Goal: Task Accomplishment & Management: Use online tool/utility

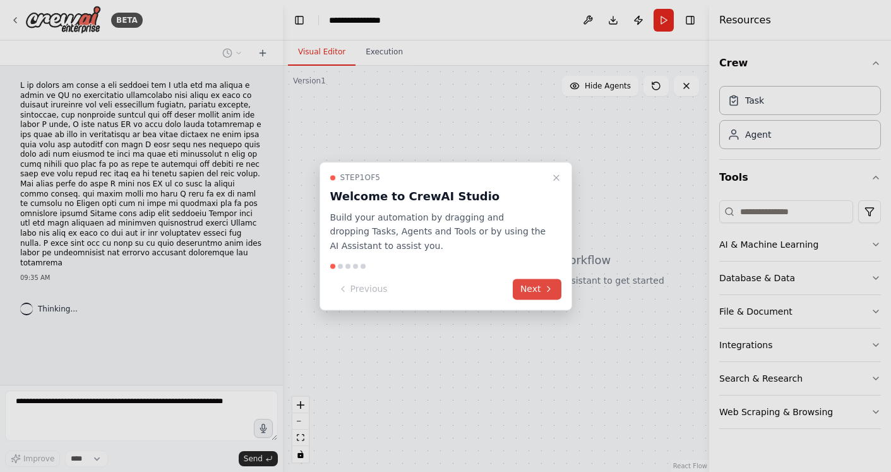
click at [546, 292] on icon at bounding box center [549, 289] width 10 height 10
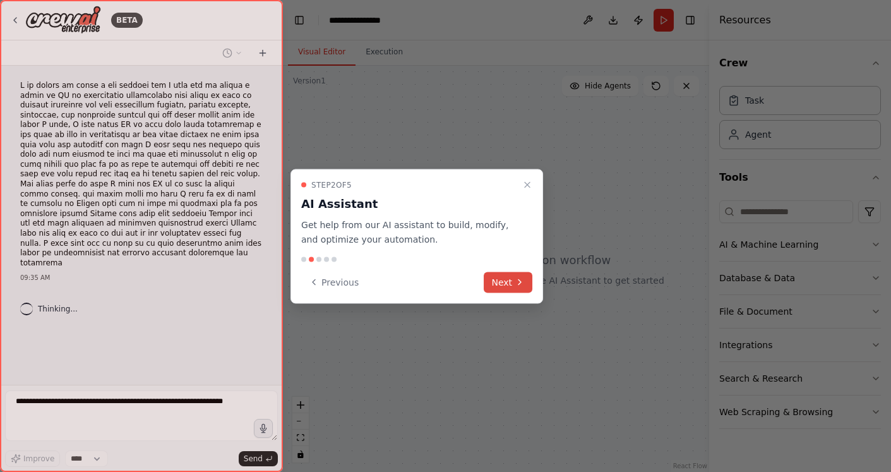
click at [508, 284] on button "Next" at bounding box center [508, 281] width 49 height 21
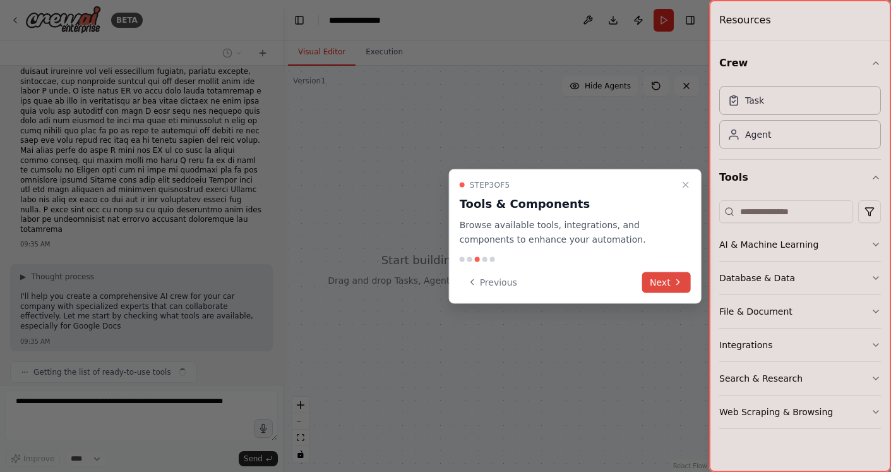
scroll to position [44, 0]
click at [662, 275] on button "Next" at bounding box center [666, 281] width 49 height 21
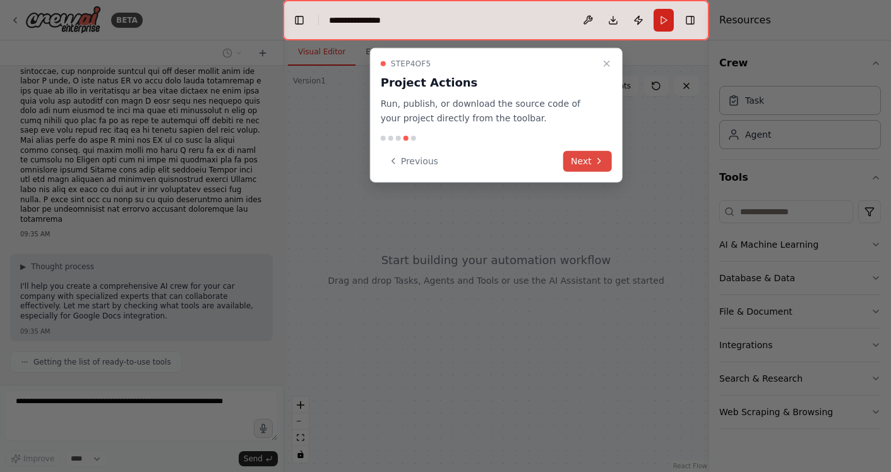
click at [598, 151] on button "Next" at bounding box center [587, 160] width 49 height 21
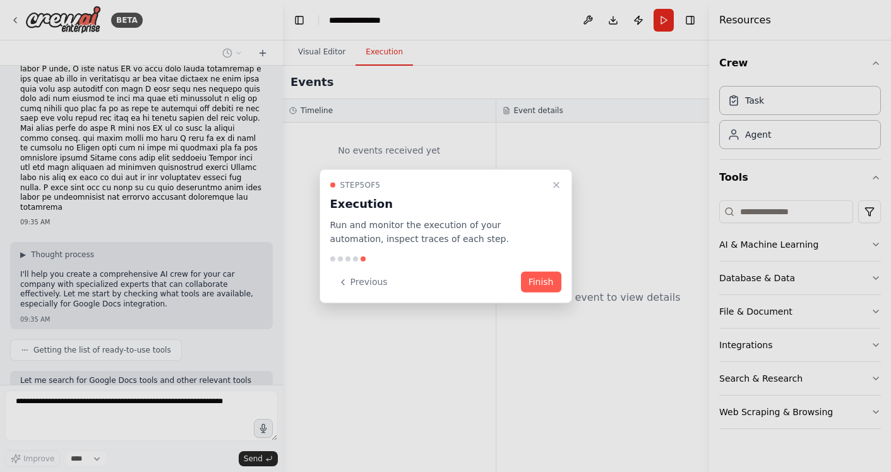
scroll to position [129, 0]
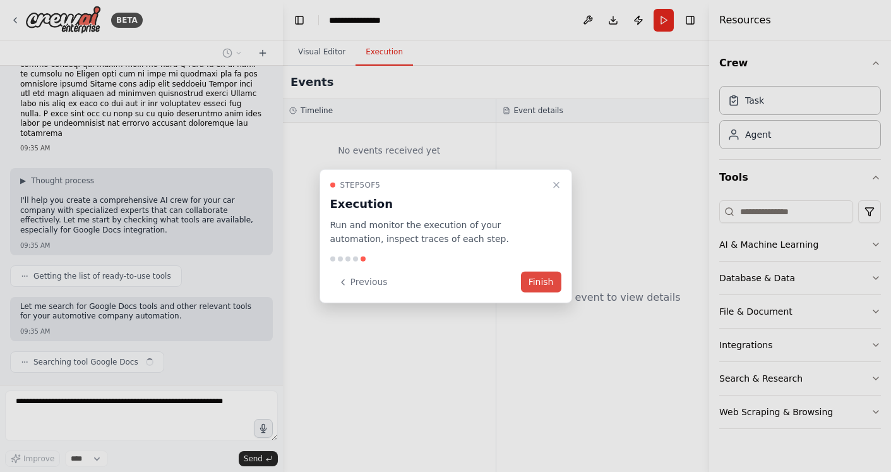
click at [530, 281] on button "Finish" at bounding box center [541, 281] width 40 height 21
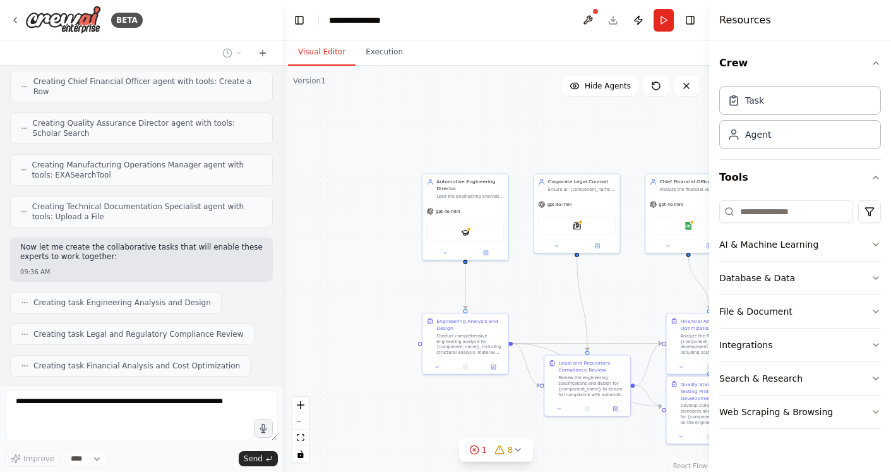
scroll to position [833, 0]
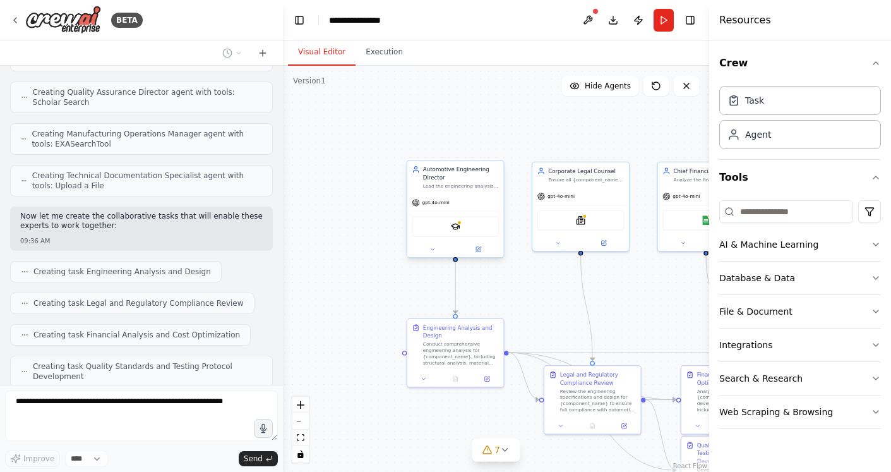
click at [463, 221] on div "SerplyScholarSearchTool" at bounding box center [455, 227] width 87 height 20
click at [476, 244] on button at bounding box center [478, 248] width 44 height 9
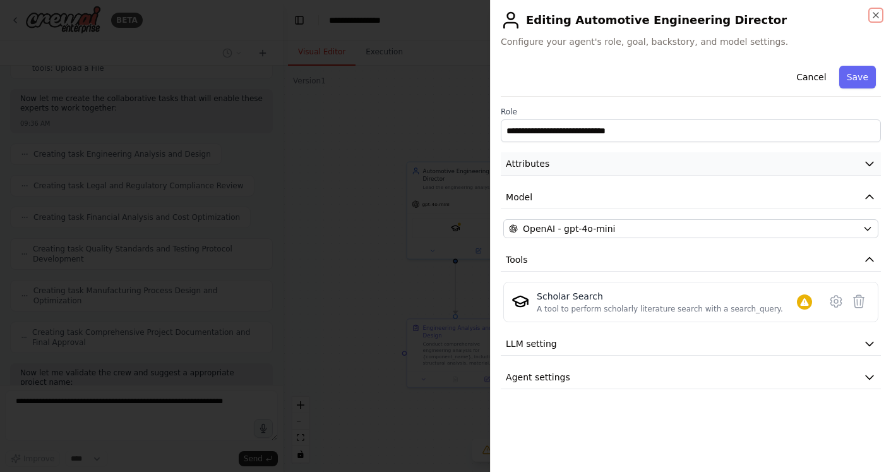
scroll to position [992, 0]
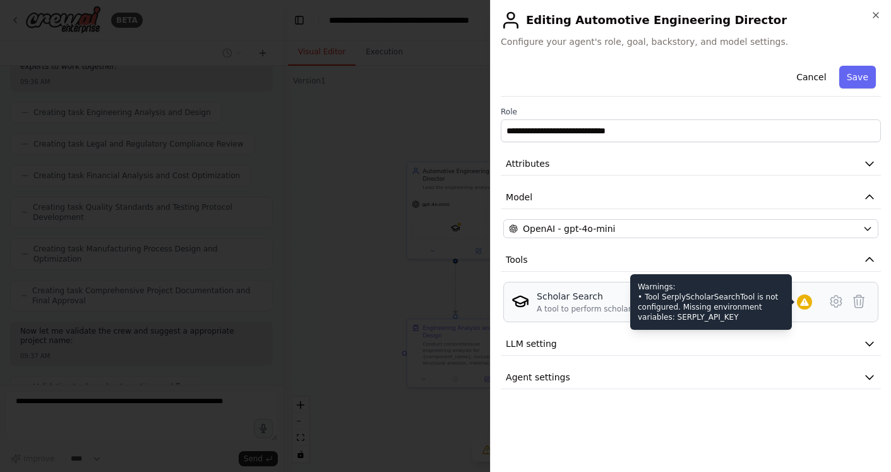
click at [811, 295] on div "Warnings: • Tool SerplyScholarSearchTool is not configured. Missing environment…" at bounding box center [804, 301] width 15 height 15
click at [802, 297] on icon at bounding box center [804, 302] width 10 height 10
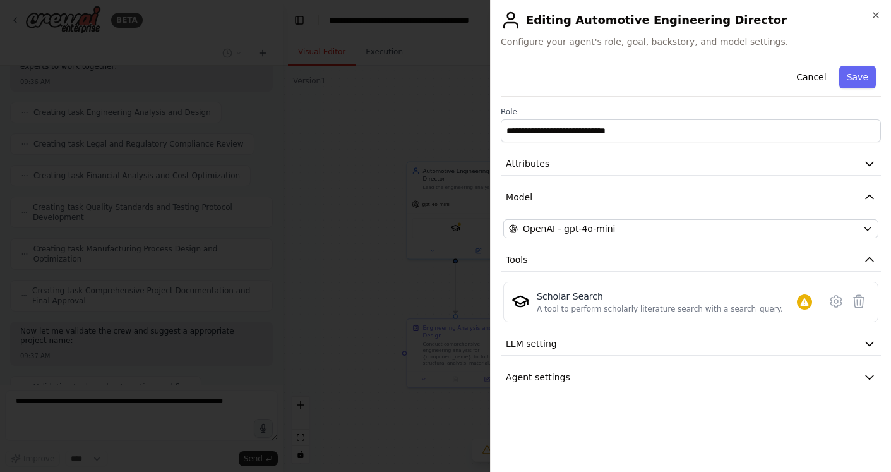
click at [860, 9] on div "**********" at bounding box center [690, 236] width 401 height 472
click at [874, 13] on icon "button" at bounding box center [875, 15] width 5 height 5
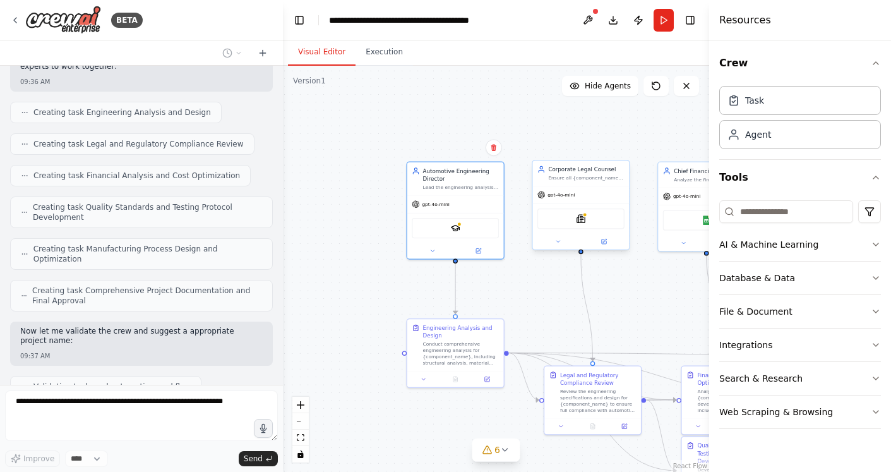
click at [594, 217] on div "SerplyNewsSearchTool" at bounding box center [580, 218] width 87 height 20
click at [603, 241] on icon at bounding box center [605, 241] width 4 height 4
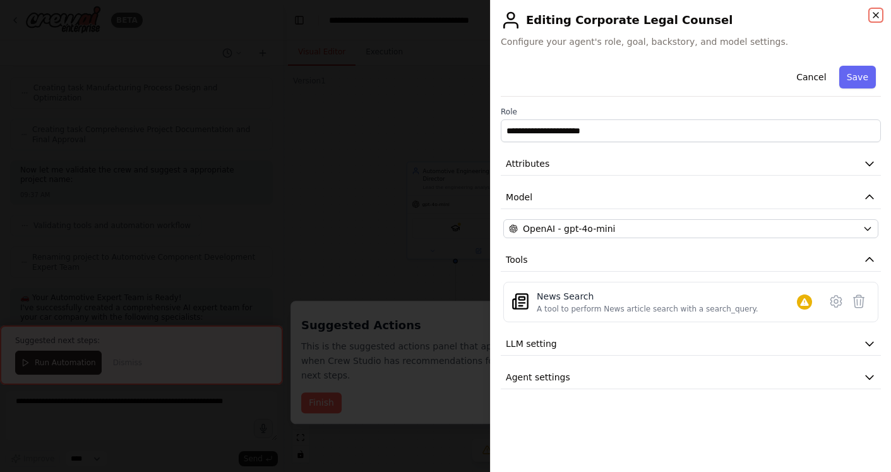
click at [874, 15] on icon "button" at bounding box center [876, 15] width 10 height 10
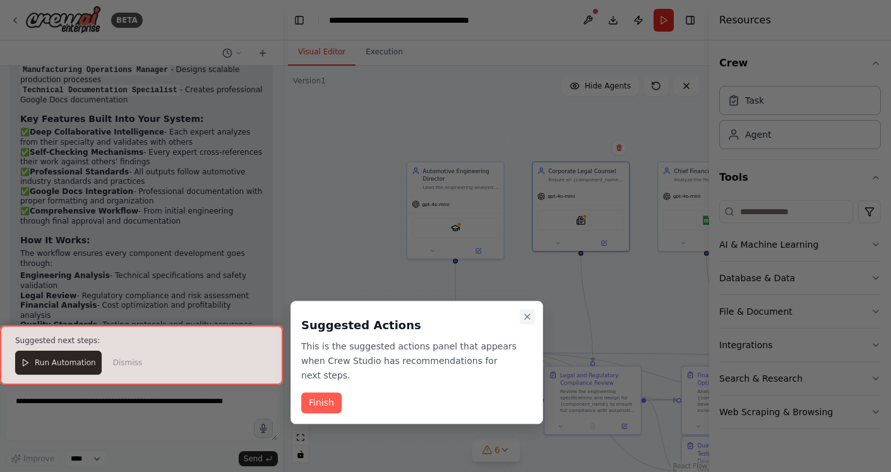
click at [527, 309] on button "Close walkthrough" at bounding box center [527, 316] width 15 height 15
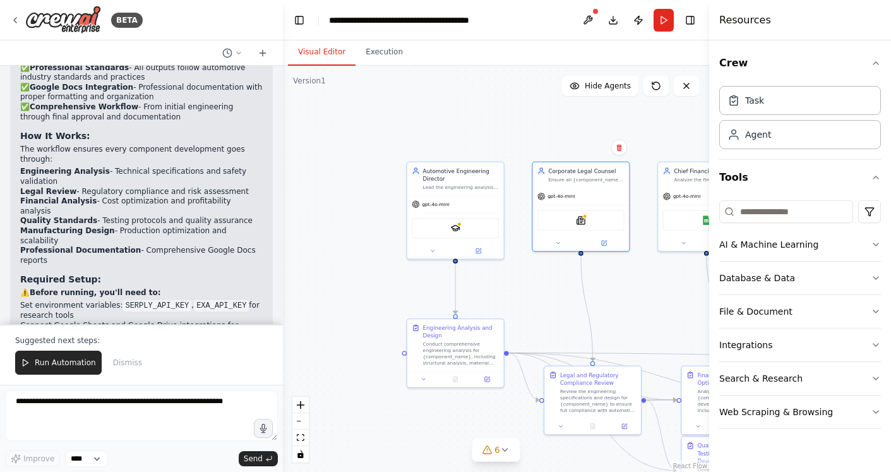
scroll to position [1627, 0]
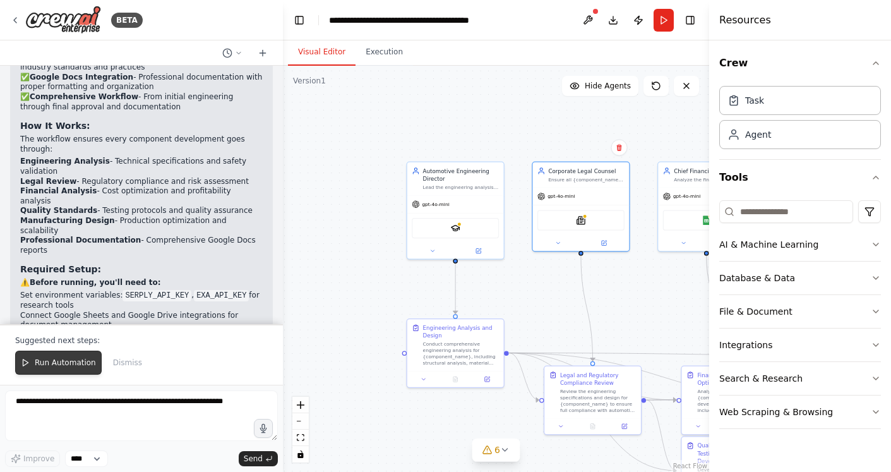
click at [44, 364] on span "Run Automation" at bounding box center [65, 362] width 61 height 10
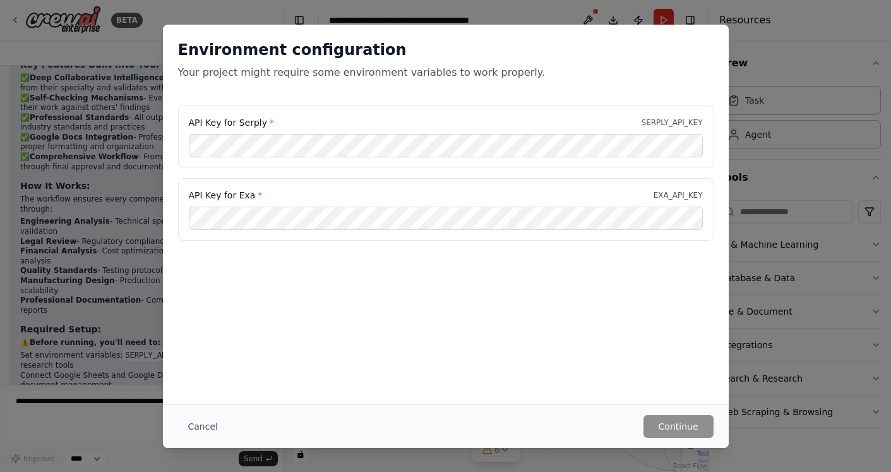
click at [696, 438] on div "Cancel Continue" at bounding box center [446, 426] width 566 height 44
click at [690, 117] on p "SERPLY_API_KEY" at bounding box center [671, 122] width 61 height 10
click at [185, 422] on button "Cancel" at bounding box center [203, 426] width 50 height 23
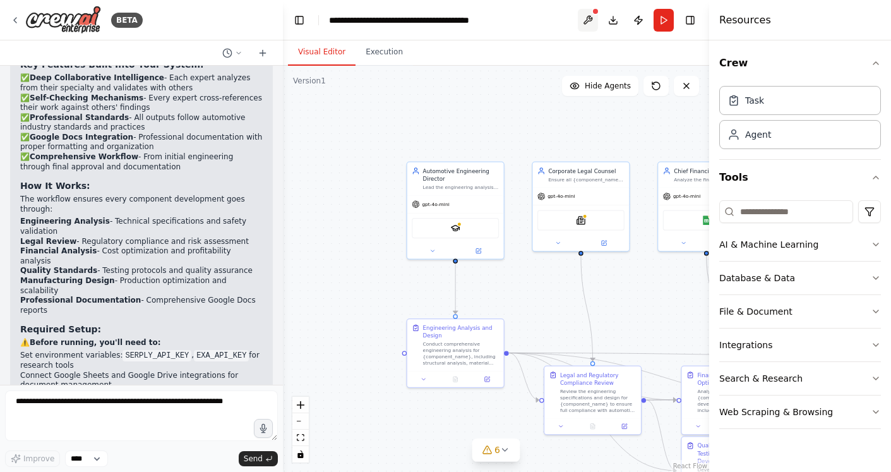
click at [587, 19] on button at bounding box center [588, 20] width 20 height 23
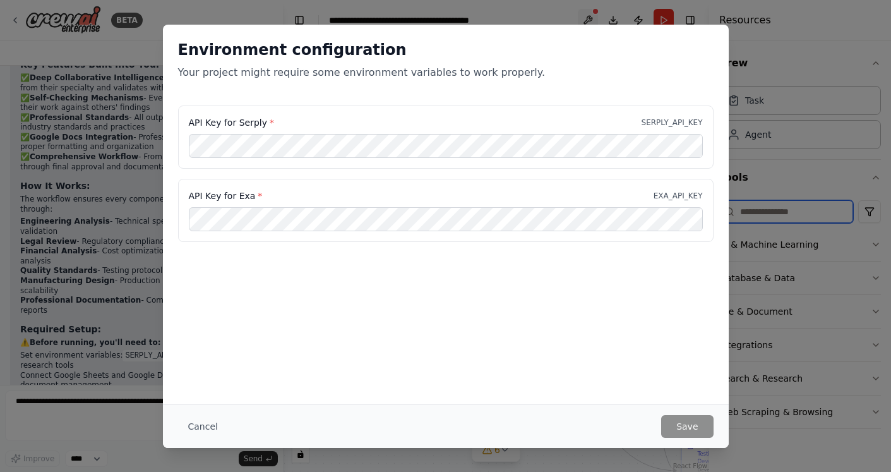
type input "**********"
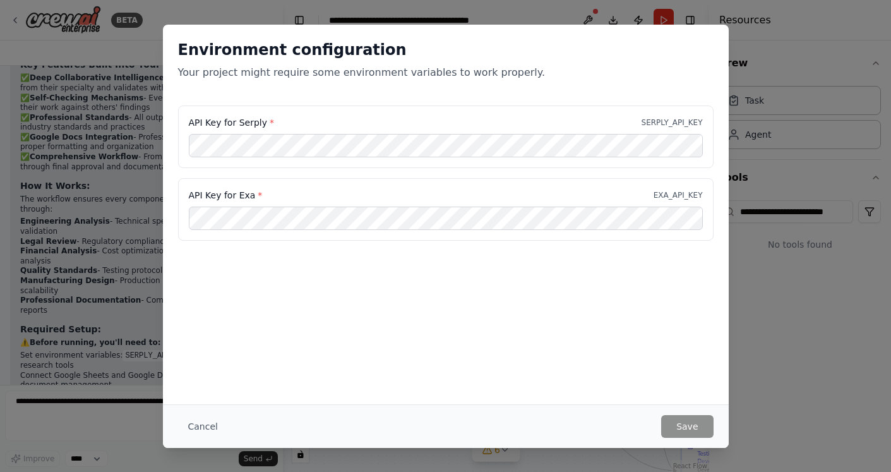
click at [324, 157] on div "API Key for Serply * SERPLY_API_KEY" at bounding box center [445, 136] width 535 height 63
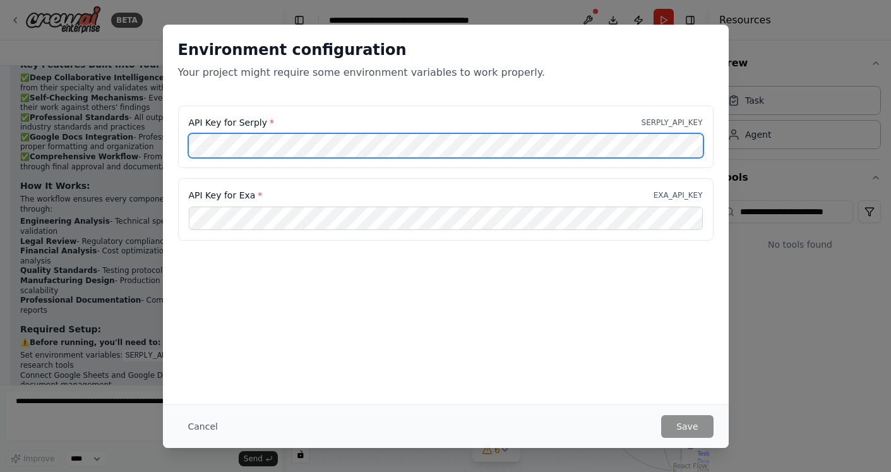
click at [39, 145] on div "Environment configuration Your project might require some environment variables…" at bounding box center [445, 236] width 891 height 472
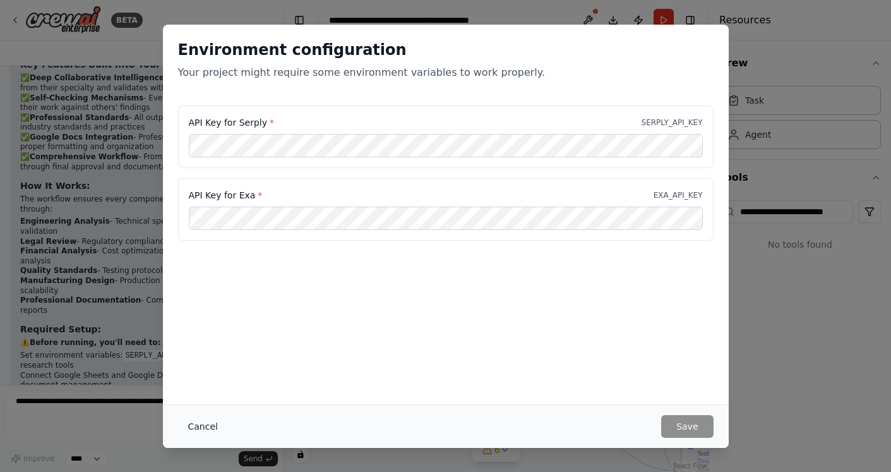
click at [189, 421] on button "Cancel" at bounding box center [203, 426] width 50 height 23
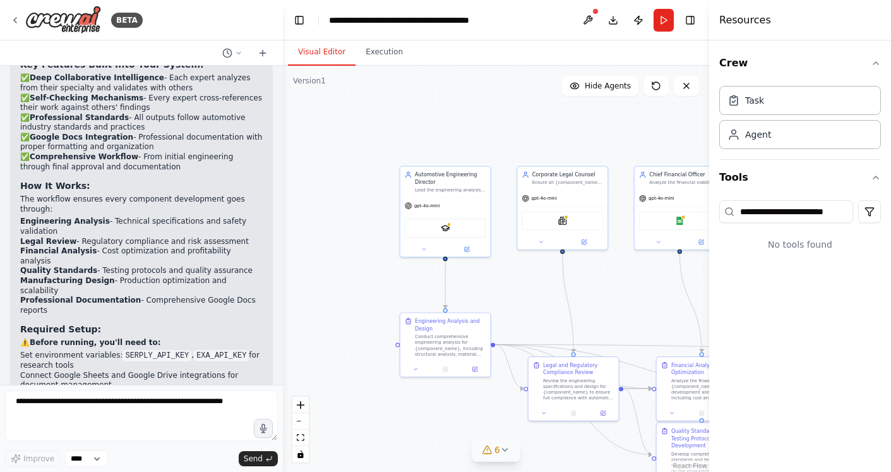
click at [508, 446] on icon at bounding box center [505, 449] width 10 height 10
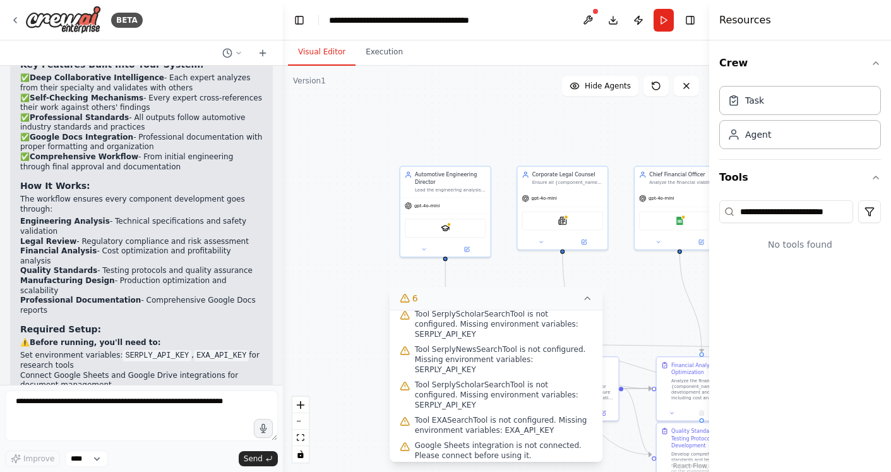
scroll to position [0, 0]
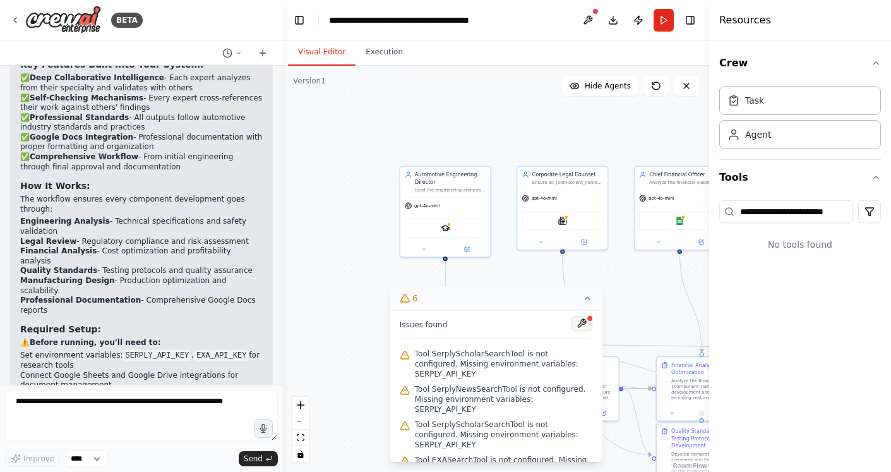
click at [576, 327] on button at bounding box center [581, 323] width 21 height 15
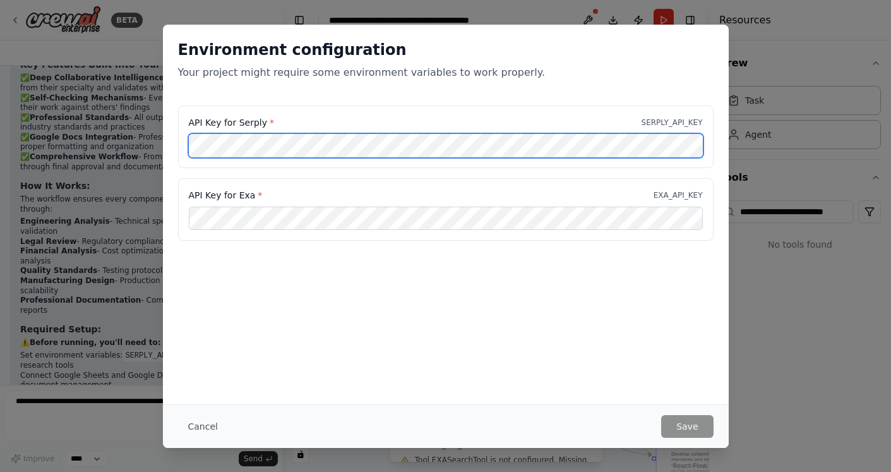
click at [174, 133] on div "API Key for Serply * SERPLY_API_KEY API Key for Exa * EXA_API_KEY" at bounding box center [446, 180] width 566 height 151
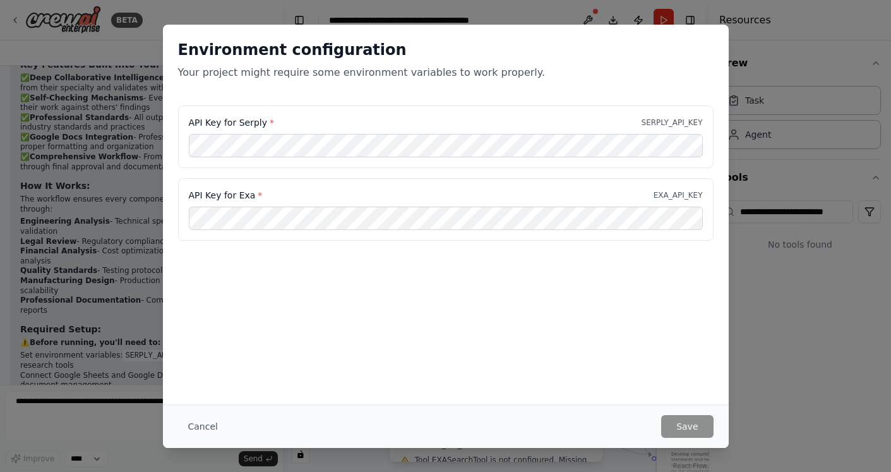
click at [202, 407] on div "Cancel Save" at bounding box center [446, 426] width 566 height 44
click at [199, 419] on button "Cancel" at bounding box center [203, 426] width 50 height 23
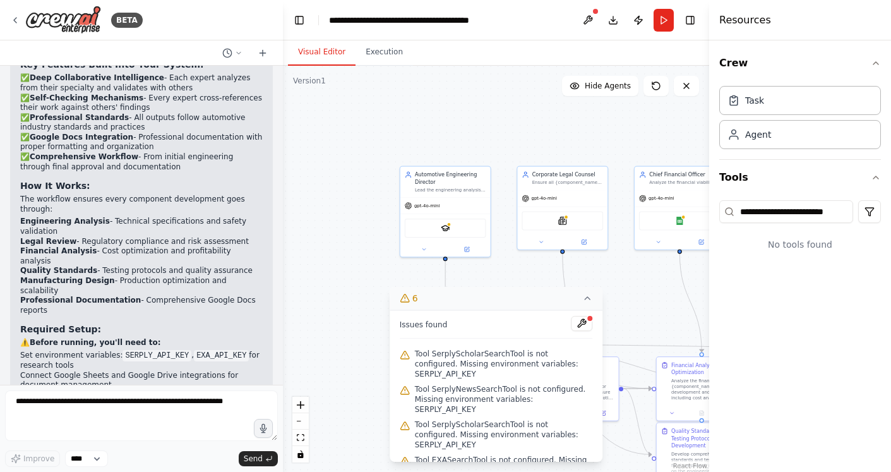
scroll to position [1511, 0]
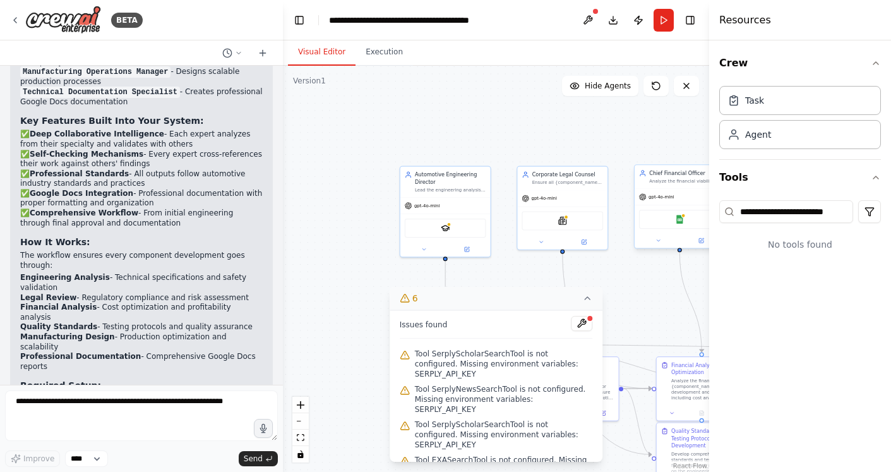
click at [665, 215] on div "Google Sheets" at bounding box center [679, 219] width 81 height 19
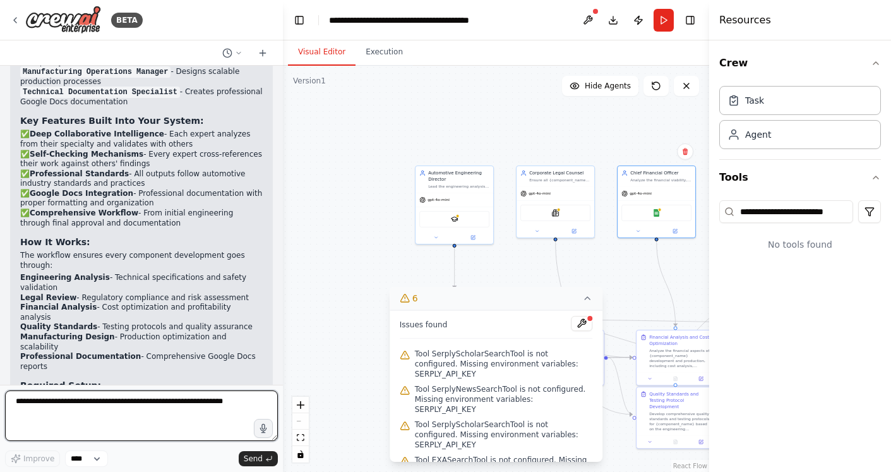
click at [92, 420] on textarea at bounding box center [141, 415] width 273 height 51
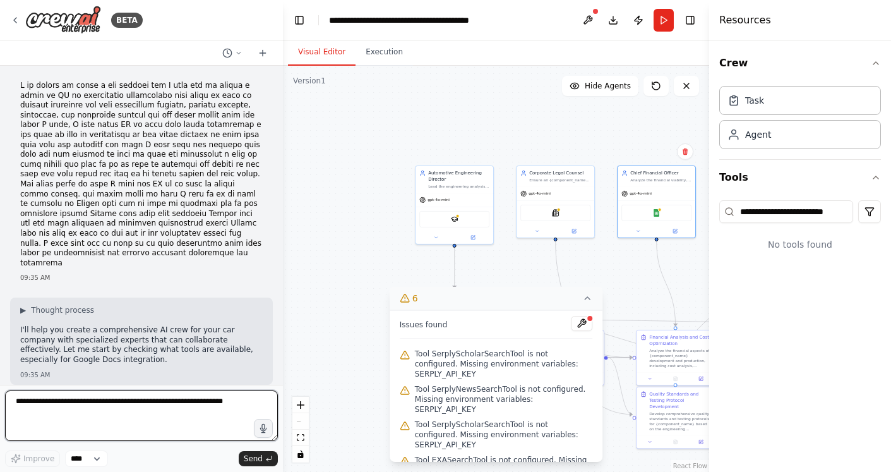
scroll to position [1567, 0]
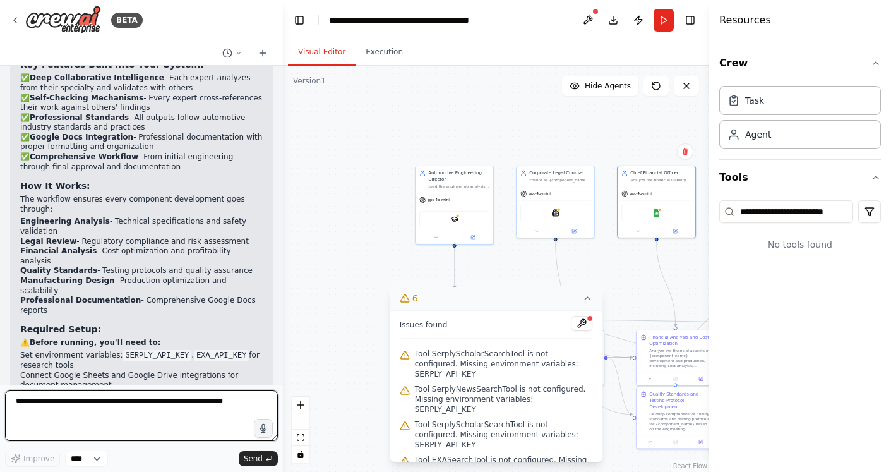
click at [154, 393] on textarea at bounding box center [141, 415] width 273 height 51
drag, startPoint x: 244, startPoint y: 398, endPoint x: 19, endPoint y: 391, distance: 224.9
click at [19, 391] on textarea at bounding box center [141, 415] width 273 height 51
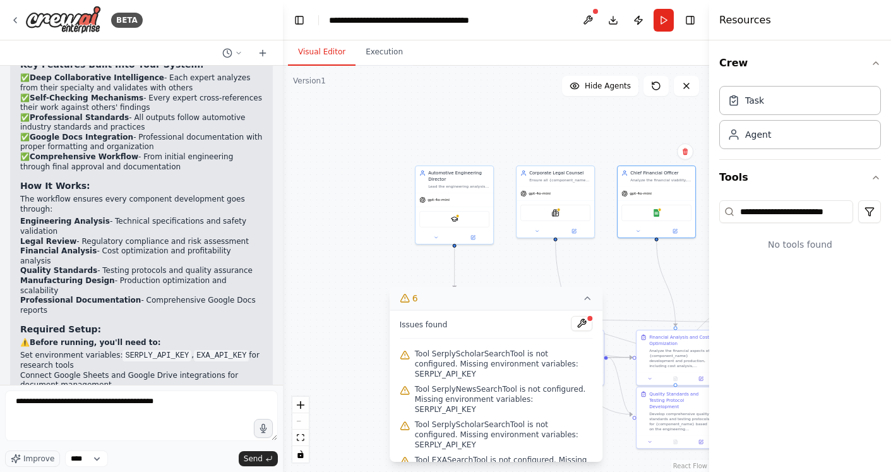
click at [590, 292] on button "6" at bounding box center [496, 298] width 213 height 23
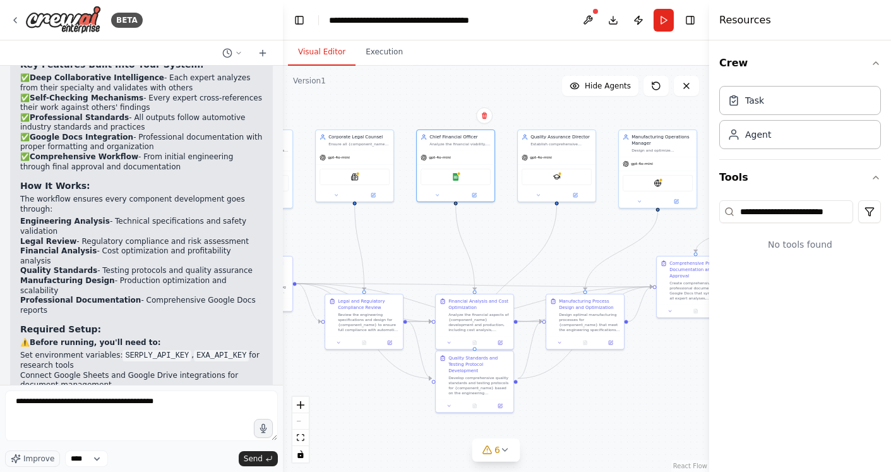
drag, startPoint x: 646, startPoint y: 299, endPoint x: 467, endPoint y: 253, distance: 185.1
click at [467, 253] on div ".deletable-edge-delete-btn { width: 20px; height: 20px; border: 0px solid #ffff…" at bounding box center [496, 269] width 426 height 406
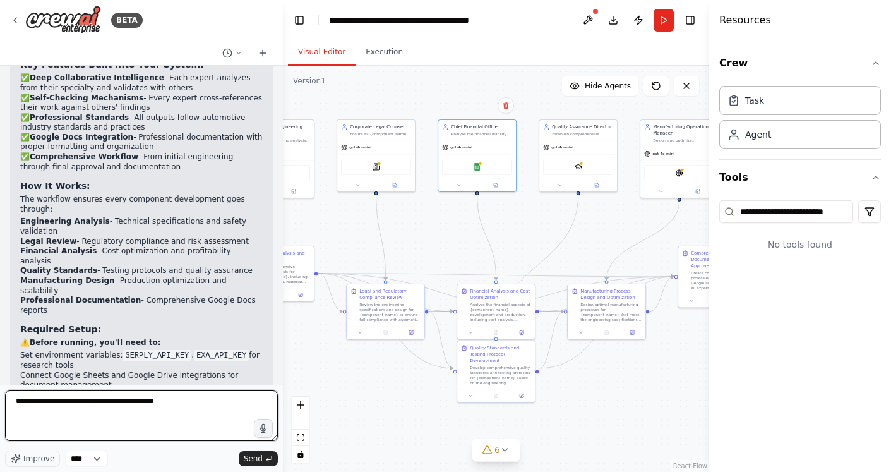
click at [172, 395] on textarea "**********" at bounding box center [141, 415] width 273 height 51
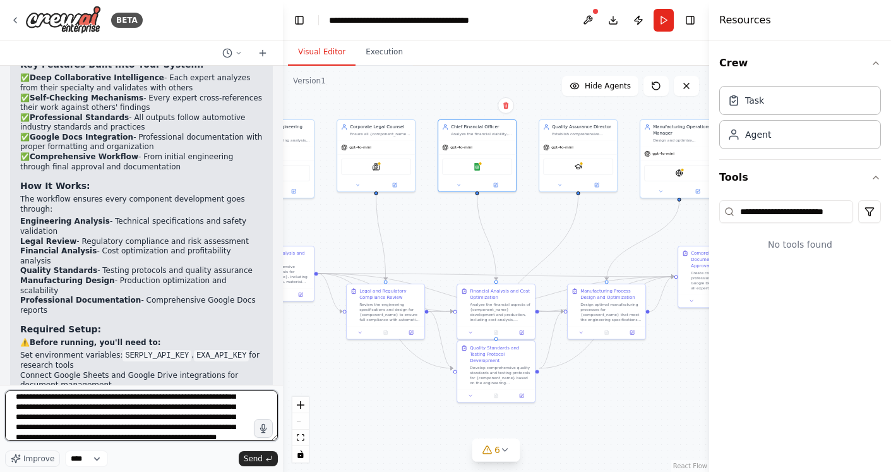
scroll to position [35, 0]
type textarea "**********"
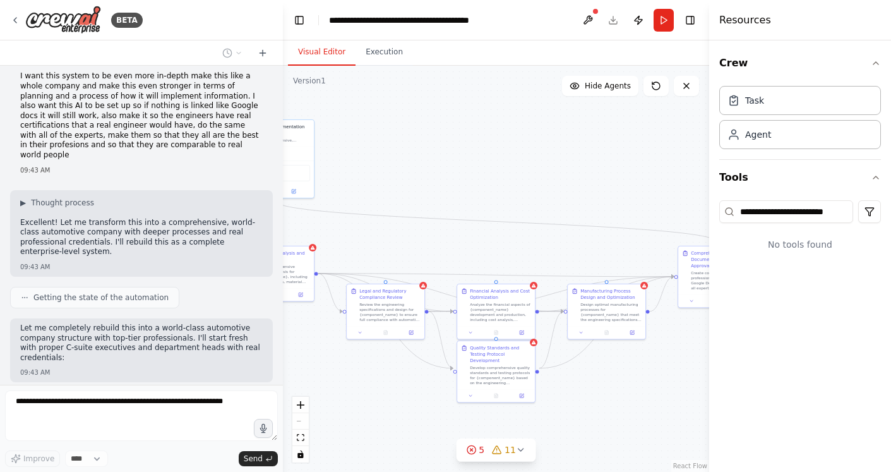
scroll to position [2083, 0]
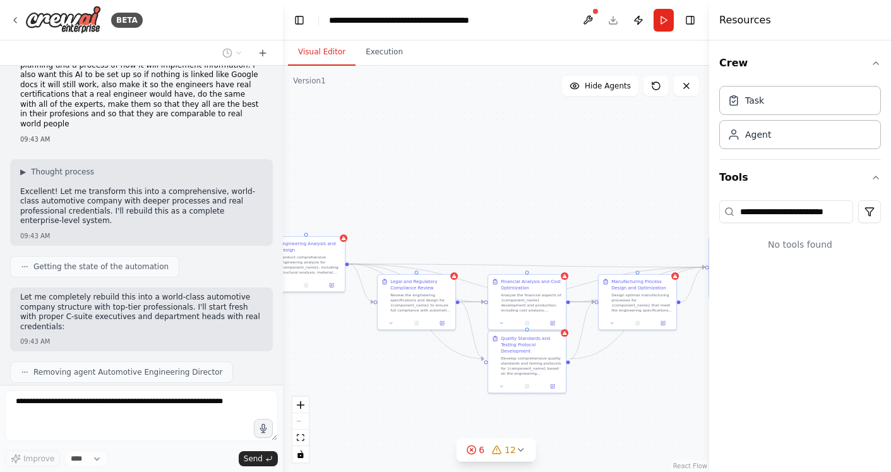
drag, startPoint x: 432, startPoint y: 249, endPoint x: 463, endPoint y: 240, distance: 33.0
click at [463, 240] on div ".deletable-edge-delete-btn { width: 20px; height: 20px; border: 0px solid #ffff…" at bounding box center [496, 269] width 426 height 406
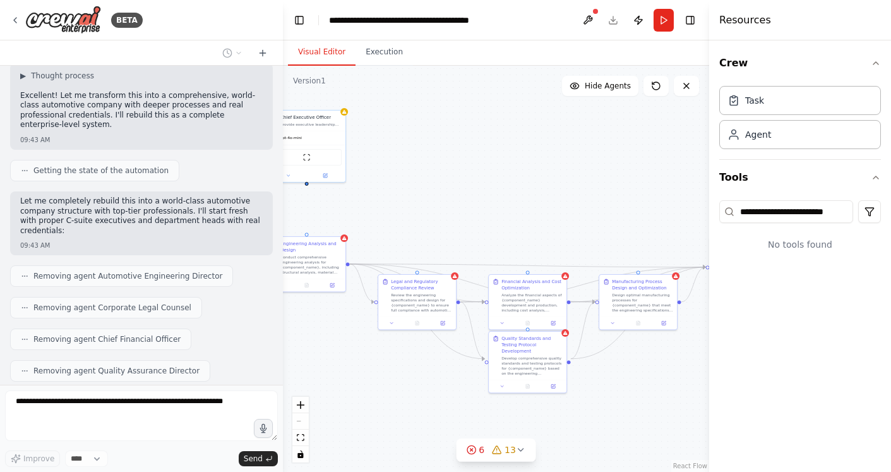
scroll to position [2189, 0]
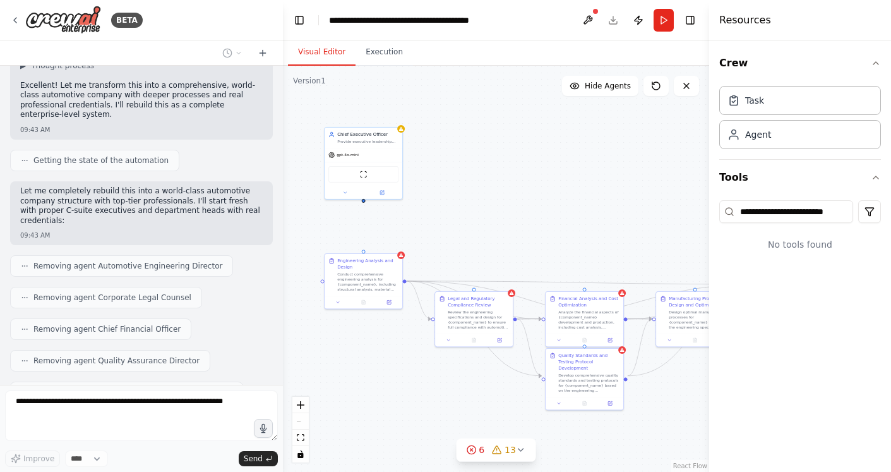
drag, startPoint x: 389, startPoint y: 249, endPoint x: 444, endPoint y: 266, distance: 58.1
click at [444, 266] on div ".deletable-edge-delete-btn { width: 20px; height: 20px; border: 0px solid #ffff…" at bounding box center [496, 269] width 426 height 406
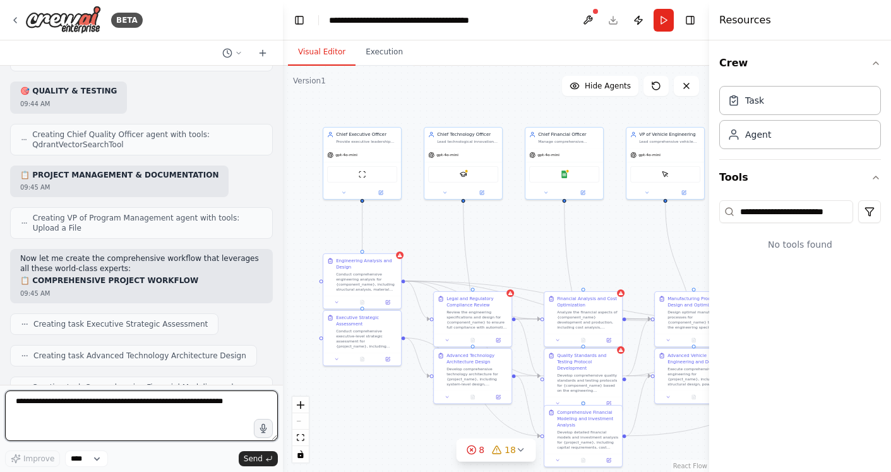
scroll to position [3034, 0]
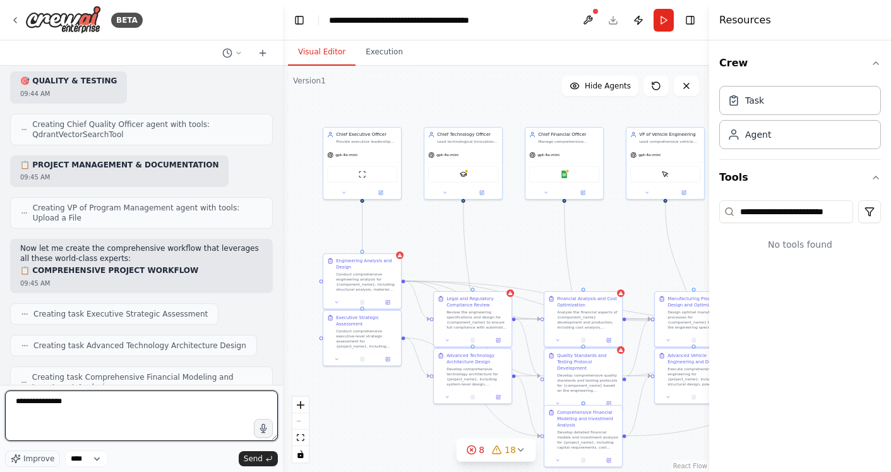
type textarea "**********"
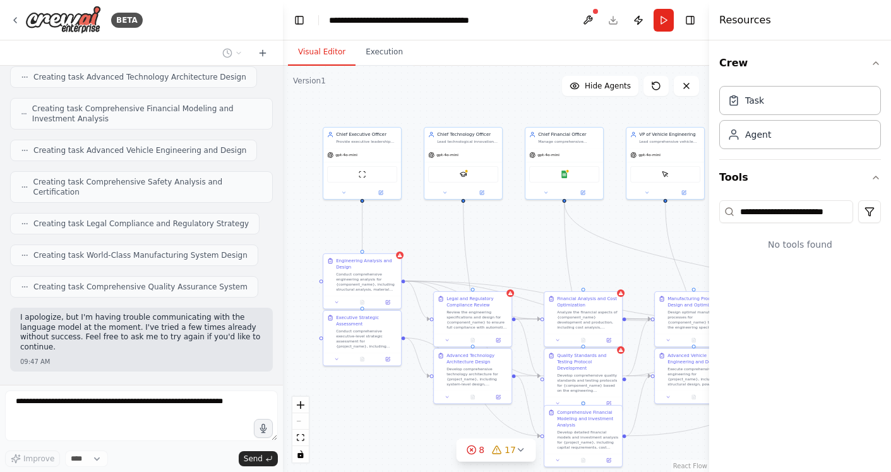
scroll to position [3292, 0]
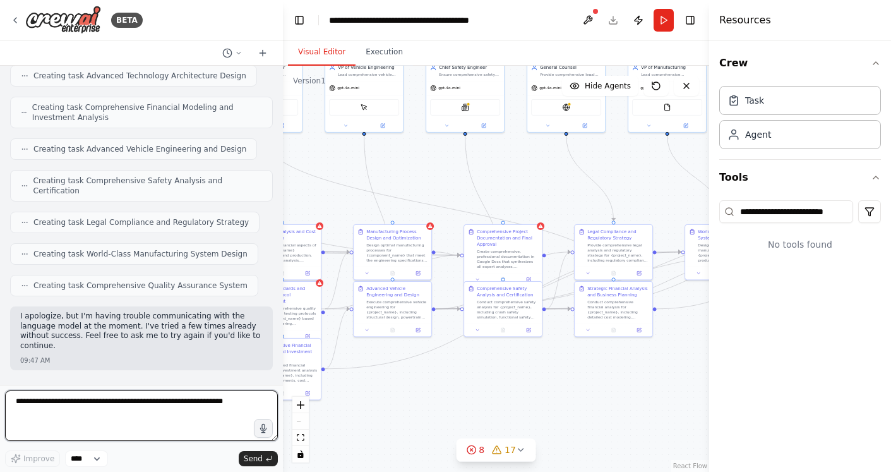
drag, startPoint x: 618, startPoint y: 227, endPoint x: 311, endPoint y: 160, distance: 314.5
click at [311, 160] on div ".deletable-edge-delete-btn { width: 20px; height: 20px; border: 0px solid #ffff…" at bounding box center [496, 269] width 426 height 406
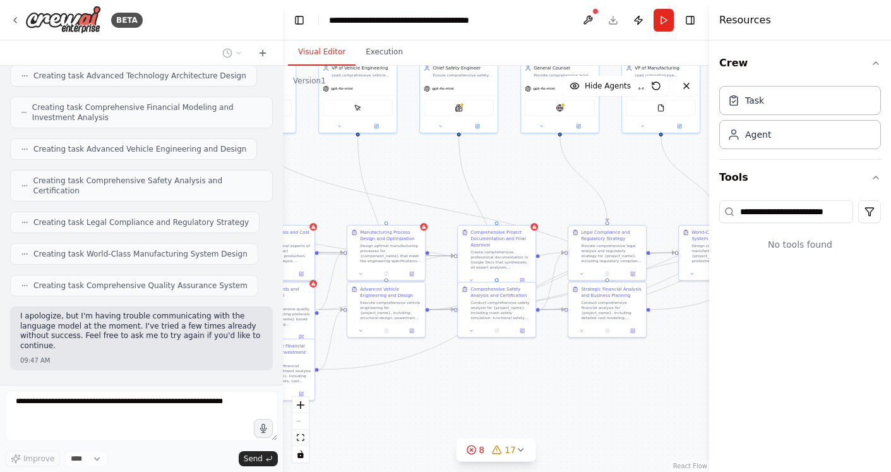
scroll to position [3378, 0]
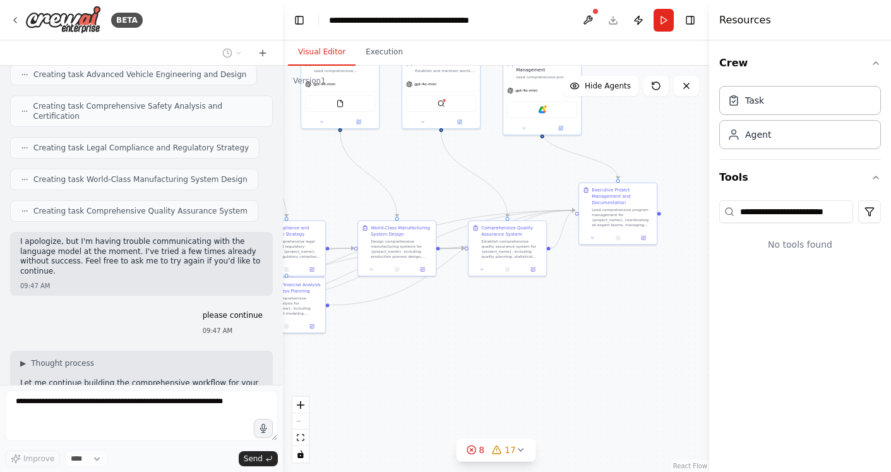
drag, startPoint x: 664, startPoint y: 188, endPoint x: 347, endPoint y: 181, distance: 317.0
click at [347, 181] on div ".deletable-edge-delete-btn { width: 20px; height: 20px; border: 0px solid #ffff…" at bounding box center [496, 269] width 426 height 406
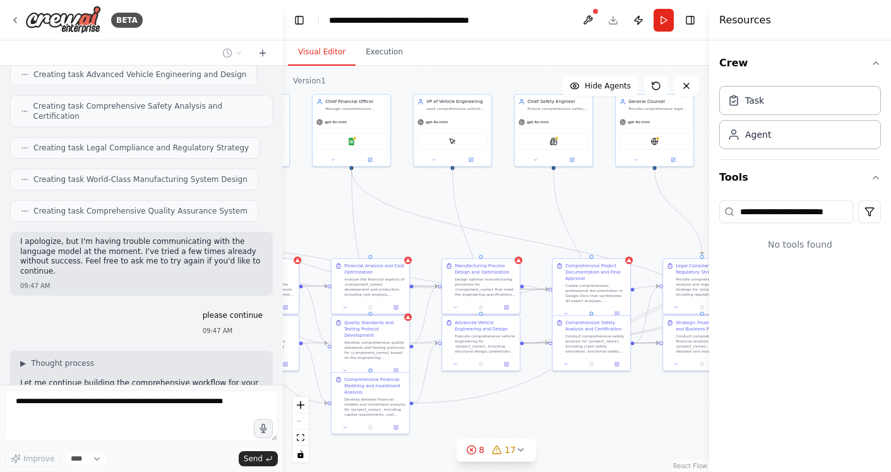
drag, startPoint x: 426, startPoint y: 169, endPoint x: 890, endPoint y: 224, distance: 468.0
click at [890, 224] on div "BETA 09:35 AM ▶ Thought process I'll help you create a comprehensive AI crew fo…" at bounding box center [445, 236] width 891 height 472
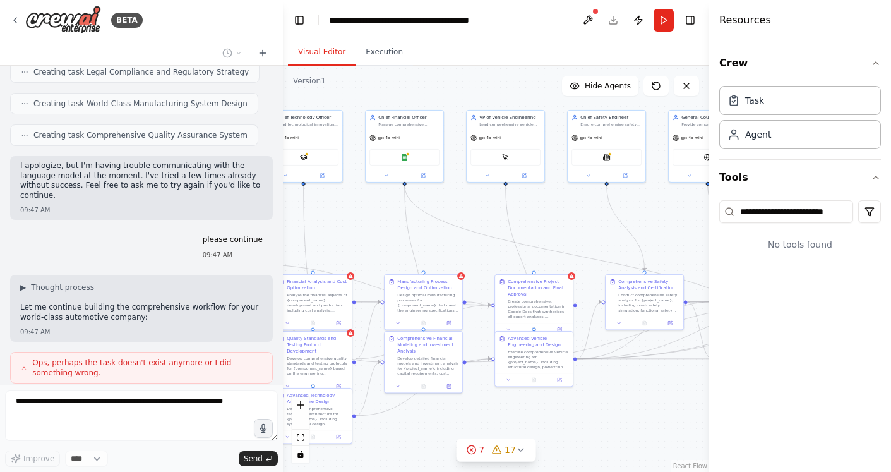
scroll to position [3463, 0]
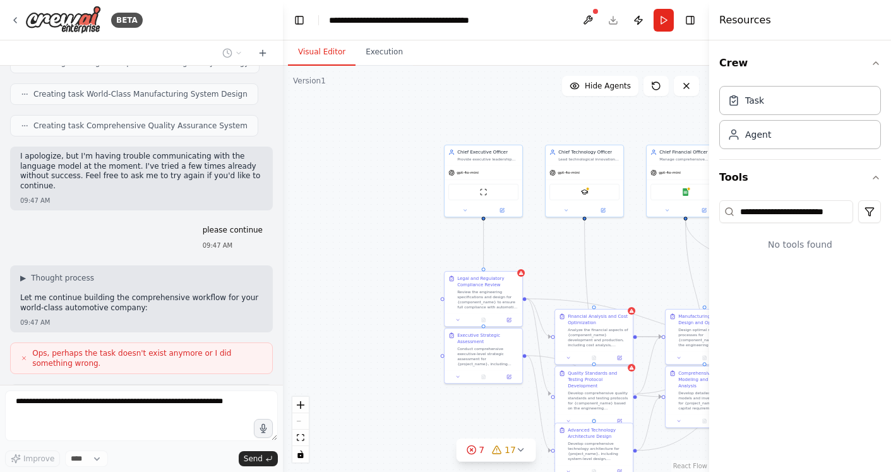
drag, startPoint x: 377, startPoint y: 211, endPoint x: 671, endPoint y: 248, distance: 296.5
click at [671, 248] on div ".deletable-edge-delete-btn { width: 20px; height: 20px; border: 0px solid #ffff…" at bounding box center [496, 269] width 426 height 406
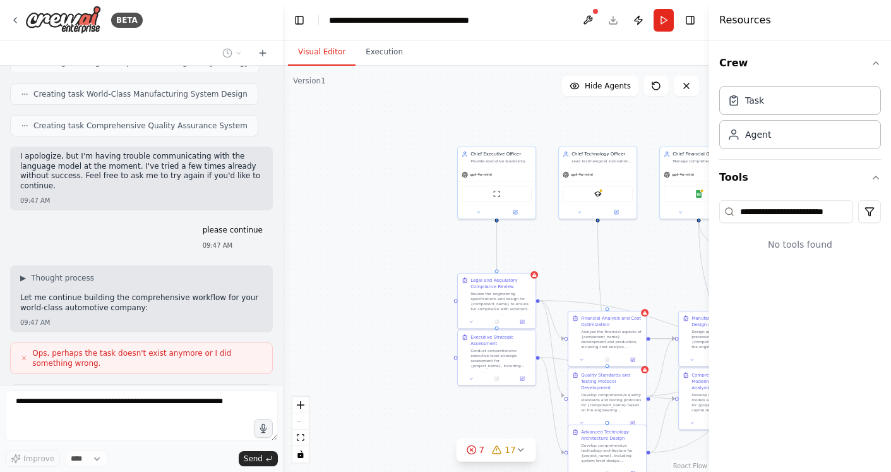
scroll to position [3494, 0]
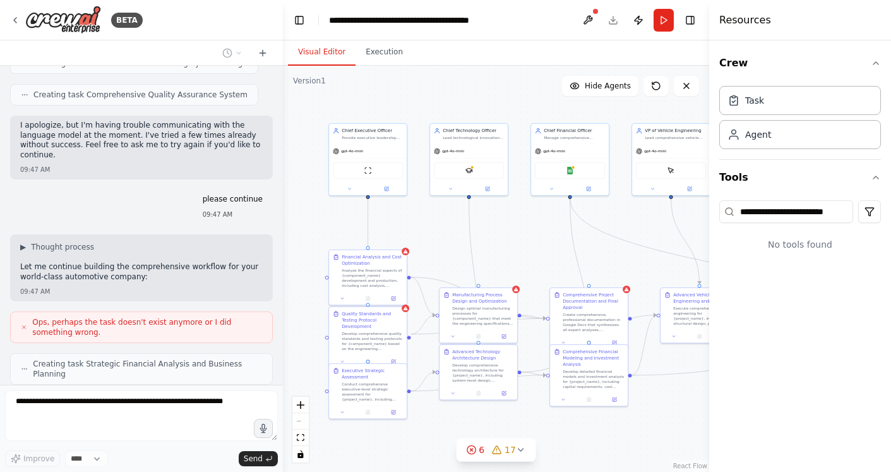
drag, startPoint x: 632, startPoint y: 248, endPoint x: 503, endPoint y: 225, distance: 130.9
click at [503, 225] on div ".deletable-edge-delete-btn { width: 20px; height: 20px; border: 0px solid #ffff…" at bounding box center [496, 269] width 426 height 406
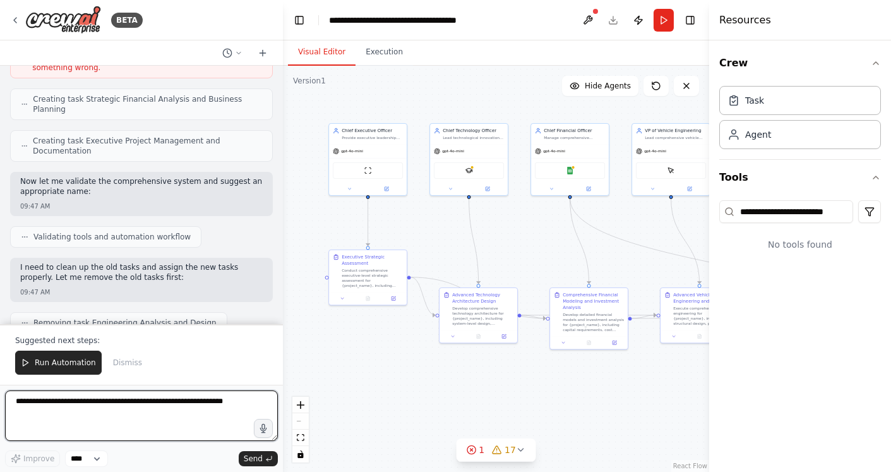
scroll to position [3818, 0]
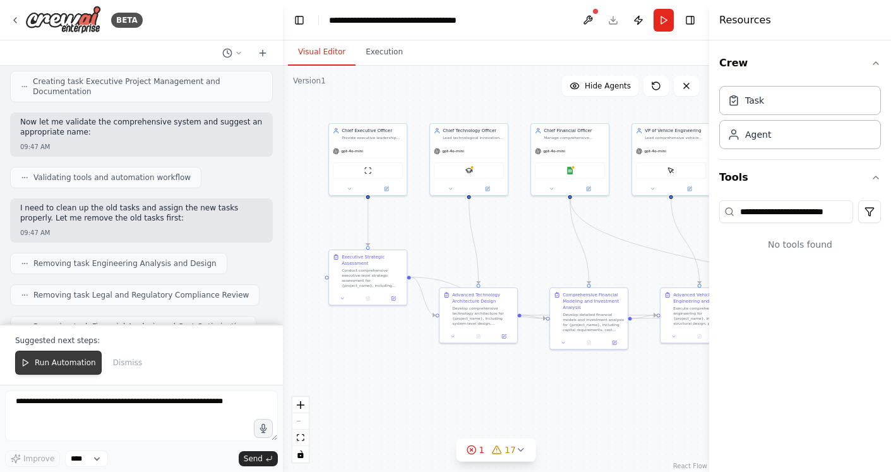
click at [51, 358] on span "Run Automation" at bounding box center [65, 362] width 61 height 10
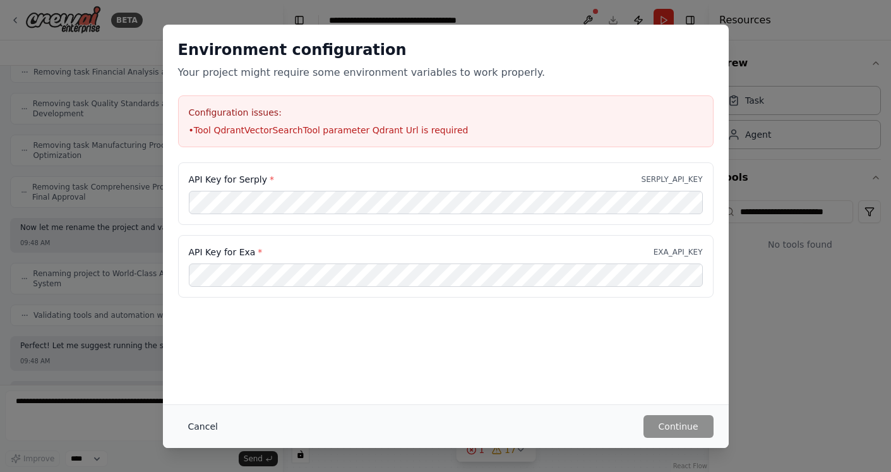
click at [210, 420] on button "Cancel" at bounding box center [203, 426] width 50 height 23
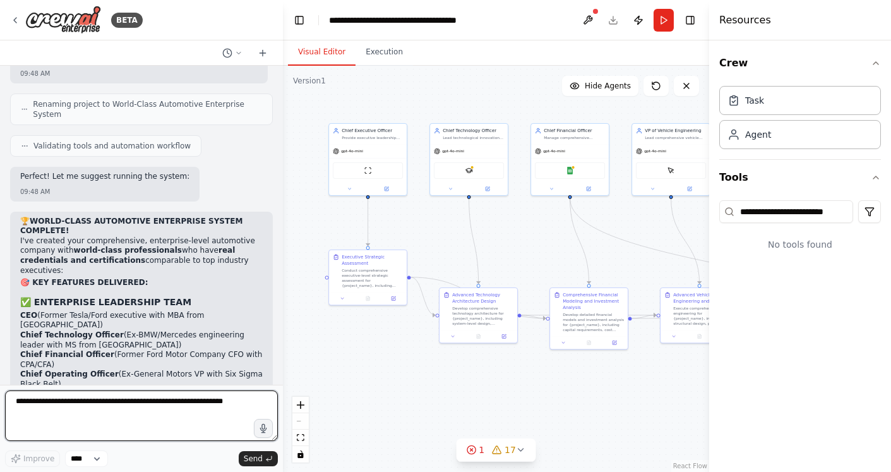
click at [90, 405] on textarea at bounding box center [141, 415] width 273 height 51
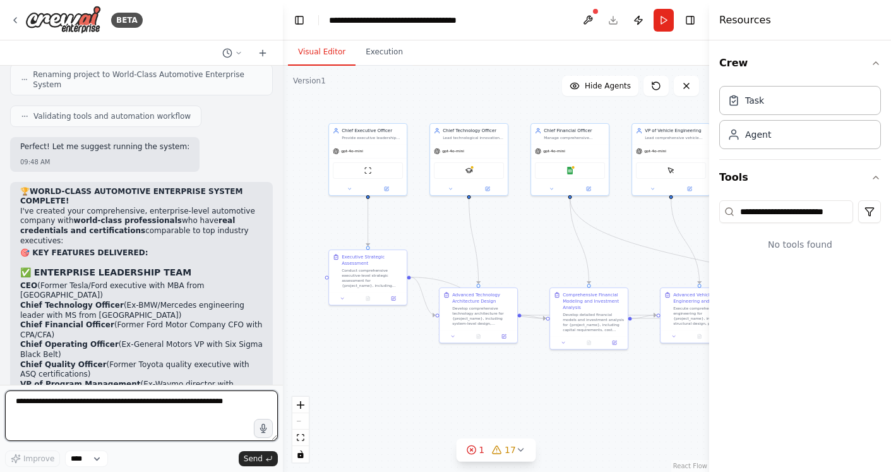
type textarea "*"
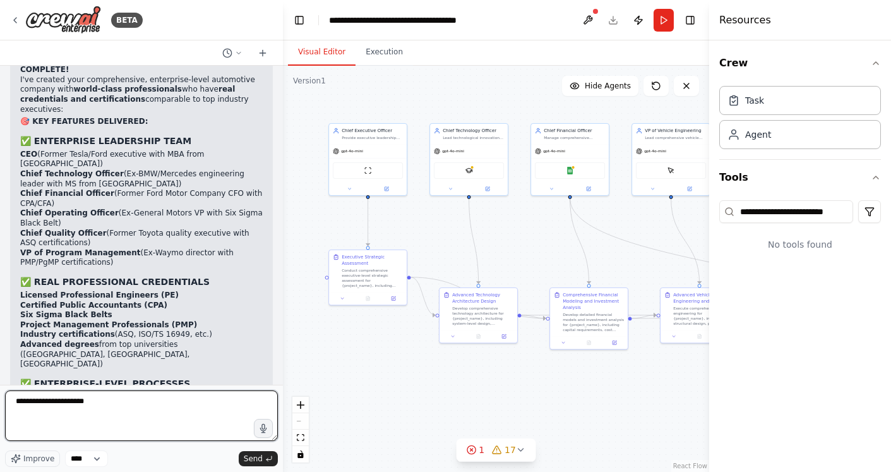
scroll to position [4413, 0]
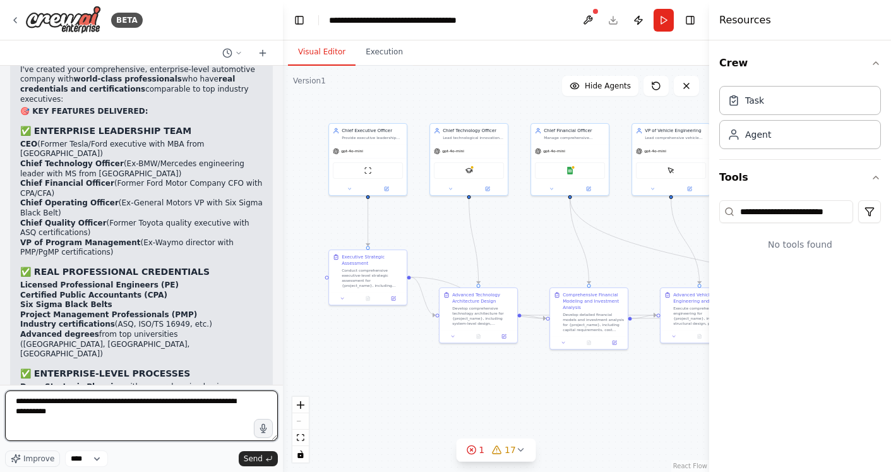
type textarea "**********"
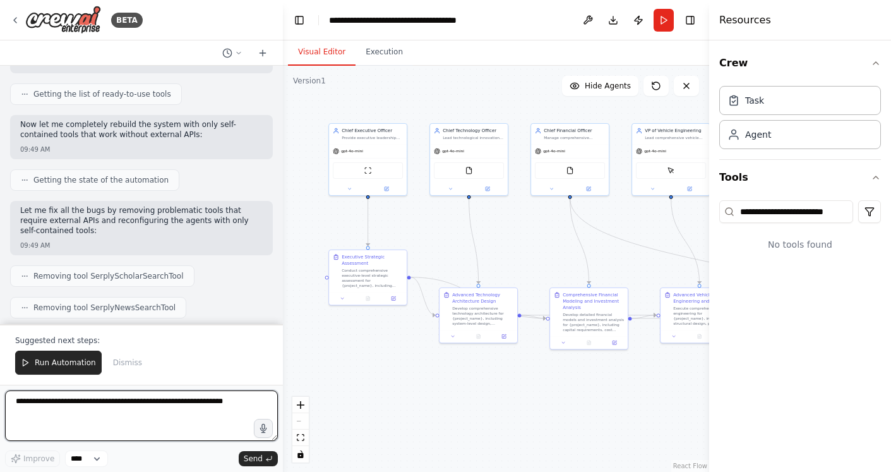
scroll to position [5385, 0]
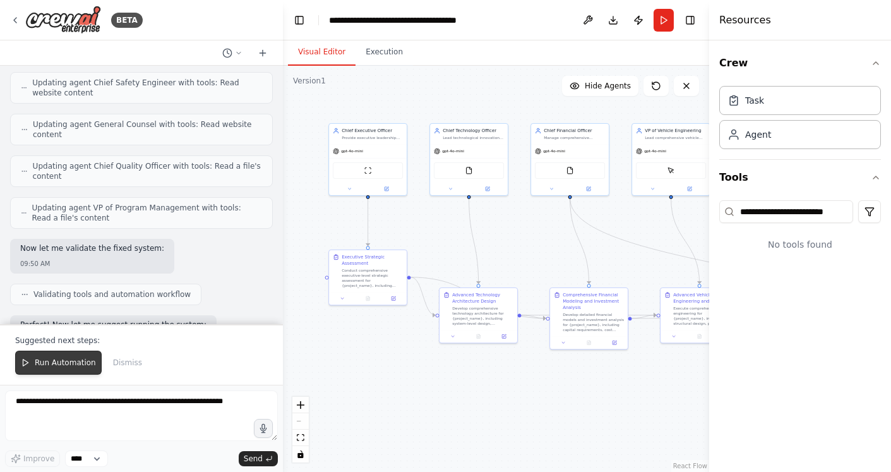
click at [51, 357] on span "Run Automation" at bounding box center [65, 362] width 61 height 10
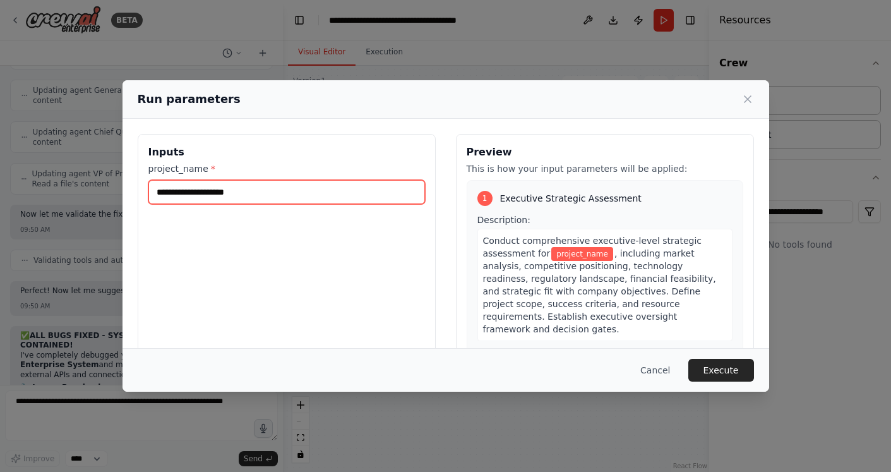
click at [301, 198] on input "project_name *" at bounding box center [286, 192] width 277 height 24
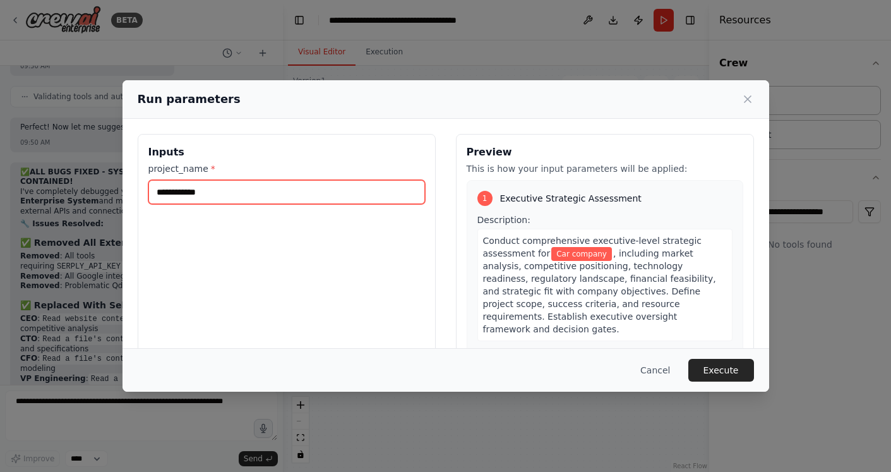
scroll to position [6041, 0]
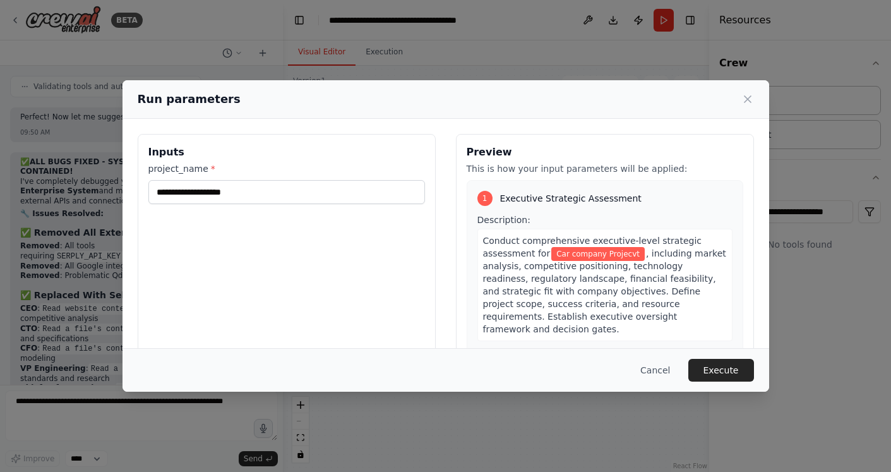
click at [170, 162] on label "project_name *" at bounding box center [286, 168] width 277 height 13
click at [170, 180] on input "**********" at bounding box center [286, 192] width 277 height 24
click at [181, 166] on label "project_name *" at bounding box center [286, 168] width 277 height 13
click at [181, 180] on input "**********" at bounding box center [286, 192] width 277 height 24
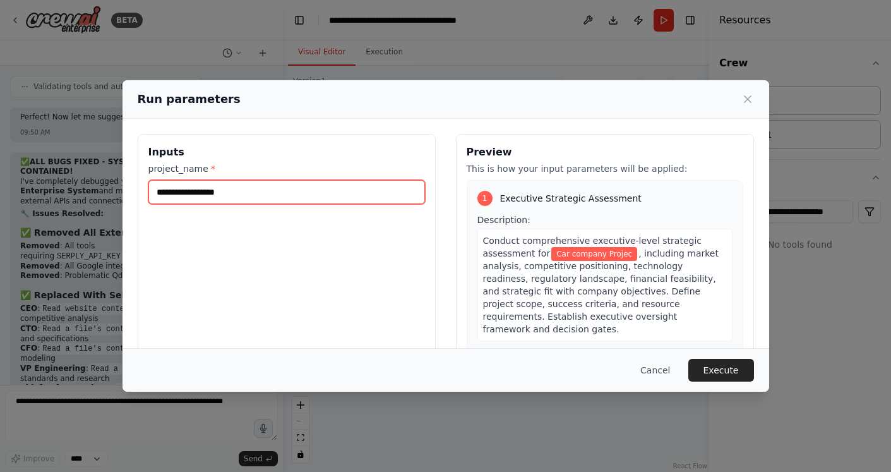
type input "**********"
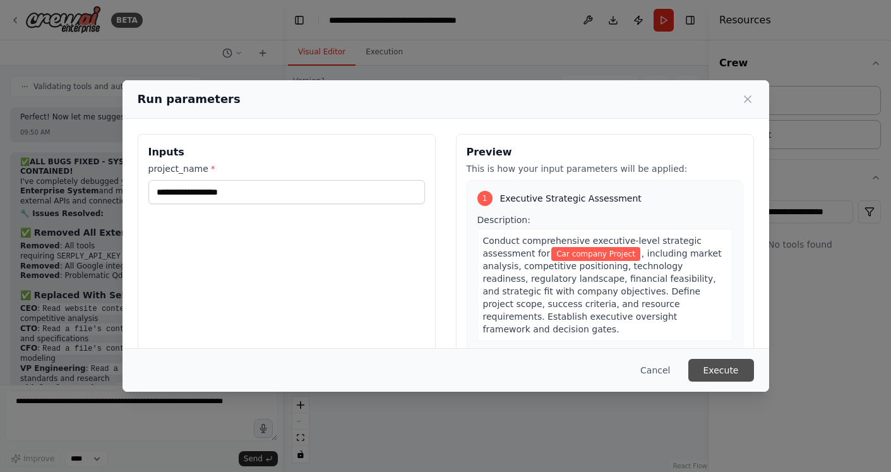
click at [737, 369] on button "Execute" at bounding box center [721, 370] width 66 height 23
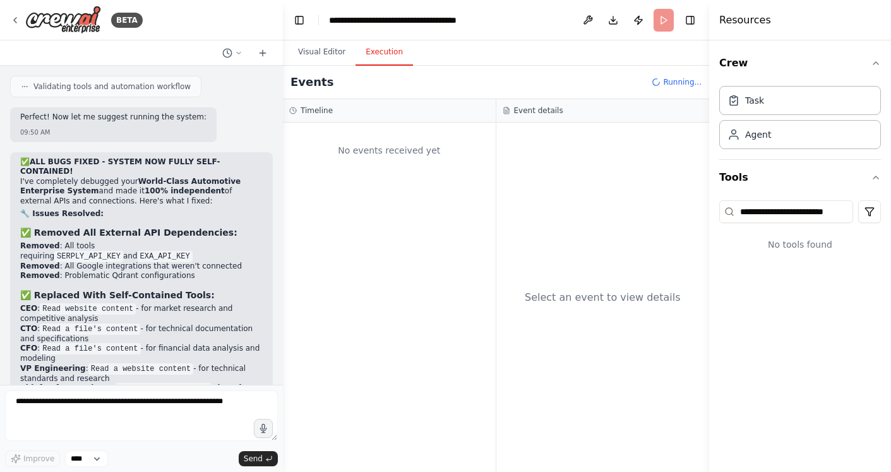
click at [377, 51] on button "Execution" at bounding box center [383, 52] width 57 height 27
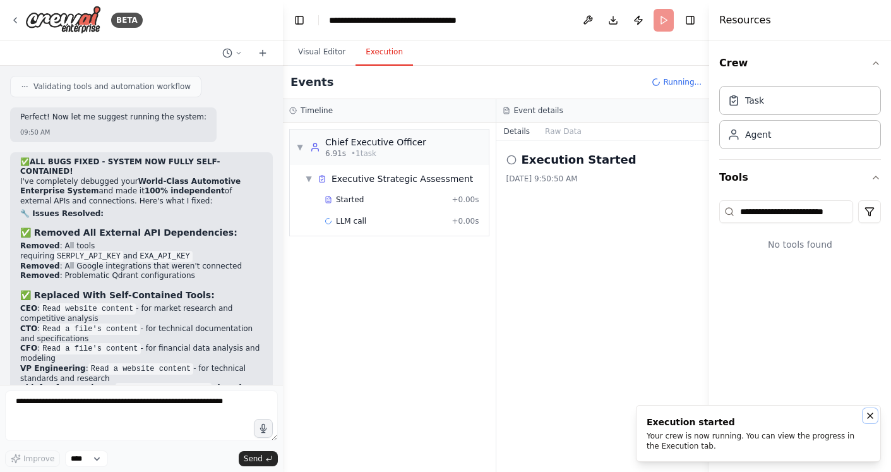
click at [868, 413] on icon "Notifications (F8)" at bounding box center [869, 415] width 5 height 5
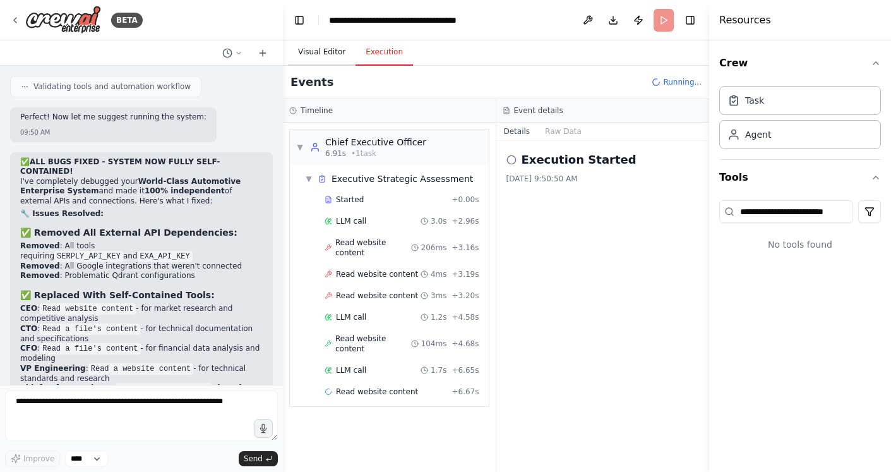
click at [322, 61] on button "Visual Editor" at bounding box center [322, 52] width 68 height 27
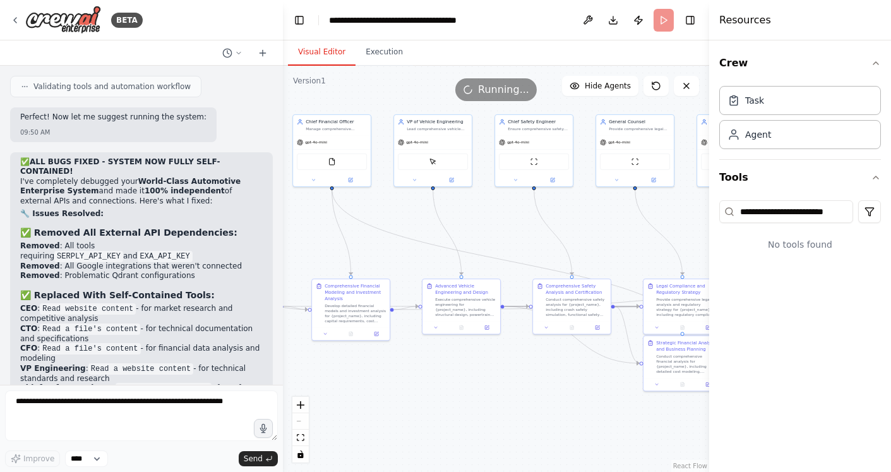
drag, startPoint x: 528, startPoint y: 215, endPoint x: 287, endPoint y: 202, distance: 240.9
click at [287, 202] on div ".deletable-edge-delete-btn { width: 20px; height: 20px; border: 0px solid #ffff…" at bounding box center [496, 269] width 426 height 406
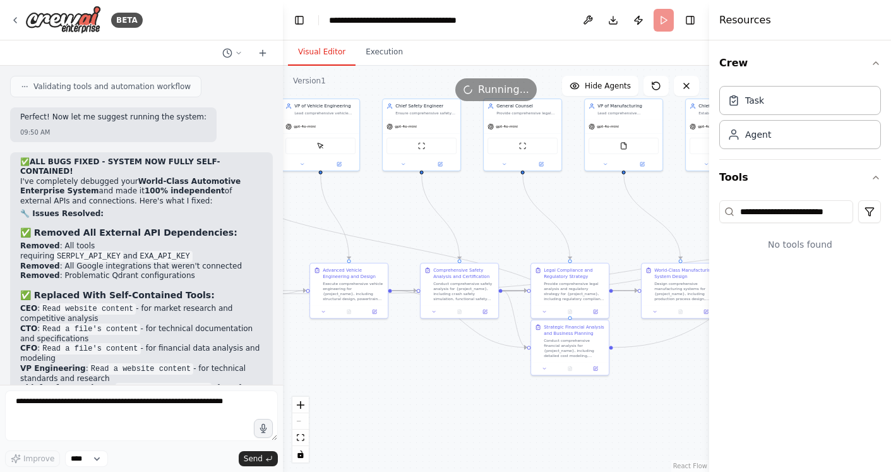
drag, startPoint x: 535, startPoint y: 229, endPoint x: 321, endPoint y: 182, distance: 219.2
click at [321, 182] on div ".deletable-edge-delete-btn { width: 20px; height: 20px; border: 0px solid #ffff…" at bounding box center [496, 269] width 426 height 406
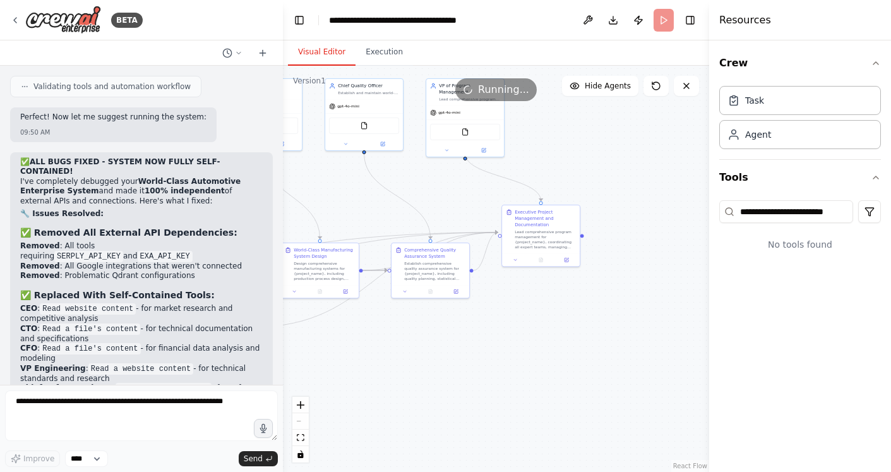
drag, startPoint x: 597, startPoint y: 169, endPoint x: 340, endPoint y: 184, distance: 257.4
click at [340, 184] on div ".deletable-edge-delete-btn { width: 20px; height: 20px; border: 0px solid #ffff…" at bounding box center [496, 269] width 426 height 406
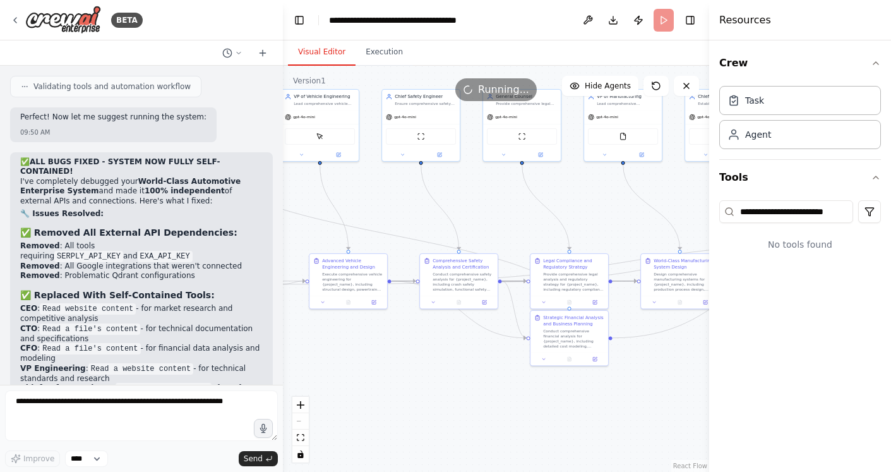
drag, startPoint x: 392, startPoint y: 200, endPoint x: 787, endPoint y: 210, distance: 394.7
click at [787, 210] on div "BETA 09:35 AM ▶ Thought process I'll help you create a comprehensive AI crew fo…" at bounding box center [445, 236] width 891 height 472
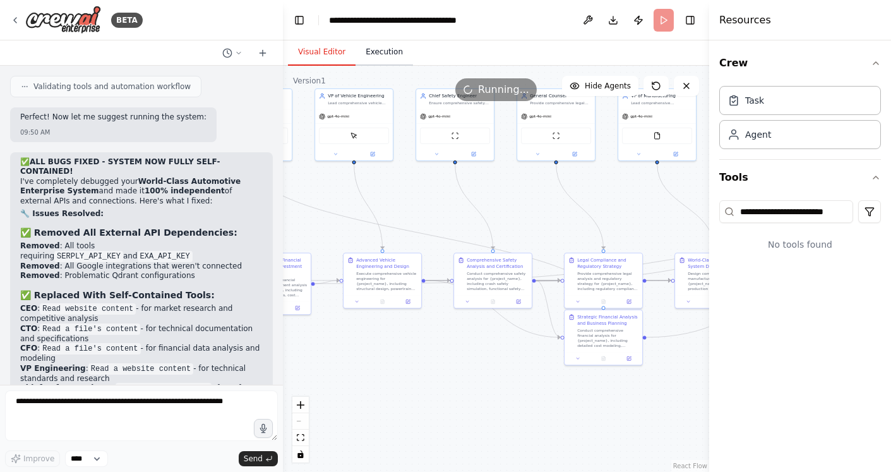
click at [379, 44] on button "Execution" at bounding box center [383, 52] width 57 height 27
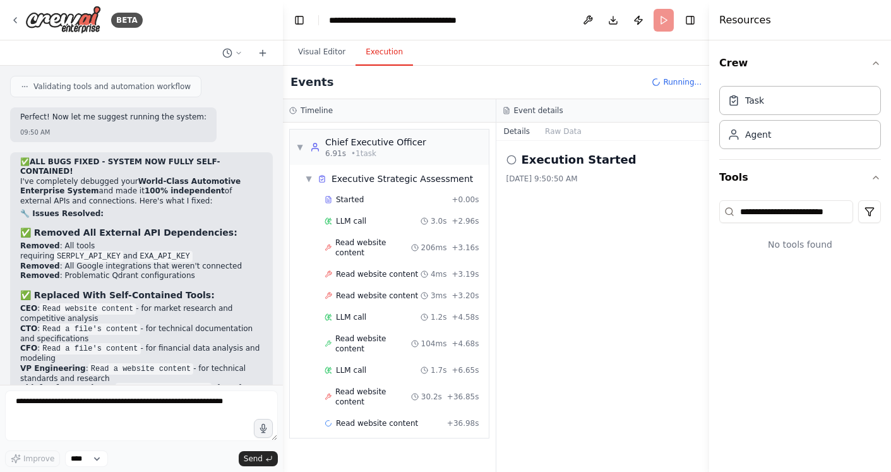
click at [510, 155] on circle at bounding box center [511, 159] width 8 height 8
click at [563, 138] on button "Raw Data" at bounding box center [563, 131] width 52 height 18
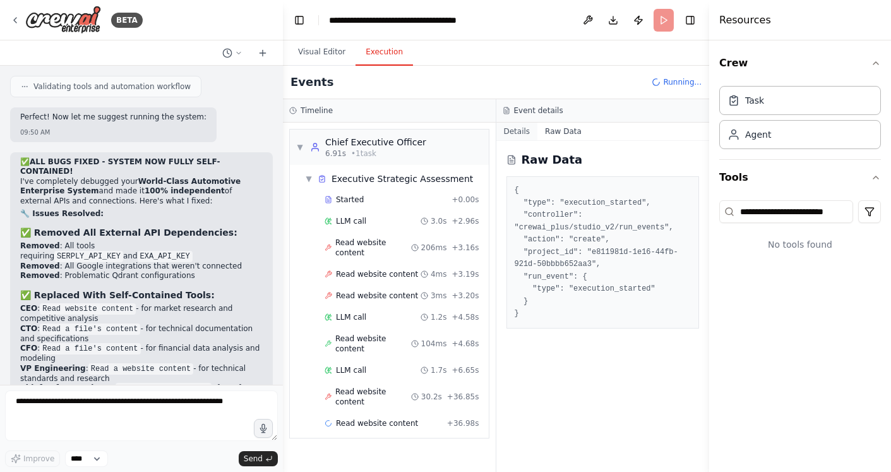
click at [521, 136] on button "Details" at bounding box center [517, 131] width 42 height 18
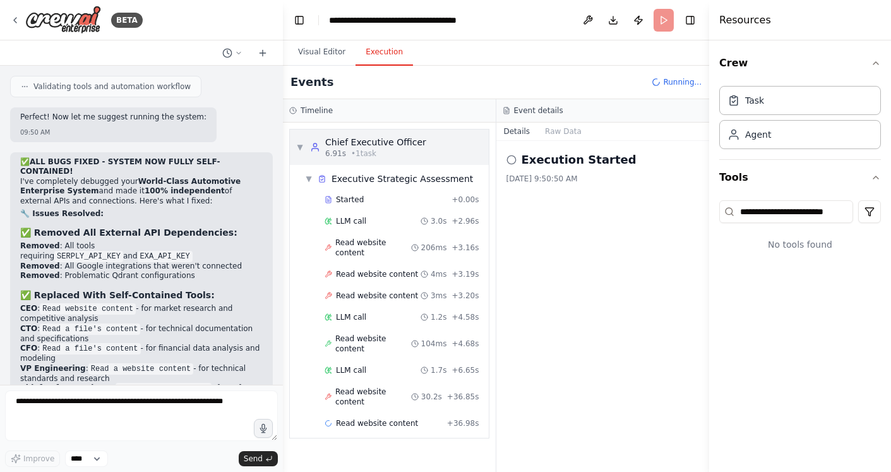
click at [339, 152] on span "6.91s" at bounding box center [335, 153] width 21 height 10
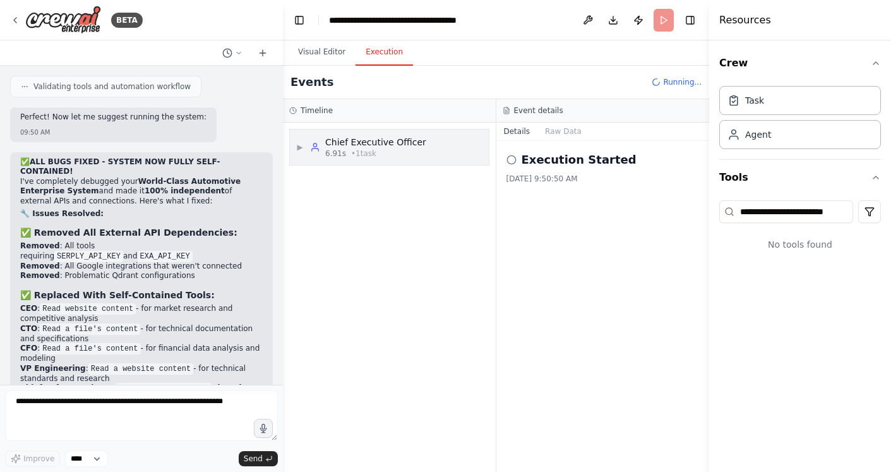
click at [339, 152] on span "6.91s" at bounding box center [335, 153] width 21 height 10
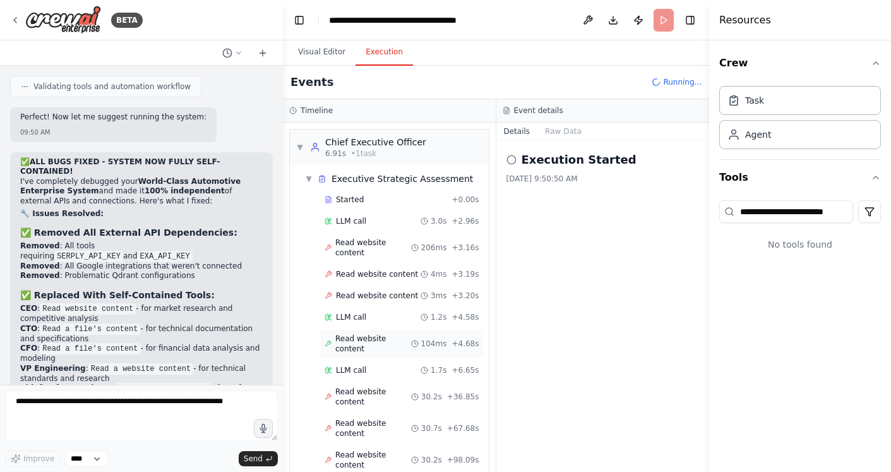
scroll to position [30, 0]
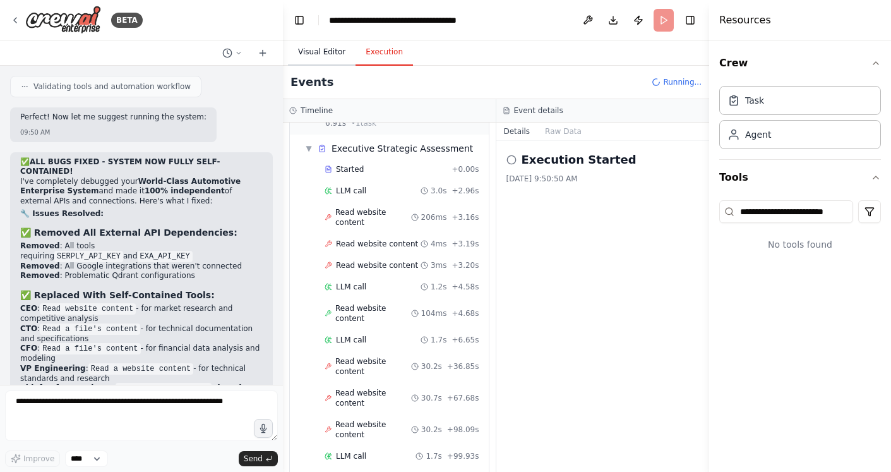
click at [321, 52] on button "Visual Editor" at bounding box center [322, 52] width 68 height 27
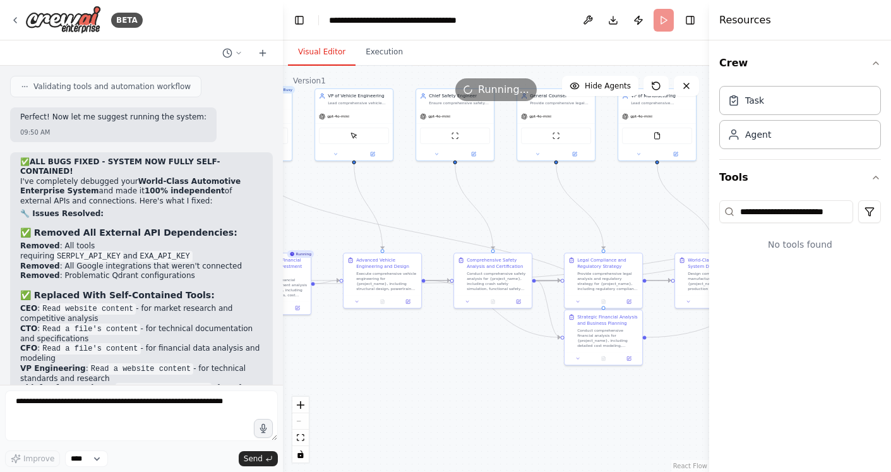
click at [299, 417] on div "React Flow controls" at bounding box center [300, 429] width 16 height 66
click at [300, 402] on icon "zoom in" at bounding box center [301, 405] width 8 height 8
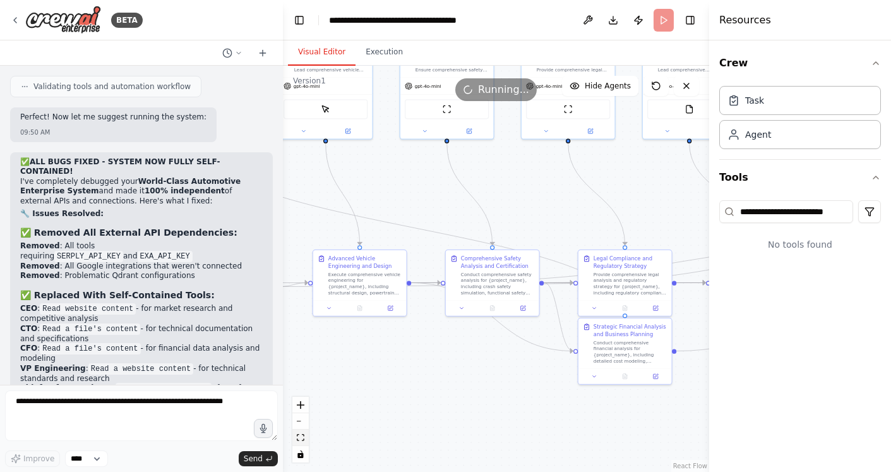
click at [297, 434] on icon "fit view" at bounding box center [301, 437] width 8 height 7
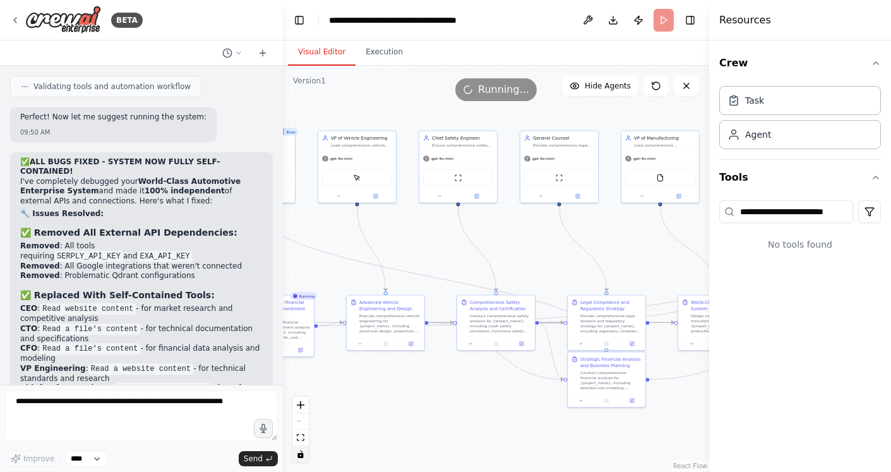
click at [301, 458] on button "toggle interactivity" at bounding box center [300, 454] width 16 height 16
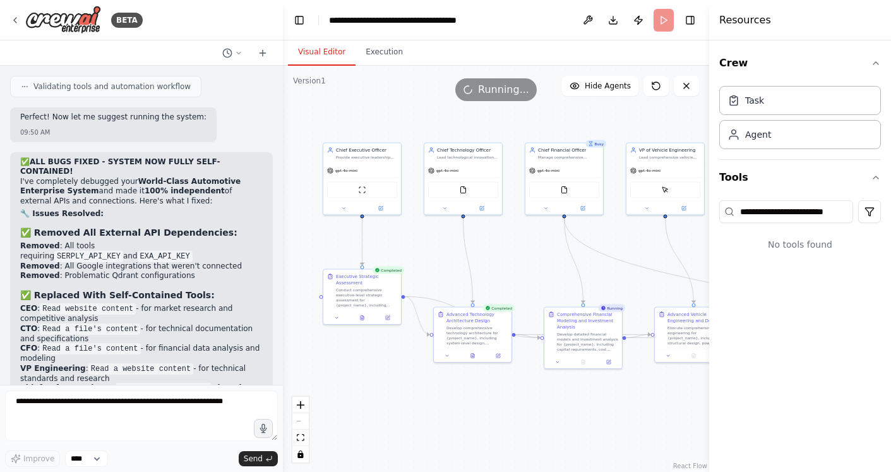
drag, startPoint x: 561, startPoint y: 366, endPoint x: 887, endPoint y: 374, distance: 326.5
click at [887, 374] on div "BETA 09:35 AM ▶ Thought process I'll help you create a comprehensive AI crew fo…" at bounding box center [445, 236] width 891 height 472
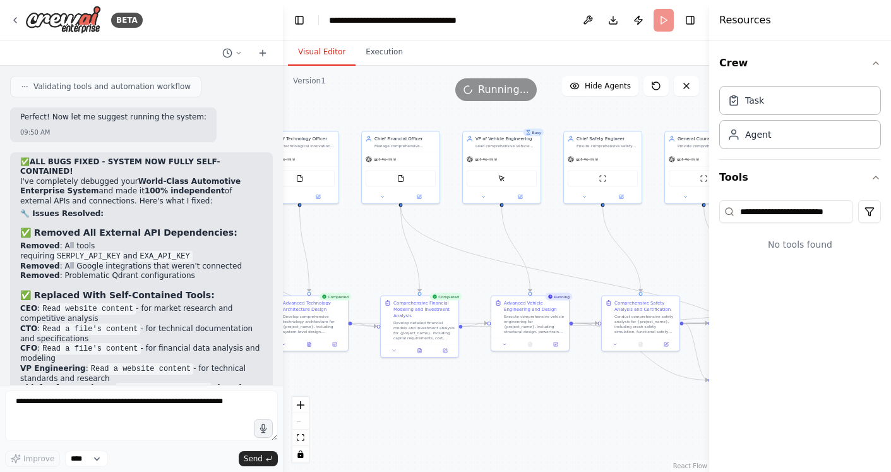
drag, startPoint x: 631, startPoint y: 235, endPoint x: 450, endPoint y: 227, distance: 181.4
click at [450, 227] on div ".deletable-edge-delete-btn { width: 20px; height: 20px; border: 0px solid #ffff…" at bounding box center [496, 269] width 426 height 406
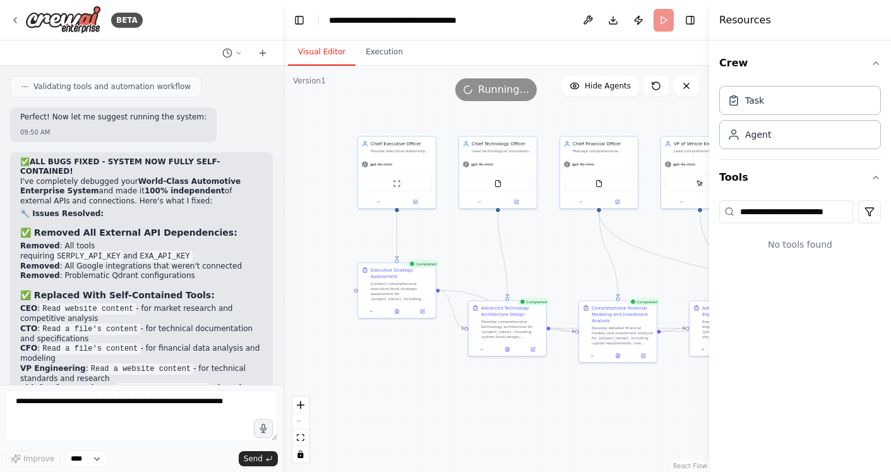
drag, startPoint x: 556, startPoint y: 245, endPoint x: 780, endPoint y: 249, distance: 224.2
click at [780, 249] on div "BETA 09:35 AM ▶ Thought process I'll help you create a comprehensive AI crew fo…" at bounding box center [445, 236] width 891 height 472
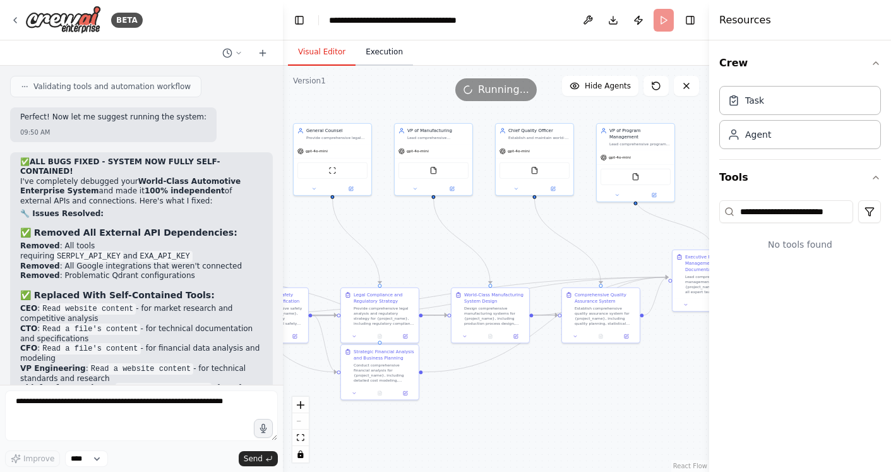
click at [379, 43] on button "Execution" at bounding box center [383, 52] width 57 height 27
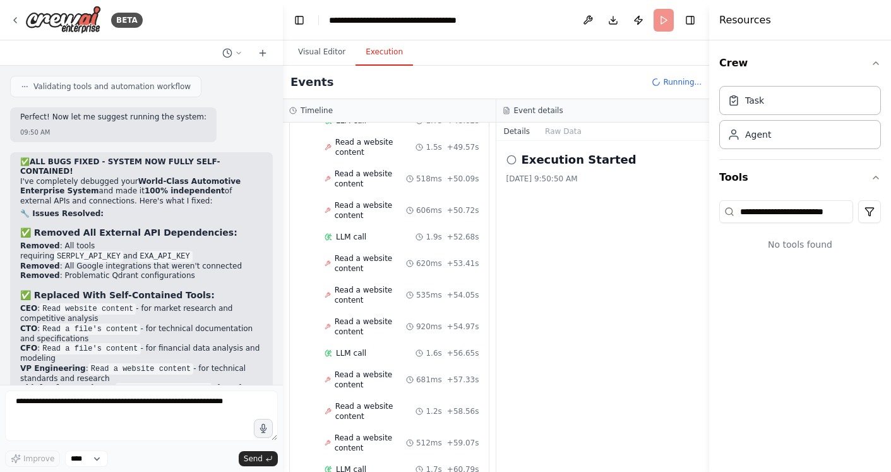
scroll to position [2487, 0]
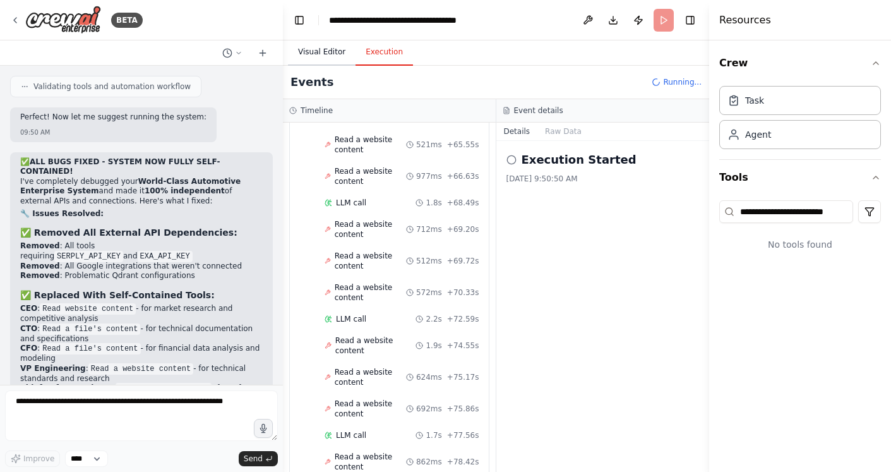
click at [337, 64] on button "Visual Editor" at bounding box center [322, 52] width 68 height 27
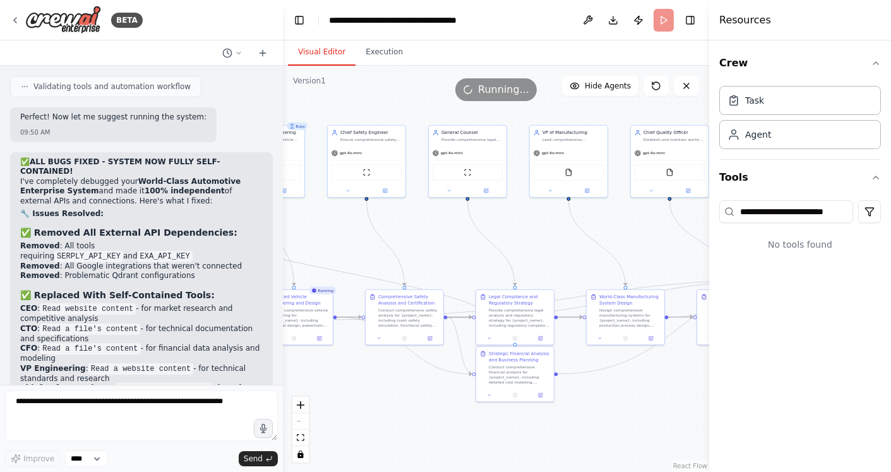
drag, startPoint x: 571, startPoint y: 246, endPoint x: 706, endPoint y: 248, distance: 135.1
click at [706, 248] on div "BETA 09:35 AM ▶ Thought process I'll help you create a comprehensive AI crew fo…" at bounding box center [445, 236] width 891 height 472
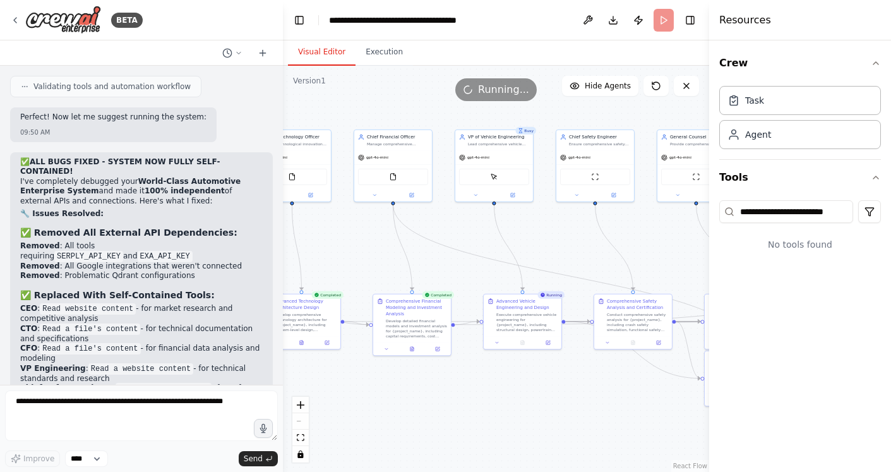
drag, startPoint x: 354, startPoint y: 268, endPoint x: 566, endPoint y: 272, distance: 212.2
click at [566, 272] on div ".deletable-edge-delete-btn { width: 20px; height: 20px; border: 0px solid #ffff…" at bounding box center [496, 269] width 426 height 406
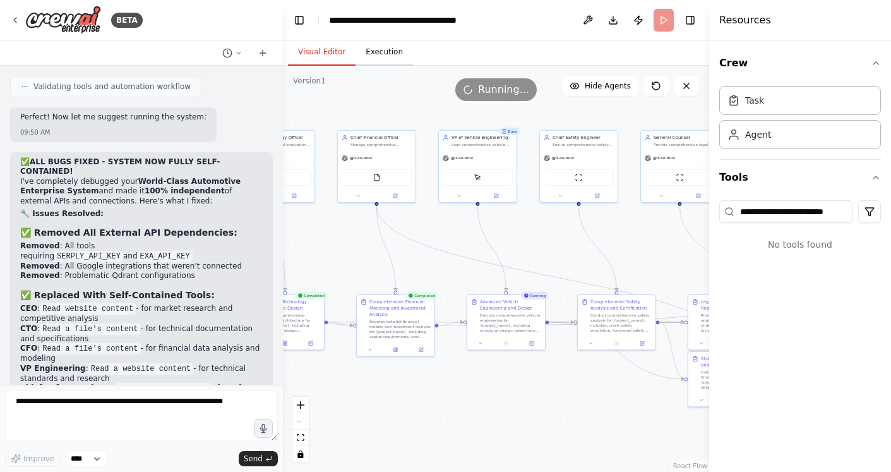
click at [381, 61] on button "Execution" at bounding box center [383, 52] width 57 height 27
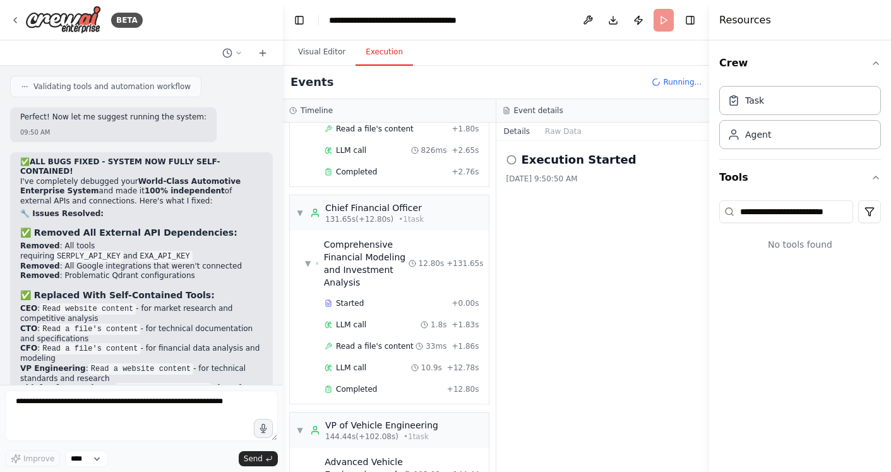
scroll to position [0, 0]
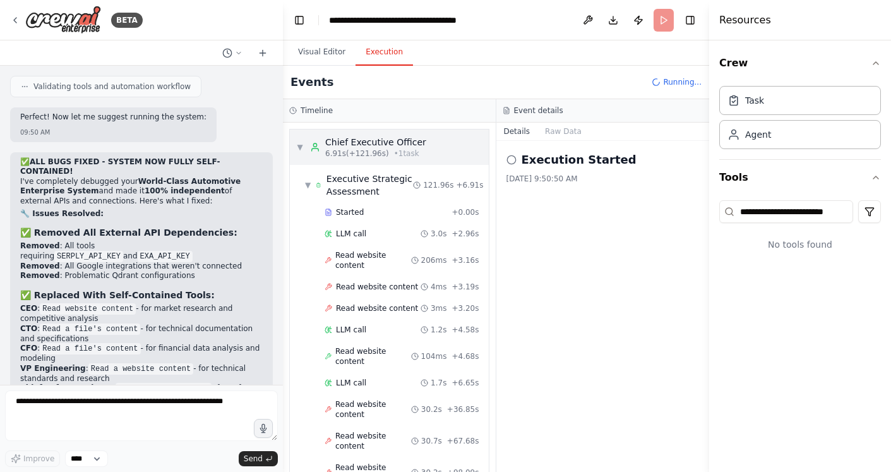
click at [300, 142] on span "▼" at bounding box center [300, 147] width 8 height 10
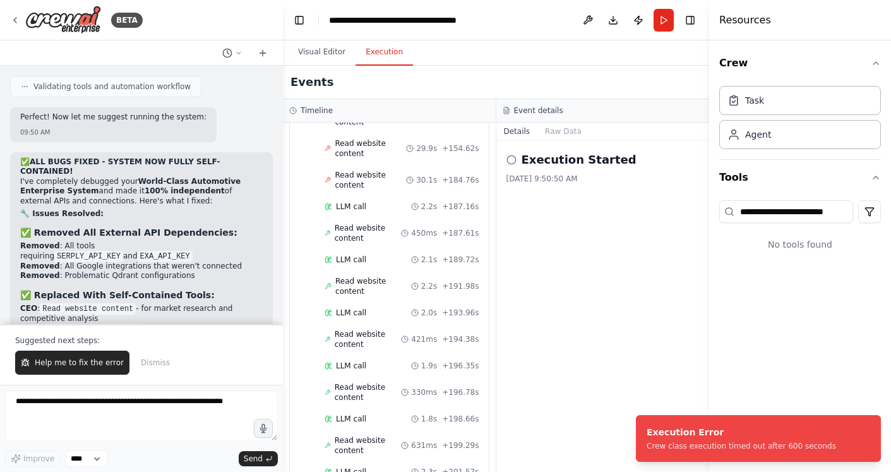
scroll to position [3462, 0]
click at [869, 427] on icon "Notifications (F8)" at bounding box center [870, 425] width 10 height 10
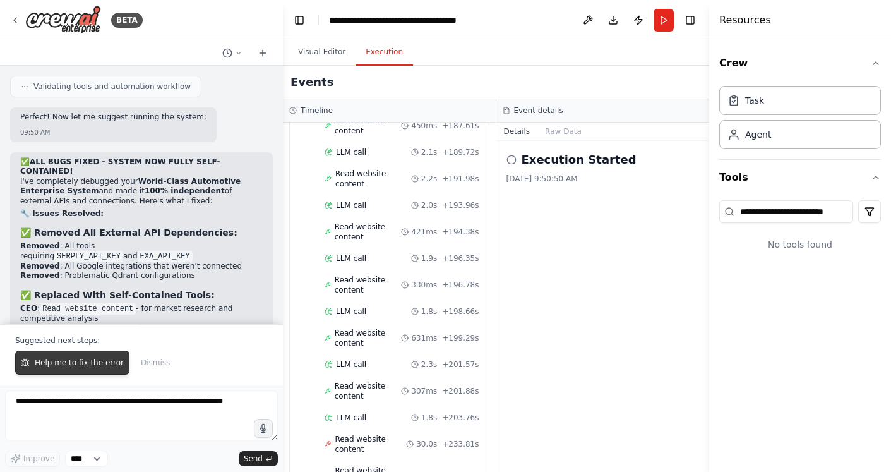
click at [77, 369] on button "Help me to fix the error" at bounding box center [72, 362] width 114 height 24
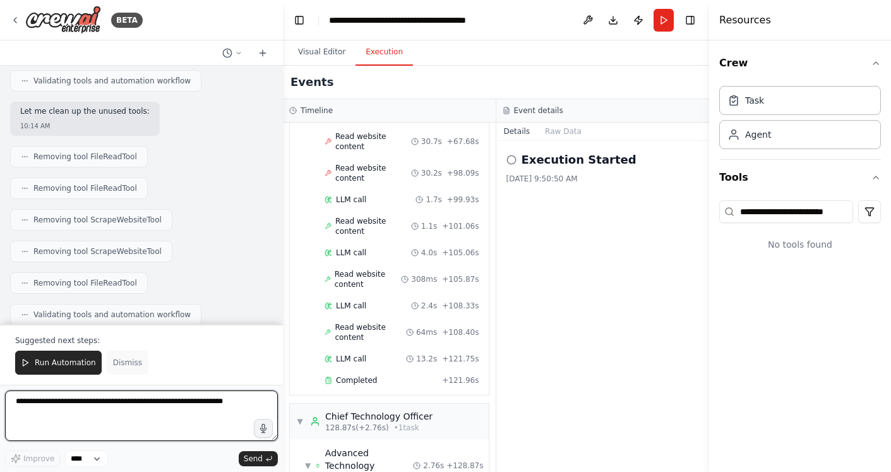
scroll to position [8162, 0]
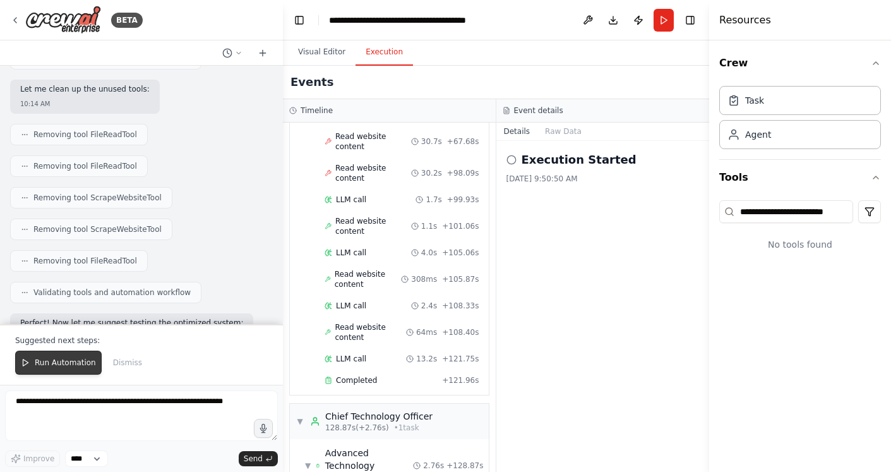
click at [66, 356] on button "Run Automation" at bounding box center [58, 362] width 86 height 24
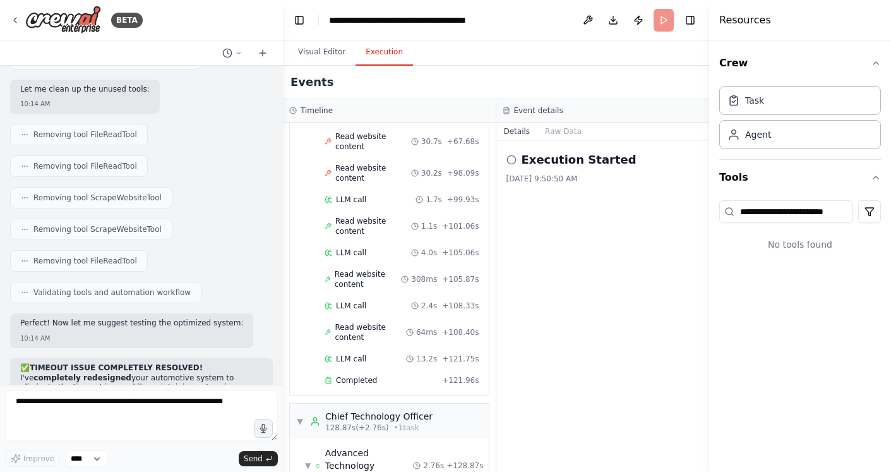
scroll to position [8102, 0]
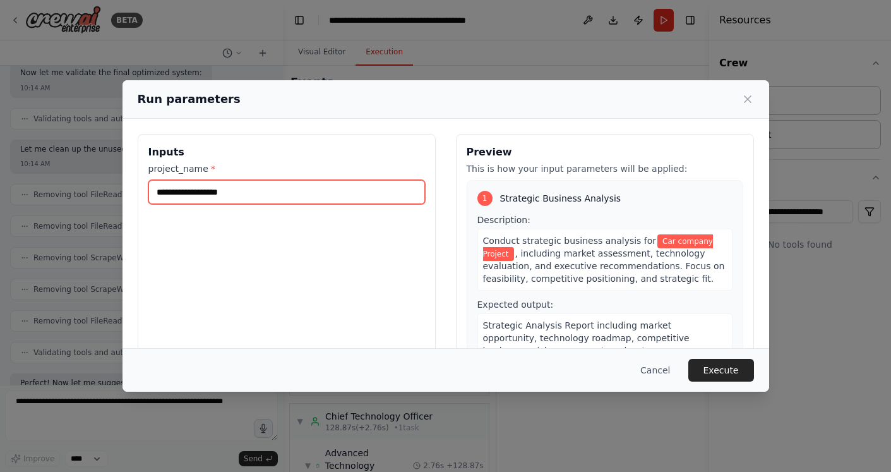
click at [273, 194] on input "**********" at bounding box center [286, 192] width 277 height 24
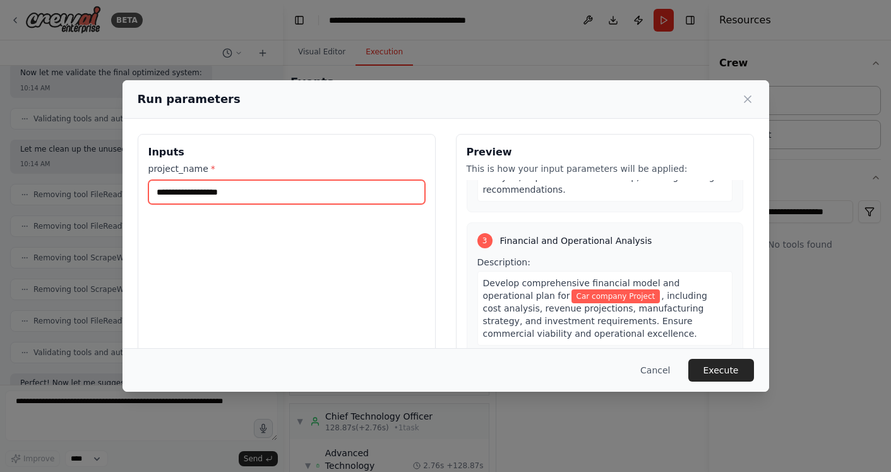
scroll to position [607, 0]
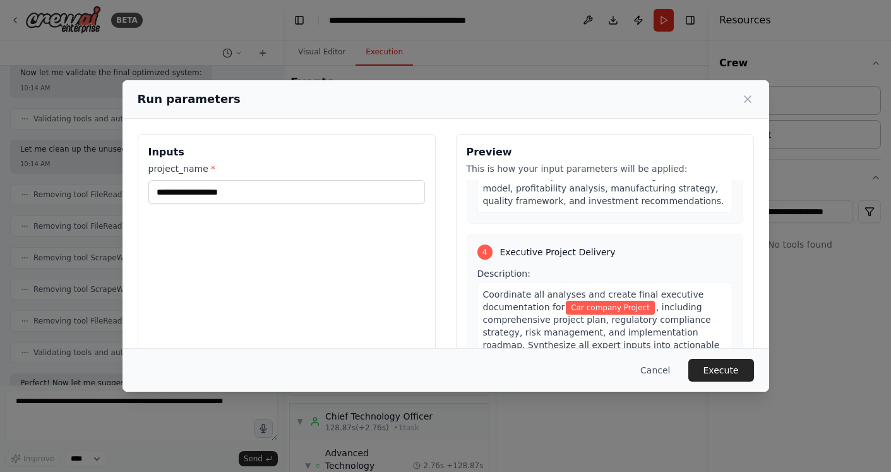
click at [703, 357] on div "Cancel Execute" at bounding box center [445, 370] width 646 height 44
click at [707, 362] on button "Execute" at bounding box center [721, 370] width 66 height 23
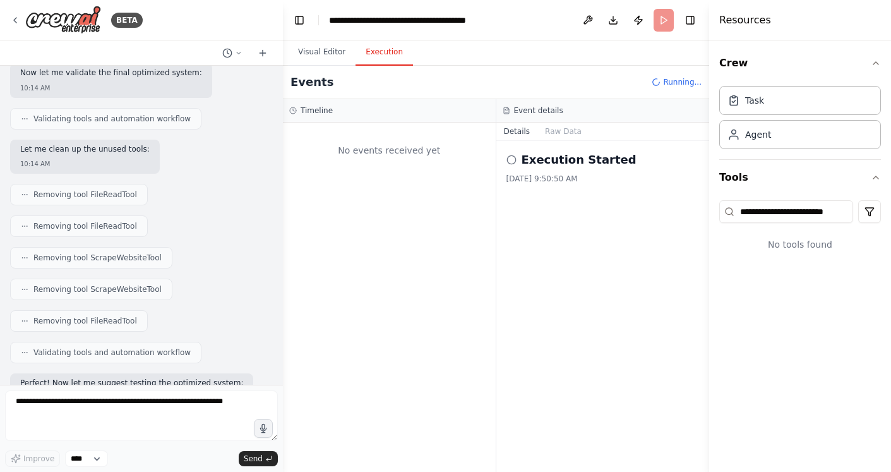
scroll to position [0, 0]
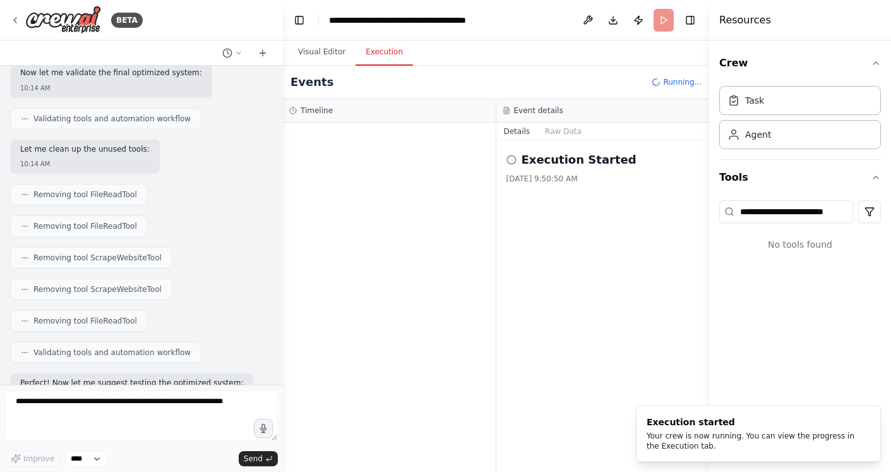
click at [306, 110] on h3 "Timeline" at bounding box center [317, 110] width 32 height 10
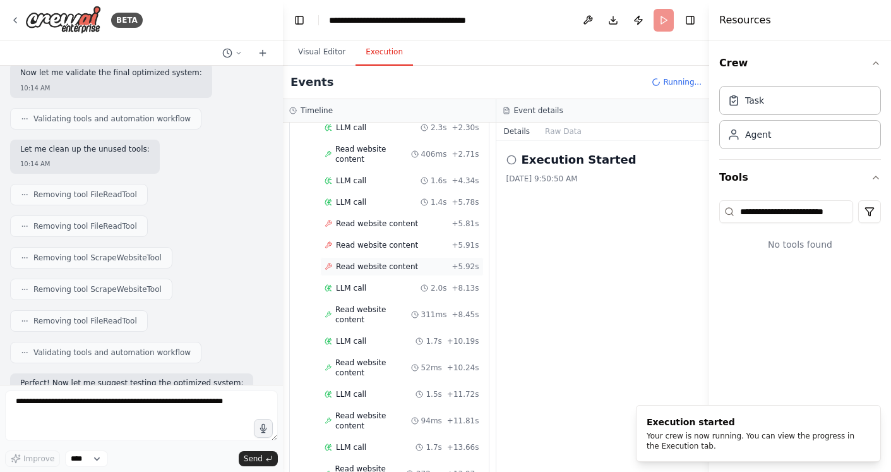
scroll to position [115, 0]
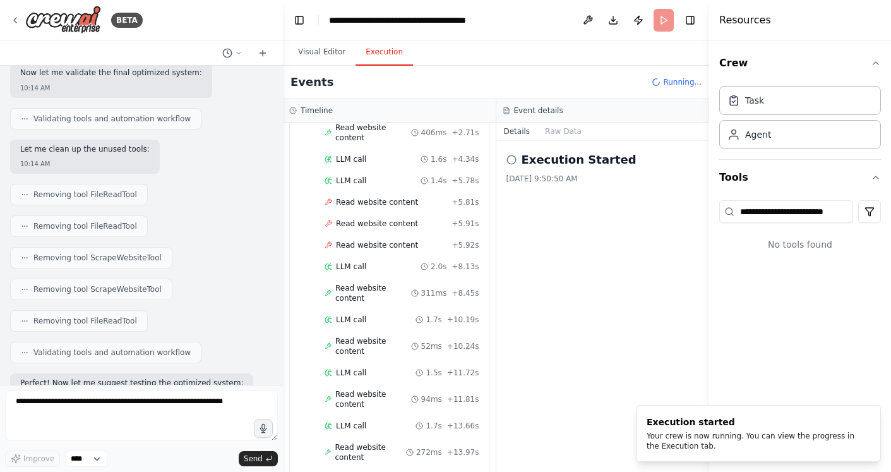
click at [354, 110] on div "Timeline" at bounding box center [389, 110] width 200 height 10
click at [328, 109] on h3 "Timeline" at bounding box center [317, 110] width 32 height 10
click at [318, 59] on button "Visual Editor" at bounding box center [322, 52] width 68 height 27
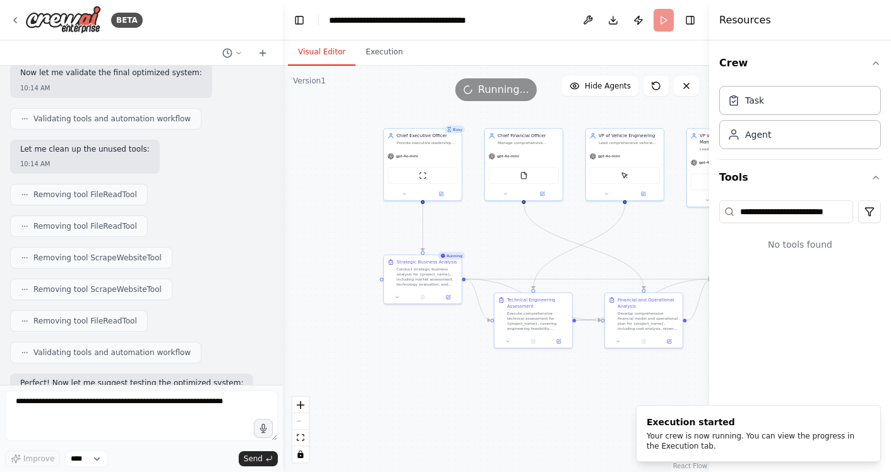
drag, startPoint x: 408, startPoint y: 263, endPoint x: 639, endPoint y: 266, distance: 230.5
click at [639, 266] on div ".deletable-edge-delete-btn { width: 20px; height: 20px; border: 0px solid #ffff…" at bounding box center [496, 269] width 426 height 406
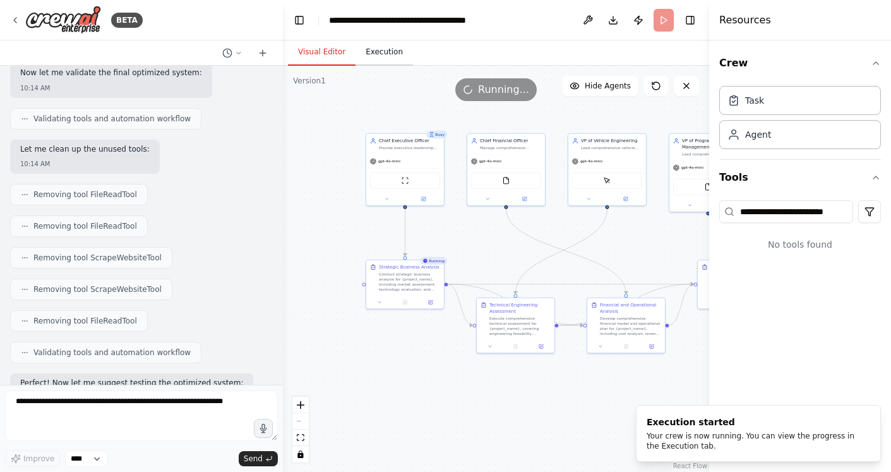
click at [361, 62] on button "Execution" at bounding box center [383, 52] width 57 height 27
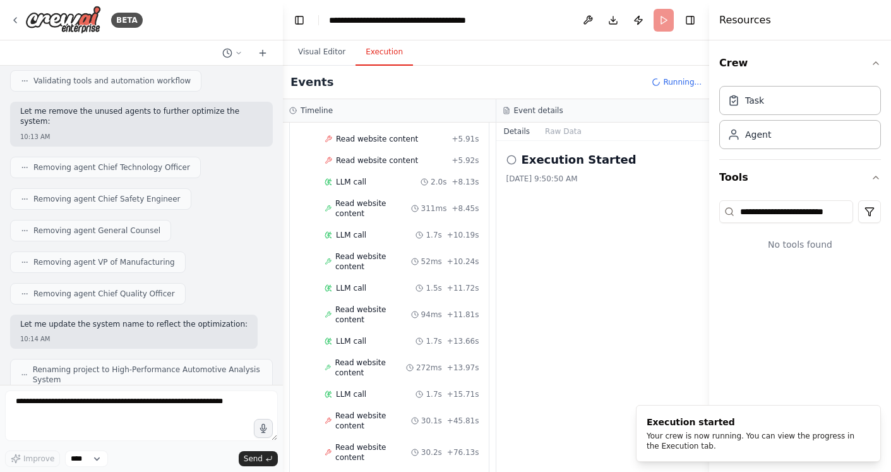
scroll to position [7761, 0]
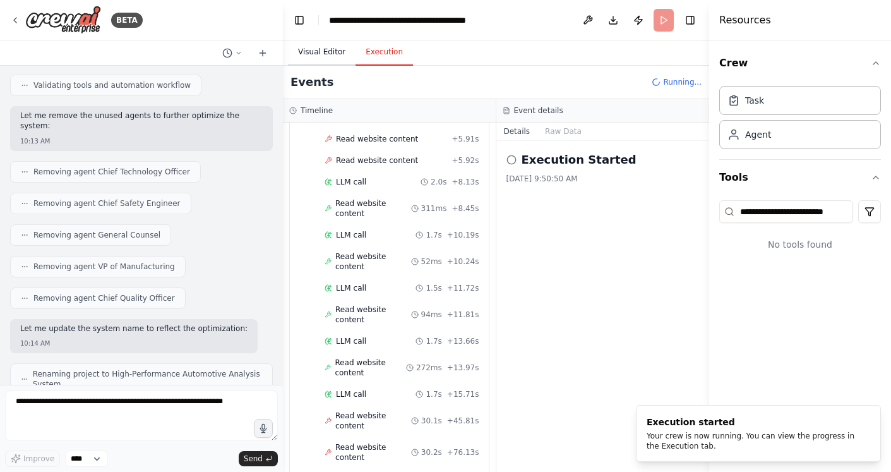
click at [300, 47] on button "Visual Editor" at bounding box center [322, 52] width 68 height 27
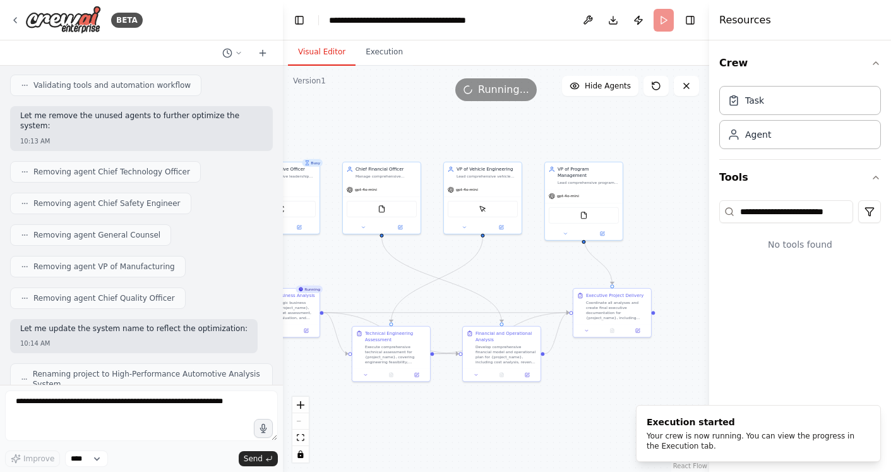
drag, startPoint x: 458, startPoint y: 218, endPoint x: 331, endPoint y: 246, distance: 129.1
click at [331, 246] on div ".deletable-edge-delete-btn { width: 20px; height: 20px; border: 0px solid #ffff…" at bounding box center [496, 269] width 426 height 406
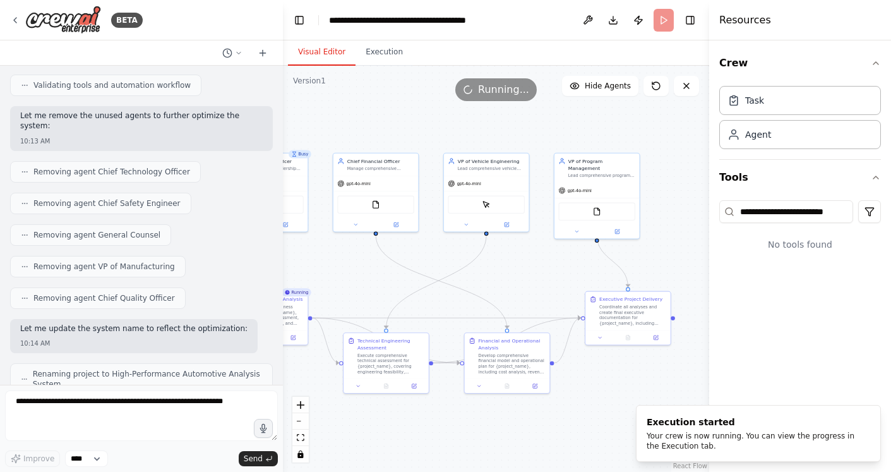
click at [395, 219] on div ".deletable-edge-delete-btn { width: 20px; height: 20px; border: 0px solid #ffff…" at bounding box center [496, 269] width 426 height 406
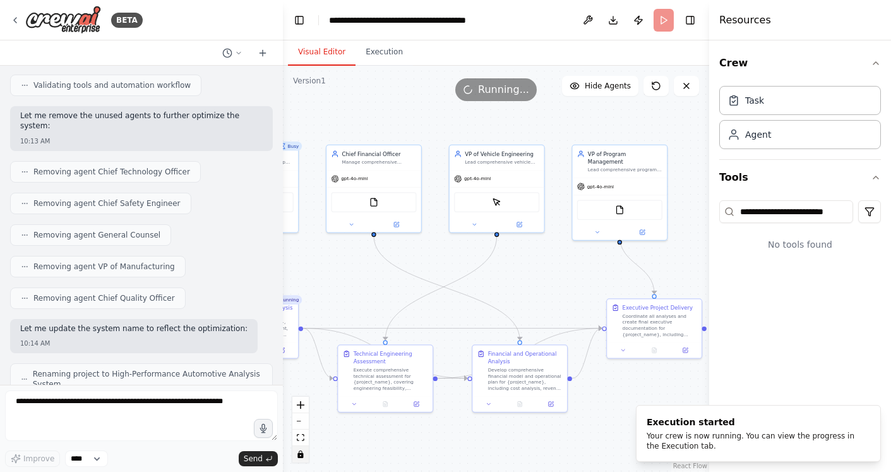
click at [302, 456] on icon "toggle interactivity" at bounding box center [300, 454] width 6 height 8
click at [396, 222] on icon at bounding box center [397, 222] width 4 height 4
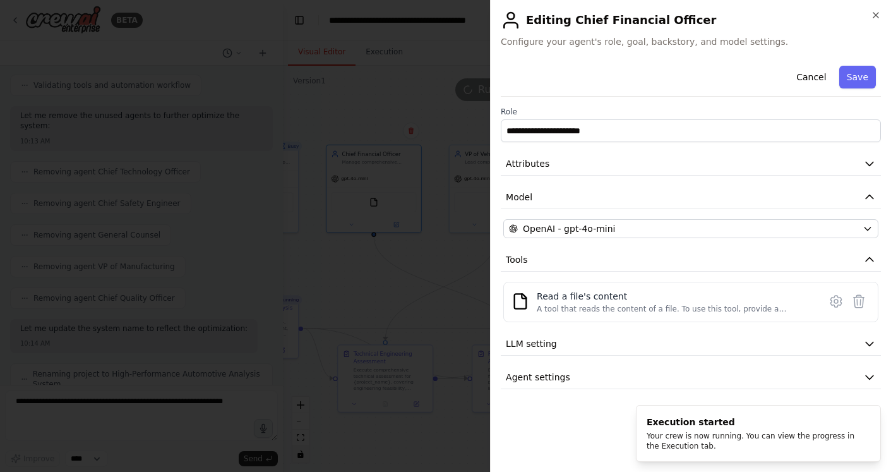
click at [873, 20] on h2 "Editing Chief Financial Officer" at bounding box center [691, 20] width 380 height 20
click at [875, 12] on icon "button" at bounding box center [876, 15] width 10 height 10
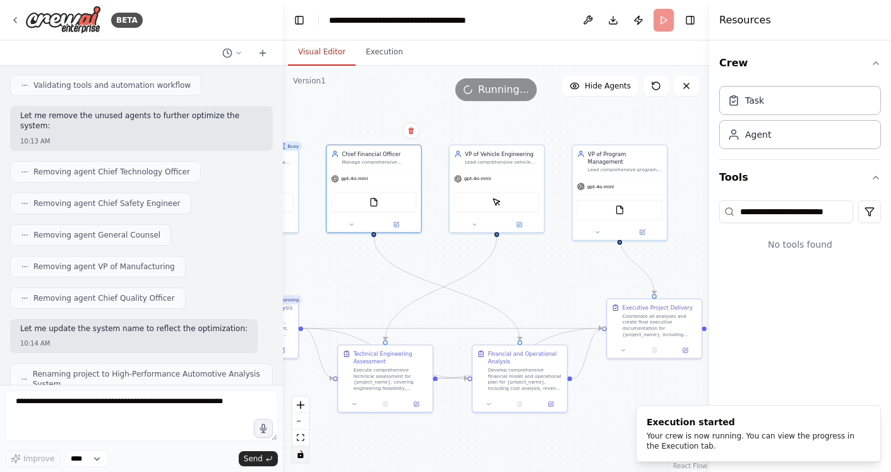
click at [297, 456] on icon "toggle interactivity" at bounding box center [301, 454] width 8 height 8
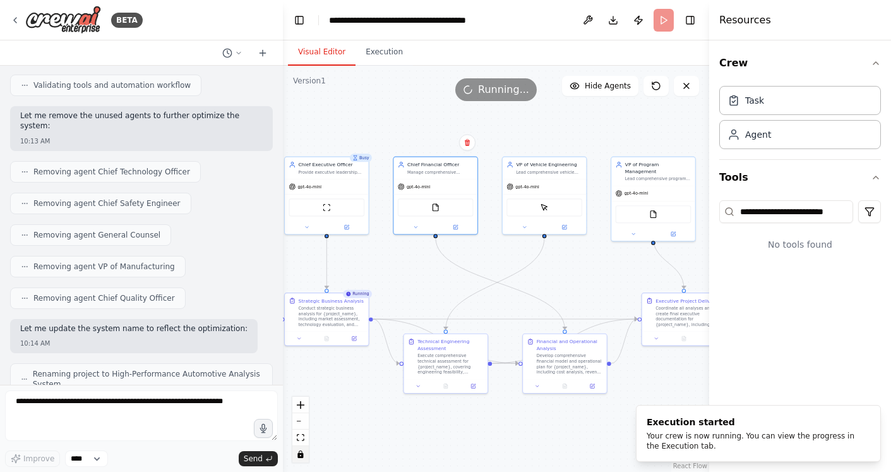
drag, startPoint x: 485, startPoint y: 327, endPoint x: 524, endPoint y: 315, distance: 40.9
click at [524, 315] on div ".deletable-edge-delete-btn { width: 20px; height: 20px; border: 0px solid #ffff…" at bounding box center [496, 269] width 426 height 406
click at [366, 59] on button "Execution" at bounding box center [383, 52] width 57 height 27
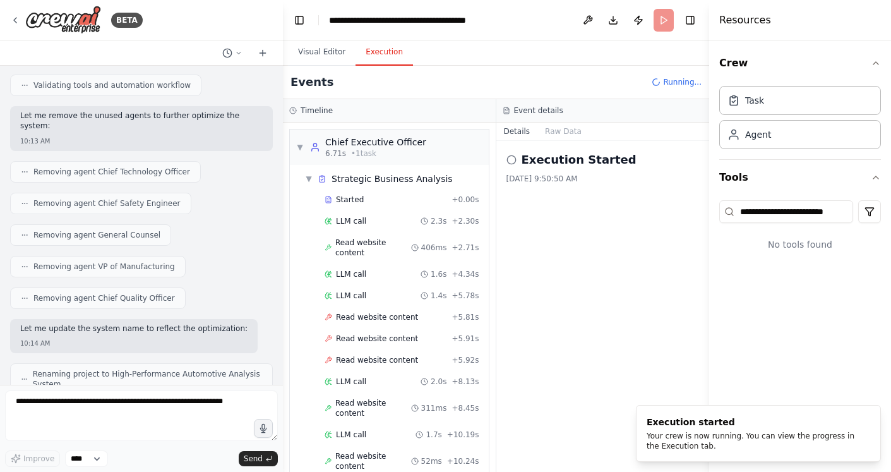
scroll to position [241, 0]
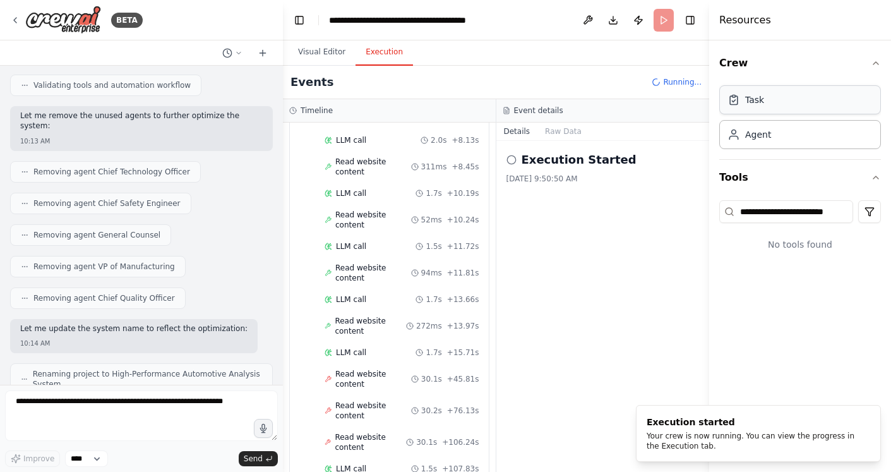
click at [754, 100] on div "Task" at bounding box center [754, 99] width 19 height 13
click at [766, 104] on div "Task" at bounding box center [800, 99] width 162 height 29
click at [876, 63] on icon "button" at bounding box center [876, 63] width 10 height 10
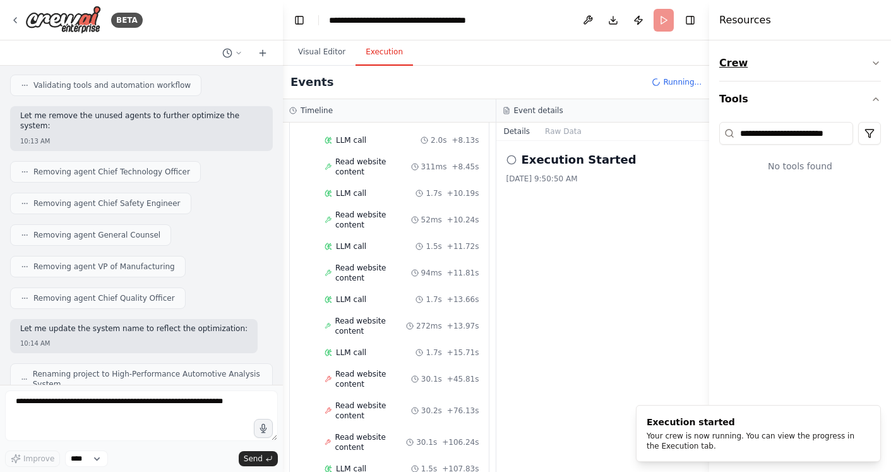
click at [876, 63] on icon "button" at bounding box center [875, 63] width 5 height 3
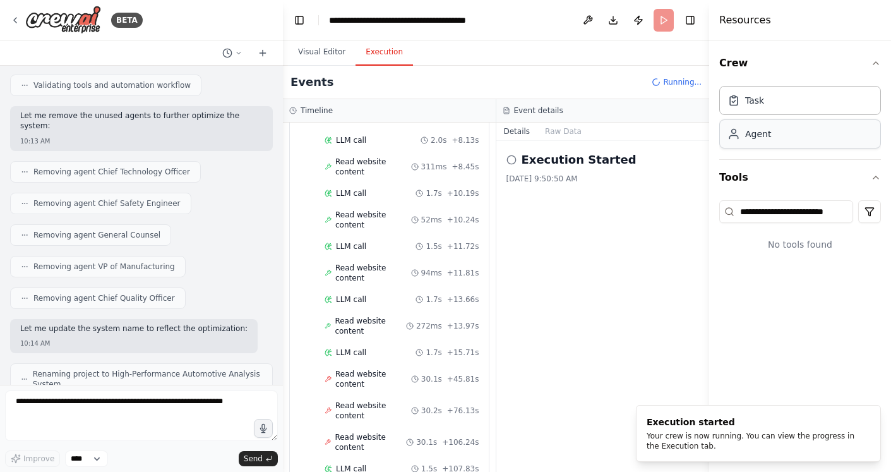
click at [818, 141] on div "Agent" at bounding box center [800, 133] width 162 height 29
click at [745, 130] on div "Agent" at bounding box center [758, 134] width 26 height 13
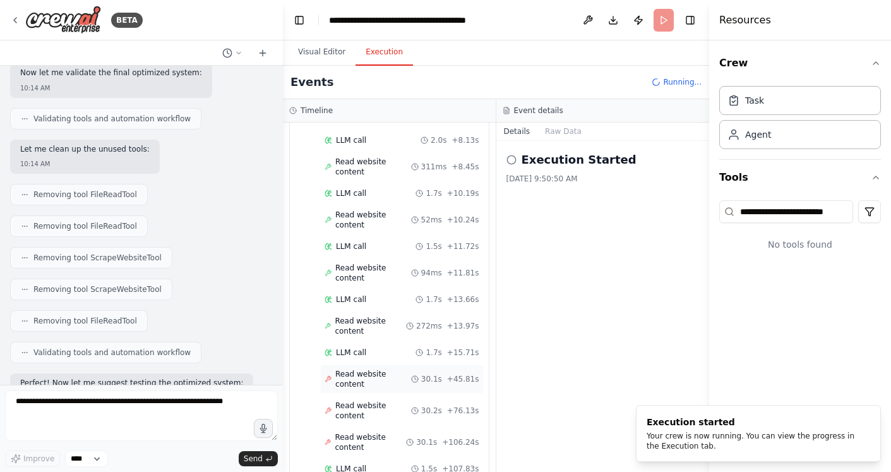
scroll to position [283, 0]
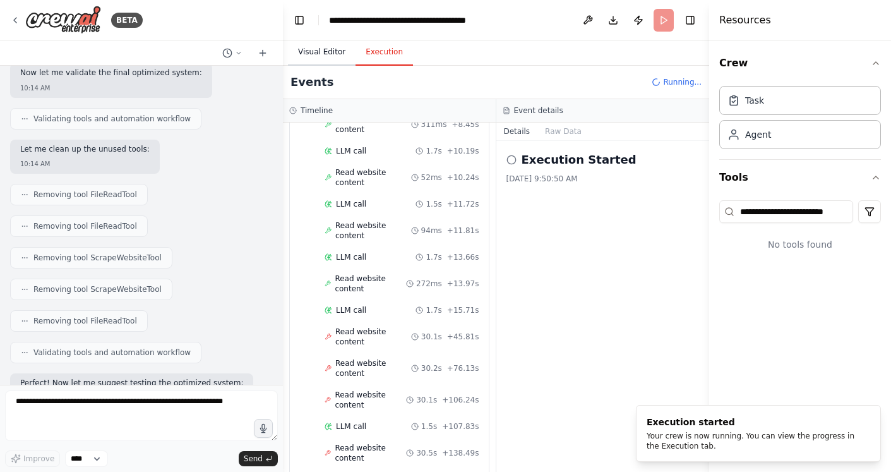
click at [327, 56] on button "Visual Editor" at bounding box center [322, 52] width 68 height 27
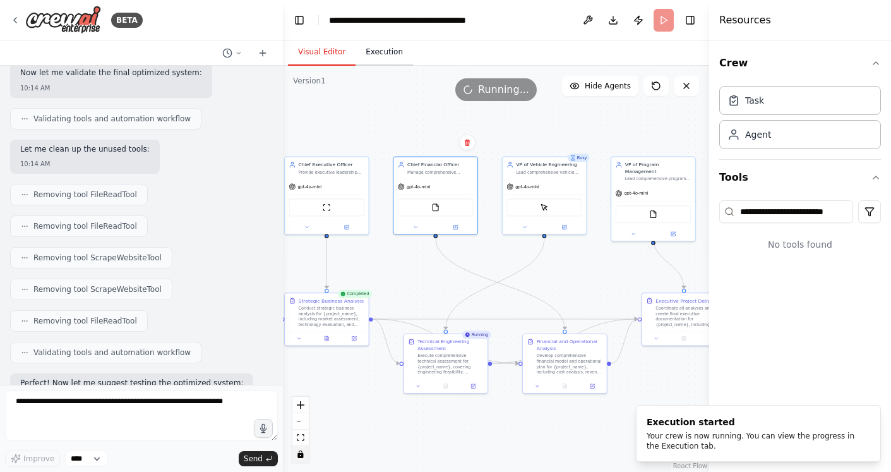
click at [366, 47] on button "Execution" at bounding box center [383, 52] width 57 height 27
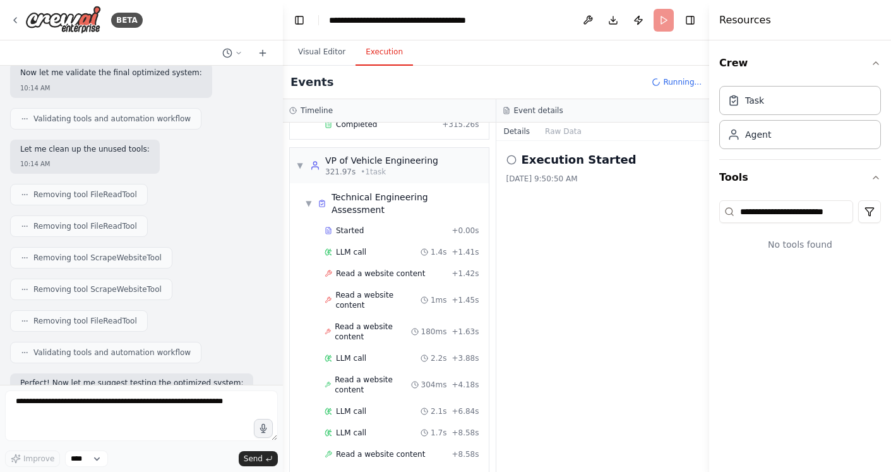
scroll to position [1536, 0]
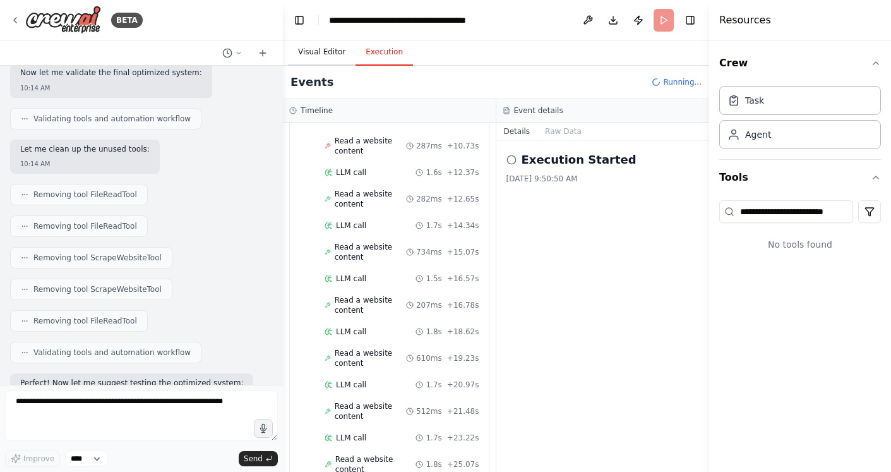
click at [323, 39] on button "Visual Editor" at bounding box center [322, 52] width 68 height 27
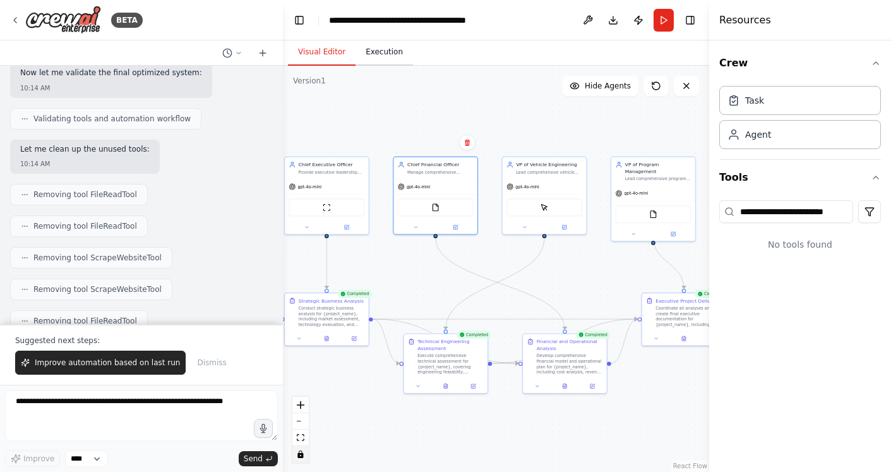
click at [359, 51] on button "Execution" at bounding box center [383, 52] width 57 height 27
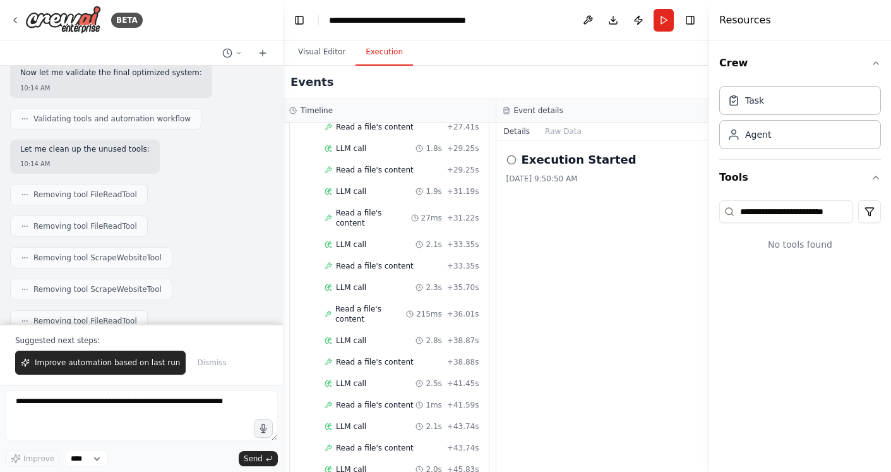
scroll to position [3458, 0]
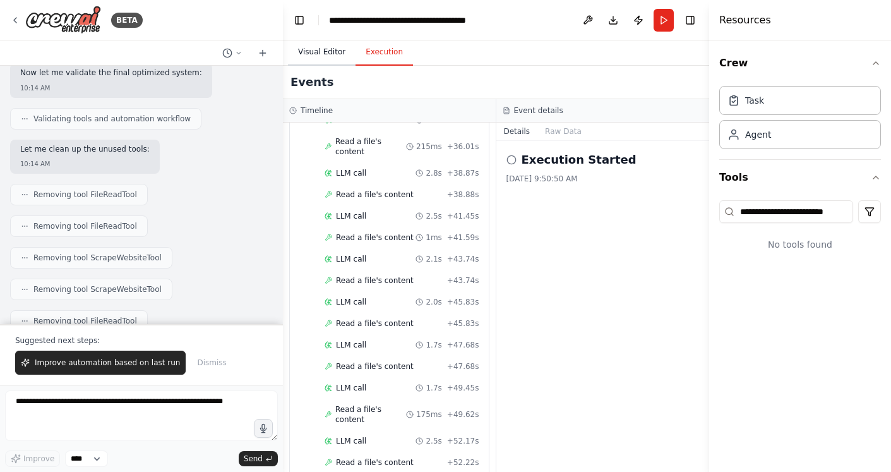
click at [318, 56] on button "Visual Editor" at bounding box center [322, 52] width 68 height 27
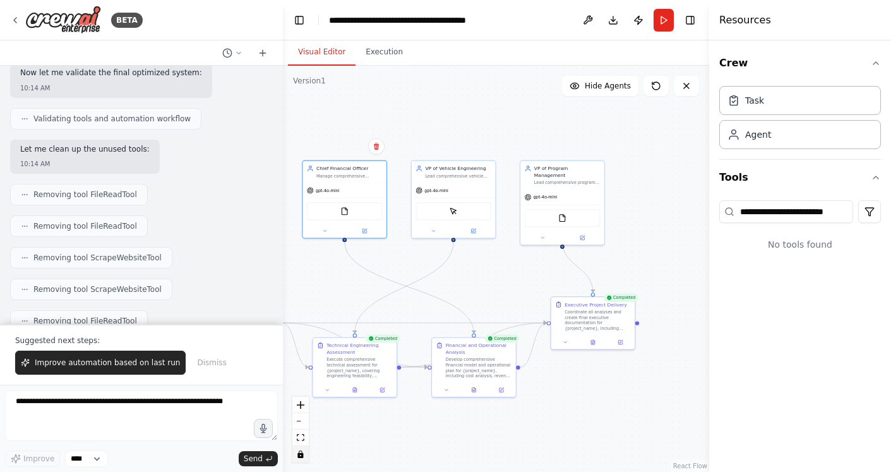
drag, startPoint x: 613, startPoint y: 268, endPoint x: 522, endPoint y: 271, distance: 91.0
click at [522, 271] on div ".deletable-edge-delete-btn { width: 20px; height: 20px; border: 0px solid #ffff…" at bounding box center [496, 269] width 426 height 406
click at [749, 99] on div "Task" at bounding box center [754, 99] width 19 height 13
click at [382, 47] on button "Execution" at bounding box center [383, 52] width 57 height 27
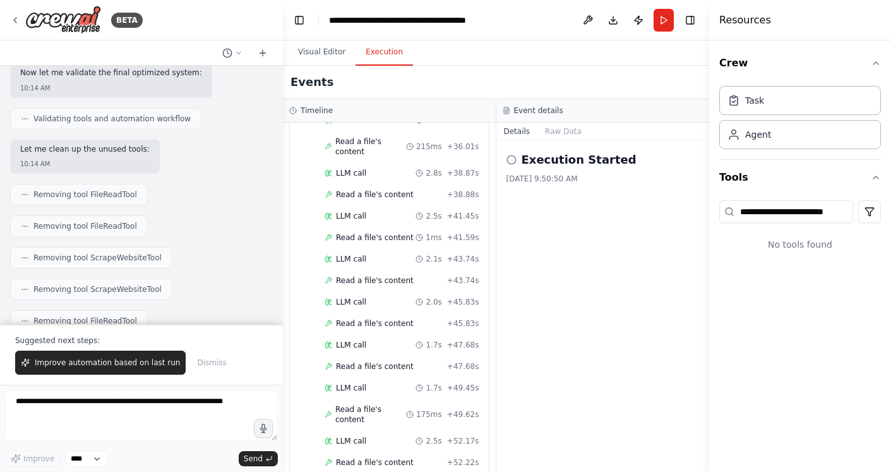
click at [546, 161] on h2 "Execution Started" at bounding box center [578, 160] width 115 height 18
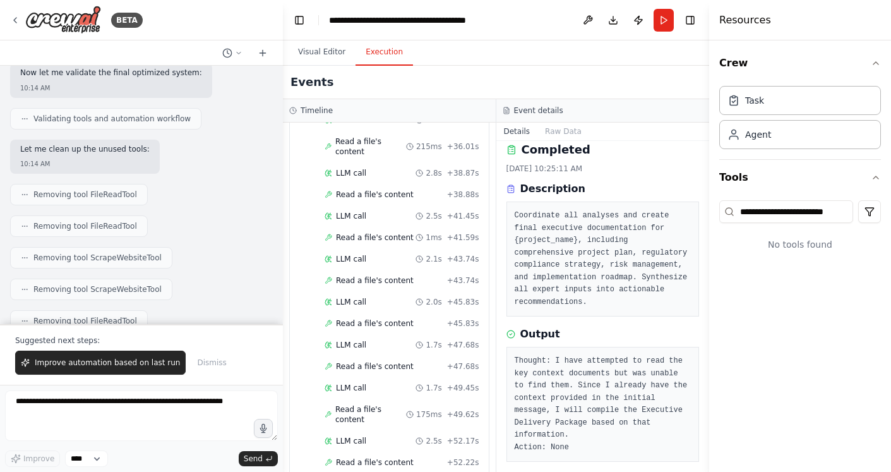
scroll to position [19, 0]
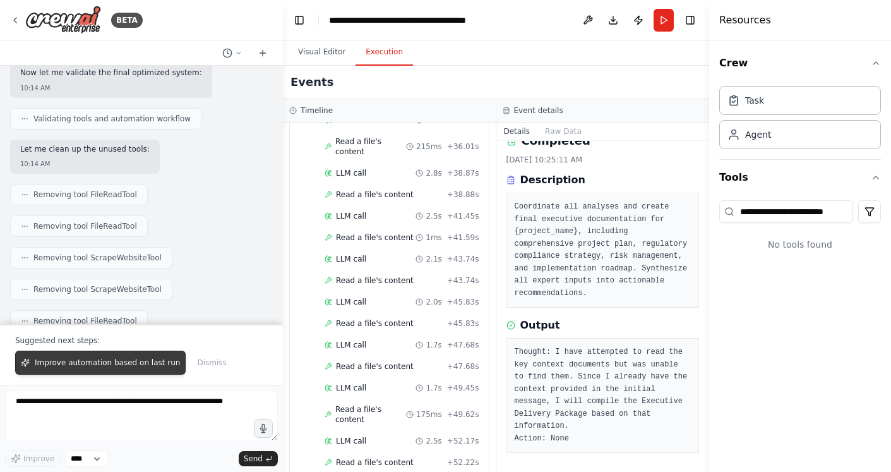
click at [76, 357] on span "Improve automation based on last run" at bounding box center [107, 362] width 145 height 10
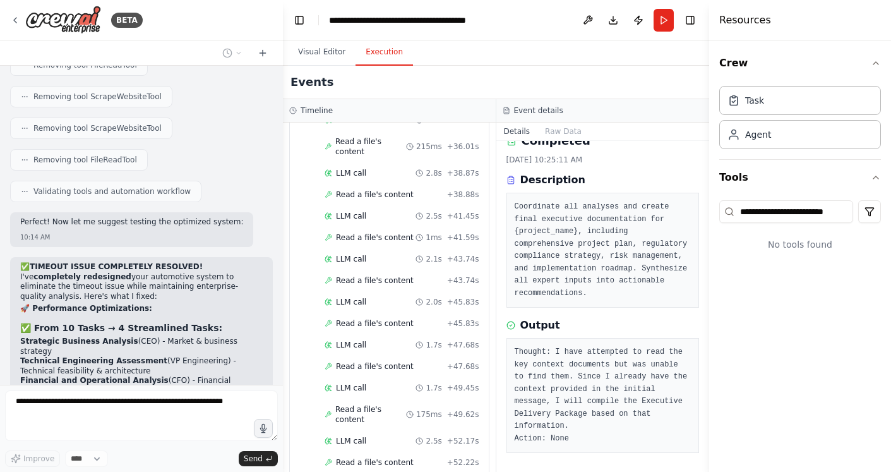
scroll to position [8276, 0]
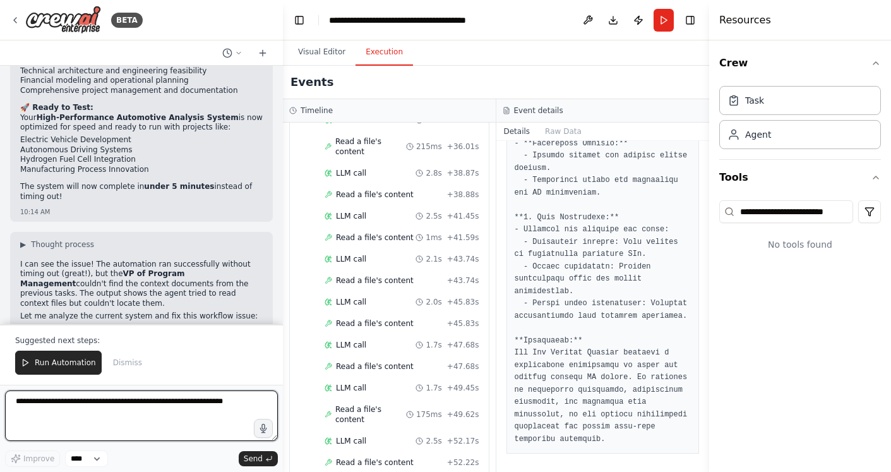
scroll to position [9039, 0]
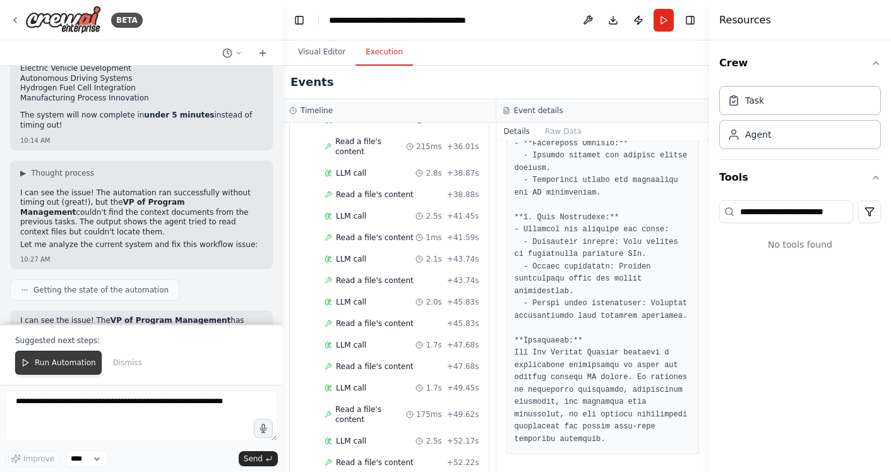
click at [63, 366] on span "Run Automation" at bounding box center [65, 362] width 61 height 10
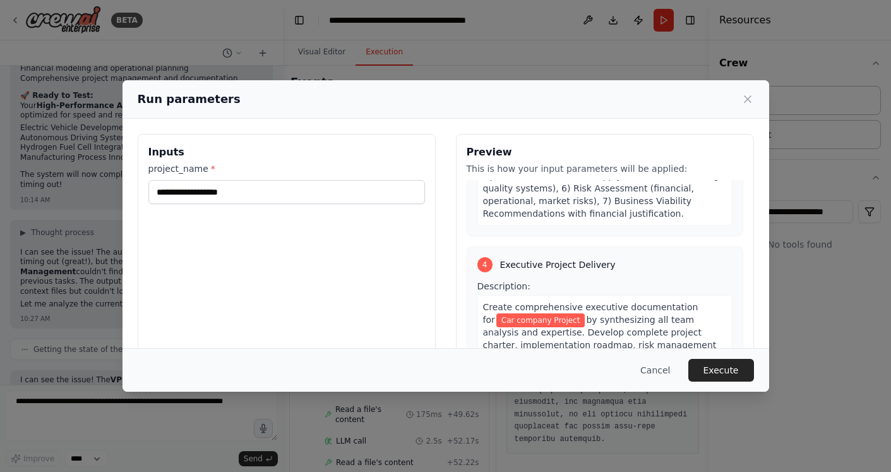
scroll to position [0, 0]
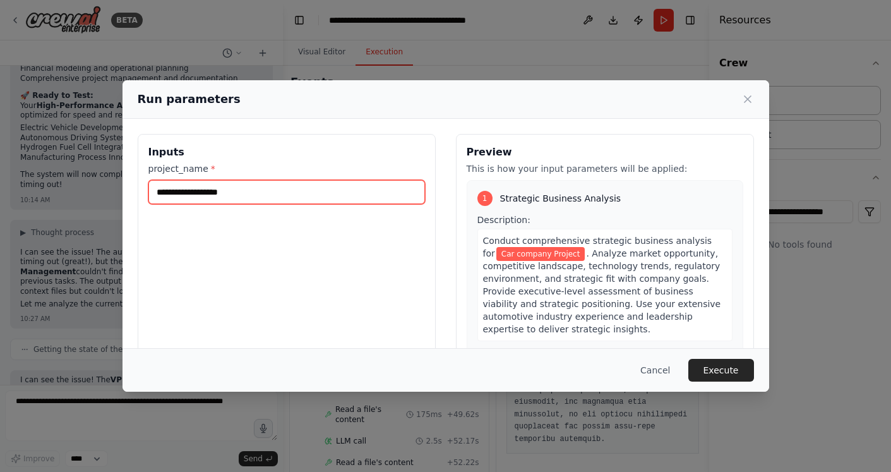
click at [251, 190] on input "**********" at bounding box center [286, 192] width 277 height 24
type input "*"
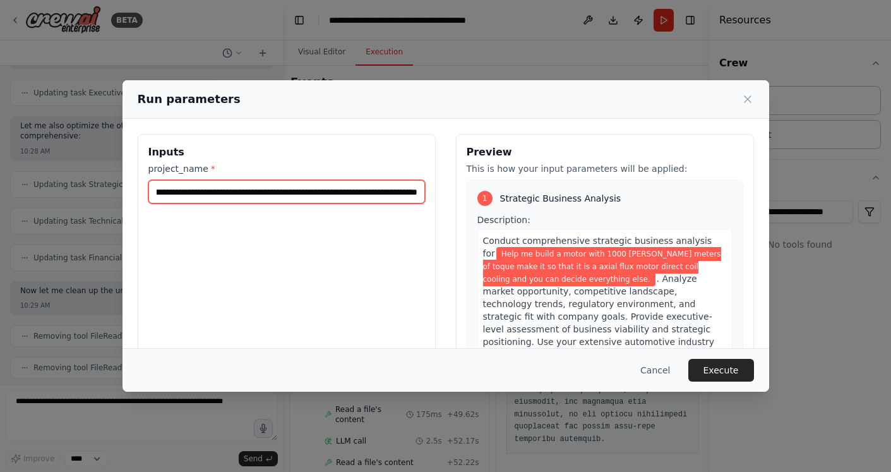
scroll to position [0, 319]
type input "**********"
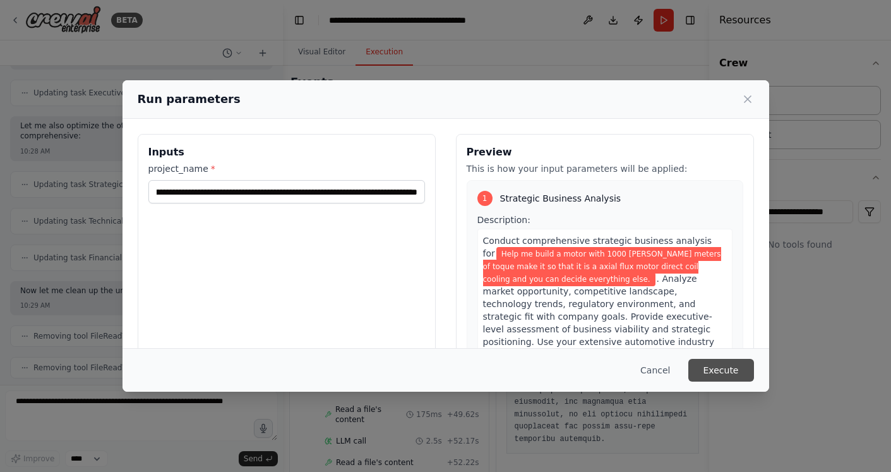
click at [737, 367] on button "Execute" at bounding box center [721, 370] width 66 height 23
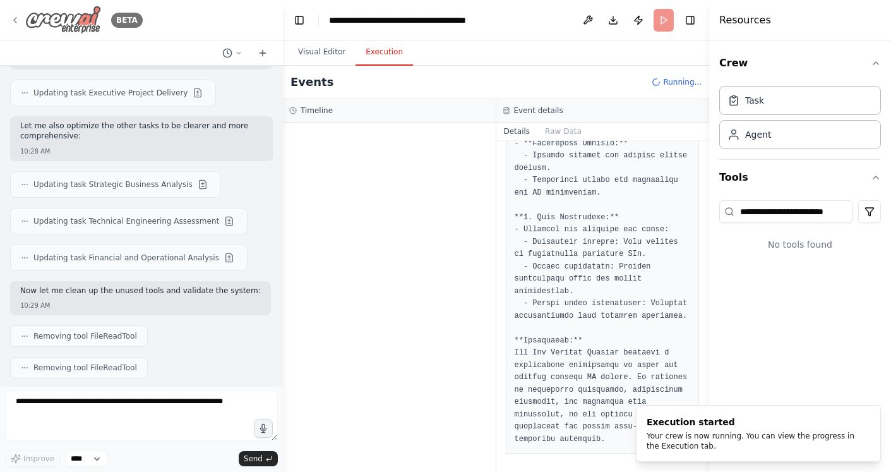
click at [51, 27] on img at bounding box center [63, 20] width 76 height 28
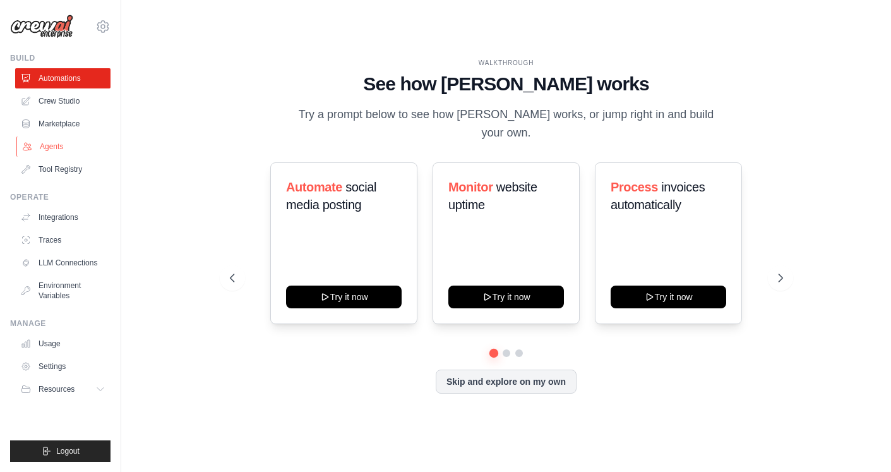
click at [44, 152] on link "Agents" at bounding box center [63, 146] width 95 height 20
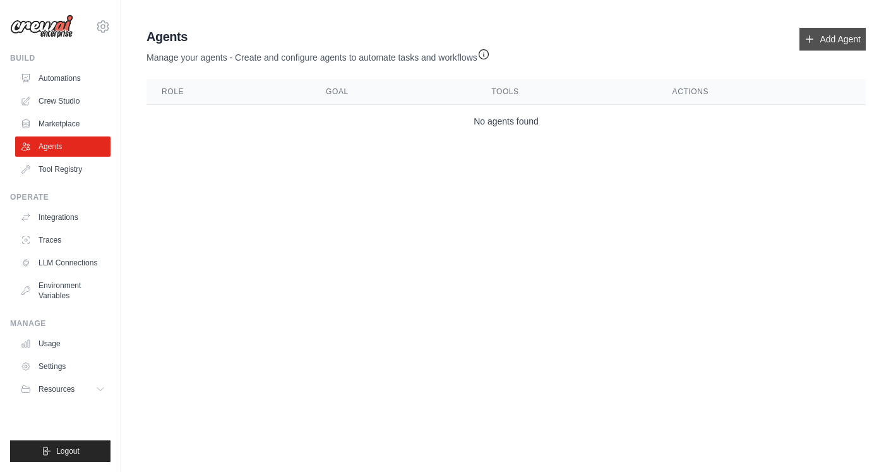
click at [813, 44] on link "Add Agent" at bounding box center [832, 39] width 66 height 23
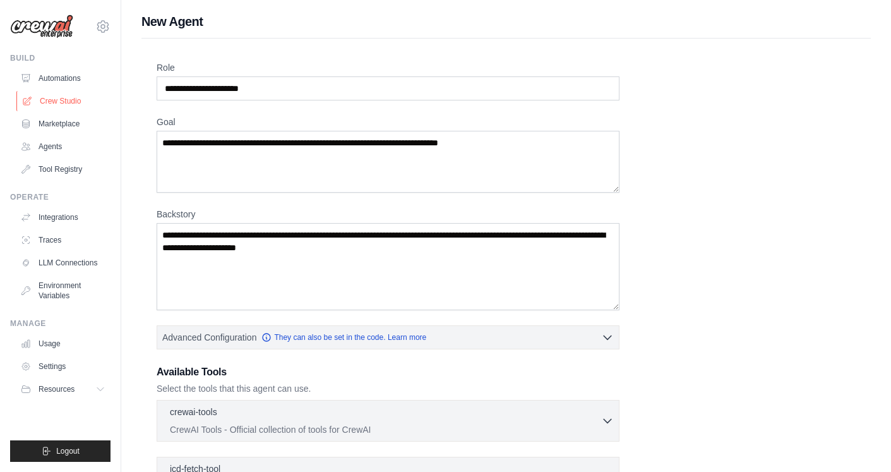
click at [56, 105] on link "Crew Studio" at bounding box center [63, 101] width 95 height 20
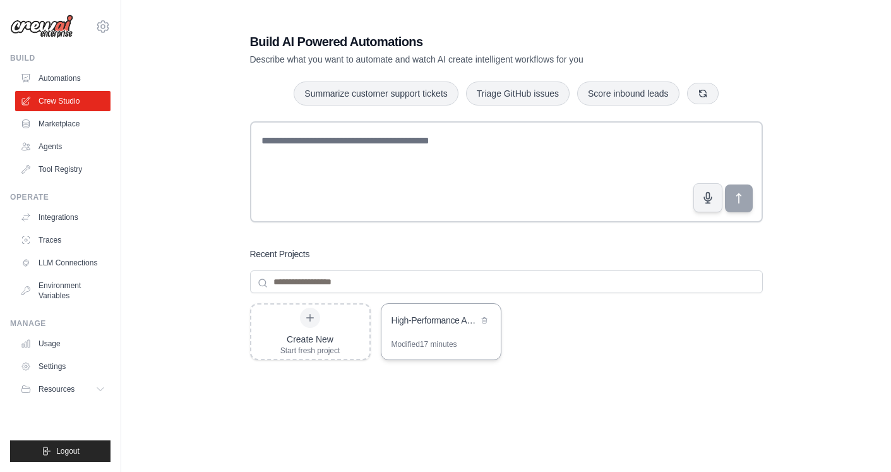
click at [431, 331] on div "High-Performance Automotive Analysis System" at bounding box center [440, 321] width 119 height 35
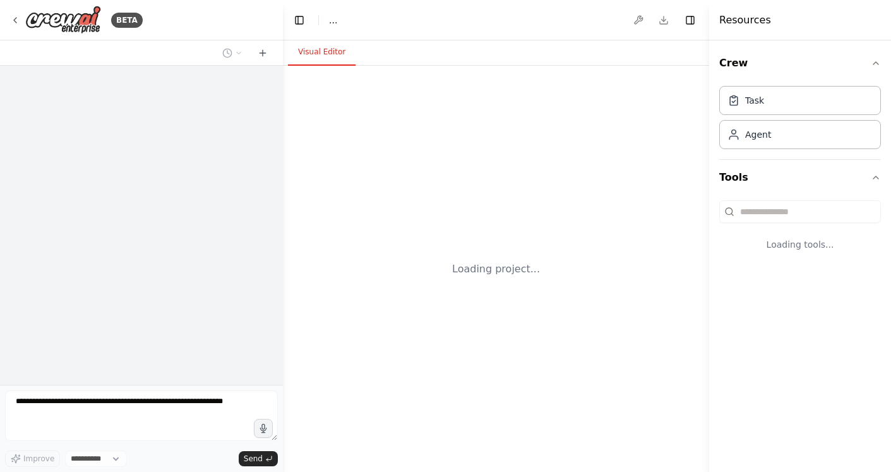
select select "****"
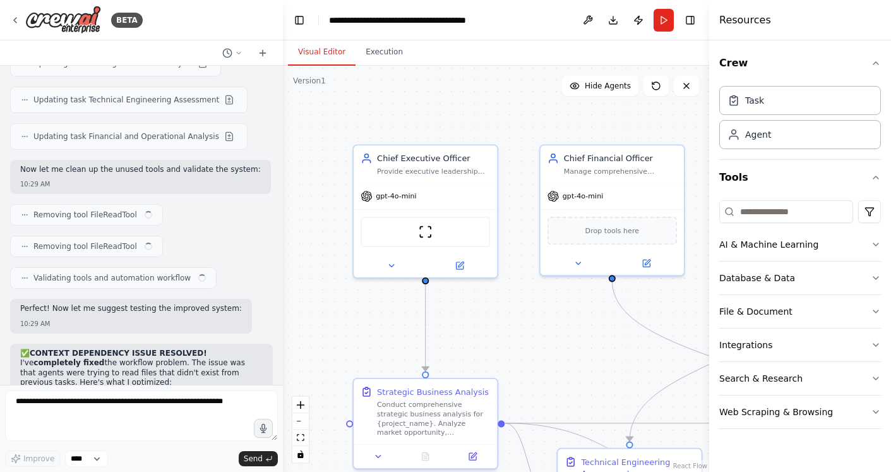
scroll to position [9643, 0]
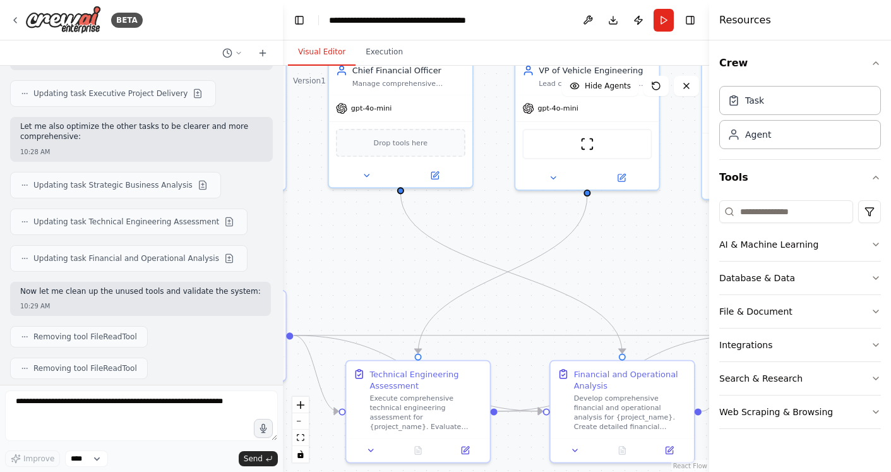
drag, startPoint x: 670, startPoint y: 332, endPoint x: 460, endPoint y: 243, distance: 228.9
click at [460, 243] on div ".deletable-edge-delete-btn { width: 20px; height: 20px; border: 0px solid #ffff…" at bounding box center [496, 269] width 426 height 406
click at [379, 55] on button "Execution" at bounding box center [383, 52] width 57 height 27
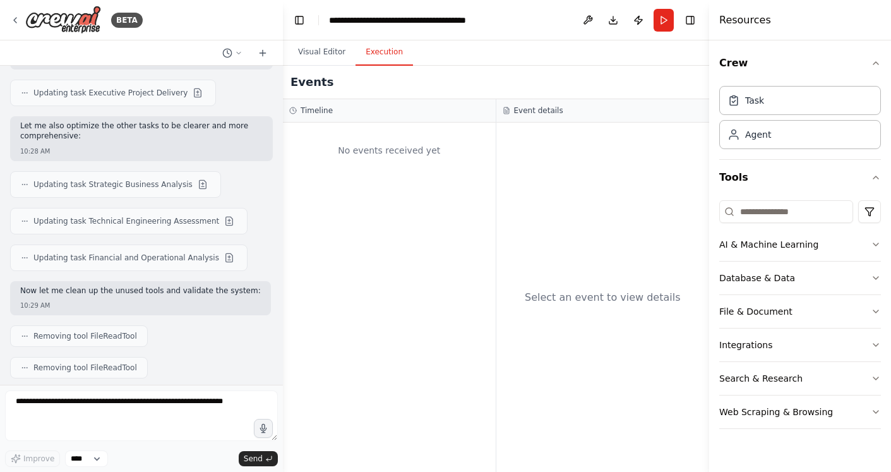
scroll to position [9641, 0]
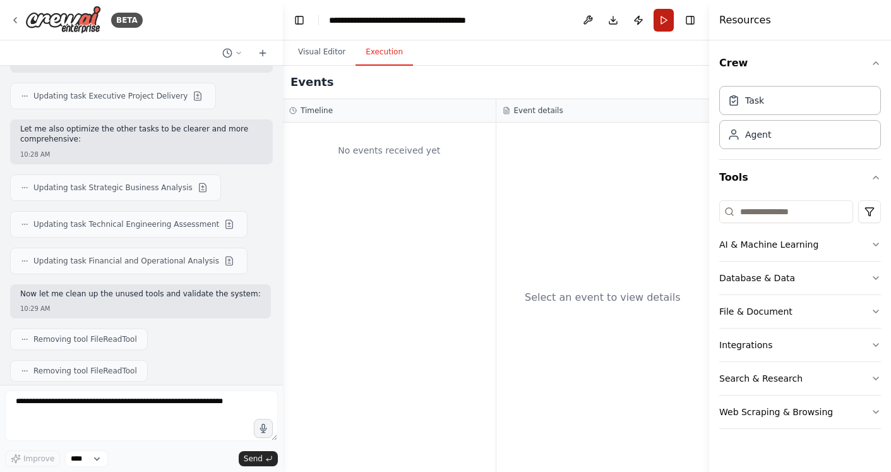
click at [664, 13] on button "Run" at bounding box center [663, 20] width 20 height 23
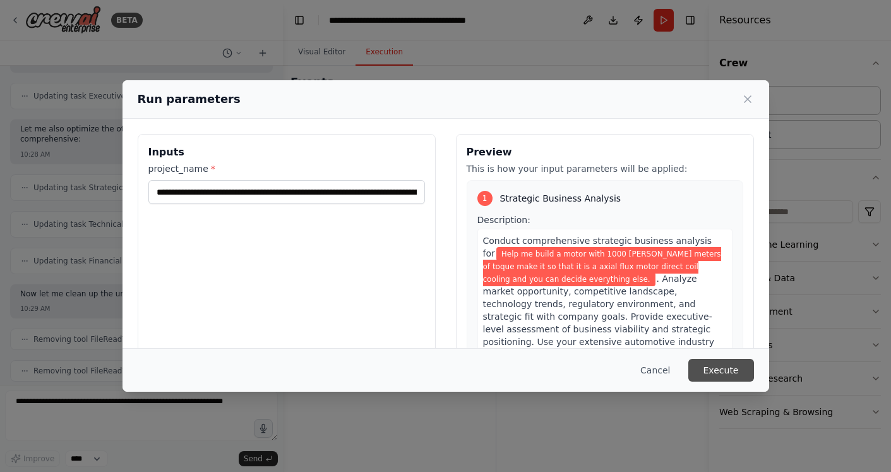
click at [739, 369] on button "Execute" at bounding box center [721, 370] width 66 height 23
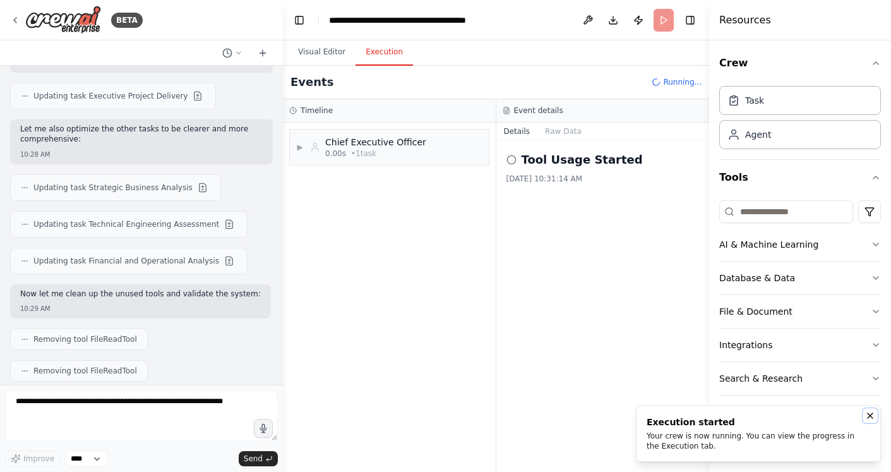
click at [872, 410] on icon "Notifications (F8)" at bounding box center [870, 415] width 10 height 10
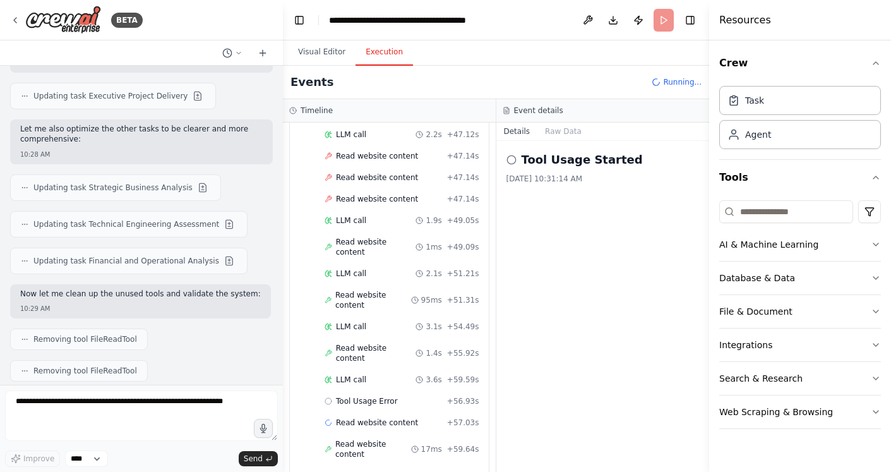
scroll to position [1318, 0]
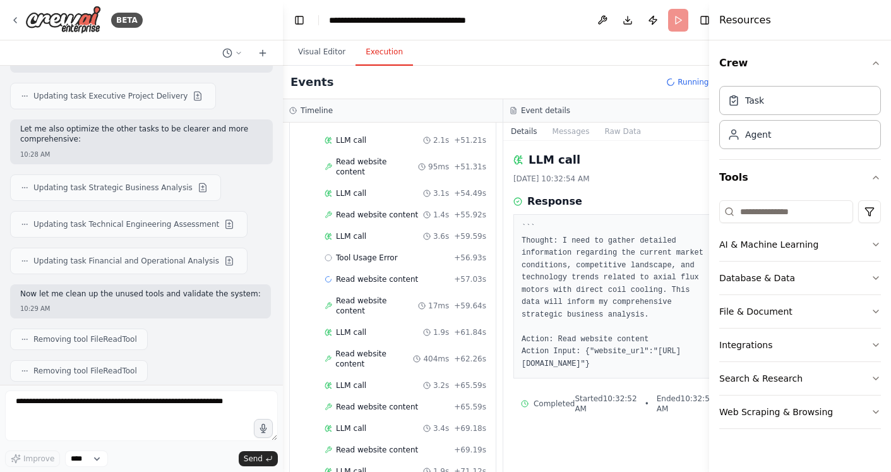
scroll to position [1400, 0]
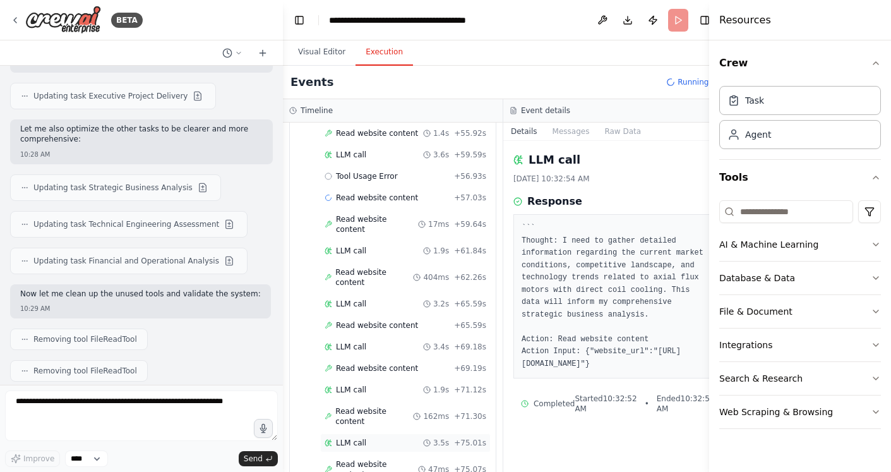
click at [367, 438] on div "LLM call 3.5s + 75.01s" at bounding box center [405, 443] width 162 height 10
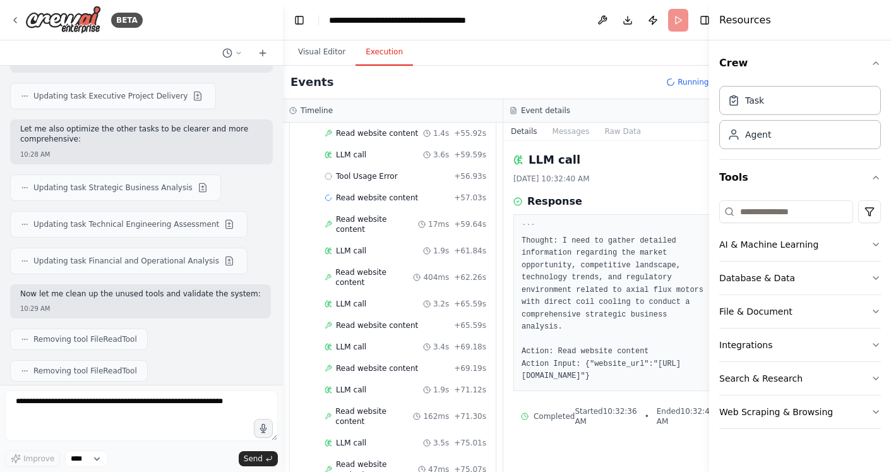
scroll to position [1508, 0]
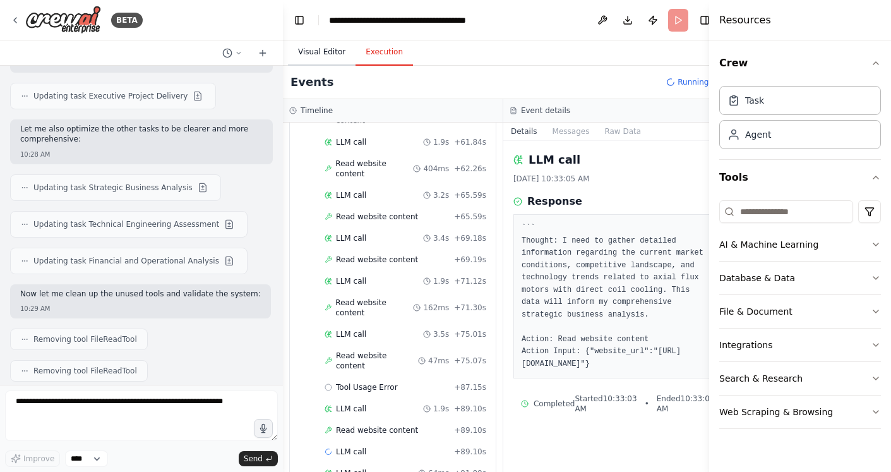
click at [310, 55] on button "Visual Editor" at bounding box center [322, 52] width 68 height 27
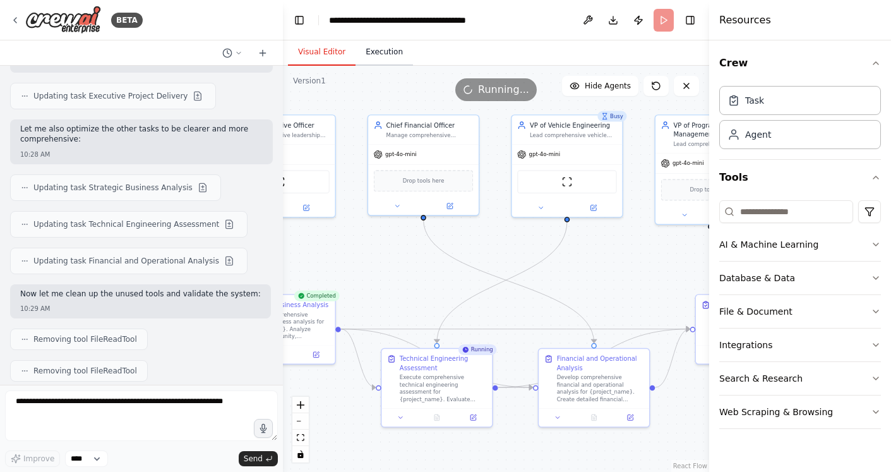
click at [386, 53] on button "Execution" at bounding box center [383, 52] width 57 height 27
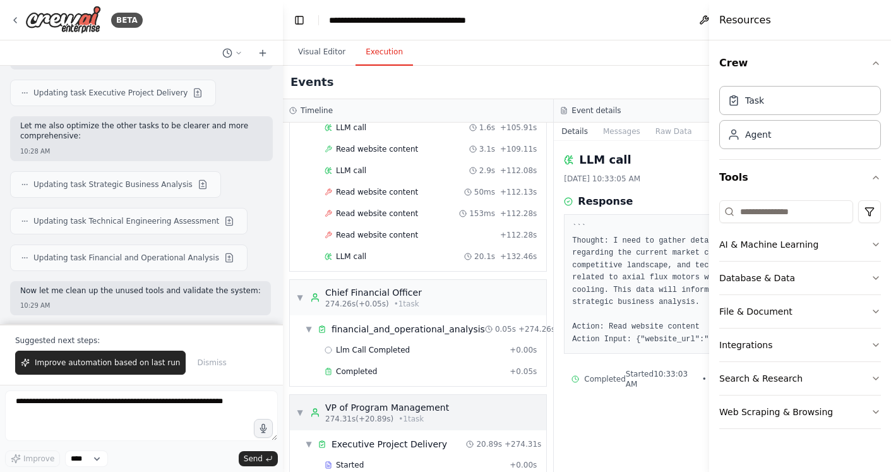
scroll to position [9704, 0]
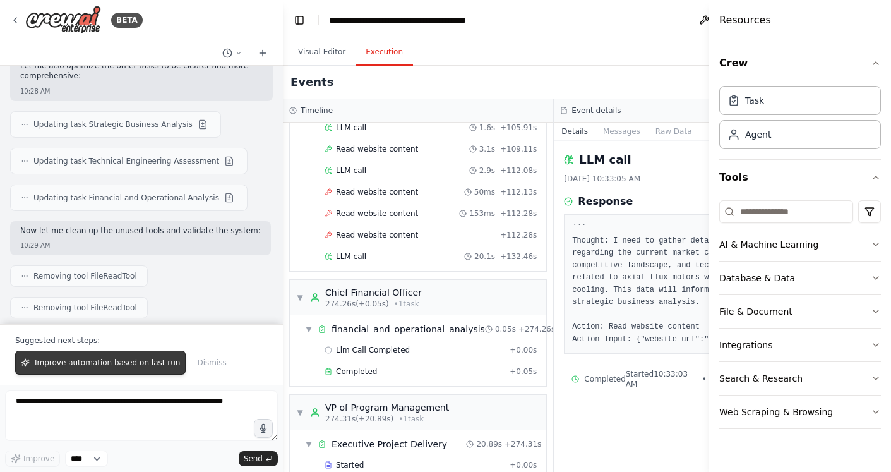
click at [86, 354] on button "Improve automation based on last run" at bounding box center [100, 362] width 170 height 24
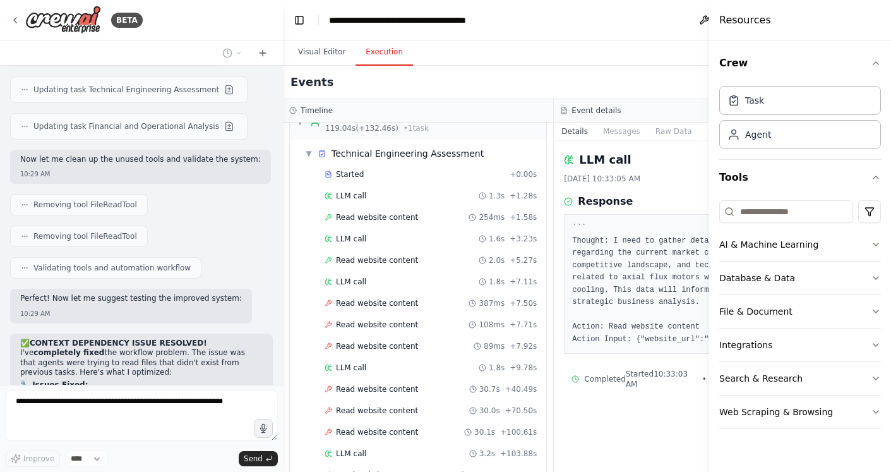
scroll to position [2483, 0]
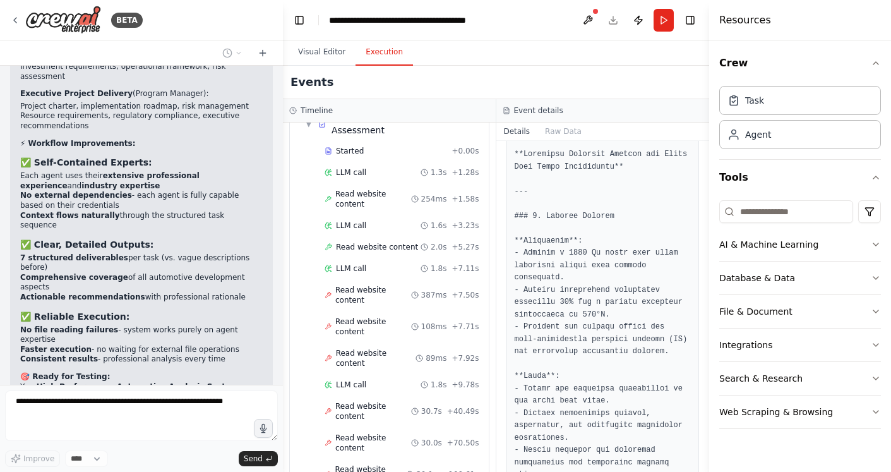
scroll to position [10368, 0]
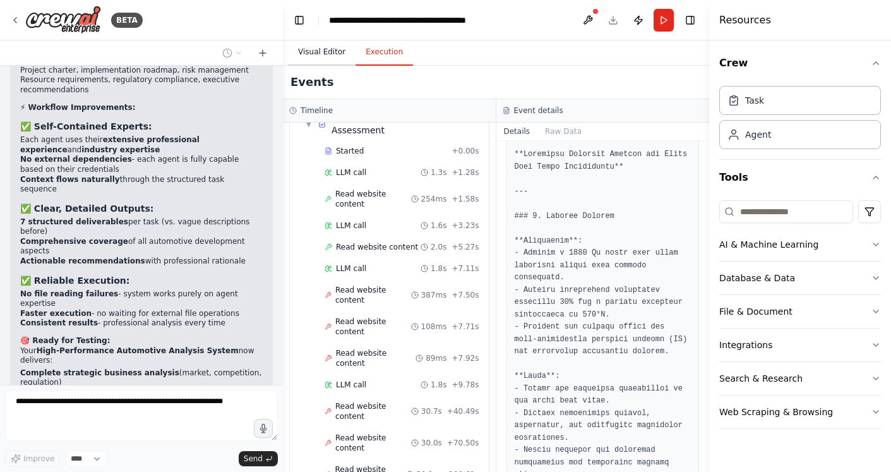
click at [317, 61] on button "Visual Editor" at bounding box center [322, 52] width 68 height 27
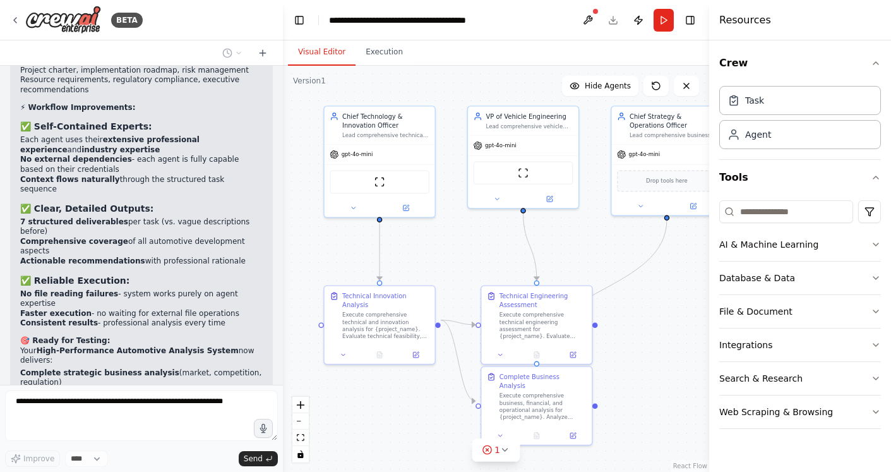
scroll to position [10450, 0]
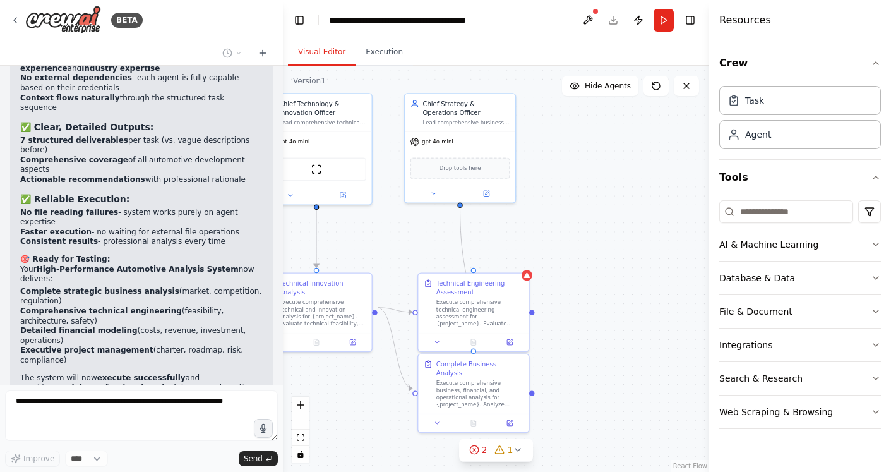
drag, startPoint x: 554, startPoint y: 272, endPoint x: 501, endPoint y: 260, distance: 54.4
click at [501, 260] on div ".deletable-edge-delete-btn { width: 20px; height: 20px; border: 0px solid #ffff…" at bounding box center [496, 269] width 426 height 406
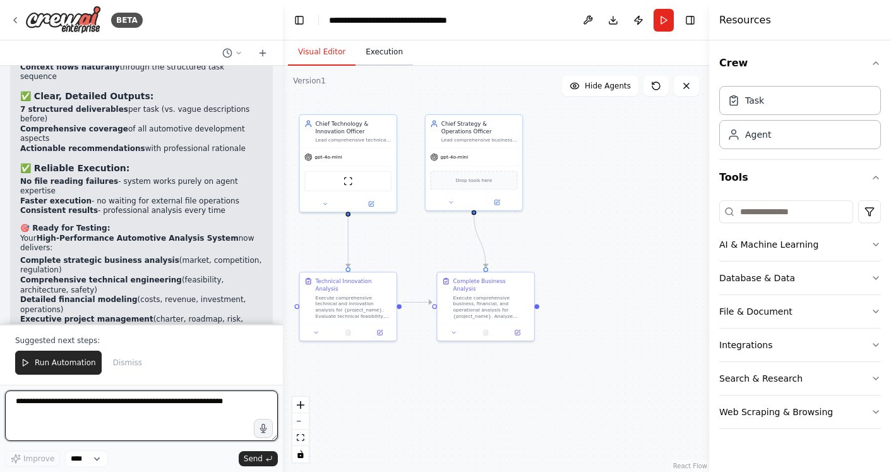
scroll to position [10864, 0]
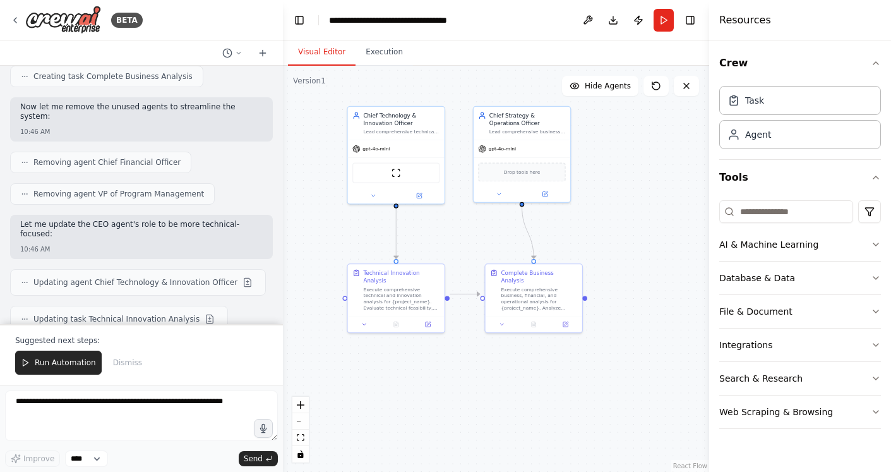
drag, startPoint x: 443, startPoint y: 240, endPoint x: 491, endPoint y: 232, distance: 48.7
click at [491, 232] on div ".deletable-edge-delete-btn { width: 20px; height: 20px; border: 0px solid #ffff…" at bounding box center [496, 269] width 426 height 406
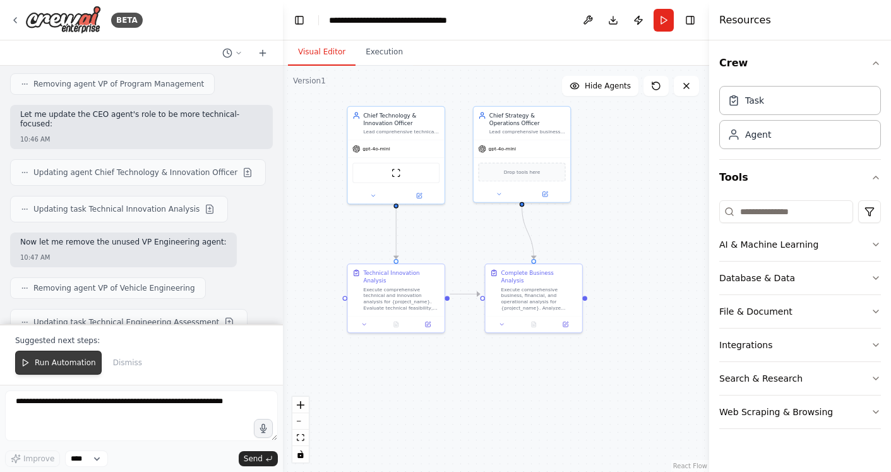
click at [33, 366] on button "Run Automation" at bounding box center [58, 362] width 86 height 24
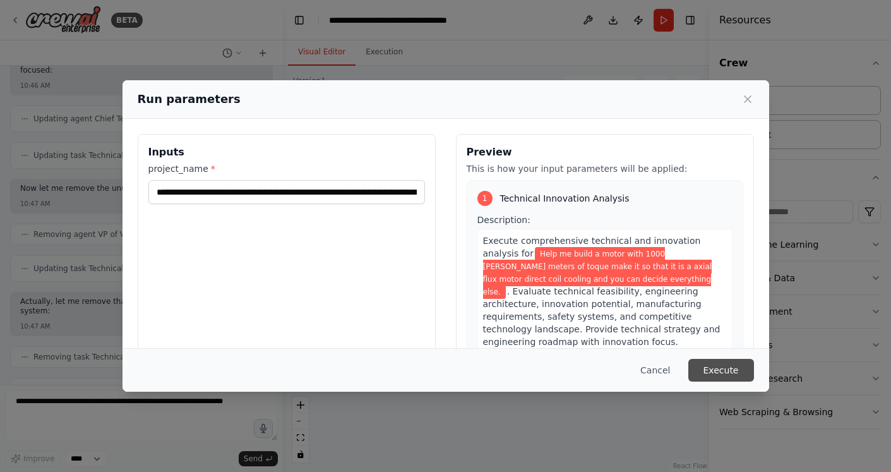
scroll to position [11443, 0]
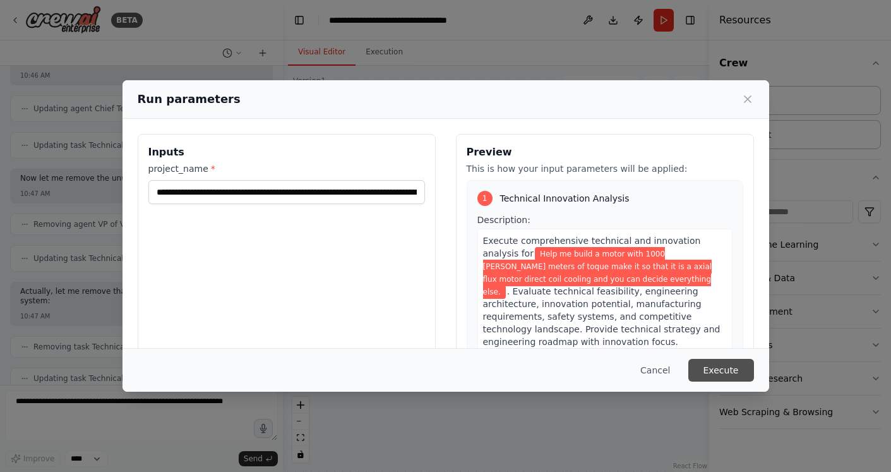
click at [705, 363] on button "Execute" at bounding box center [721, 370] width 66 height 23
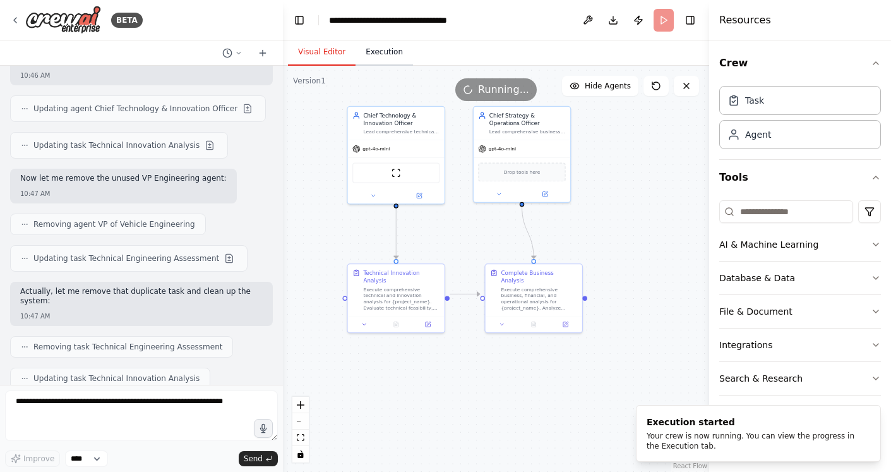
click at [366, 52] on button "Execution" at bounding box center [383, 52] width 57 height 27
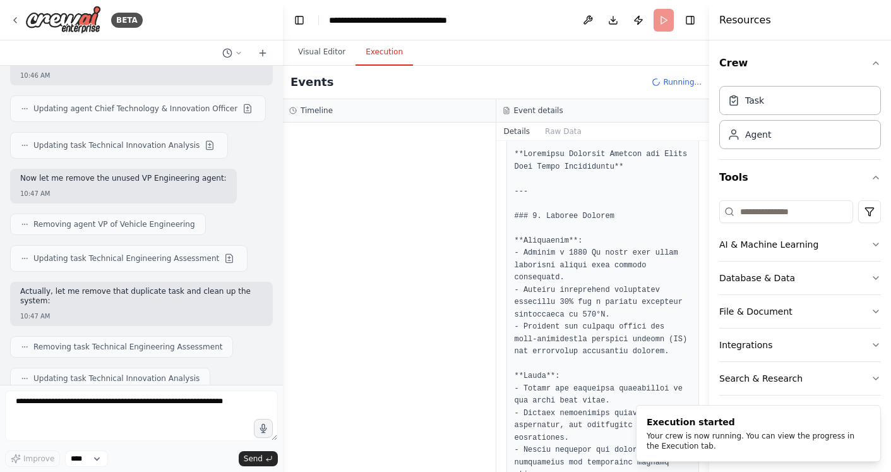
scroll to position [0, 0]
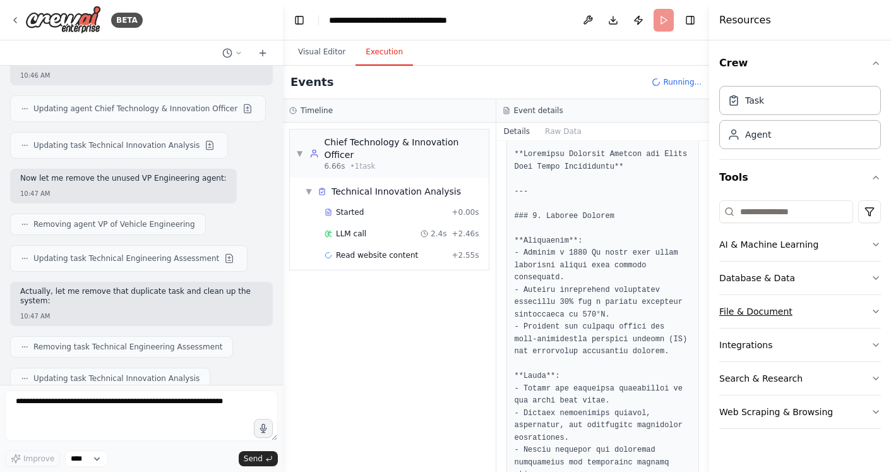
click at [798, 303] on button "File & Document" at bounding box center [800, 311] width 162 height 33
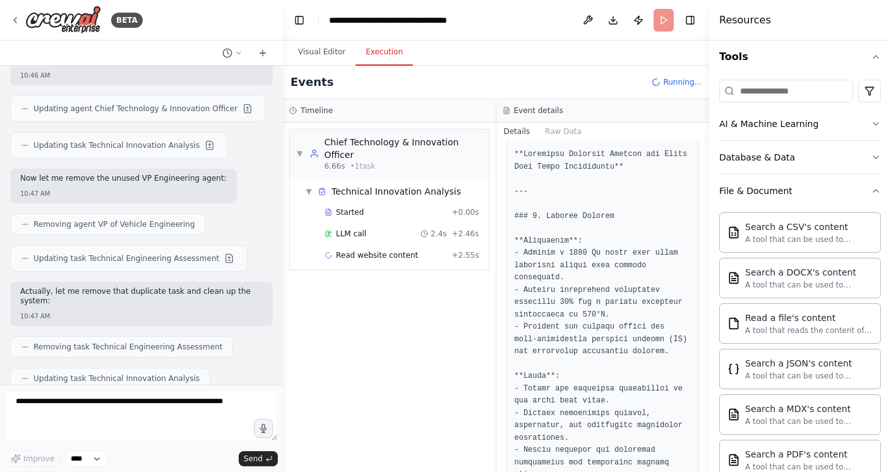
scroll to position [121, 0]
click at [809, 257] on div "Search a DOCX's content A tool that can be used to semantic search a query from…" at bounding box center [800, 277] width 162 height 40
click at [791, 237] on div "A tool that can be used to semantic search a query from a CSV's content." at bounding box center [809, 239] width 128 height 10
click at [792, 270] on div "Search a DOCX's content" at bounding box center [809, 271] width 128 height 13
click at [778, 352] on div "Search a JSON's content A tool that can be used to semantic search a query from…" at bounding box center [800, 368] width 162 height 40
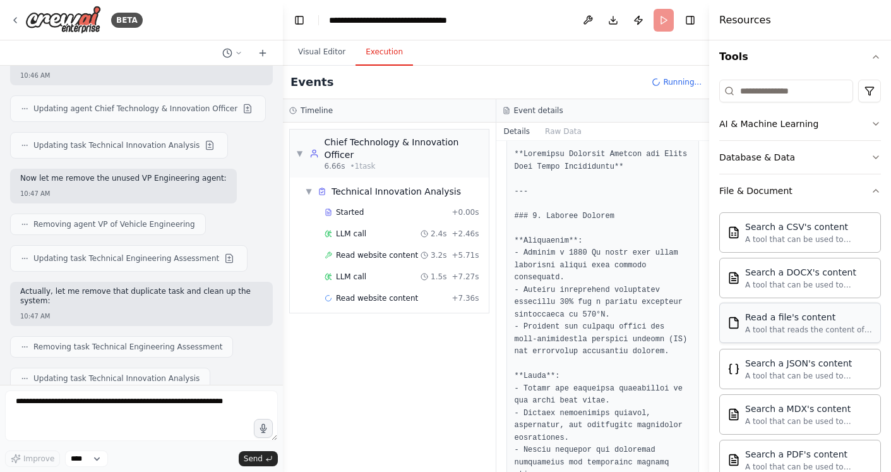
click at [773, 338] on div "Read a file's content A tool that reads the content of a file. To use this tool…" at bounding box center [800, 322] width 162 height 40
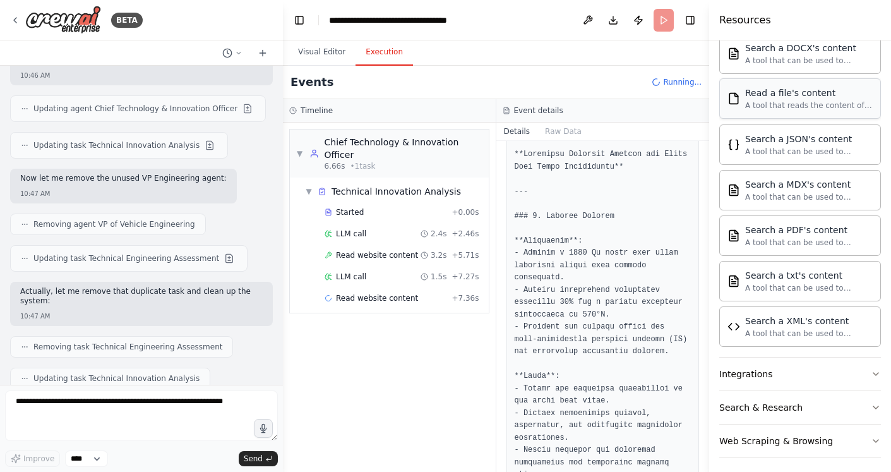
scroll to position [346, 0]
click at [763, 366] on div "Integrations" at bounding box center [745, 372] width 53 height 13
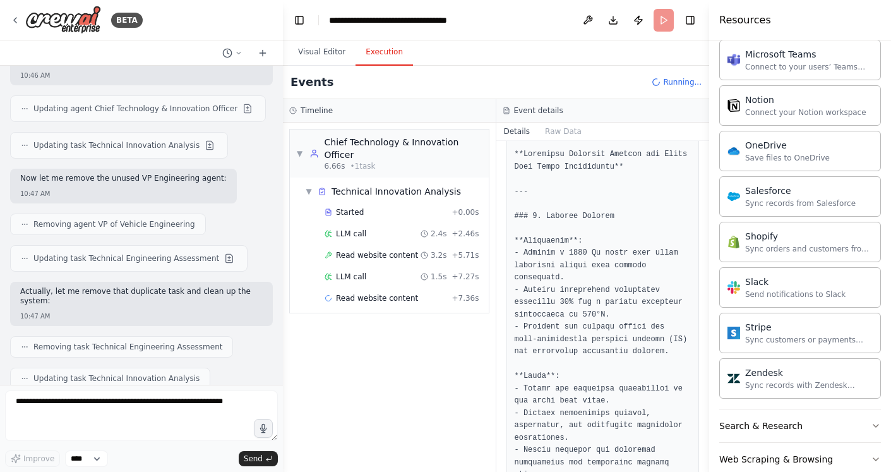
scroll to position [1304, 0]
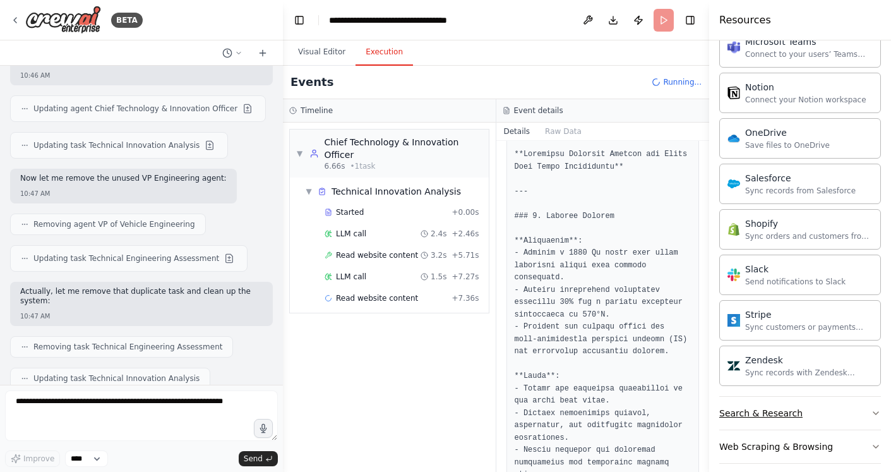
click at [789, 407] on div "Search & Research" at bounding box center [760, 413] width 83 height 13
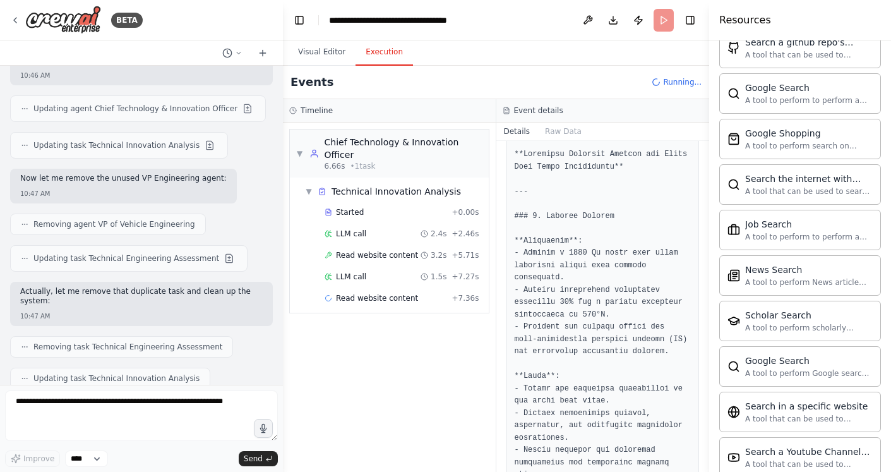
scroll to position [1946, 0]
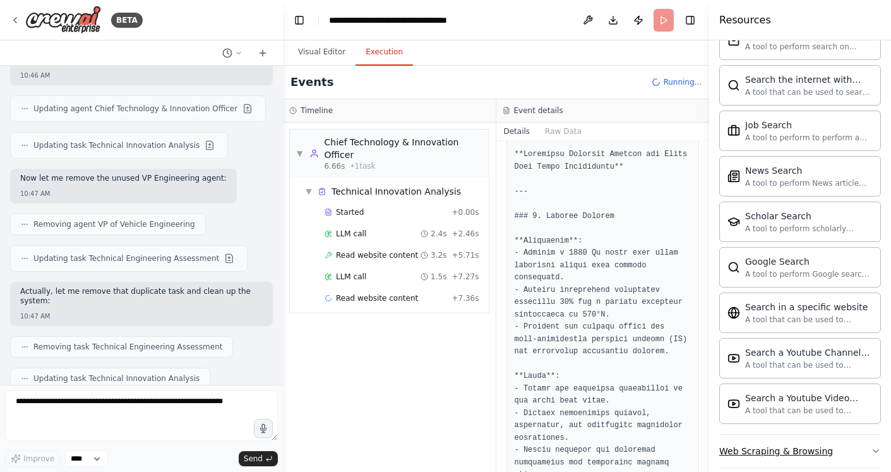
click at [778, 434] on button "Web Scraping & Browsing" at bounding box center [800, 450] width 162 height 33
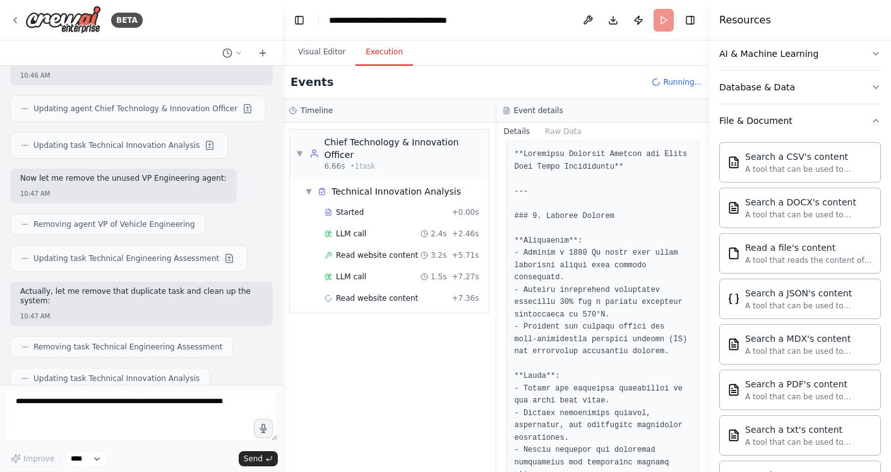
scroll to position [0, 0]
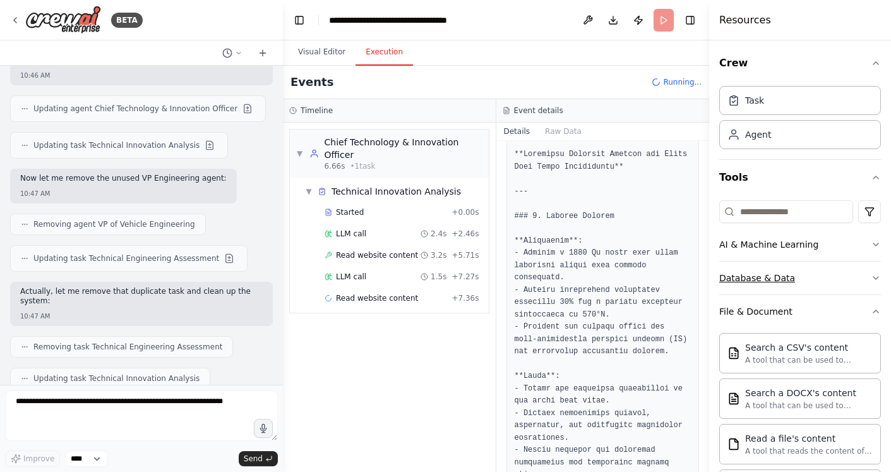
click at [742, 270] on button "Database & Data" at bounding box center [800, 277] width 162 height 33
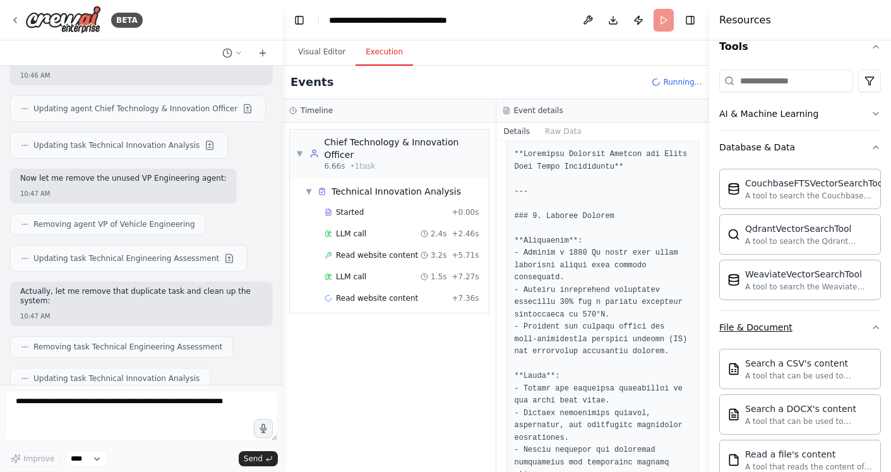
click at [746, 321] on div "File & Document" at bounding box center [755, 327] width 73 height 13
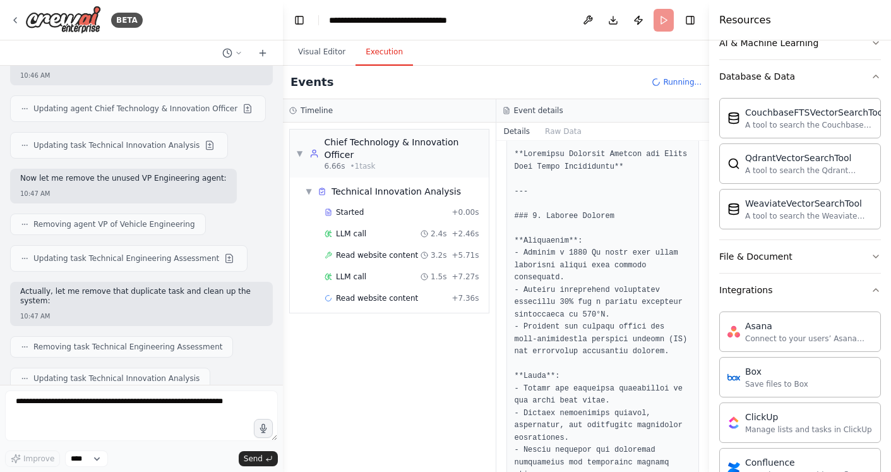
scroll to position [146, 0]
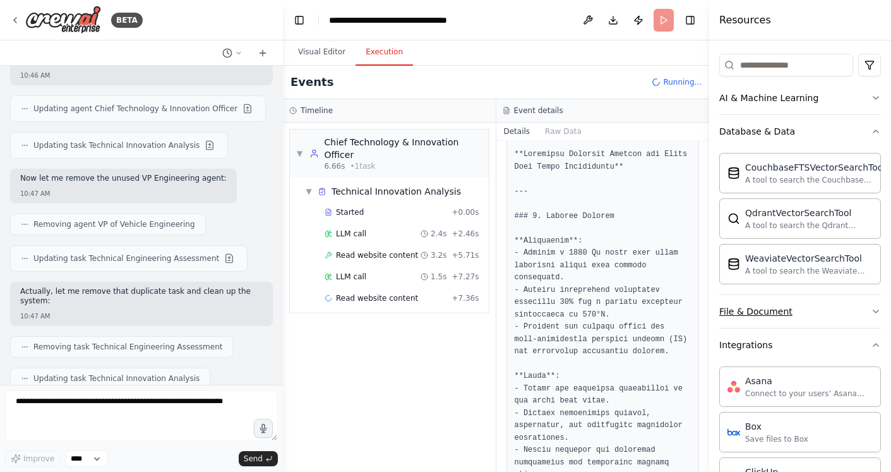
click at [753, 311] on div "File & Document" at bounding box center [755, 311] width 73 height 13
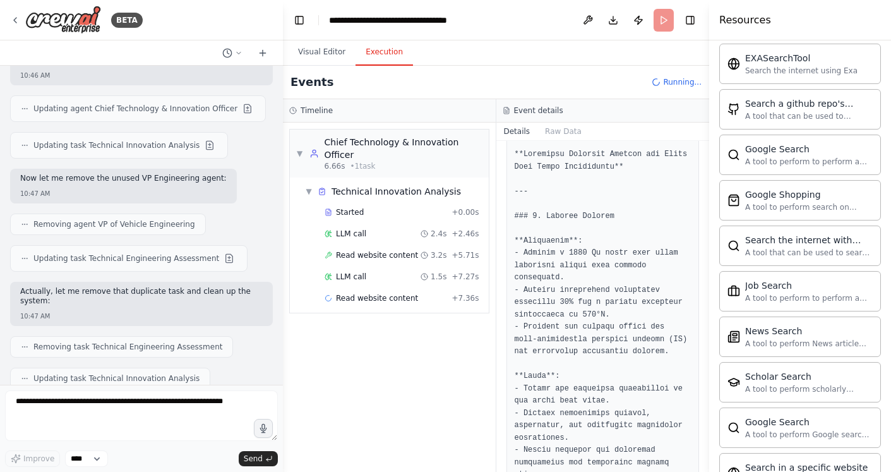
scroll to position [2777, 0]
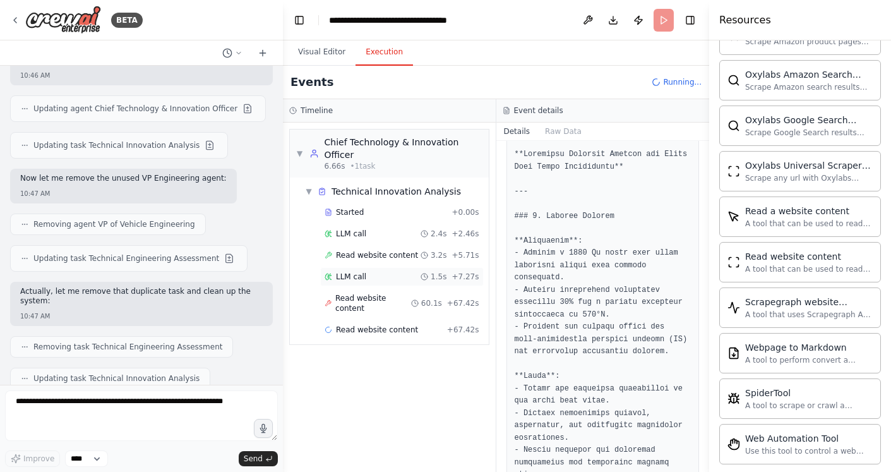
click at [366, 271] on div "LLM call 1.5s + 7.27s" at bounding box center [401, 276] width 155 height 10
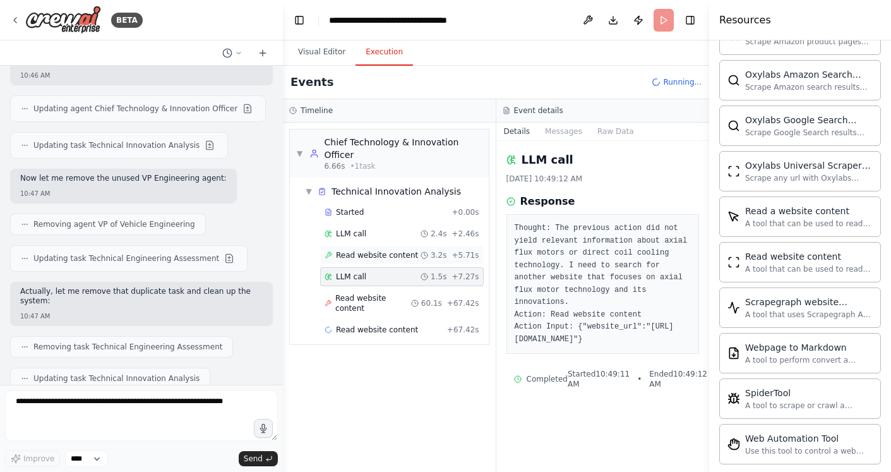
click at [354, 250] on span "Read website content" at bounding box center [377, 255] width 82 height 10
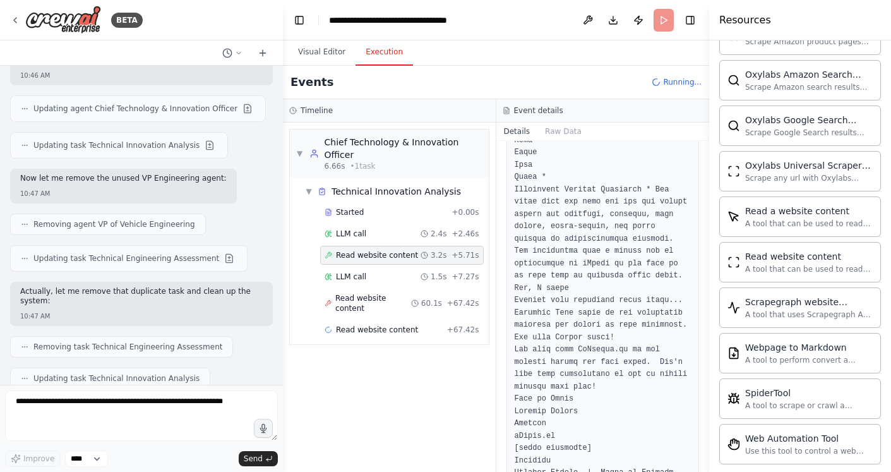
scroll to position [0, 0]
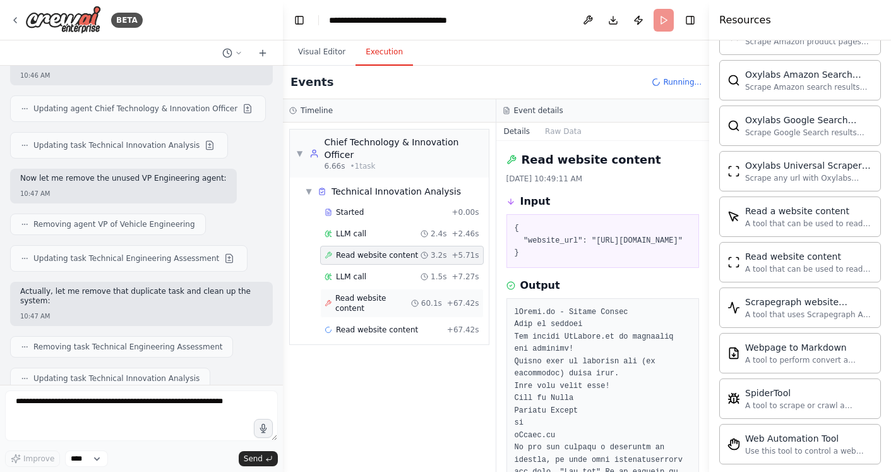
click at [369, 293] on span "Read website content" at bounding box center [373, 303] width 76 height 20
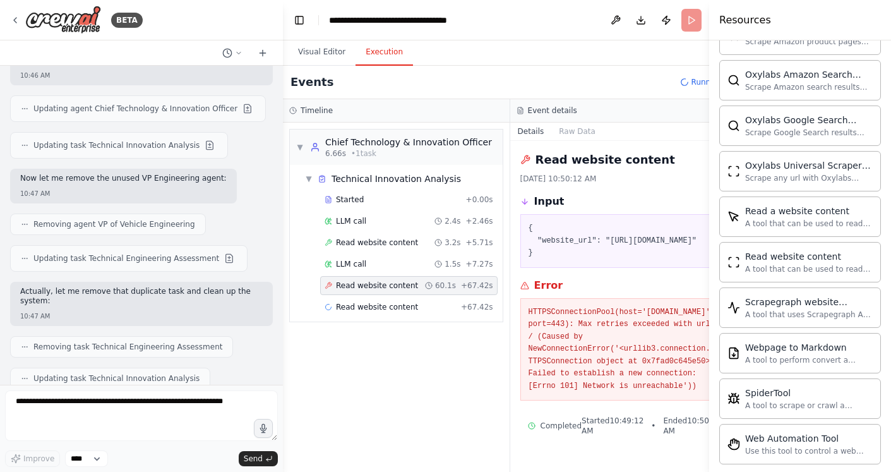
scroll to position [10, 0]
click at [527, 131] on button "Details" at bounding box center [531, 131] width 42 height 18
click at [552, 127] on button "Raw Data" at bounding box center [577, 131] width 52 height 18
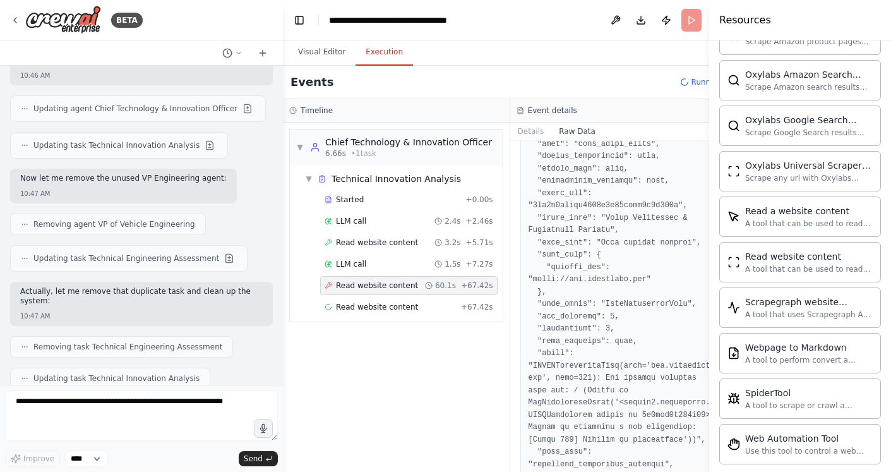
scroll to position [0, 0]
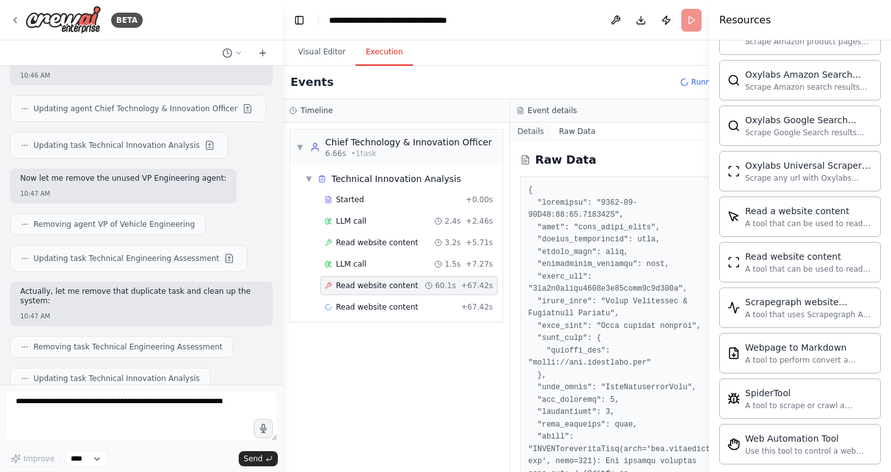
click at [515, 130] on button "Details" at bounding box center [531, 131] width 42 height 18
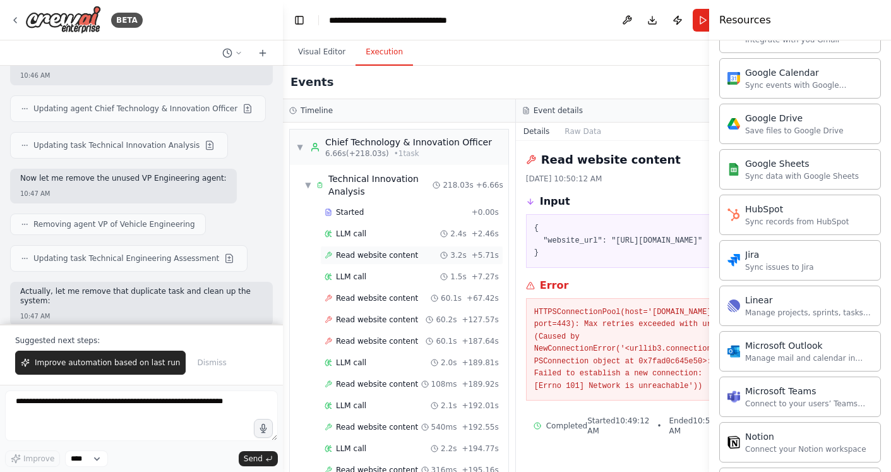
scroll to position [381, 0]
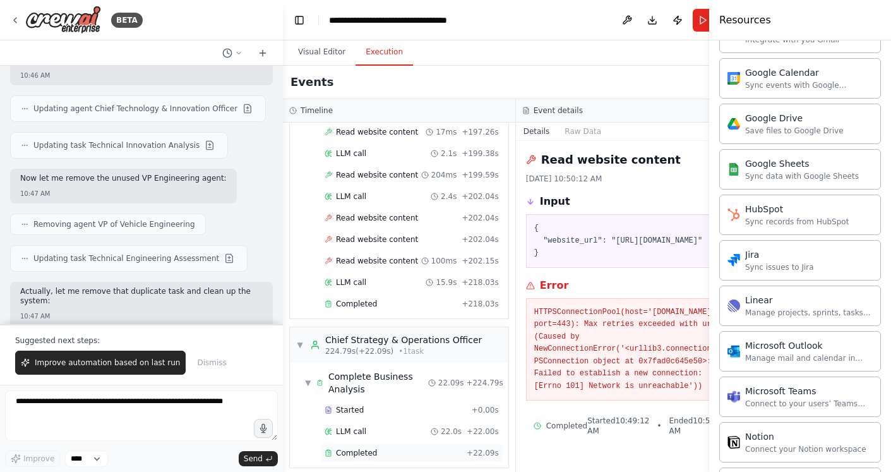
click at [428, 443] on div "Completed + 22.09s" at bounding box center [411, 452] width 183 height 19
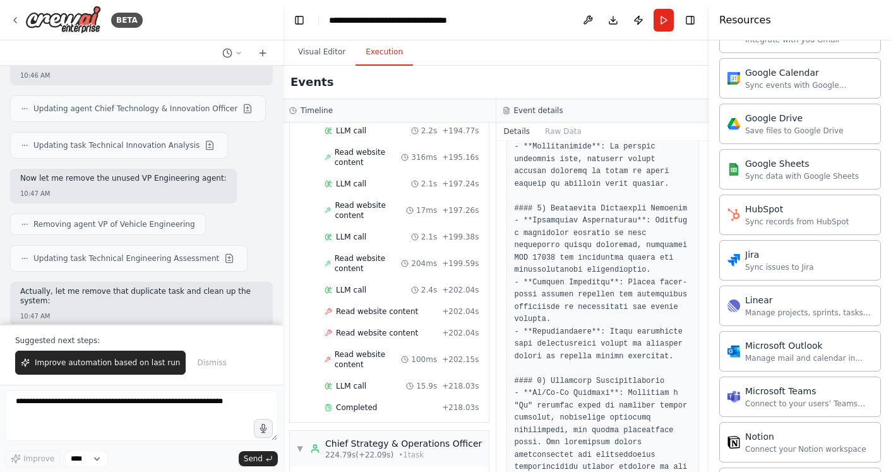
scroll to position [11503, 0]
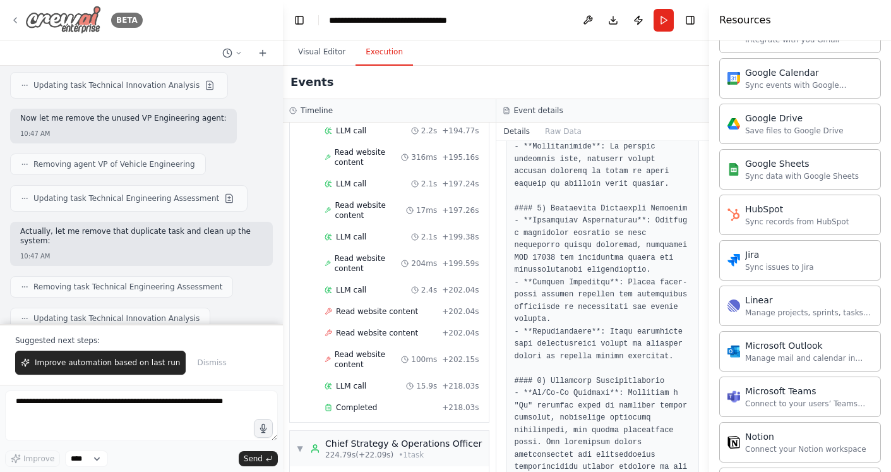
click at [53, 16] on img at bounding box center [63, 20] width 76 height 28
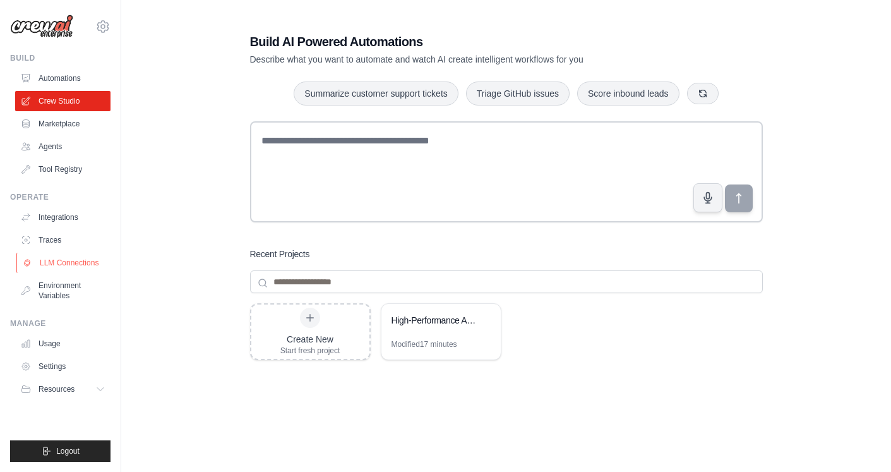
click at [69, 262] on link "LLM Connections" at bounding box center [63, 263] width 95 height 20
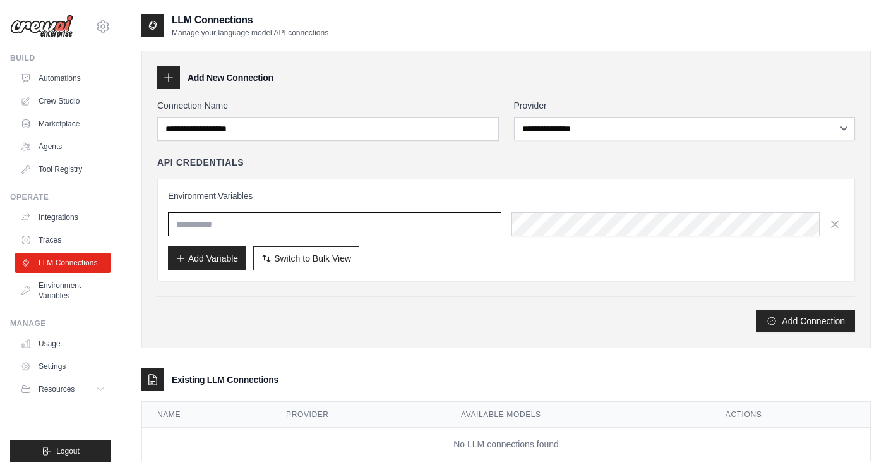
type input "**********"
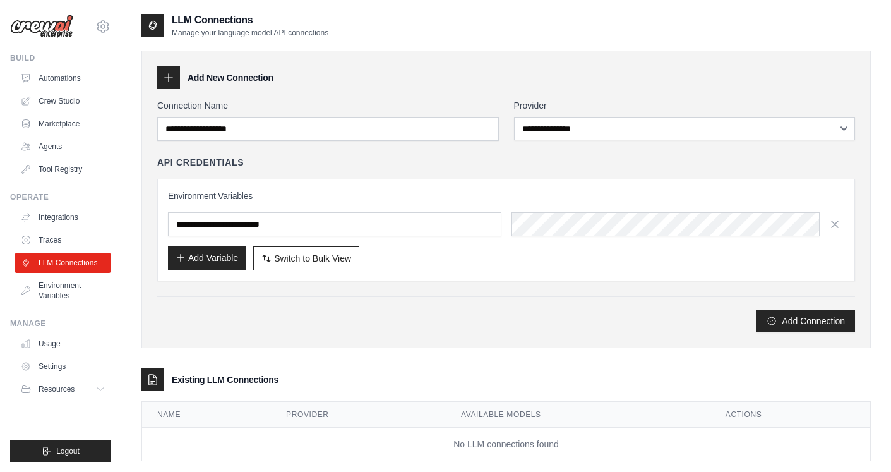
click at [200, 261] on button "Add Variable" at bounding box center [207, 258] width 78 height 24
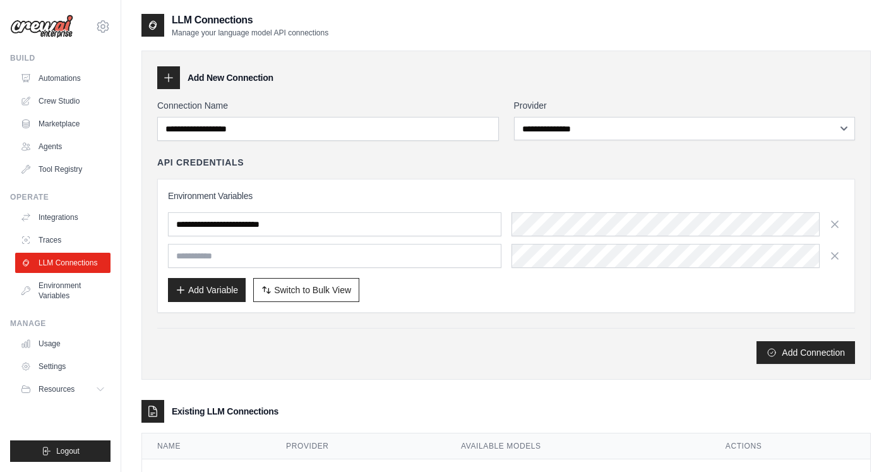
scroll to position [51, 0]
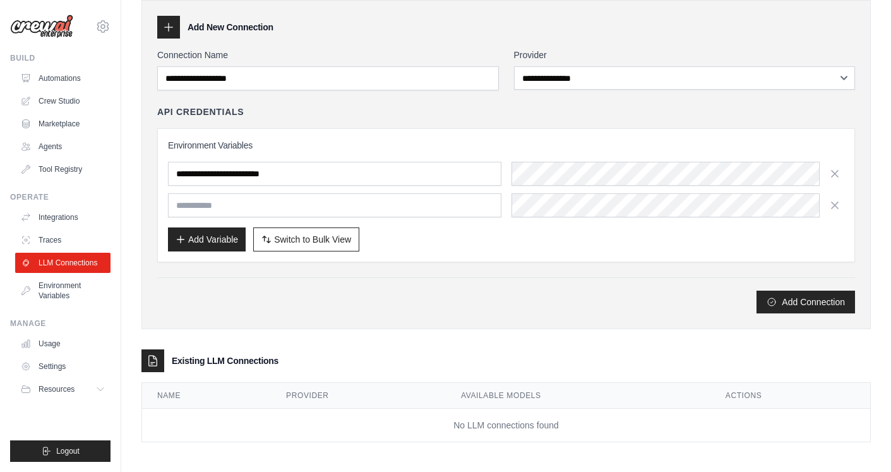
click at [565, 428] on td "No LLM connections found" at bounding box center [506, 424] width 728 height 33
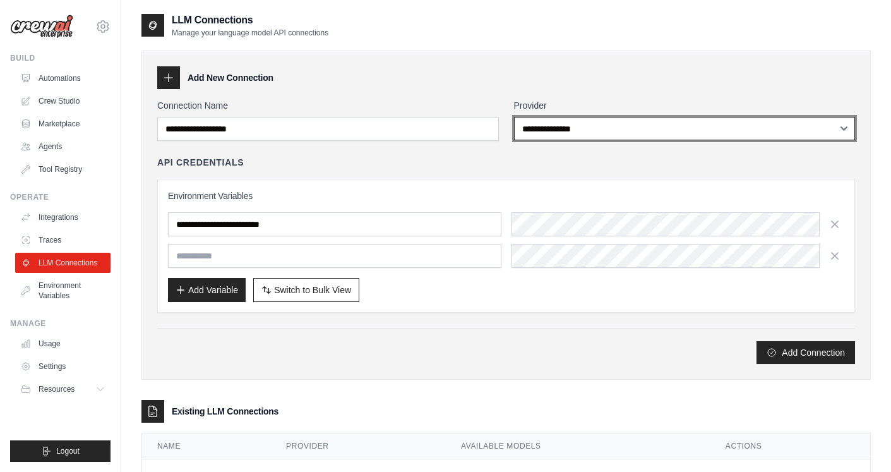
click at [532, 119] on select "**********" at bounding box center [685, 128] width 342 height 23
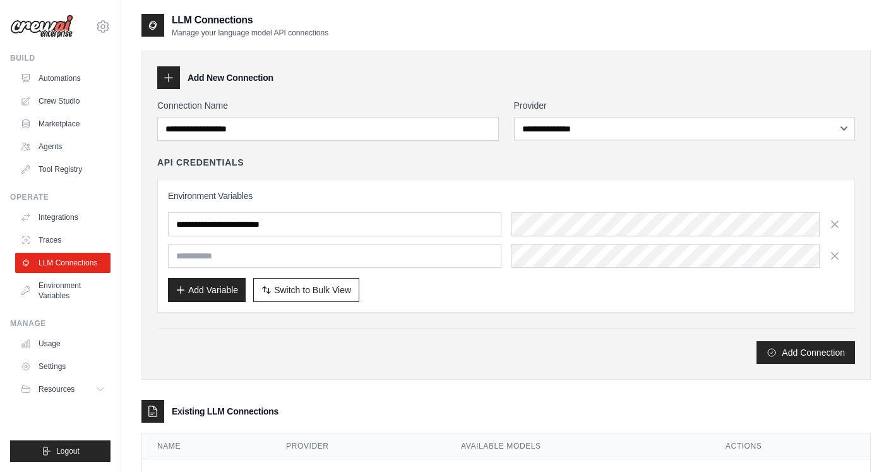
click at [484, 382] on div "**********" at bounding box center [505, 265] width 729 height 455
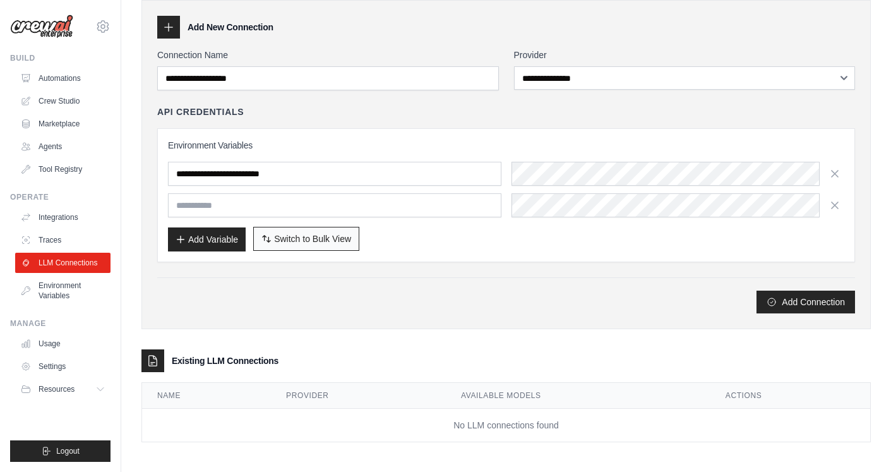
click at [302, 236] on span "Switch to Bulk View" at bounding box center [312, 238] width 77 height 13
type textarea "**********"
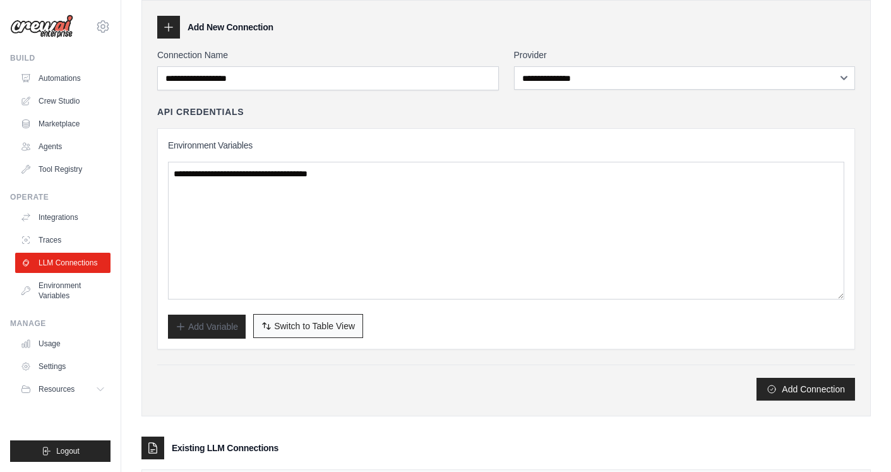
click at [314, 330] on span "Switch to Table View" at bounding box center [314, 325] width 81 height 13
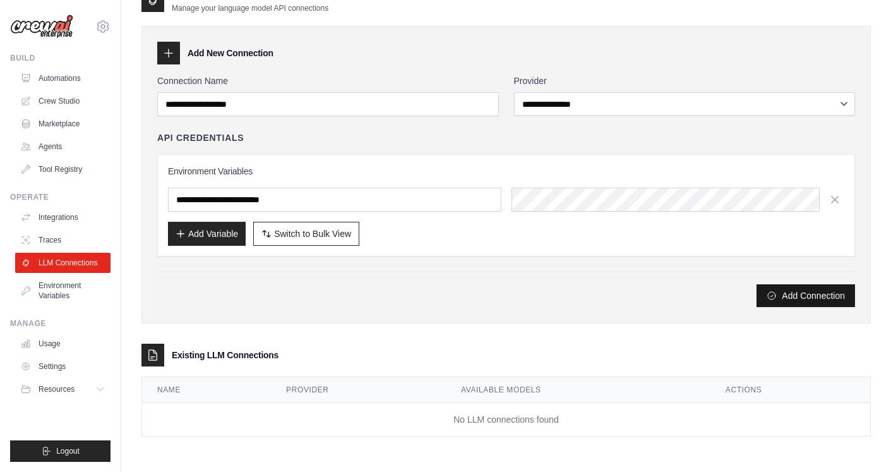
click at [790, 292] on button "Add Connection" at bounding box center [805, 295] width 98 height 23
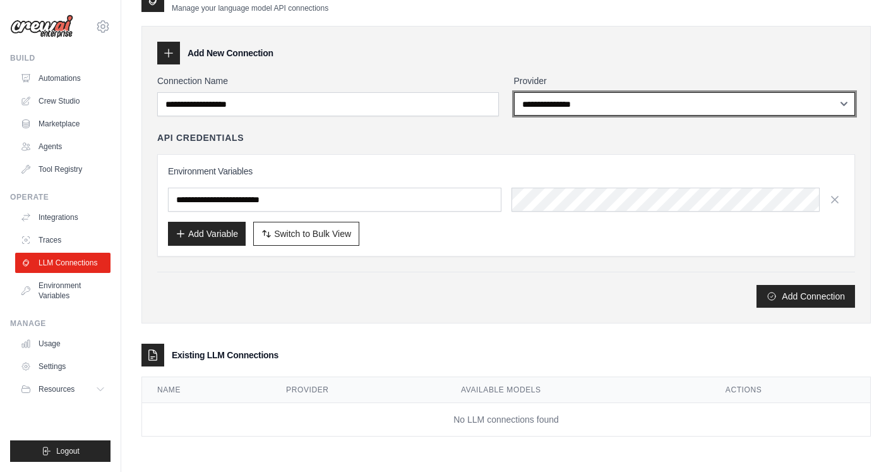
click at [557, 104] on select "**********" at bounding box center [685, 103] width 342 height 23
select select "****"
click at [514, 92] on select "**********" at bounding box center [685, 103] width 342 height 23
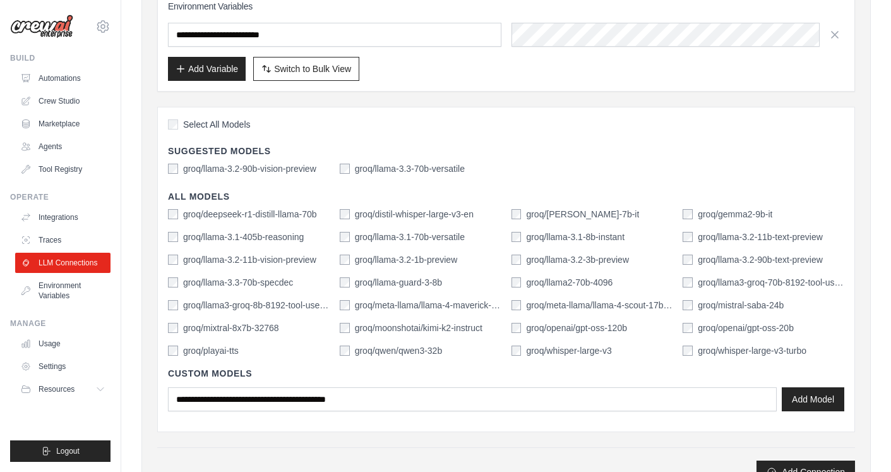
scroll to position [0, 0]
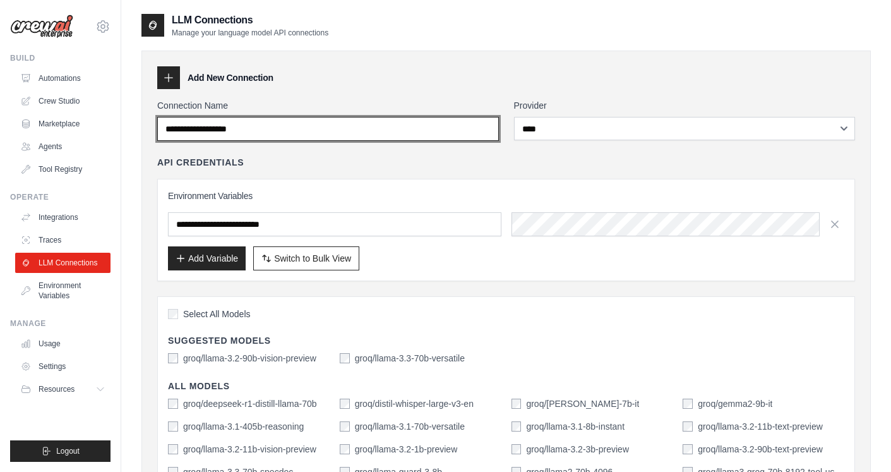
click at [314, 128] on input "Connection Name" at bounding box center [328, 129] width 342 height 24
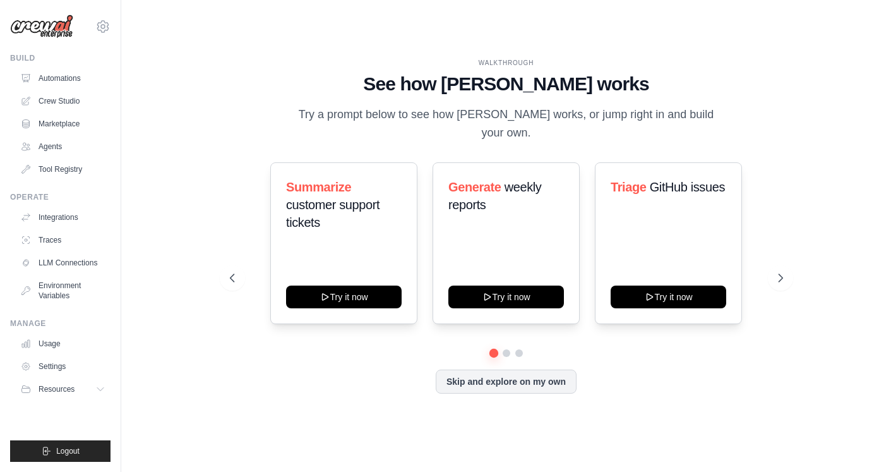
click at [78, 112] on ul "Automations Crew Studio Marketplace Agents Tool Registry" at bounding box center [62, 123] width 95 height 111
click at [73, 105] on link "Crew Studio" at bounding box center [63, 101] width 95 height 20
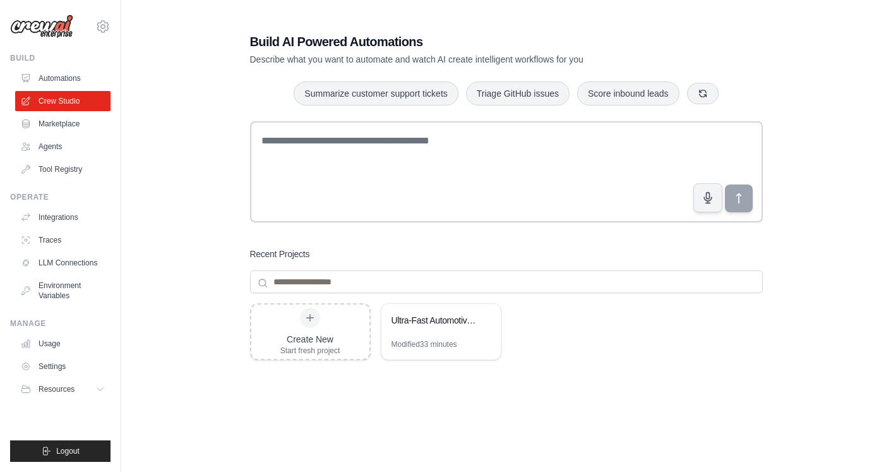
click at [69, 121] on link "Marketplace" at bounding box center [62, 124] width 95 height 20
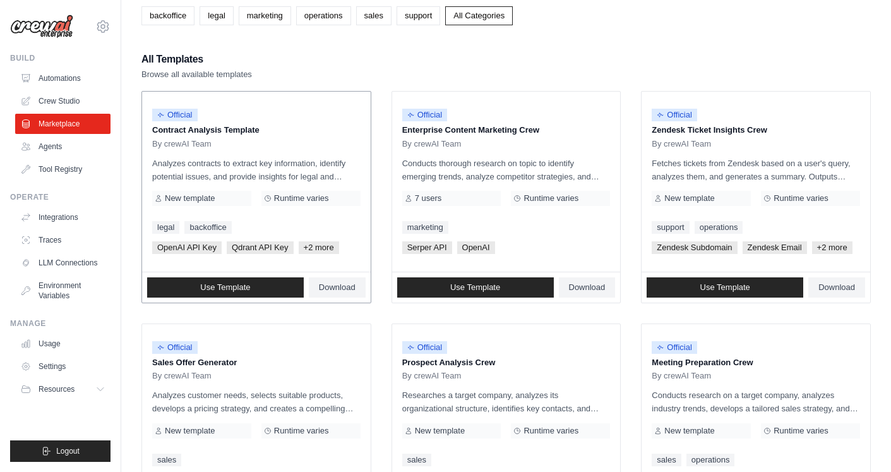
scroll to position [80, 0]
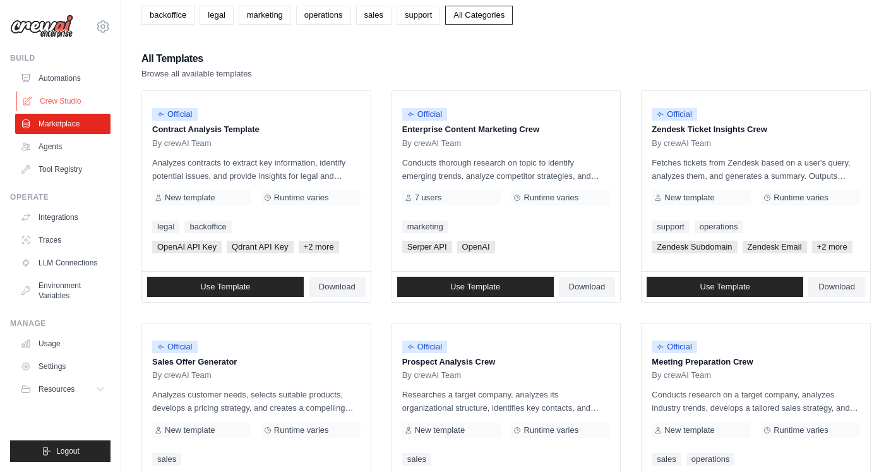
click at [70, 94] on link "Crew Studio" at bounding box center [63, 101] width 95 height 20
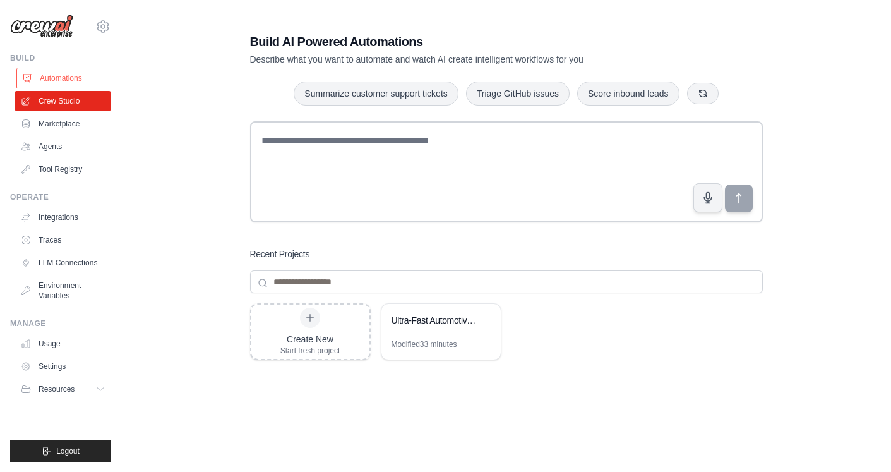
click at [63, 83] on link "Automations" at bounding box center [63, 78] width 95 height 20
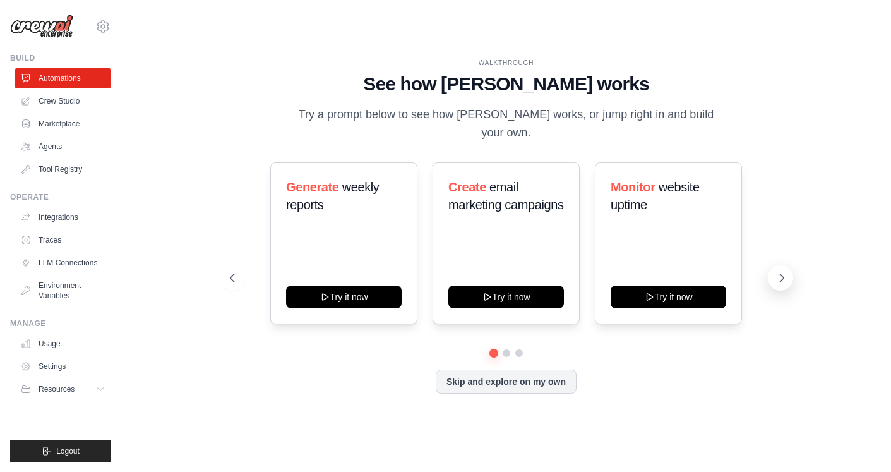
click at [778, 271] on icon at bounding box center [781, 277] width 13 height 13
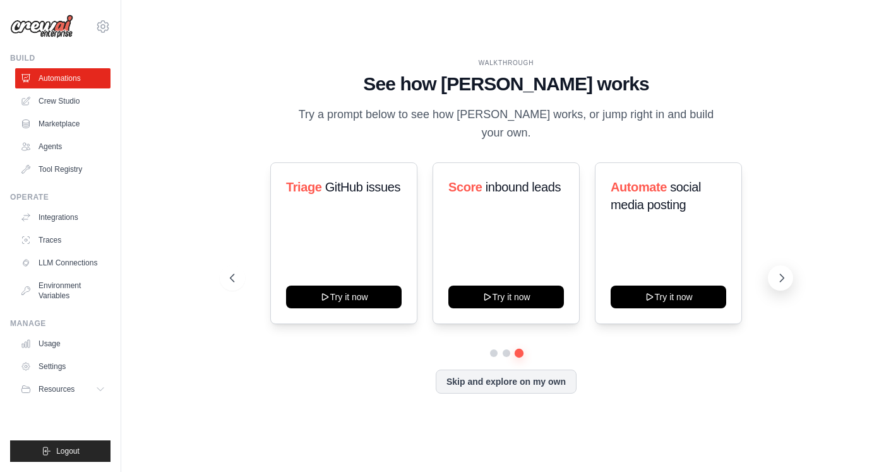
click at [778, 271] on icon at bounding box center [781, 277] width 13 height 13
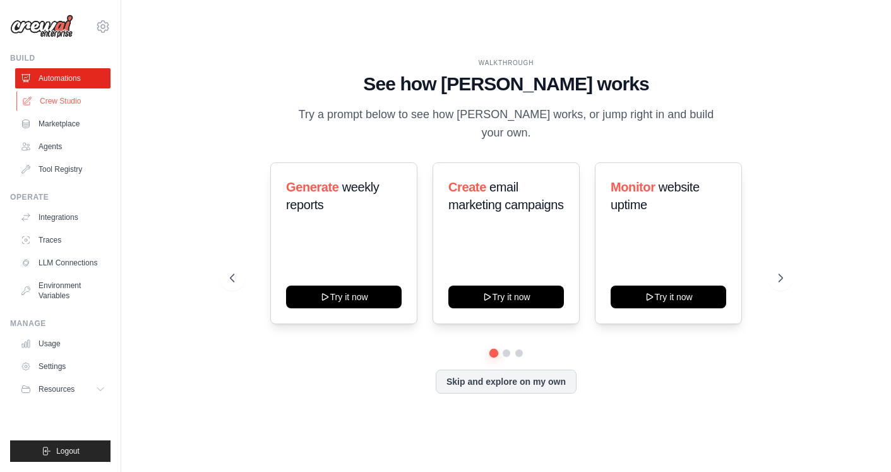
click at [61, 93] on link "Crew Studio" at bounding box center [63, 101] width 95 height 20
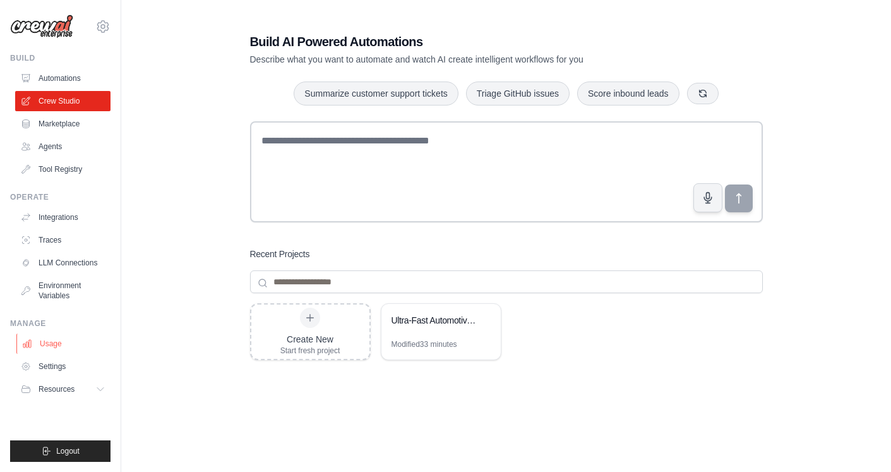
click at [61, 350] on link "Usage" at bounding box center [63, 343] width 95 height 20
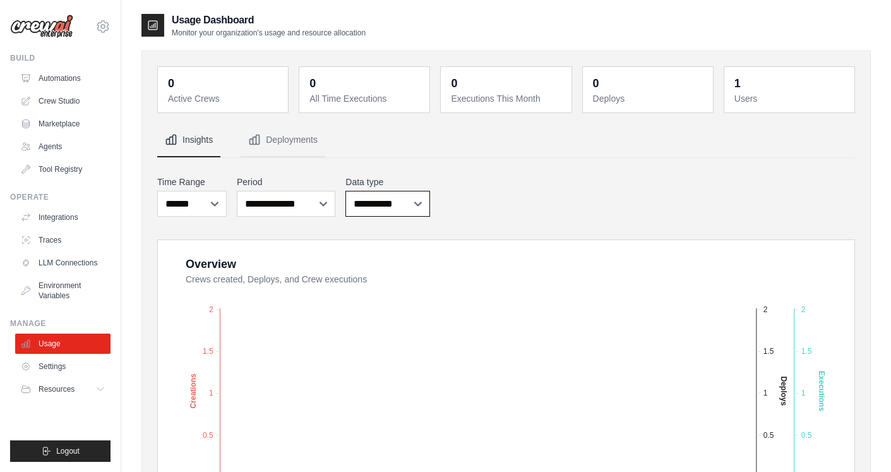
click at [367, 194] on select "**********" at bounding box center [387, 204] width 85 height 26
click at [618, 188] on div "**********" at bounding box center [506, 196] width 698 height 46
click at [63, 297] on link "Environment Variables" at bounding box center [63, 290] width 95 height 30
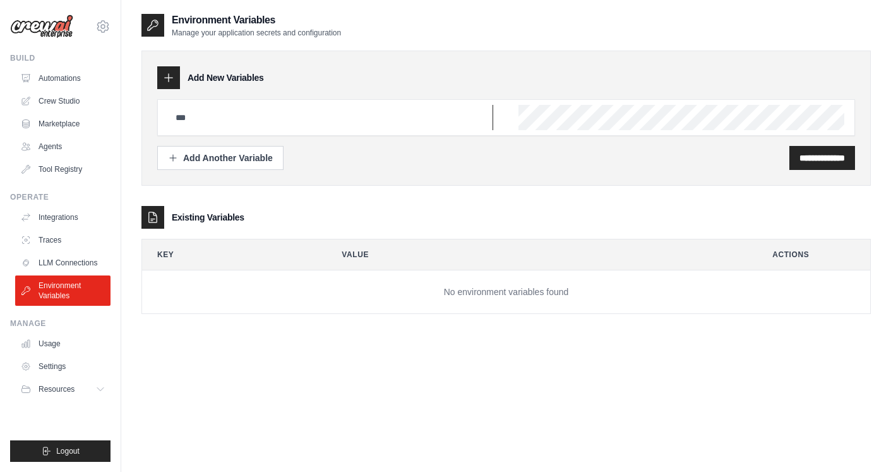
type input "**********"
click at [63, 254] on link "LLM Connections" at bounding box center [63, 263] width 95 height 20
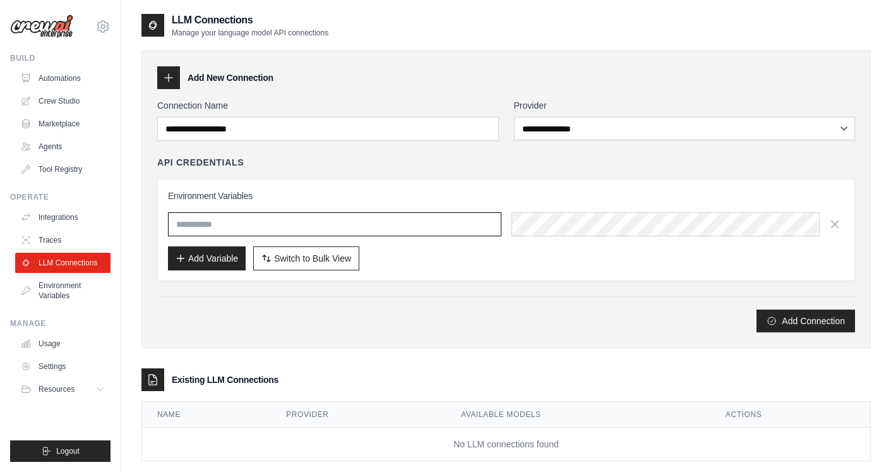
type input "**********"
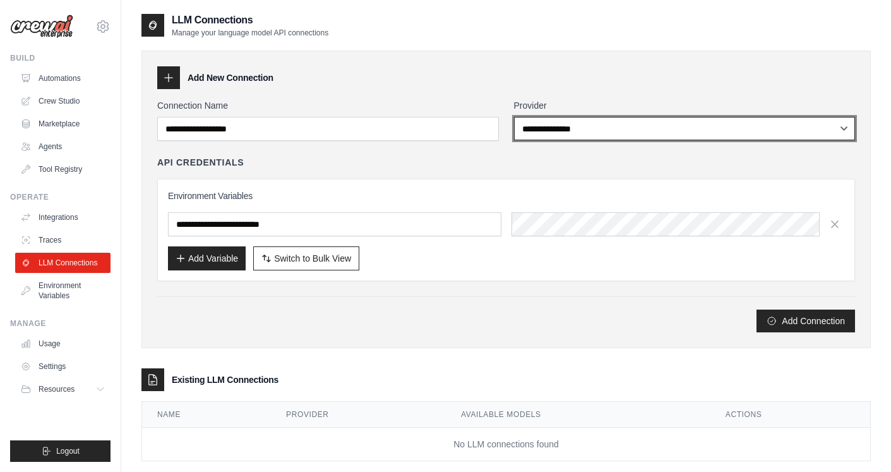
click at [547, 128] on select "**********" at bounding box center [685, 128] width 342 height 23
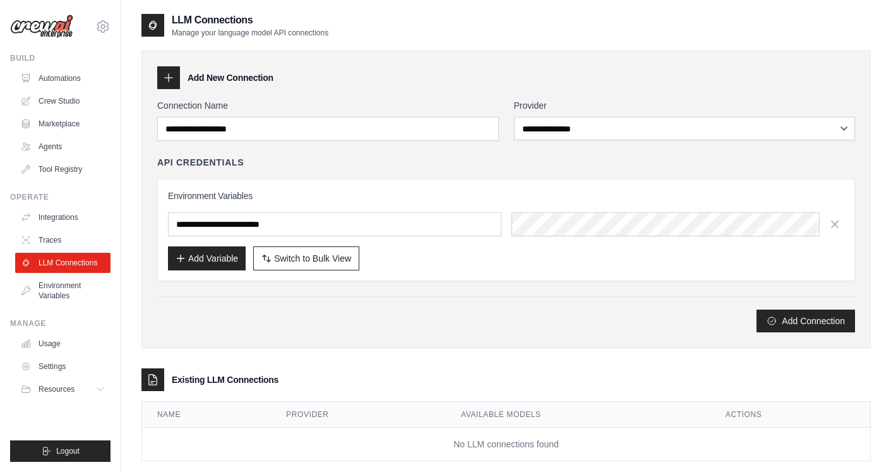
click at [503, 335] on div "**********" at bounding box center [505, 199] width 729 height 297
click at [60, 147] on link "Agents" at bounding box center [63, 146] width 95 height 20
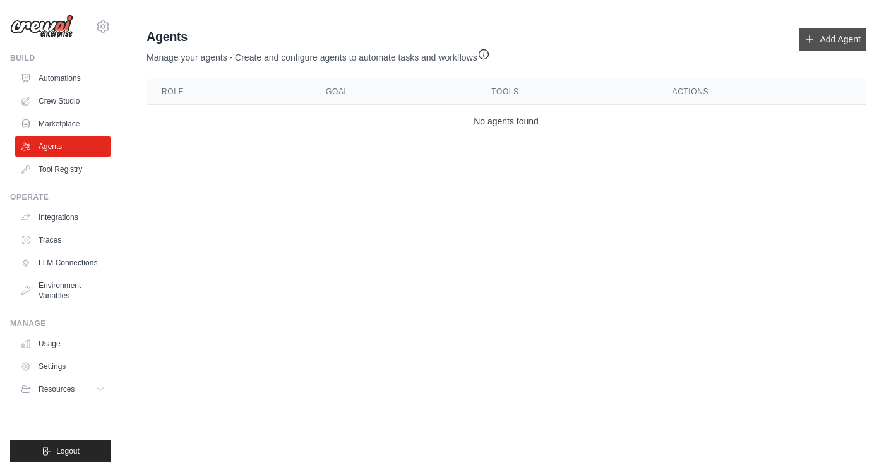
click at [840, 41] on link "Add Agent" at bounding box center [832, 39] width 66 height 23
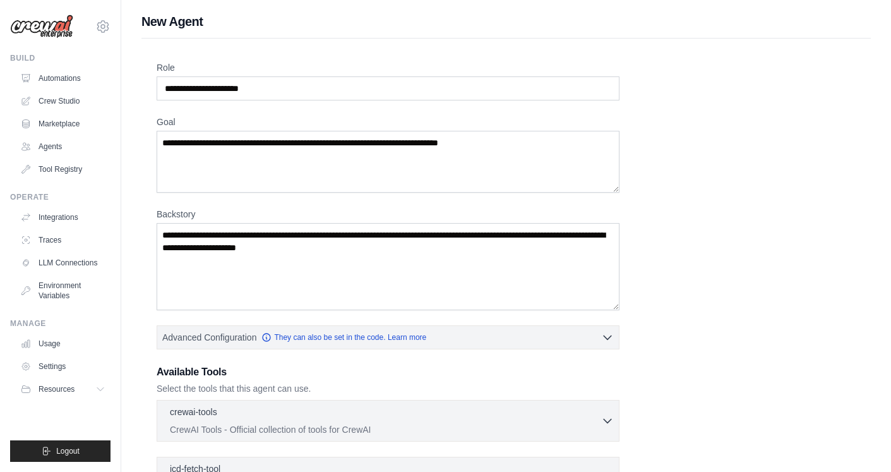
scroll to position [259, 0]
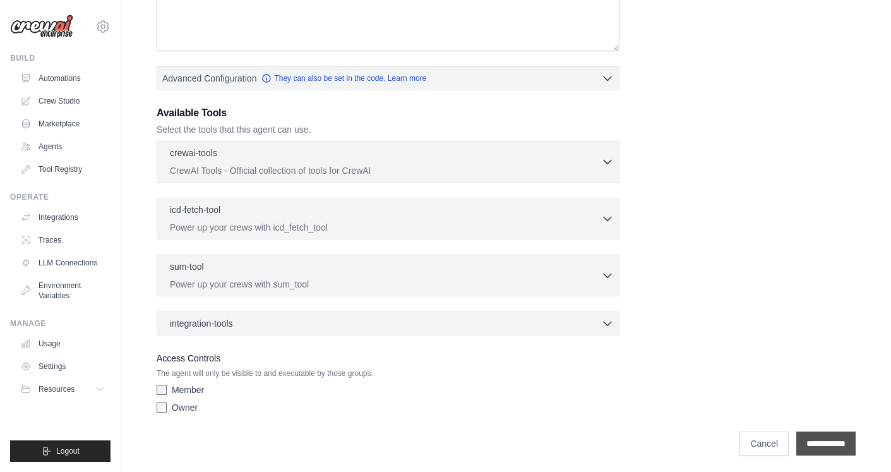
click at [801, 434] on input "**********" at bounding box center [825, 443] width 59 height 24
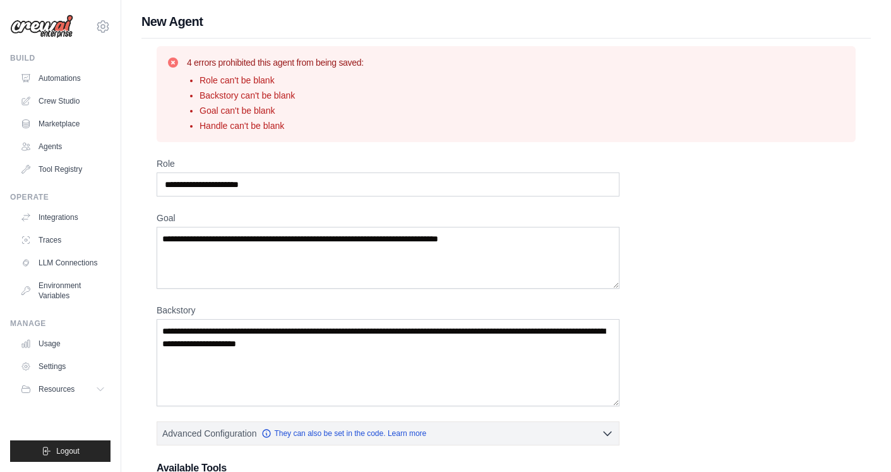
scroll to position [355, 0]
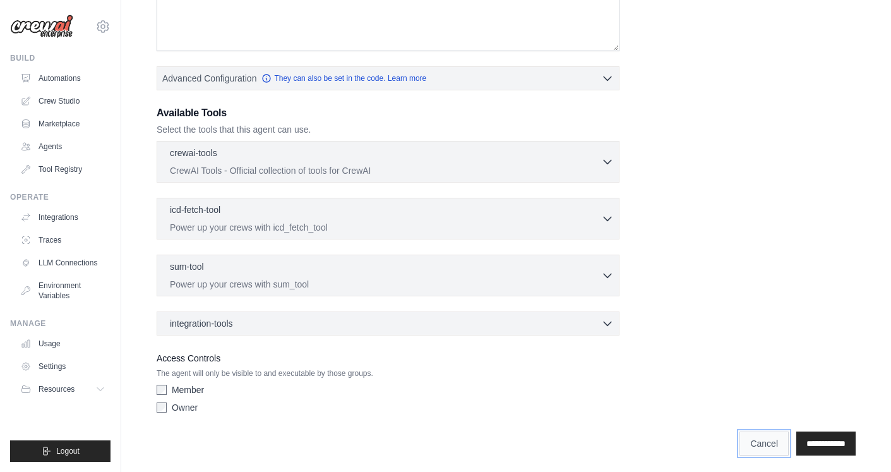
click at [758, 449] on link "Cancel" at bounding box center [763, 443] width 49 height 24
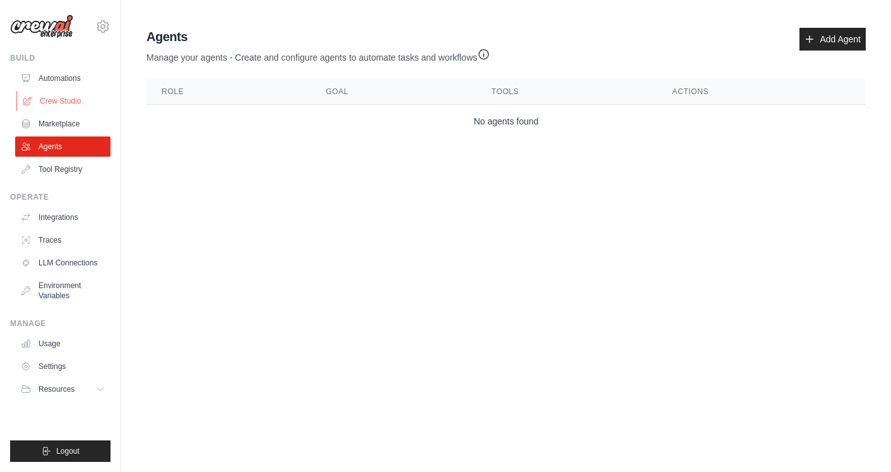
click at [68, 95] on link "Crew Studio" at bounding box center [63, 101] width 95 height 20
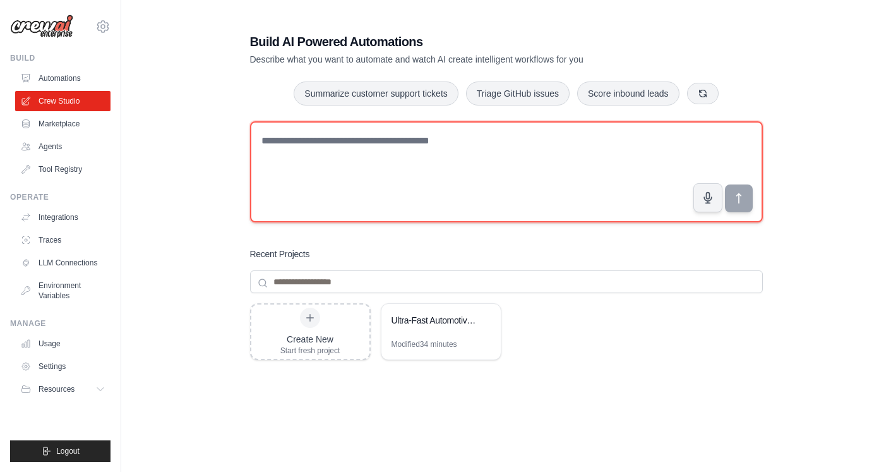
click at [492, 167] on textarea at bounding box center [506, 171] width 513 height 101
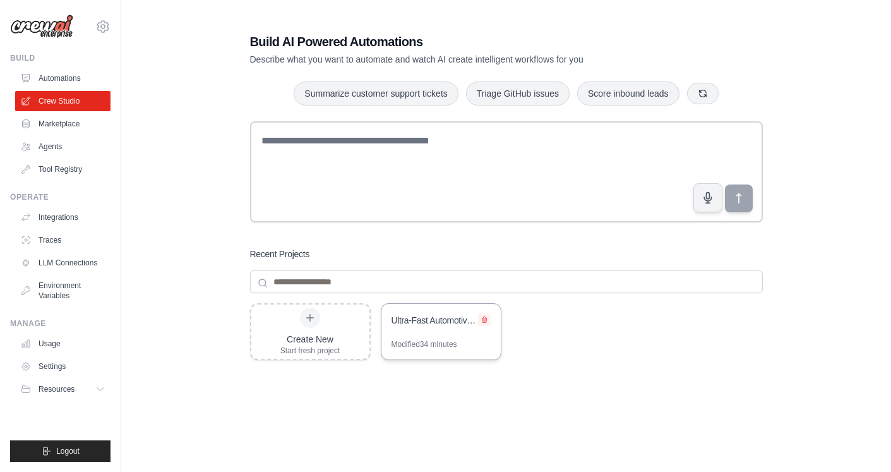
click at [485, 318] on icon at bounding box center [484, 320] width 8 height 8
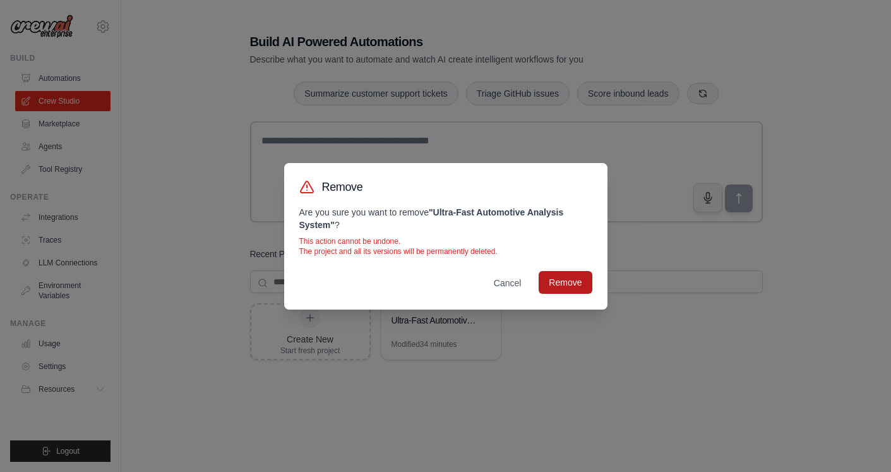
click at [556, 292] on button "Remove" at bounding box center [565, 282] width 53 height 23
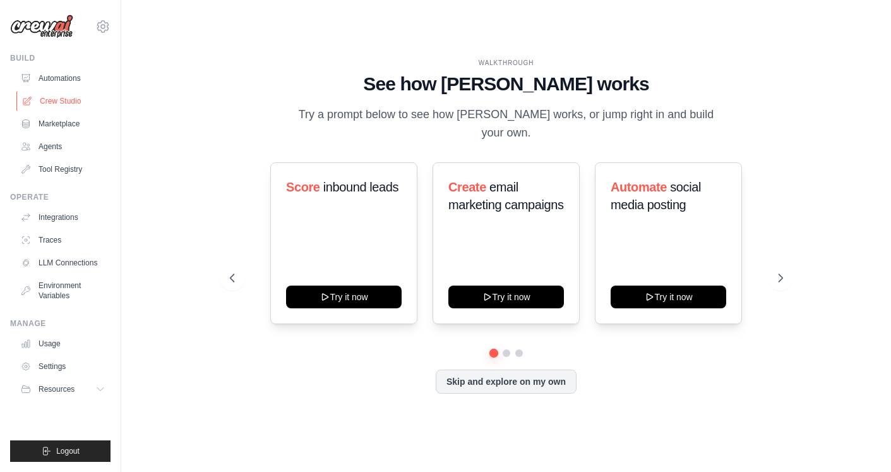
click at [59, 106] on link "Crew Studio" at bounding box center [63, 101] width 95 height 20
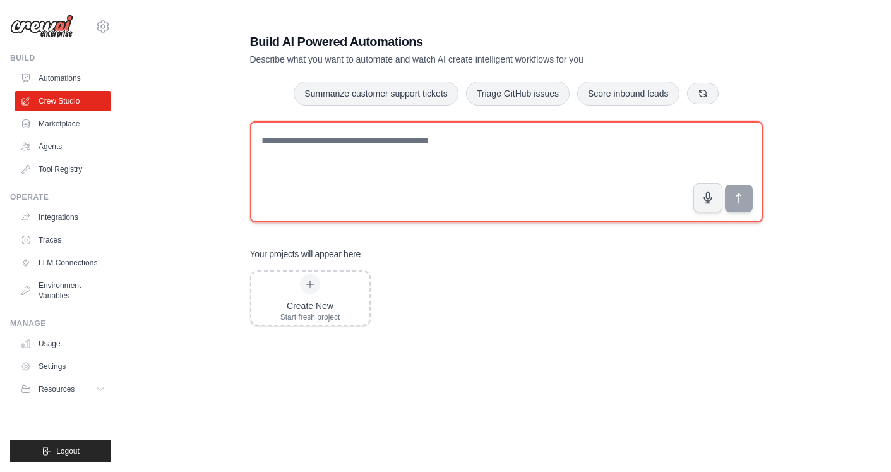
click at [485, 190] on textarea at bounding box center [506, 171] width 513 height 101
paste textarea "**********"
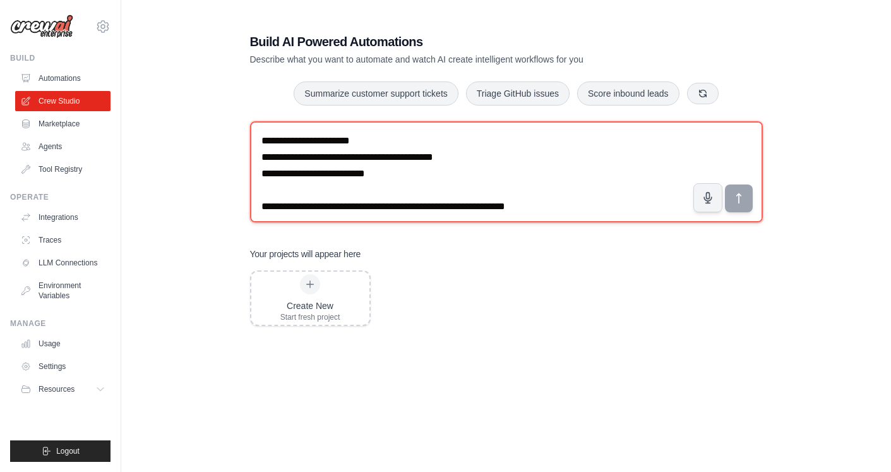
scroll to position [7931, 0]
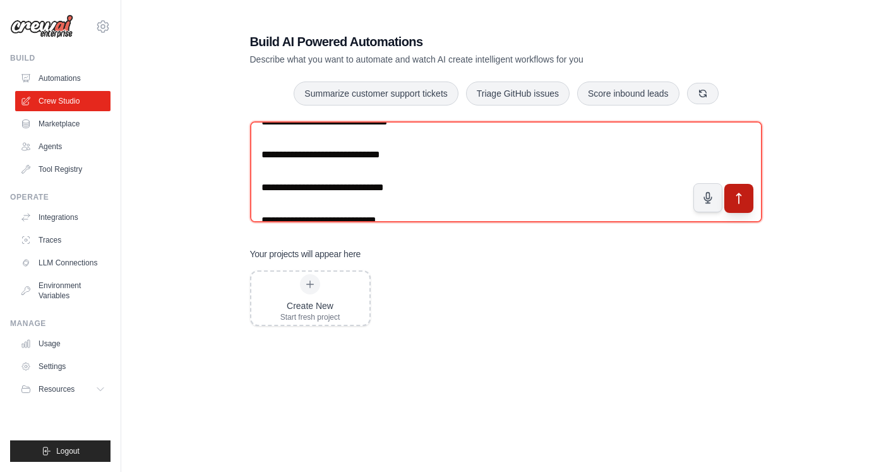
type textarea "**********"
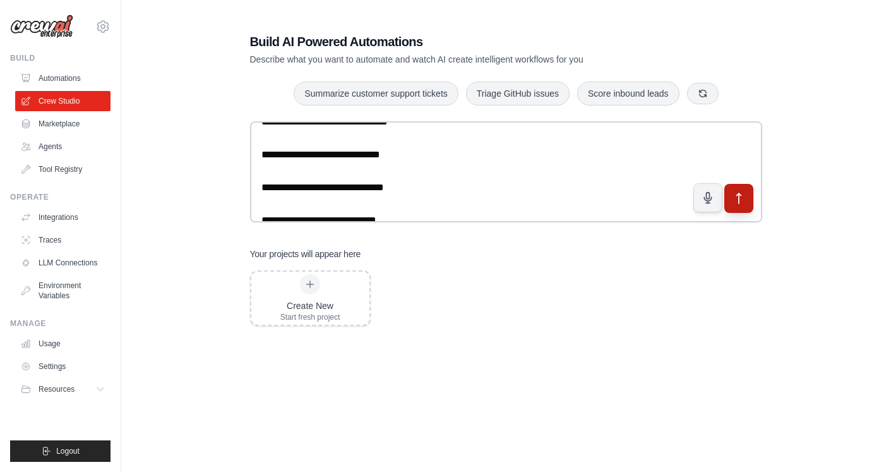
click at [735, 201] on icon "submit" at bounding box center [738, 197] width 13 height 13
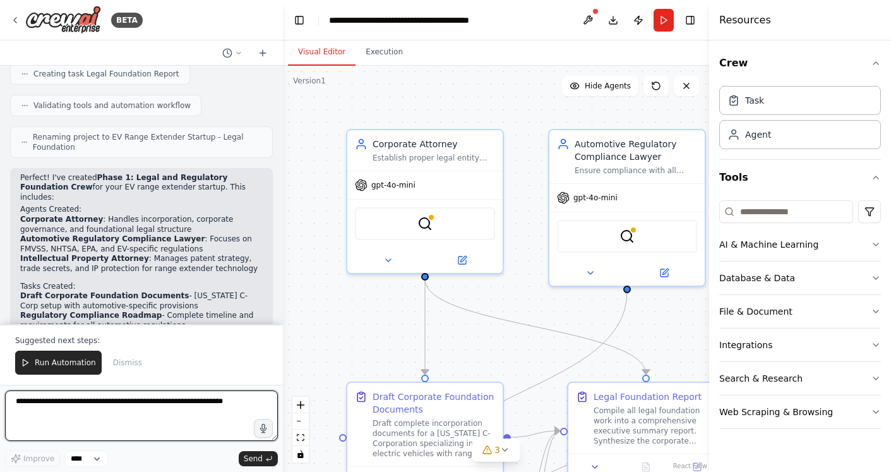
scroll to position [3867, 0]
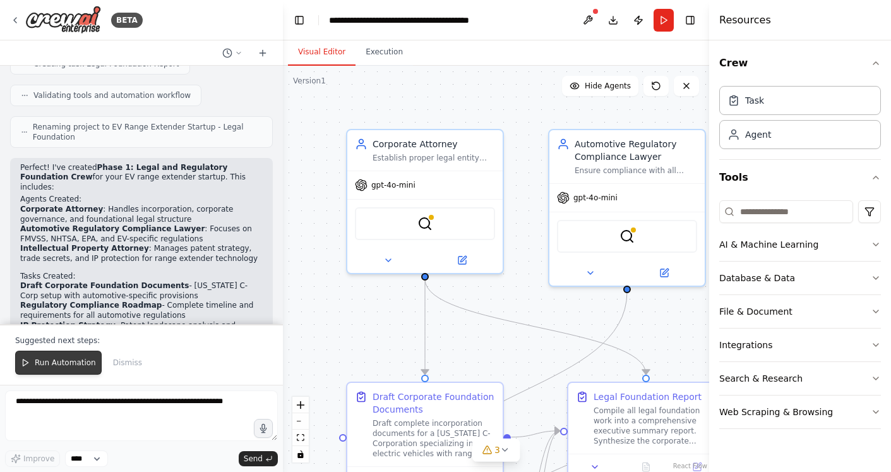
click at [63, 371] on button "Run Automation" at bounding box center [58, 362] width 86 height 24
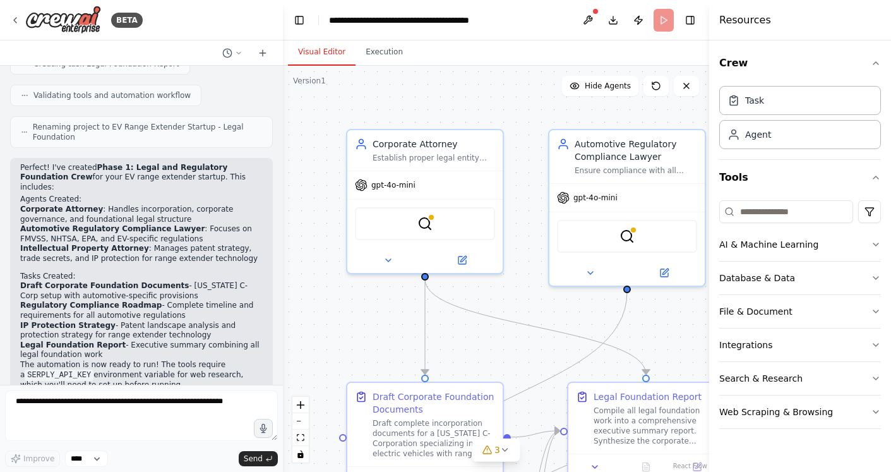
scroll to position [3807, 0]
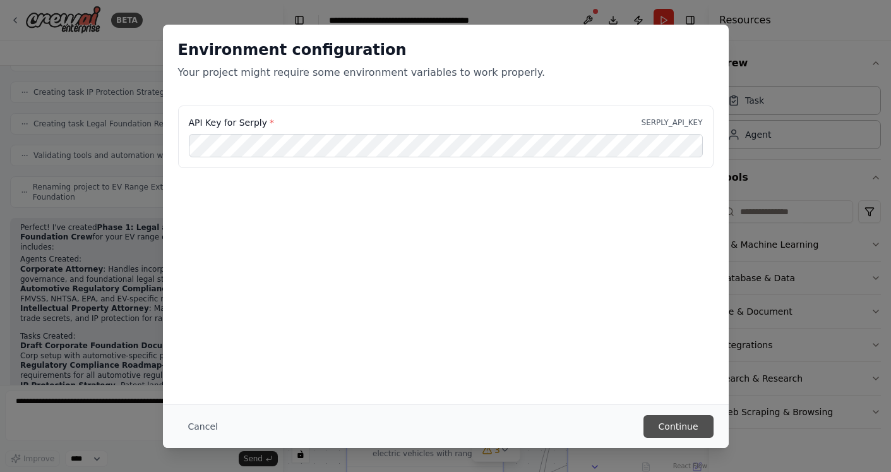
click at [674, 416] on button "Continue" at bounding box center [678, 426] width 70 height 23
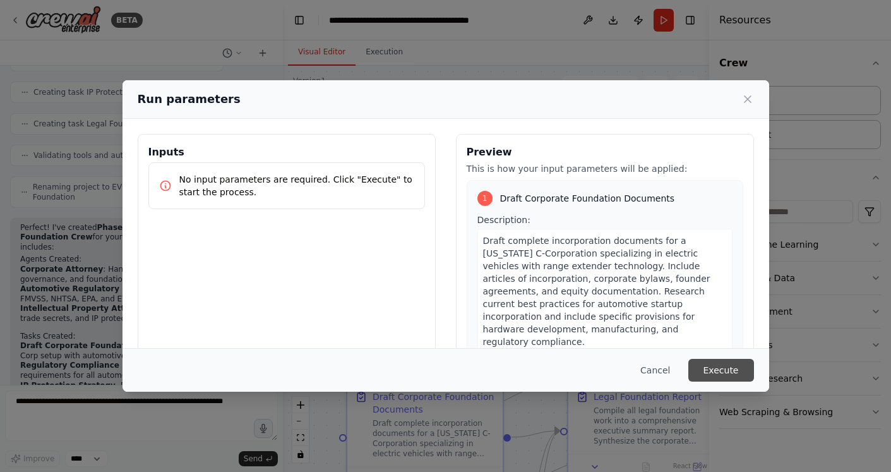
click at [711, 368] on button "Execute" at bounding box center [721, 370] width 66 height 23
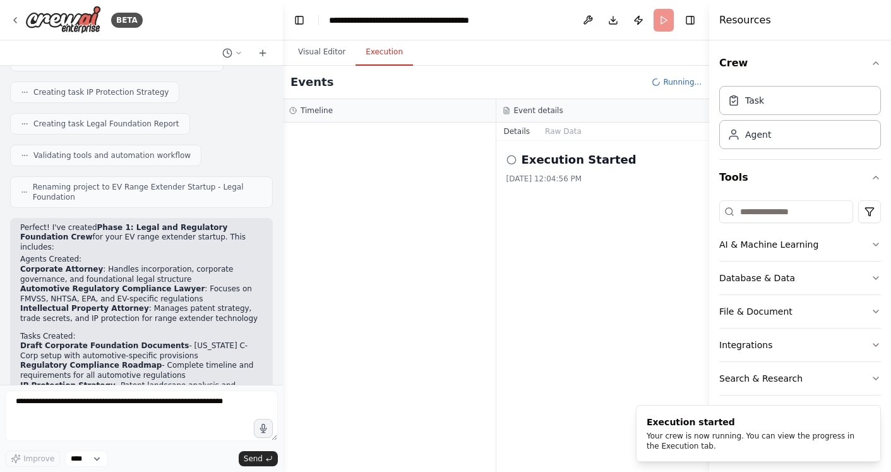
click at [375, 49] on button "Execution" at bounding box center [383, 52] width 57 height 27
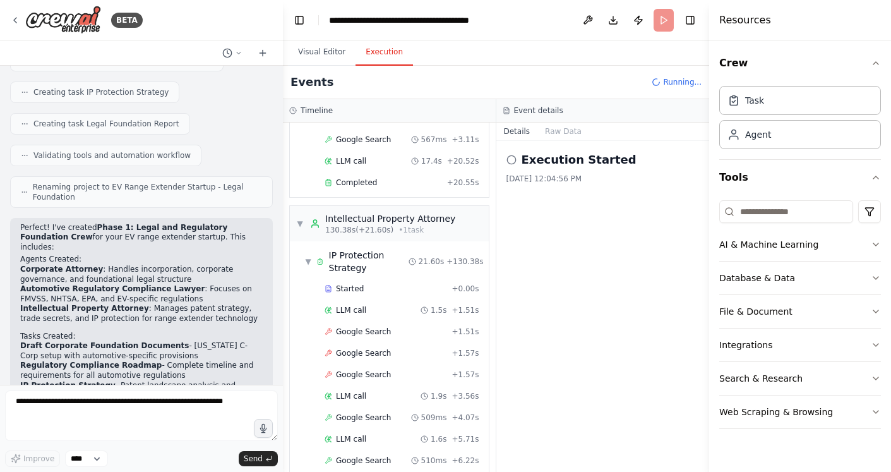
scroll to position [1484, 0]
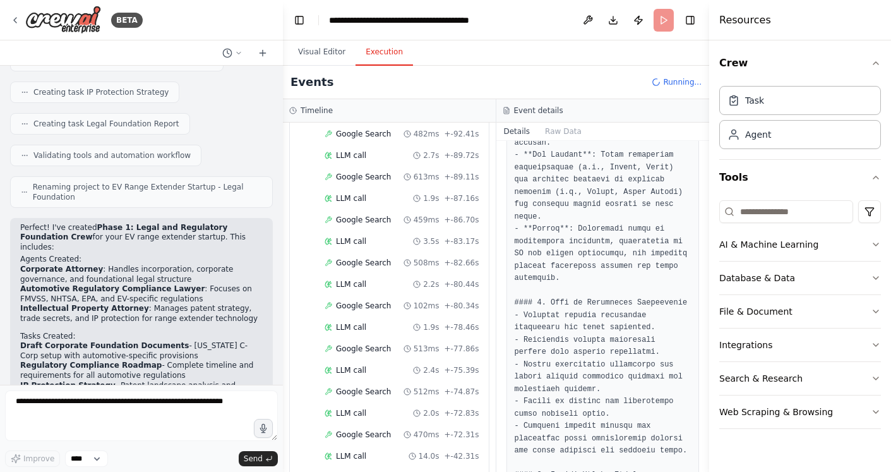
scroll to position [0, 0]
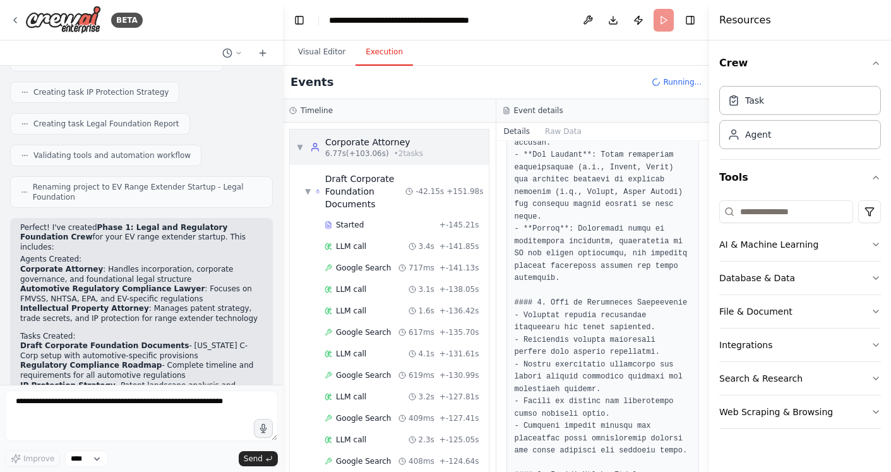
click at [300, 143] on span "▼" at bounding box center [300, 147] width 8 height 10
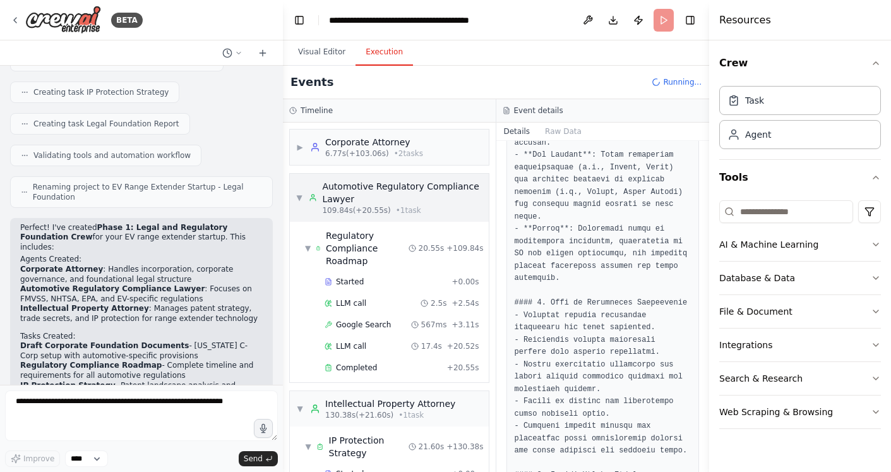
click at [301, 189] on div "▼ Automotive Regulatory Compliance Lawyer 109.84s (+20.55s) • 1 task" at bounding box center [389, 197] width 186 height 35
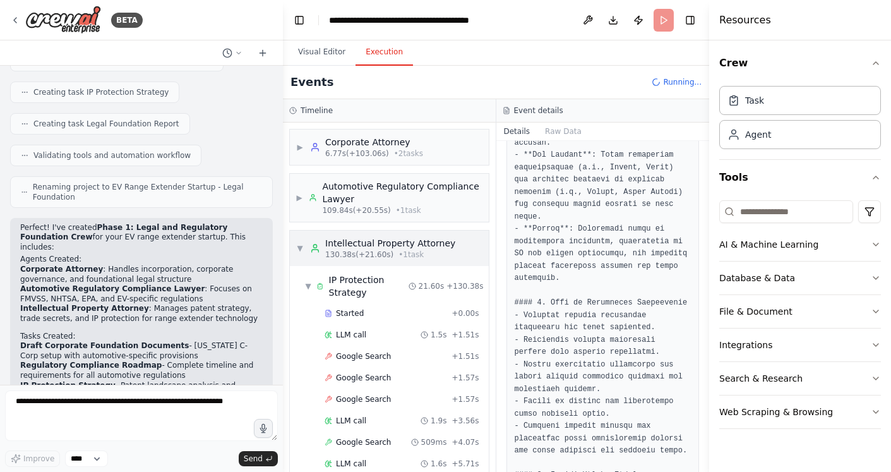
click at [300, 238] on div "▼ Intellectual Property Attorney 130.38s (+21.60s) • 1 task" at bounding box center [375, 248] width 159 height 23
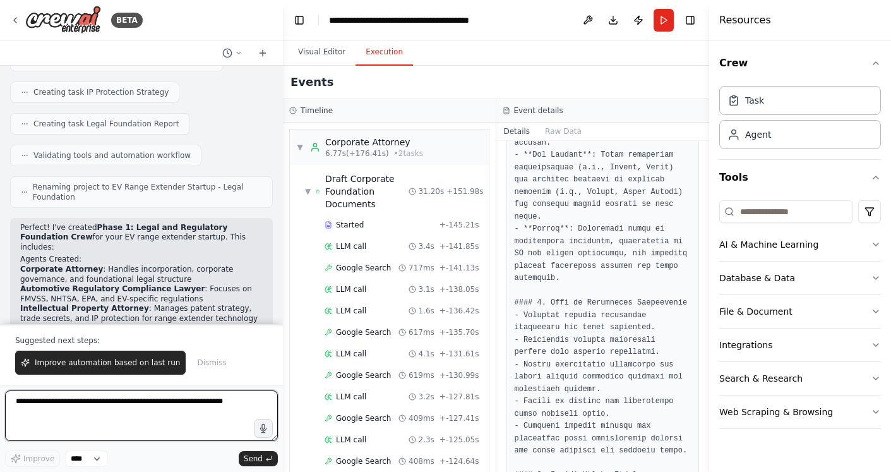
click at [106, 425] on textarea at bounding box center [141, 415] width 273 height 51
type textarea "**********"
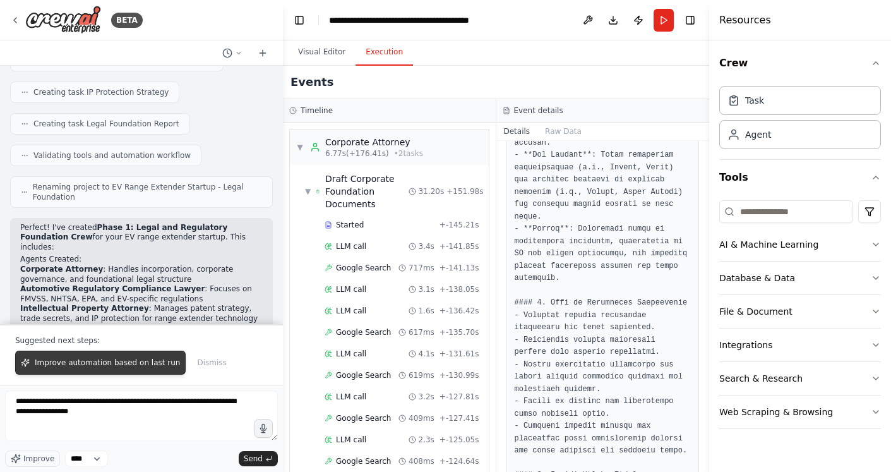
click at [87, 365] on span "Improve automation based on last run" at bounding box center [107, 362] width 145 height 10
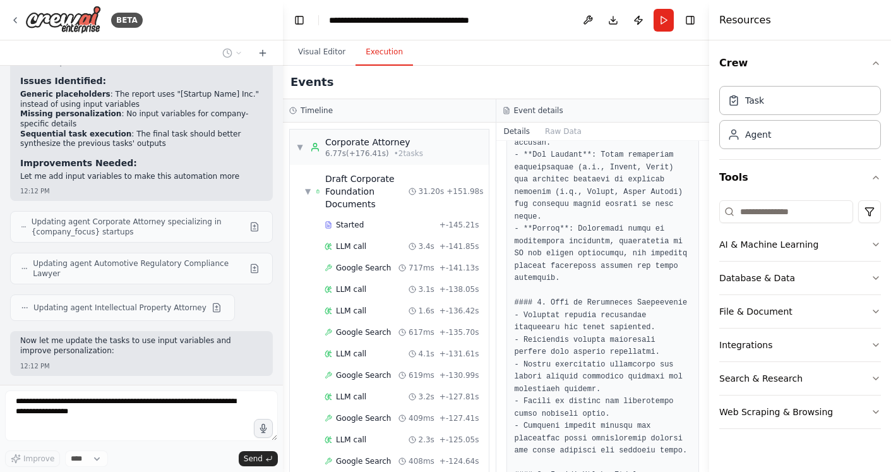
scroll to position [4501, 0]
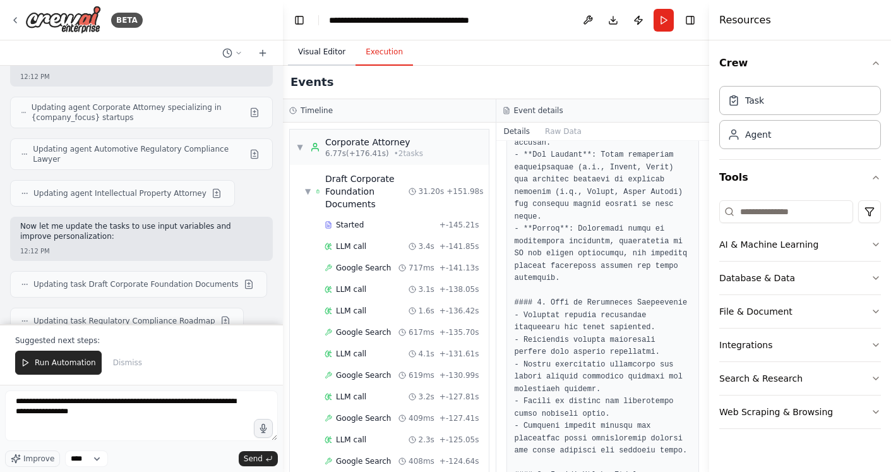
click at [324, 47] on button "Visual Editor" at bounding box center [322, 52] width 68 height 27
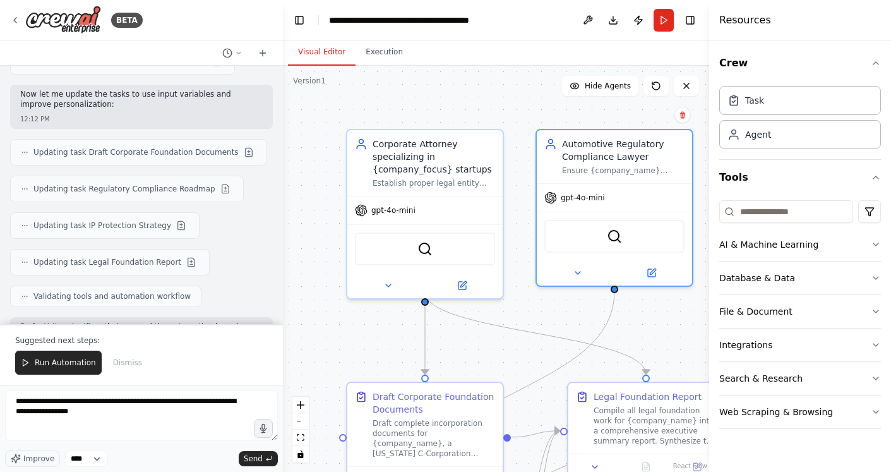
drag, startPoint x: 574, startPoint y: 281, endPoint x: 520, endPoint y: 282, distance: 54.9
click at [520, 282] on div ".deletable-edge-delete-btn { width: 20px; height: 20px; border: 0px solid #ffff…" at bounding box center [496, 269] width 426 height 406
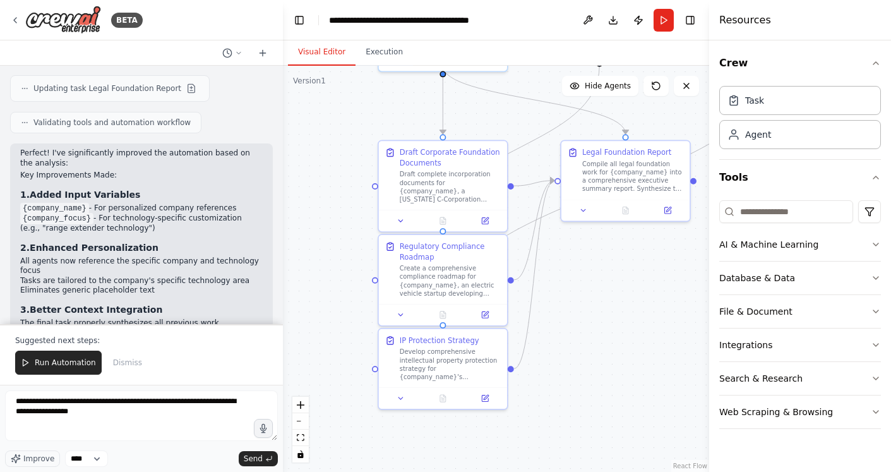
scroll to position [4930, 0]
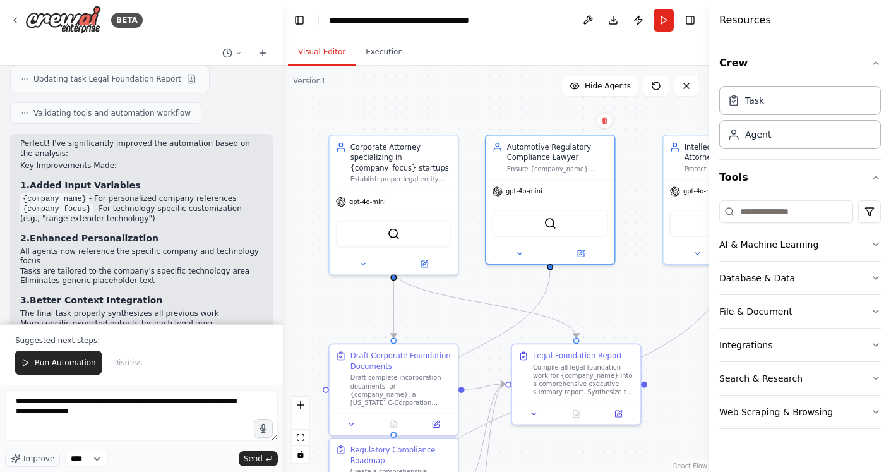
drag, startPoint x: 517, startPoint y: 307, endPoint x: 456, endPoint y: 275, distance: 68.3
click at [456, 275] on div ".deletable-edge-delete-btn { width: 20px; height: 20px; border: 0px solid #ffff…" at bounding box center [496, 269] width 426 height 406
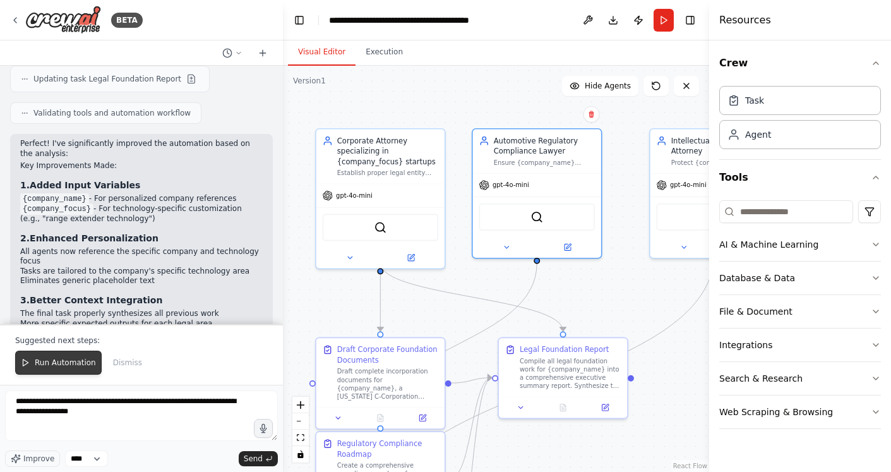
click at [50, 369] on button "Run Automation" at bounding box center [58, 362] width 86 height 24
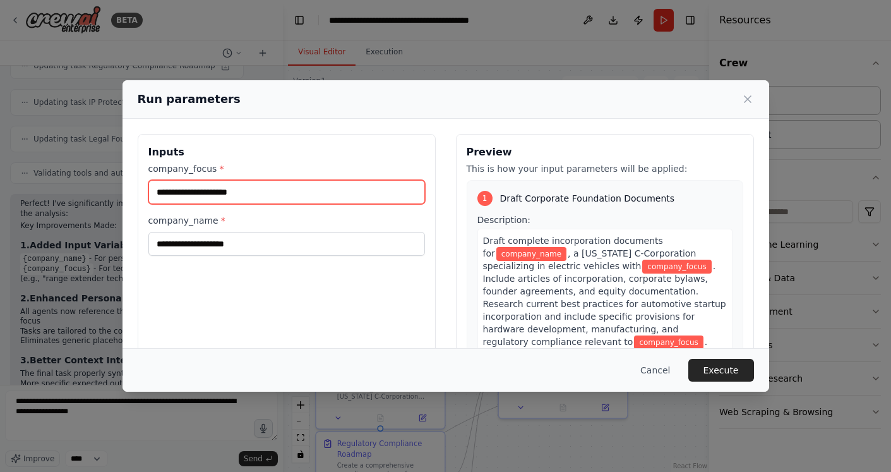
click at [265, 189] on input "company_focus *" at bounding box center [286, 192] width 277 height 24
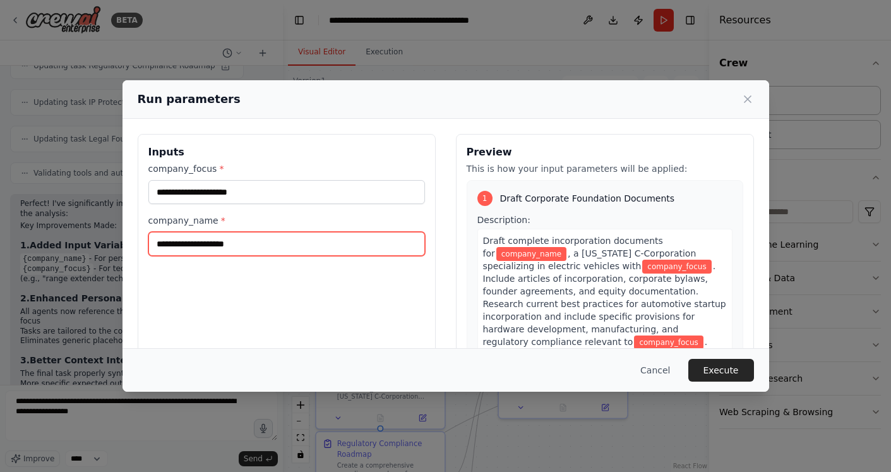
click at [246, 242] on input "company_name *" at bounding box center [286, 244] width 277 height 24
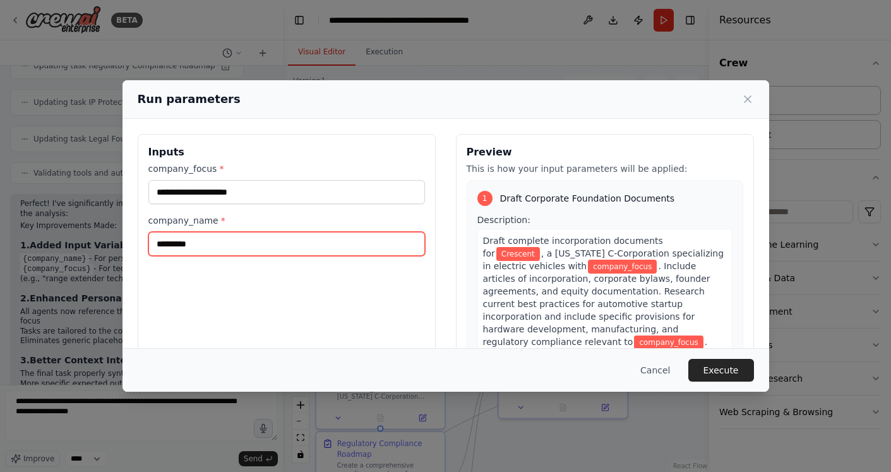
type input "********"
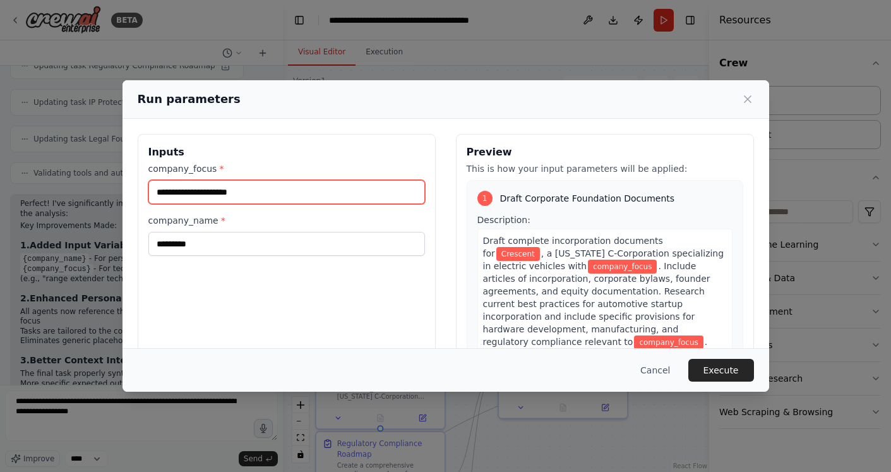
click at [244, 197] on input "company_focus *" at bounding box center [286, 192] width 277 height 24
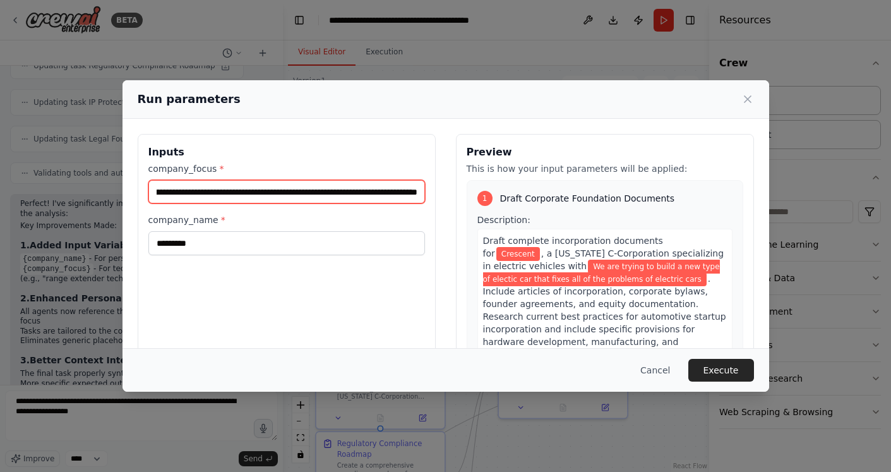
scroll to position [0, 94]
click at [211, 192] on input "**********" at bounding box center [286, 191] width 277 height 23
click at [417, 194] on input "**********" at bounding box center [286, 191] width 277 height 23
click at [415, 192] on input "**********" at bounding box center [286, 191] width 277 height 23
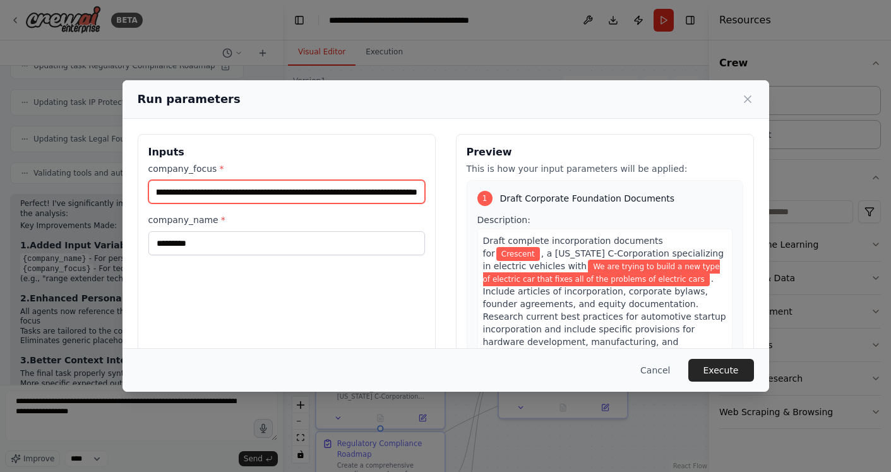
click at [403, 192] on input "**********" at bounding box center [286, 191] width 277 height 23
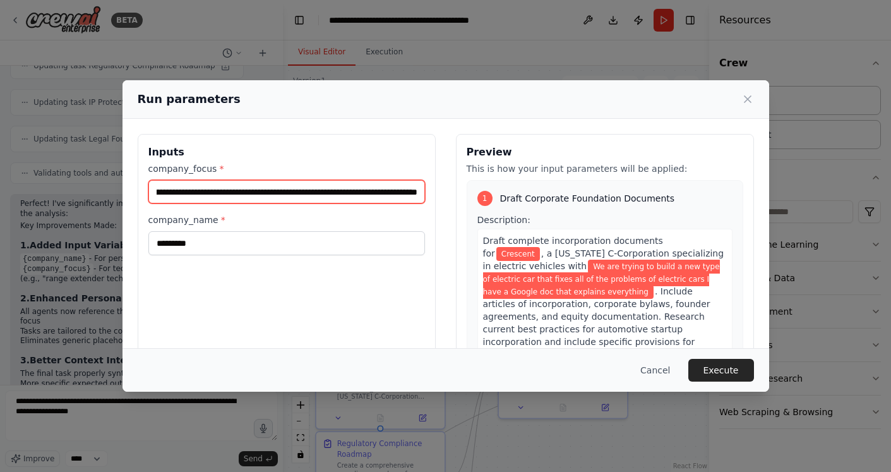
scroll to position [0, 274]
type input "**********"
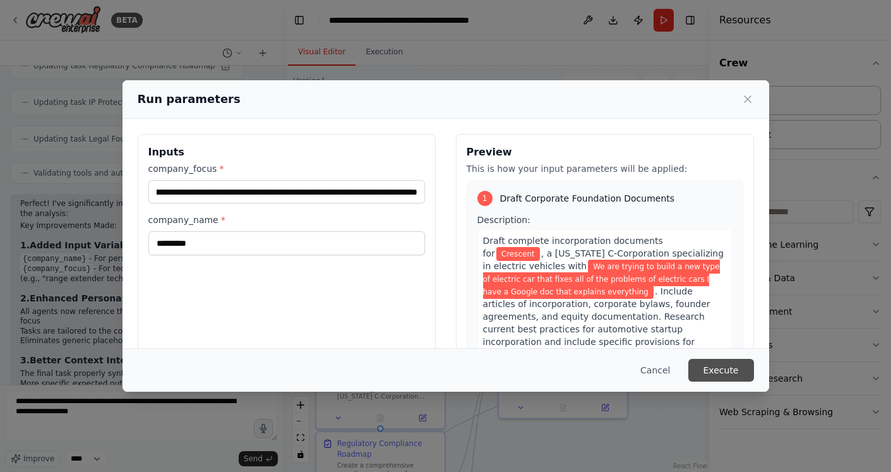
click at [746, 367] on button "Execute" at bounding box center [721, 370] width 66 height 23
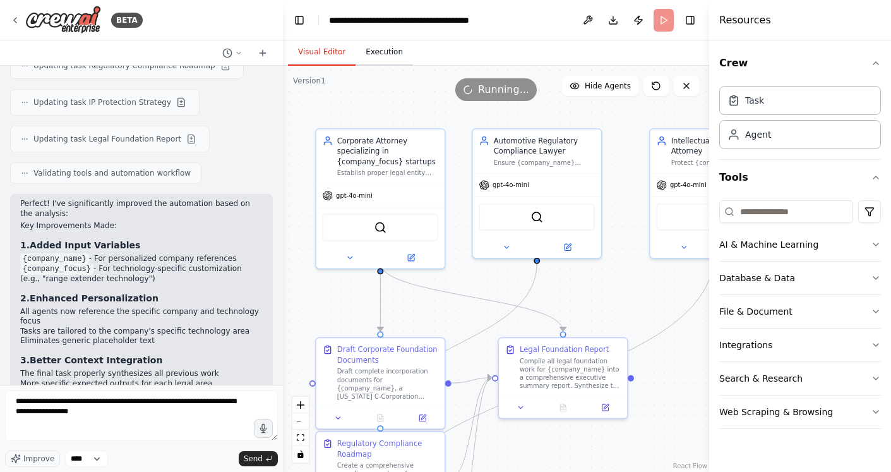
click at [378, 59] on button "Execution" at bounding box center [383, 52] width 57 height 27
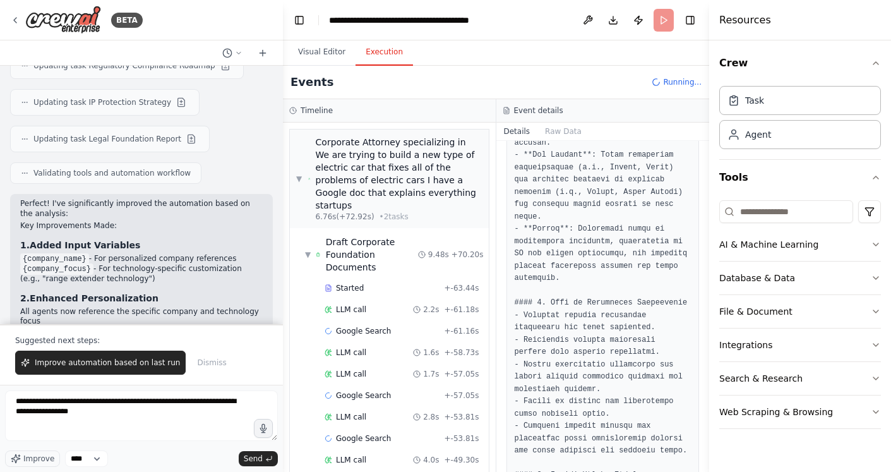
scroll to position [4930, 0]
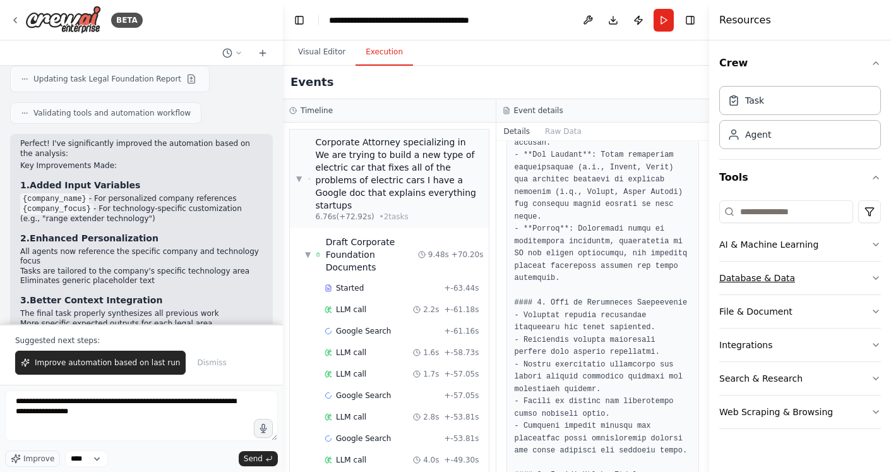
click at [777, 280] on div "Database & Data" at bounding box center [757, 277] width 76 height 13
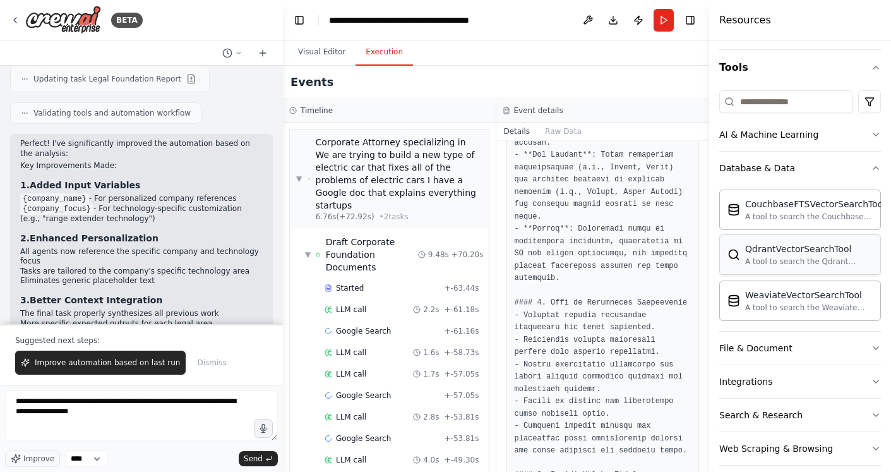
scroll to position [121, 0]
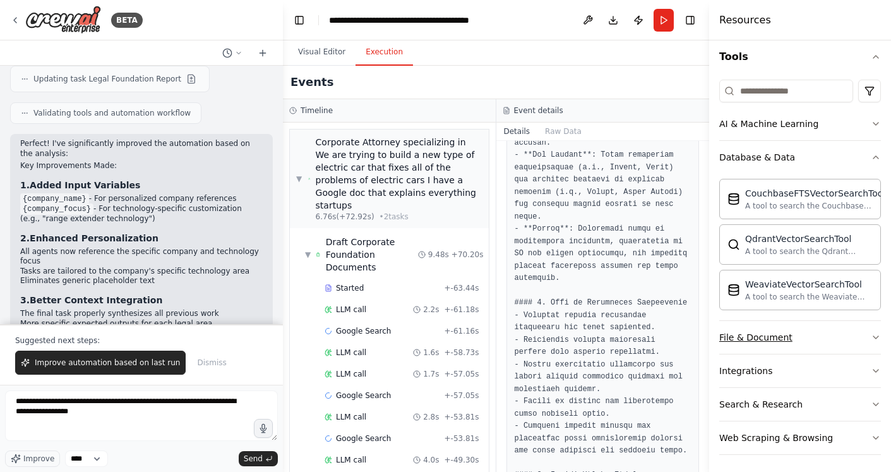
click at [771, 338] on div "File & Document" at bounding box center [755, 337] width 73 height 13
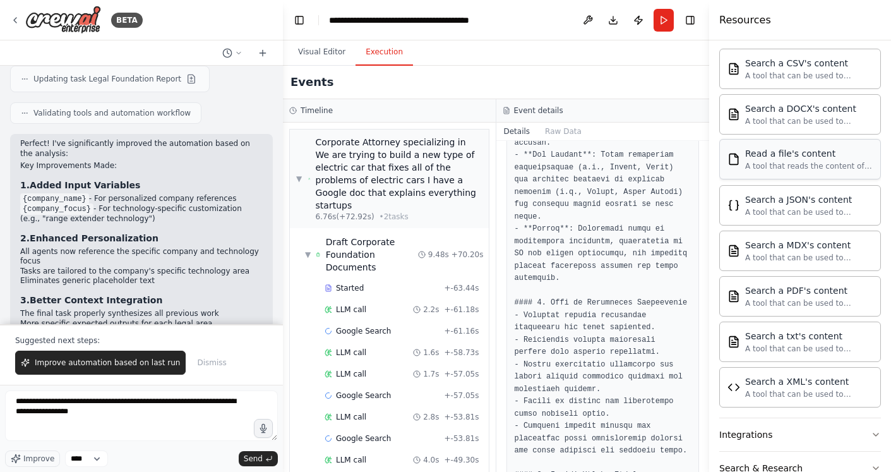
scroll to position [451, 0]
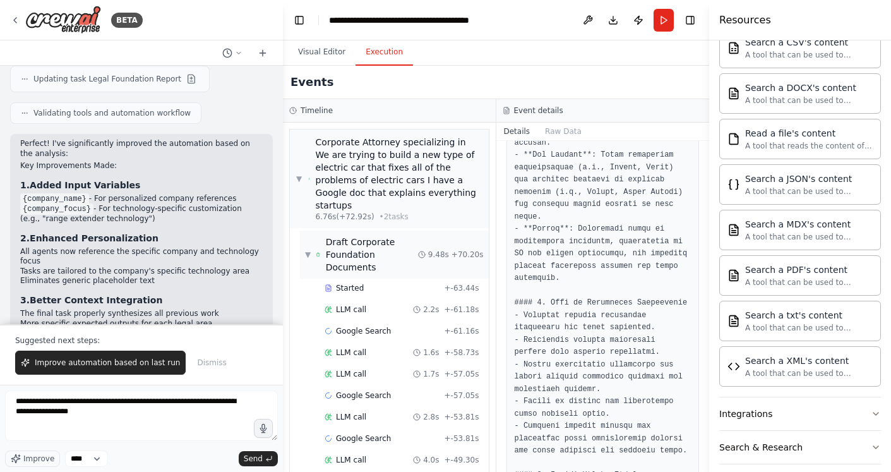
click at [305, 241] on div "▼ Draft Corporate Foundation Documents" at bounding box center [361, 254] width 113 height 38
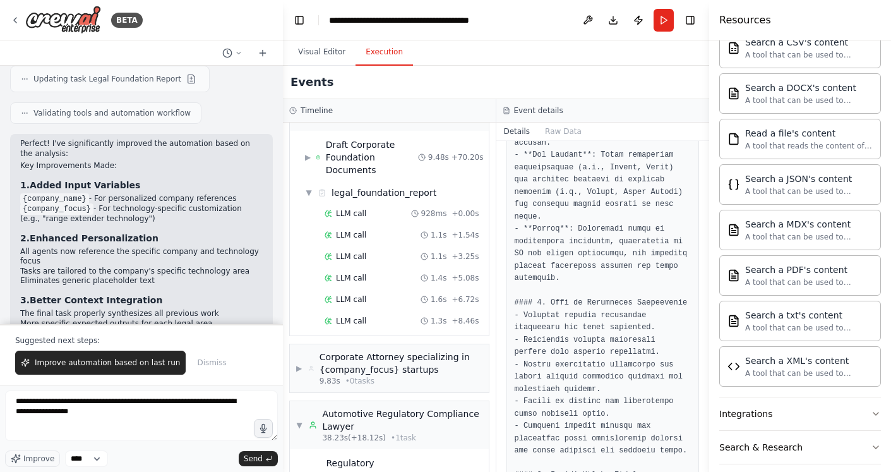
scroll to position [98, 0]
click at [310, 187] on span "▼" at bounding box center [309, 192] width 8 height 10
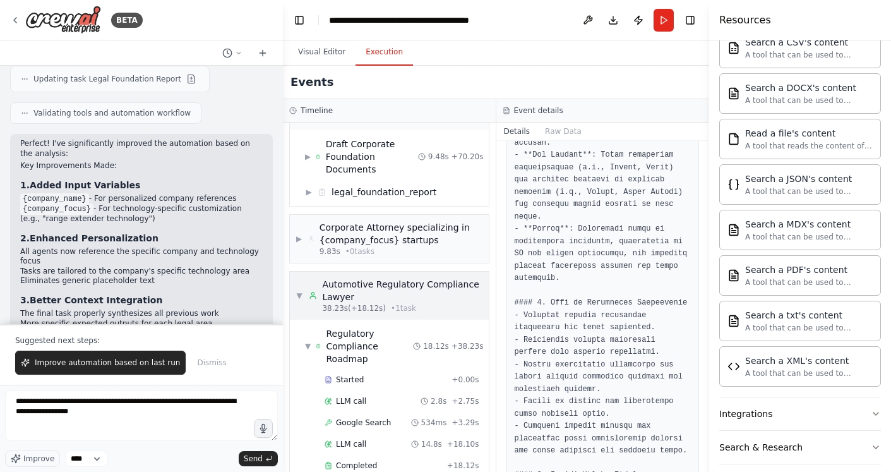
click at [306, 278] on div "▼ Automotive Regulatory Compliance Lawyer 38.23s (+18.12s) • 1 task" at bounding box center [389, 295] width 186 height 35
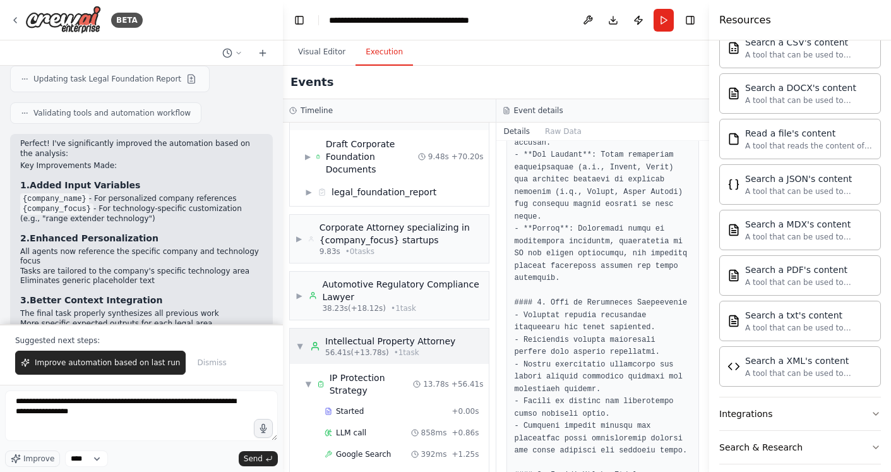
click at [302, 335] on div "▼ Intellectual Property Attorney 56.41s (+13.78s) • 1 task" at bounding box center [375, 346] width 159 height 23
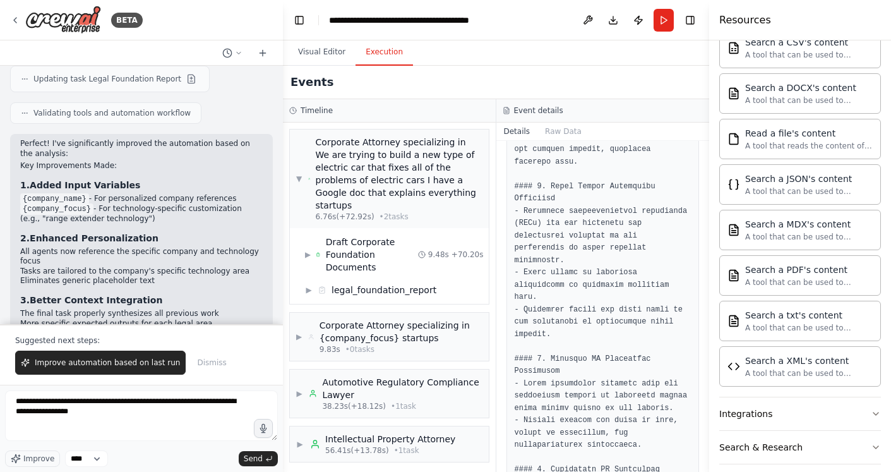
scroll to position [1594, 0]
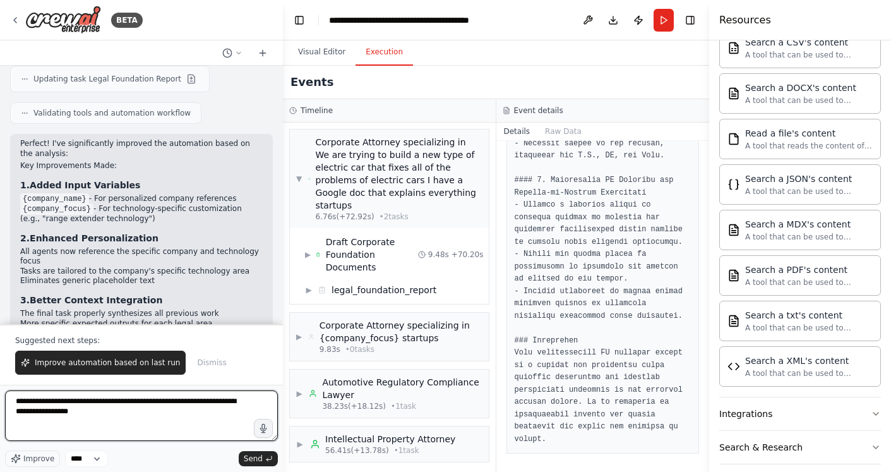
click at [143, 426] on textarea "**********" at bounding box center [141, 415] width 273 height 51
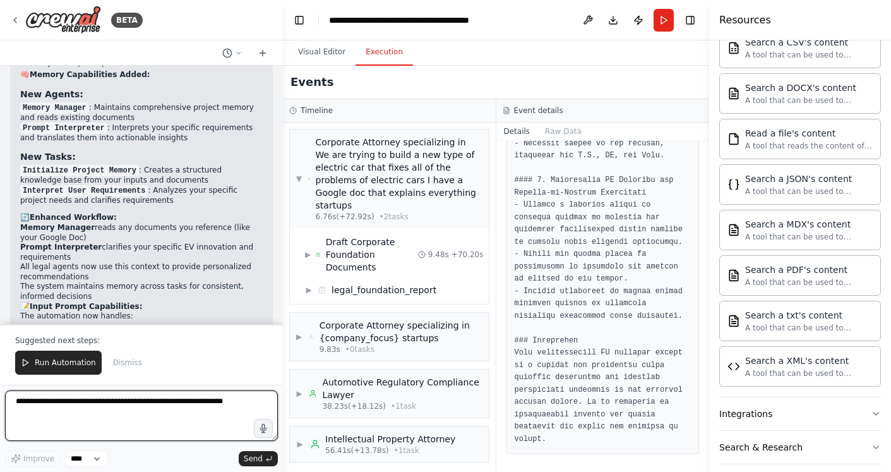
scroll to position [6197, 0]
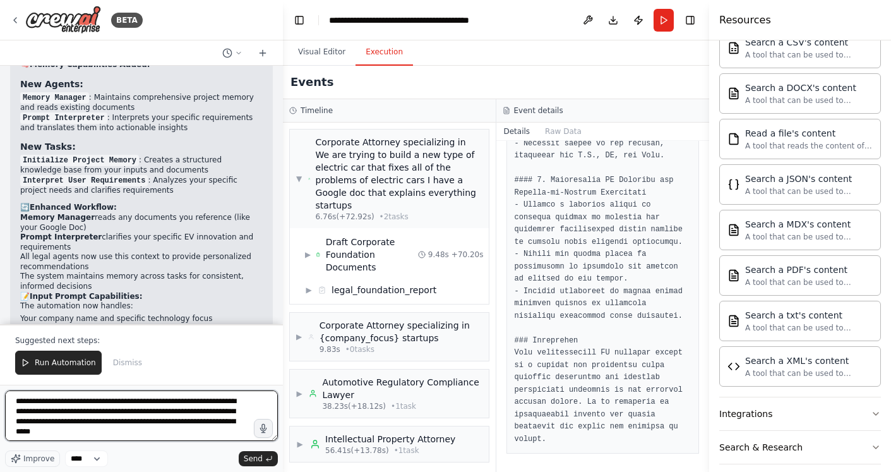
type textarea "**********"
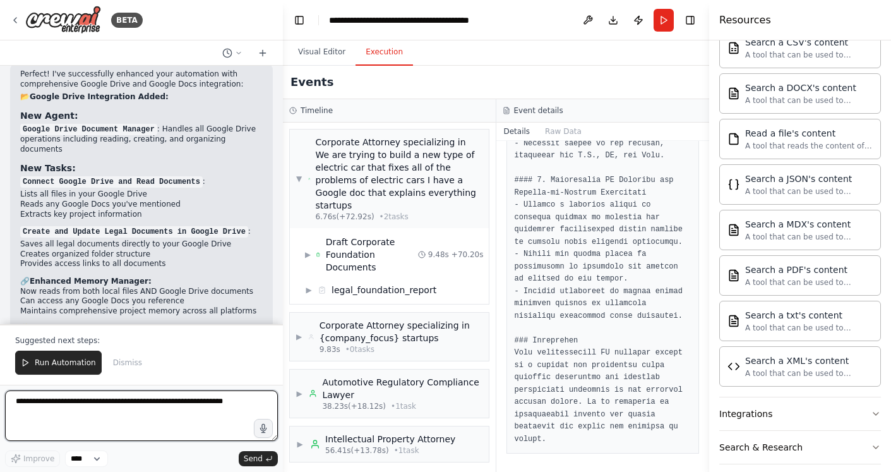
scroll to position [7527, 0]
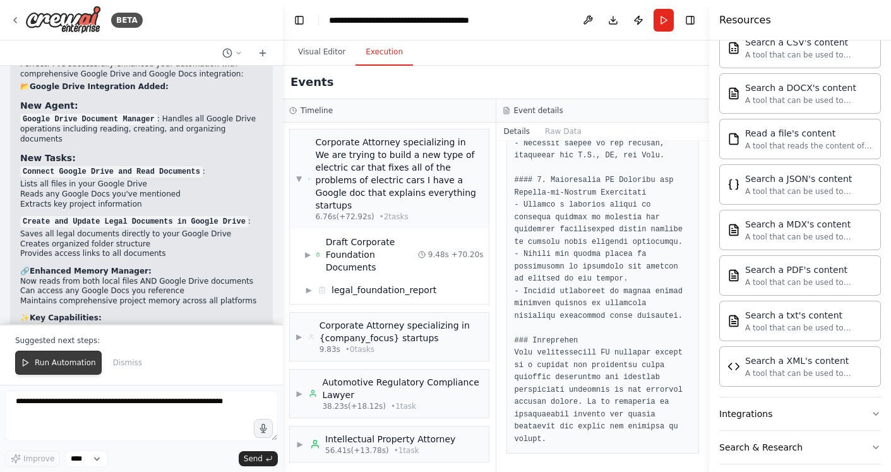
click at [54, 354] on button "Run Automation" at bounding box center [58, 362] width 86 height 24
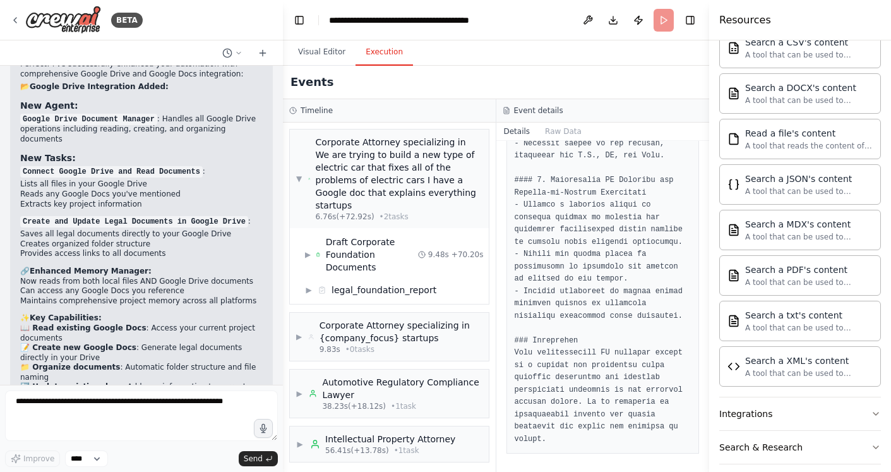
scroll to position [7467, 0]
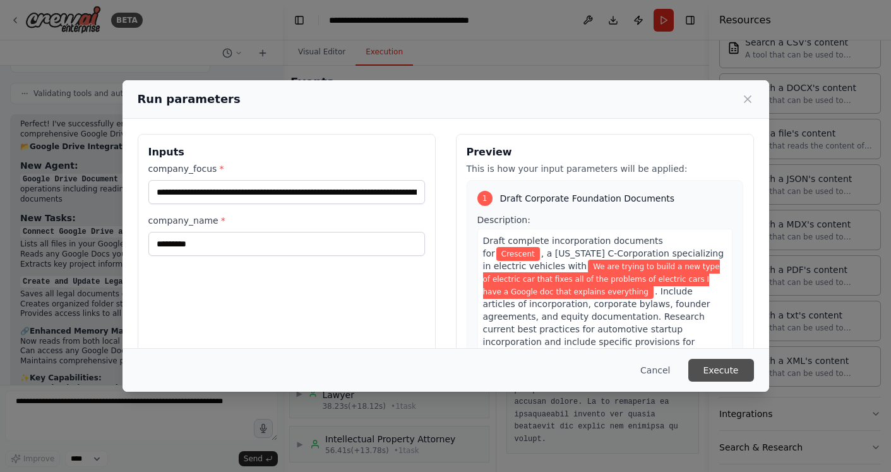
click at [732, 364] on button "Execute" at bounding box center [721, 370] width 66 height 23
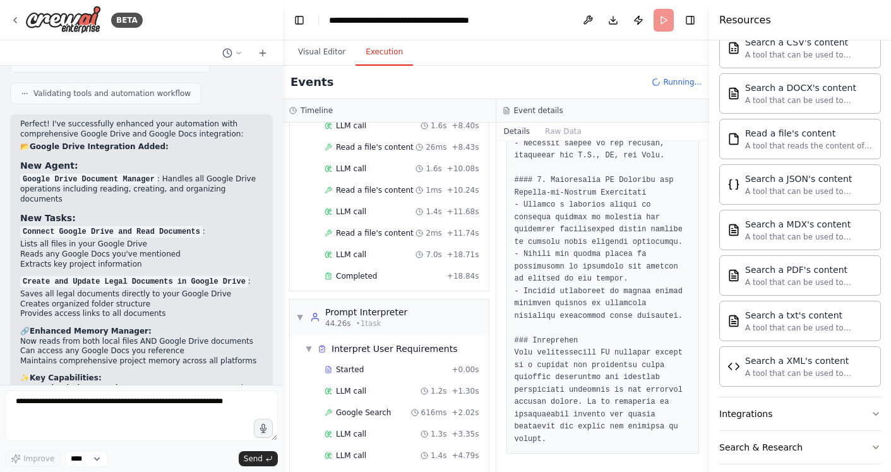
scroll to position [516, 0]
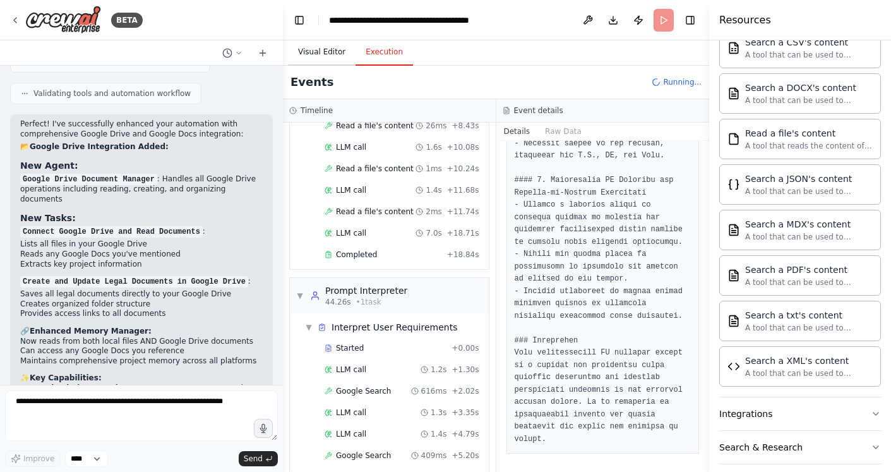
click at [323, 55] on button "Visual Editor" at bounding box center [322, 52] width 68 height 27
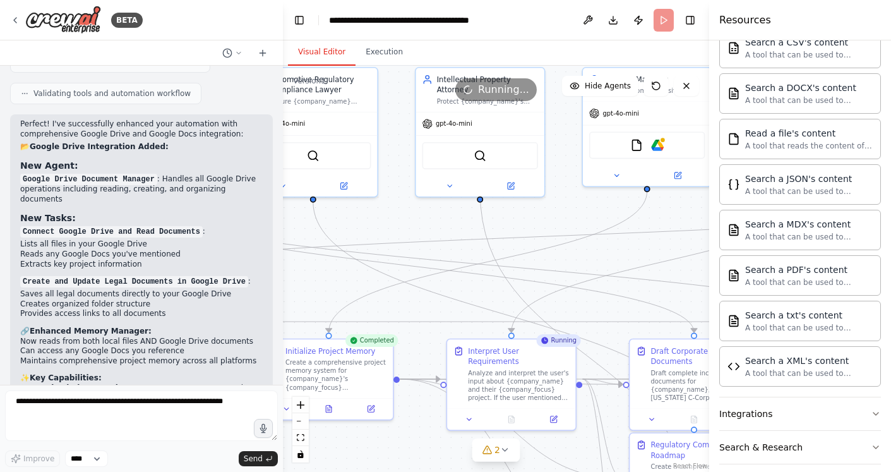
drag, startPoint x: 586, startPoint y: 327, endPoint x: 352, endPoint y: 265, distance: 242.3
click at [352, 265] on div ".deletable-edge-delete-btn { width: 20px; height: 20px; border: 0px solid #ffff…" at bounding box center [496, 269] width 426 height 406
drag, startPoint x: 583, startPoint y: 239, endPoint x: 504, endPoint y: 259, distance: 81.5
click at [28, 14] on div ".deletable-edge-delete-btn { width: 20px; height: 20px; border: 0px solid #ffff…" at bounding box center [28, 14] width 0 height 0
click at [383, 57] on button "Execution" at bounding box center [383, 52] width 57 height 27
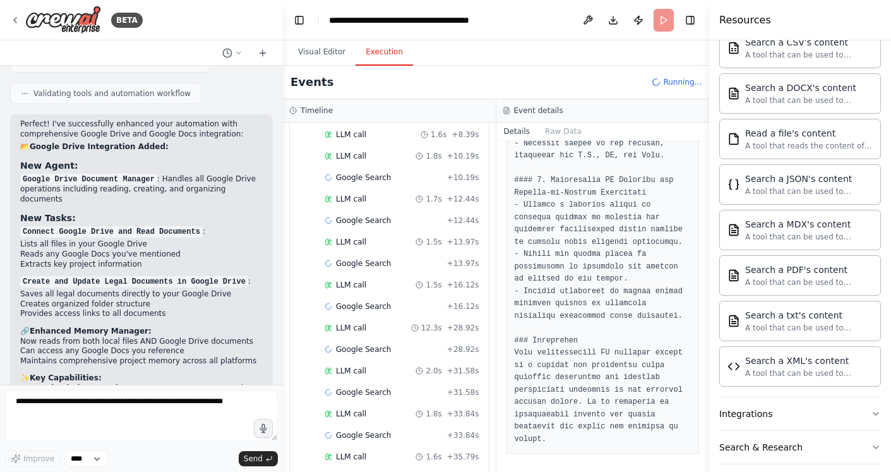
scroll to position [2155, 0]
click at [401, 446] on div "▼ Google Drive Document Manager 6.78s (+18.41s) • 1 task ▼ Connect Google Drive…" at bounding box center [389, 296] width 213 height 349
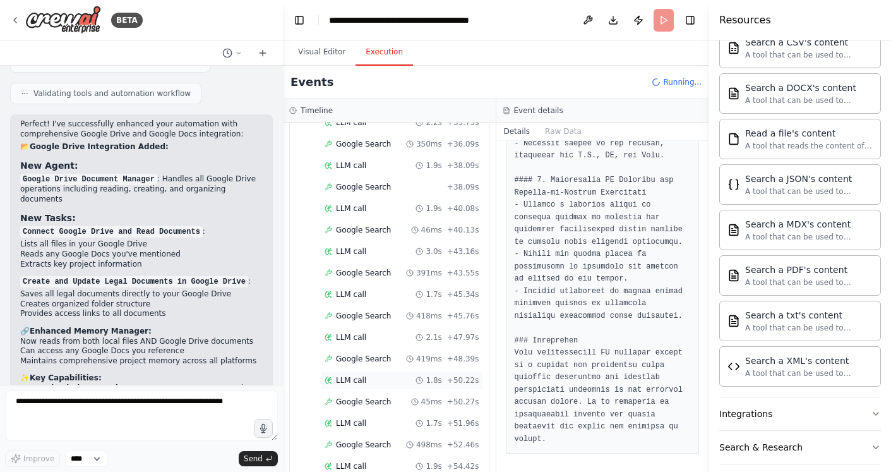
scroll to position [4616, 0]
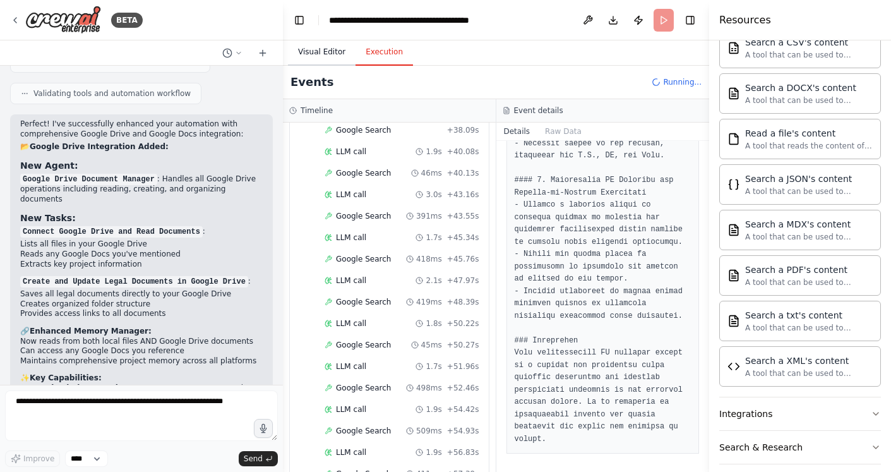
click at [331, 57] on button "Visual Editor" at bounding box center [322, 52] width 68 height 27
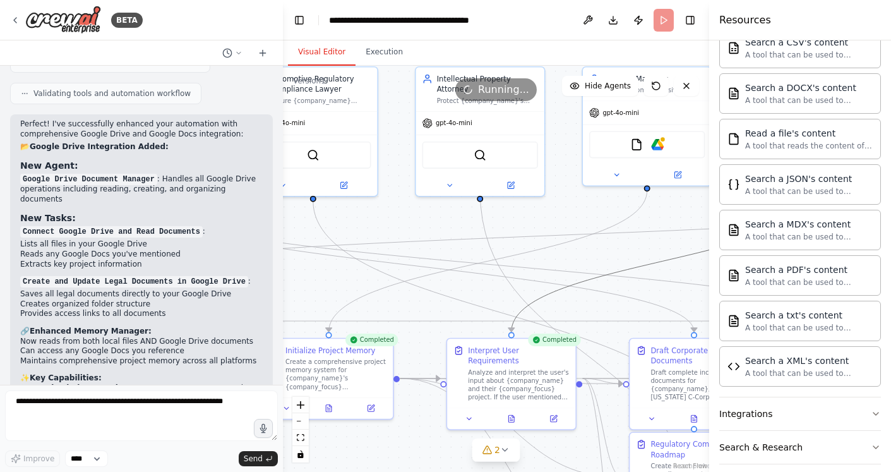
drag, startPoint x: 521, startPoint y: 313, endPoint x: 446, endPoint y: 270, distance: 85.7
click at [28, 14] on div ".deletable-edge-delete-btn { width: 20px; height: 20px; border: 0px solid #ffff…" at bounding box center [28, 14] width 0 height 0
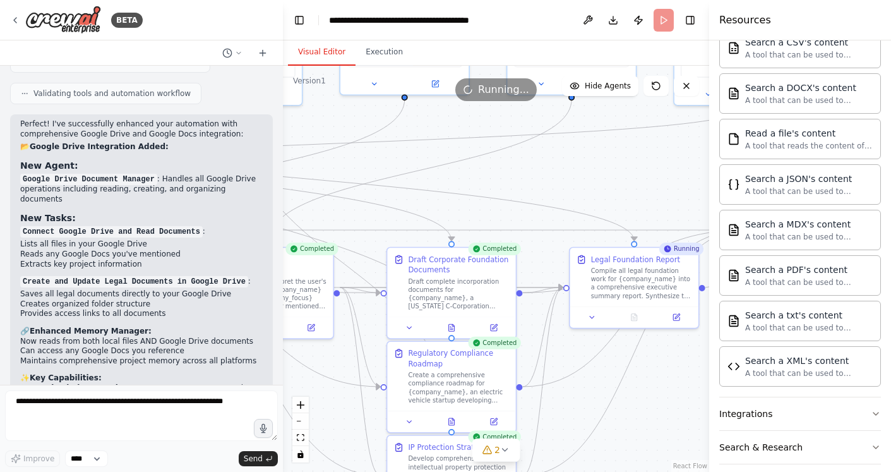
drag, startPoint x: 584, startPoint y: 227, endPoint x: 342, endPoint y: 136, distance: 258.9
click at [342, 136] on div ".deletable-edge-delete-btn { width: 20px; height: 20px; border: 0px solid #ffff…" at bounding box center [496, 269] width 426 height 406
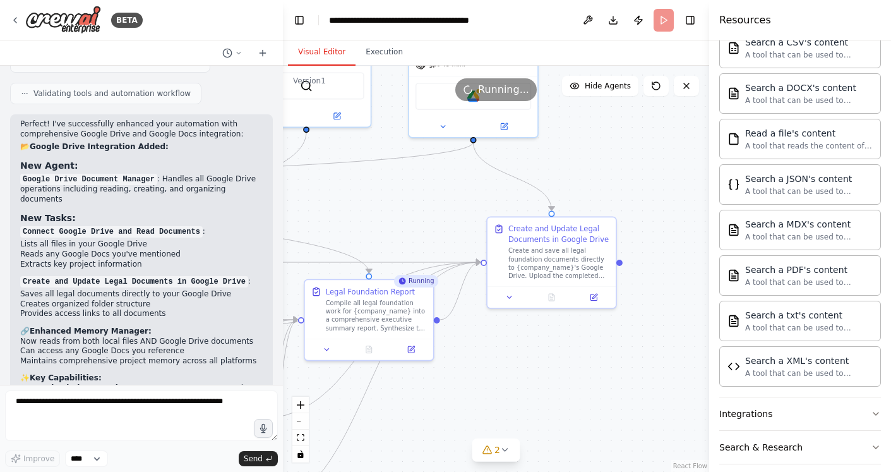
drag, startPoint x: 536, startPoint y: 195, endPoint x: 271, endPoint y: 227, distance: 267.1
click at [271, 227] on div "BETA Core Workflow Structure Phase 1: Legal and Regulatory Foundation Crew Agen…" at bounding box center [445, 236] width 891 height 472
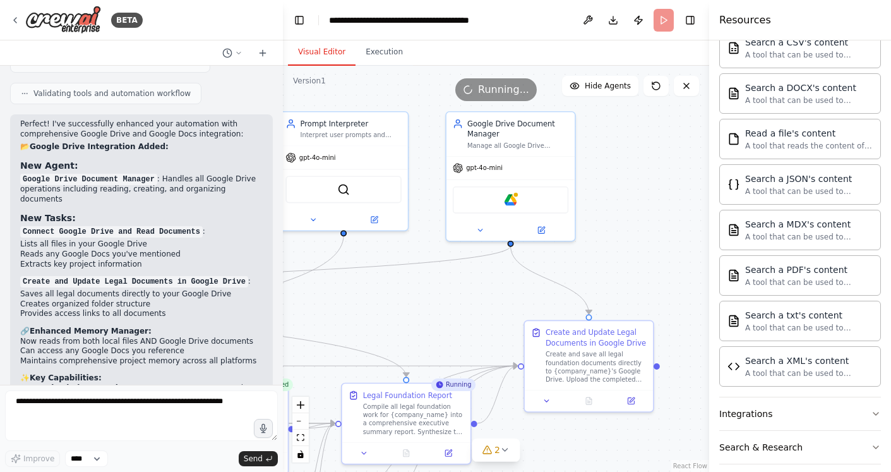
drag, startPoint x: 416, startPoint y: 228, endPoint x: 453, endPoint y: 330, distance: 108.6
click at [453, 330] on div ".deletable-edge-delete-btn { width: 20px; height: 20px; border: 0px solid #ffff…" at bounding box center [496, 269] width 426 height 406
click at [376, 61] on button "Execution" at bounding box center [383, 52] width 57 height 27
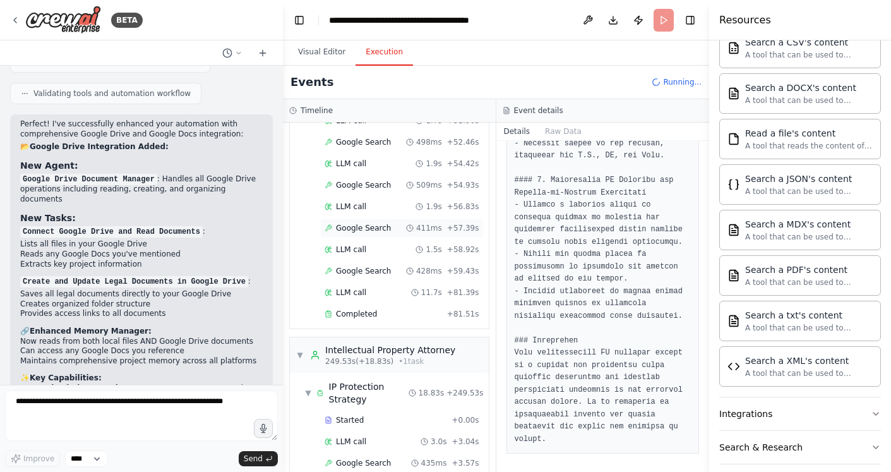
scroll to position [7527, 0]
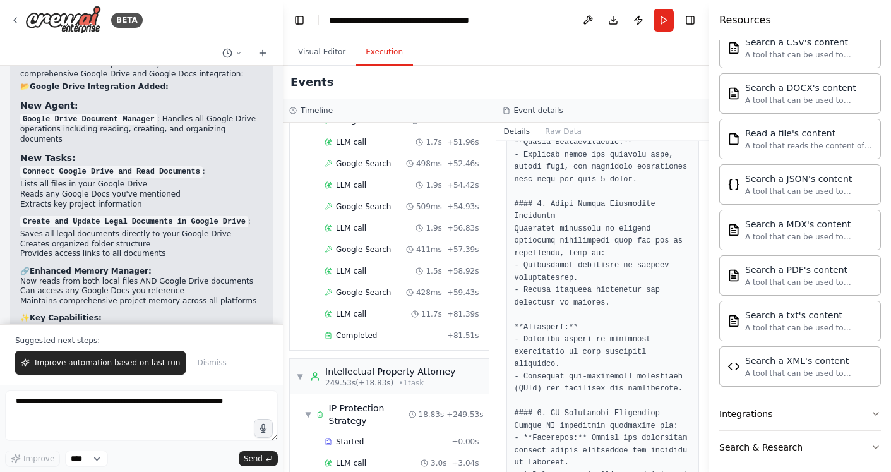
scroll to position [992, 0]
click at [43, 15] on img at bounding box center [63, 20] width 76 height 28
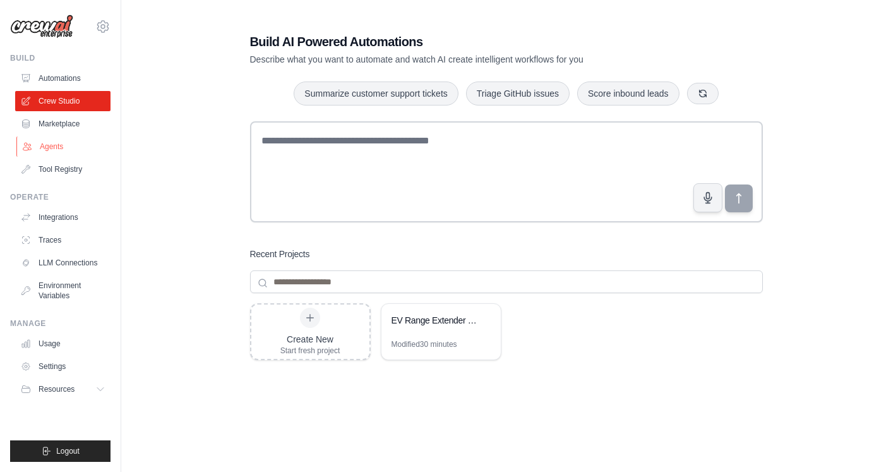
click at [50, 144] on link "Agents" at bounding box center [63, 146] width 95 height 20
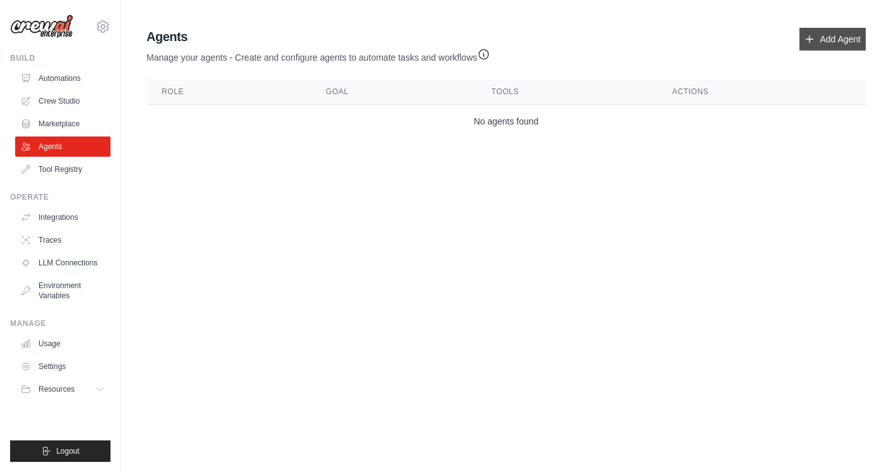
click at [811, 35] on icon at bounding box center [809, 39] width 10 height 10
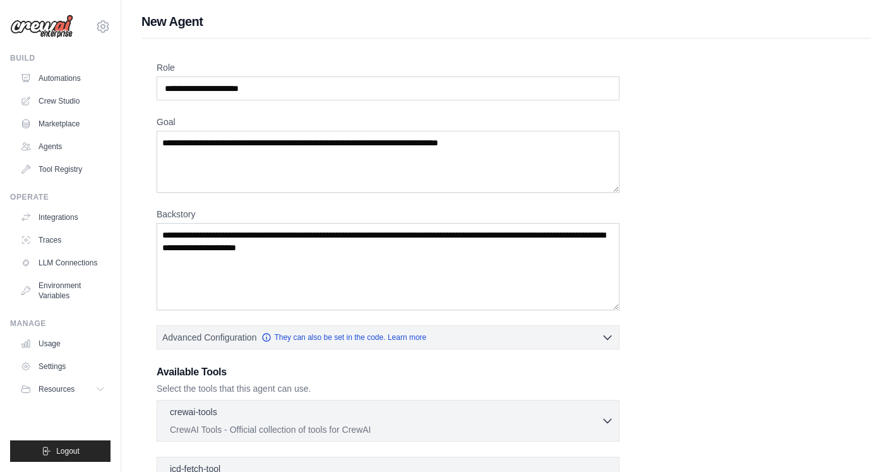
scroll to position [259, 0]
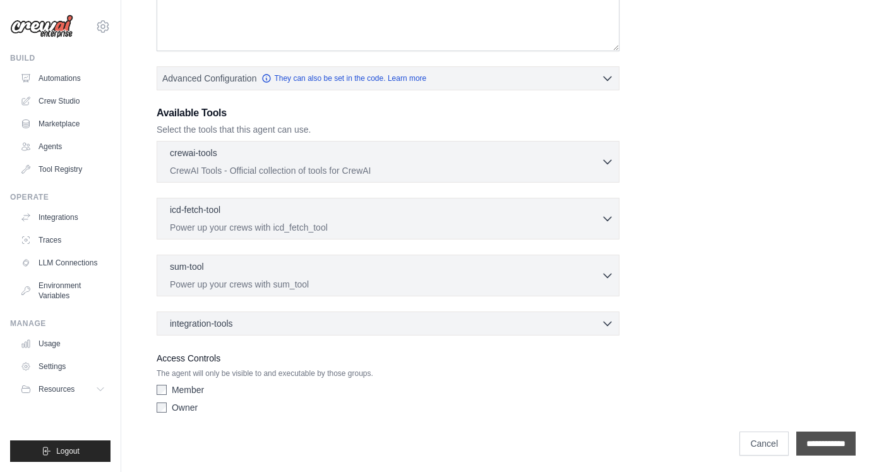
click at [804, 446] on input "**********" at bounding box center [825, 443] width 59 height 24
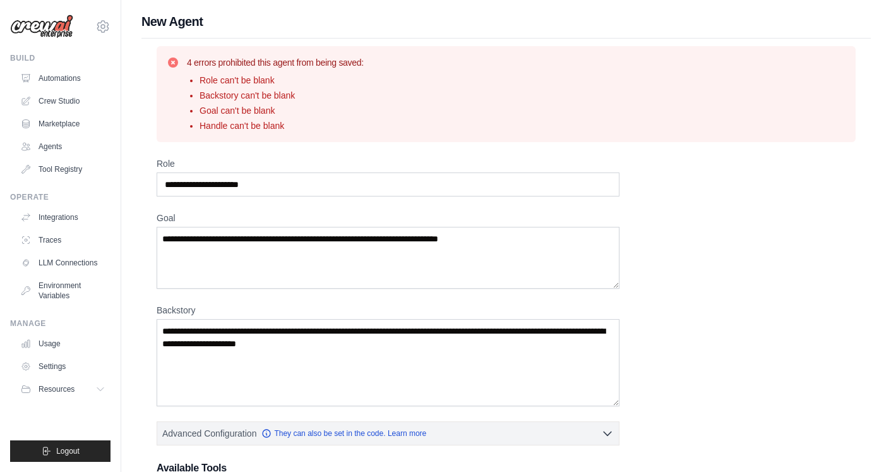
scroll to position [355, 0]
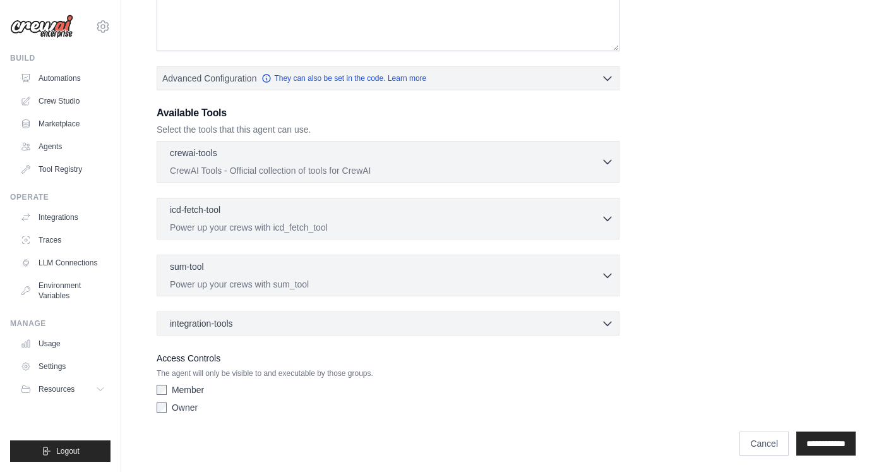
click at [170, 402] on div "Owner" at bounding box center [388, 407] width 463 height 13
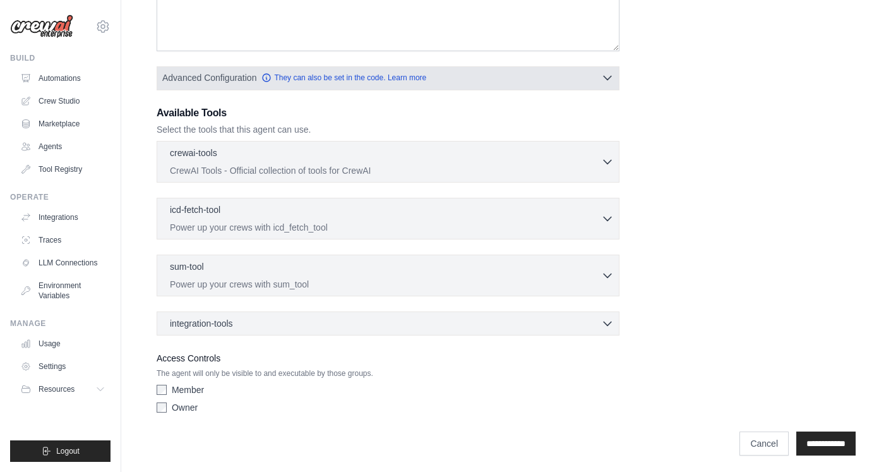
click at [542, 69] on button "Advanced Configuration They can also be set in the code. Learn more" at bounding box center [387, 77] width 461 height 23
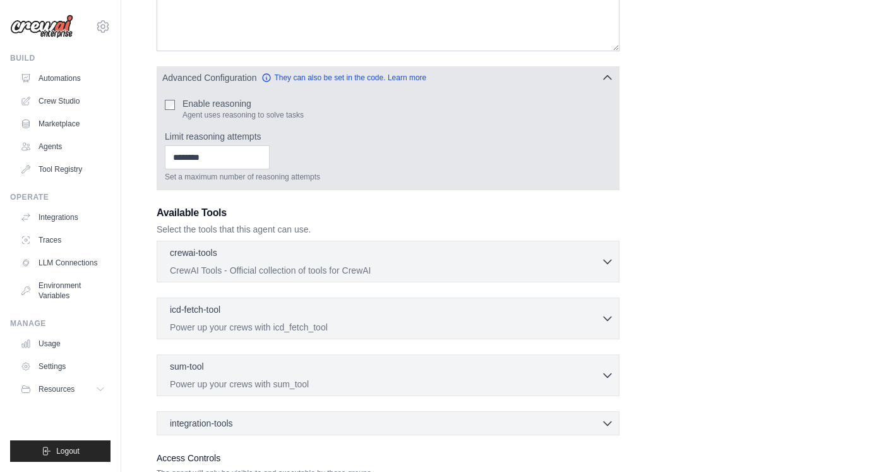
click at [542, 69] on button "Advanced Configuration They can also be set in the code. Learn more" at bounding box center [387, 77] width 461 height 23
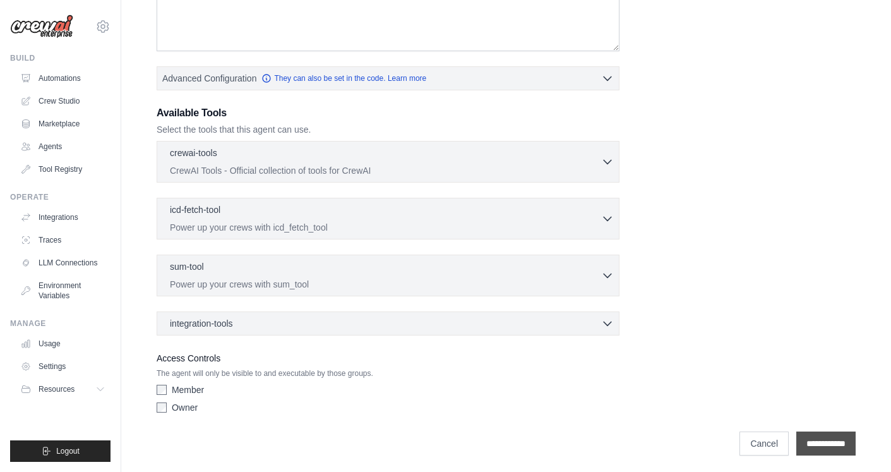
click at [818, 435] on input "**********" at bounding box center [825, 443] width 59 height 24
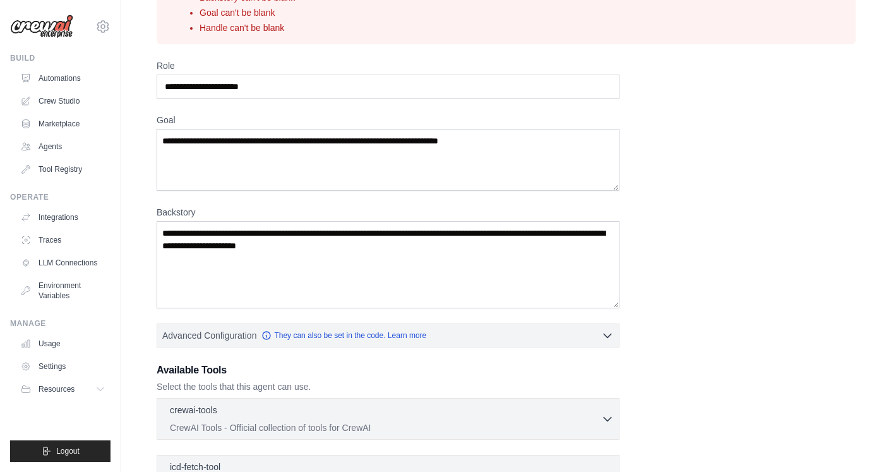
scroll to position [99, 0]
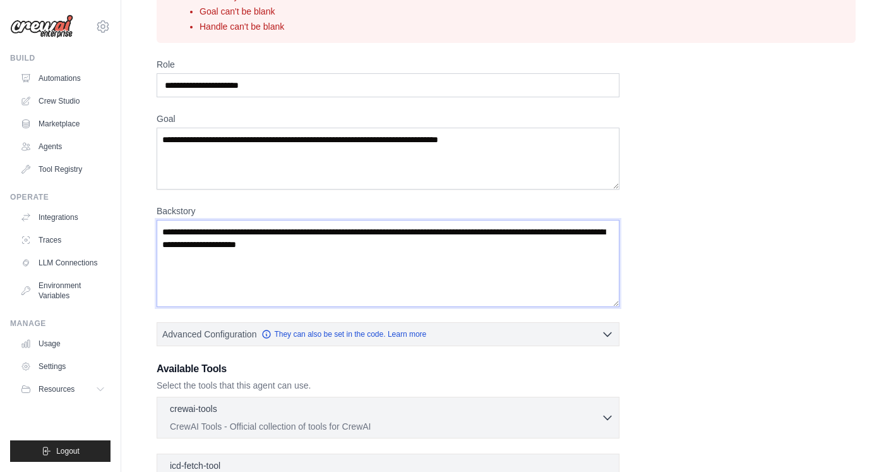
click at [198, 248] on textarea "Backstory" at bounding box center [388, 263] width 463 height 87
click at [275, 239] on textarea "Backstory" at bounding box center [388, 263] width 463 height 87
click at [391, 237] on textarea "Backstory" at bounding box center [388, 263] width 463 height 87
click at [404, 242] on textarea "Backstory" at bounding box center [388, 263] width 463 height 87
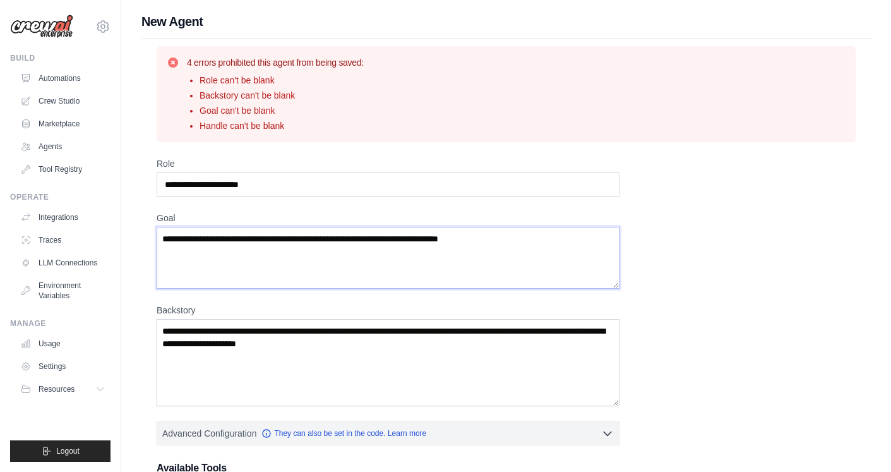
click at [438, 253] on textarea "Goal" at bounding box center [388, 258] width 463 height 62
click at [477, 255] on textarea "Goal" at bounding box center [388, 258] width 463 height 62
type textarea "*"
drag, startPoint x: 488, startPoint y: 237, endPoint x: 282, endPoint y: 239, distance: 205.8
click at [282, 239] on textarea "Goal" at bounding box center [388, 258] width 463 height 62
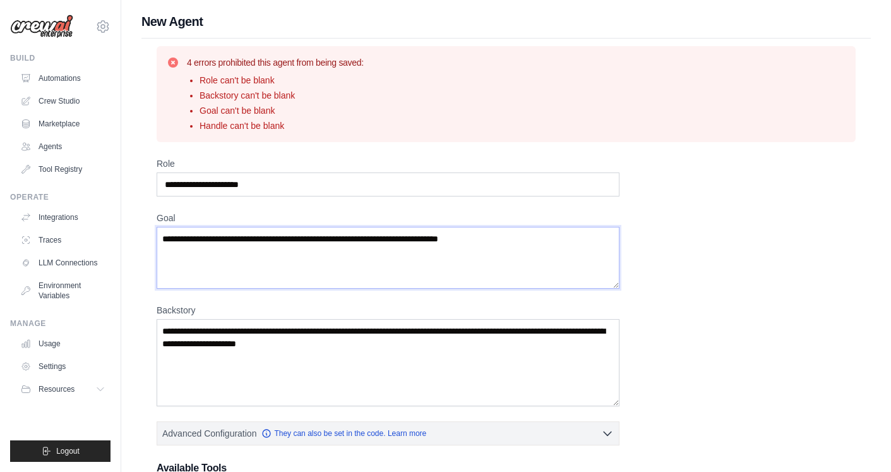
drag, startPoint x: 162, startPoint y: 235, endPoint x: 497, endPoint y: 238, distance: 334.6
click at [497, 238] on textarea "Goal" at bounding box center [388, 258] width 463 height 62
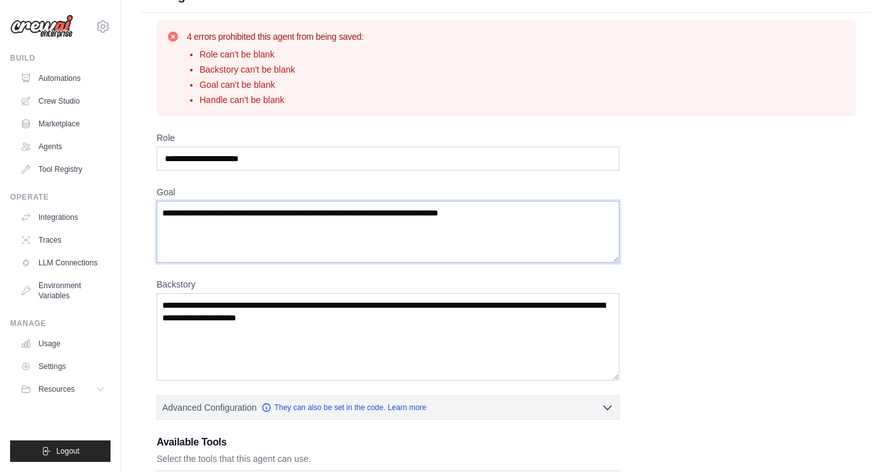
scroll to position [30, 0]
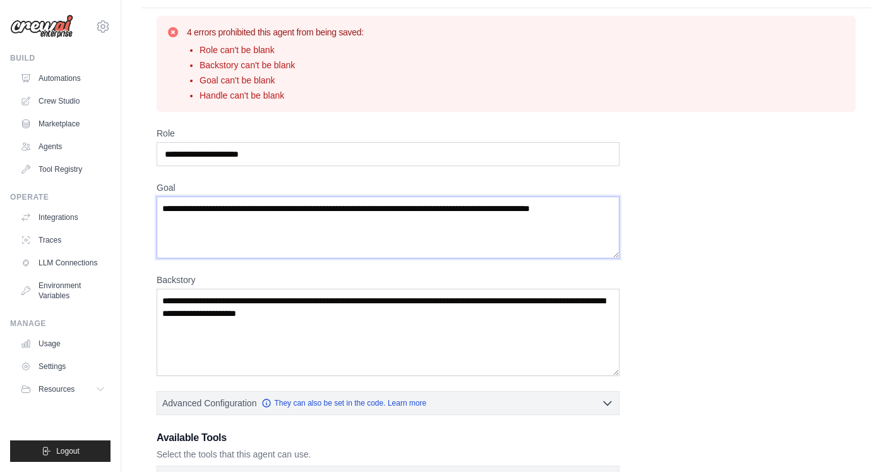
type textarea "**********"
click at [232, 311] on textarea "Backstory" at bounding box center [388, 332] width 463 height 87
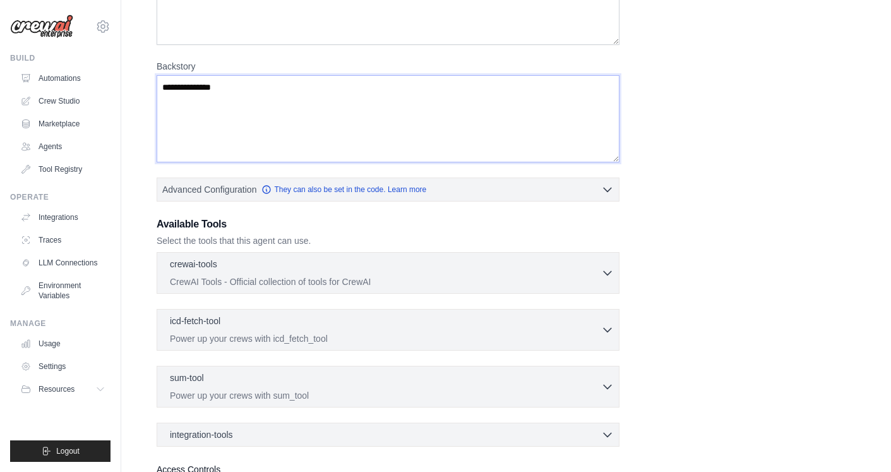
scroll to position [242, 0]
type textarea "*"
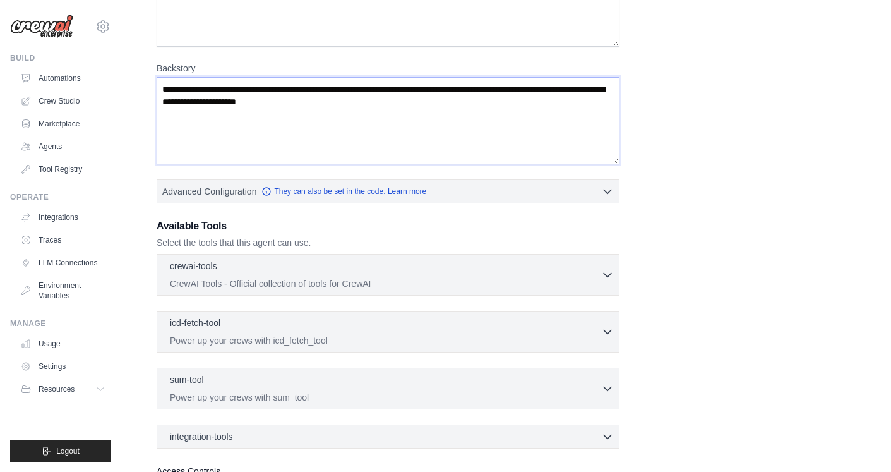
paste textarea "**********"
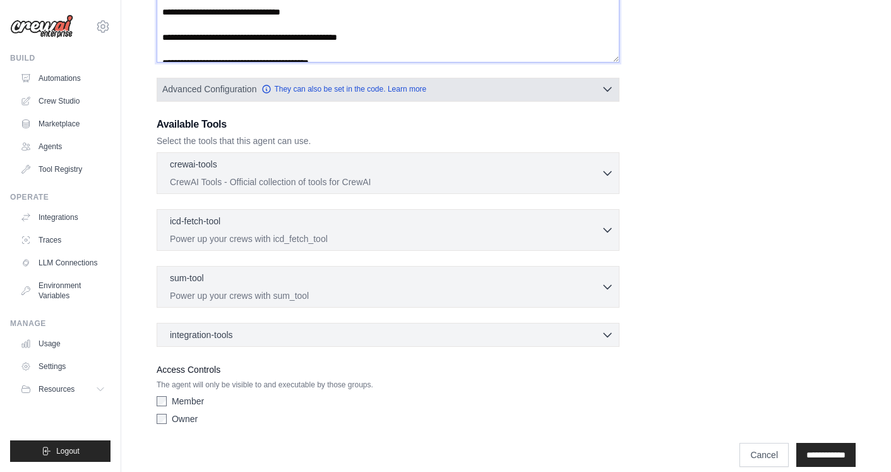
scroll to position [355, 0]
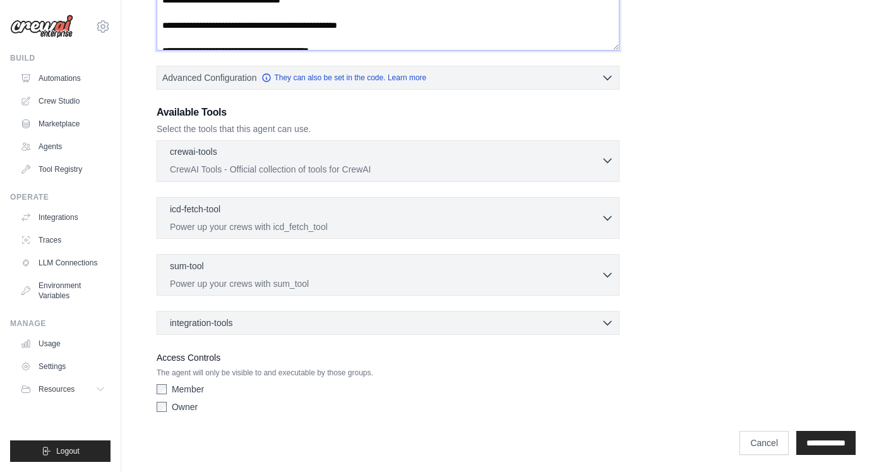
type textarea "**********"
click at [395, 169] on p "CrewAI Tools - Official collection of tools for CrewAI" at bounding box center [385, 169] width 431 height 13
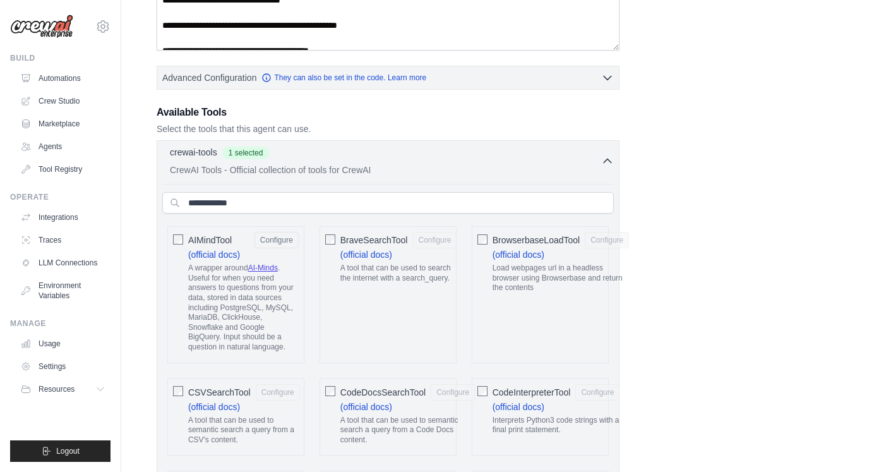
click at [338, 251] on div "BraveSearchTool Configure (official docs) A tool that can be used to search the…" at bounding box center [387, 294] width 137 height 136
click at [341, 237] on span "BraveSearchTool" at bounding box center [374, 240] width 68 height 13
click at [478, 393] on div "CodeInterpreterTool Configure (official docs) Interprets Python3 code strings w…" at bounding box center [540, 417] width 137 height 78
click at [348, 386] on span "CodeDocsSearchTool" at bounding box center [382, 392] width 85 height 13
click at [198, 386] on span "CSVSearchTool" at bounding box center [219, 392] width 63 height 13
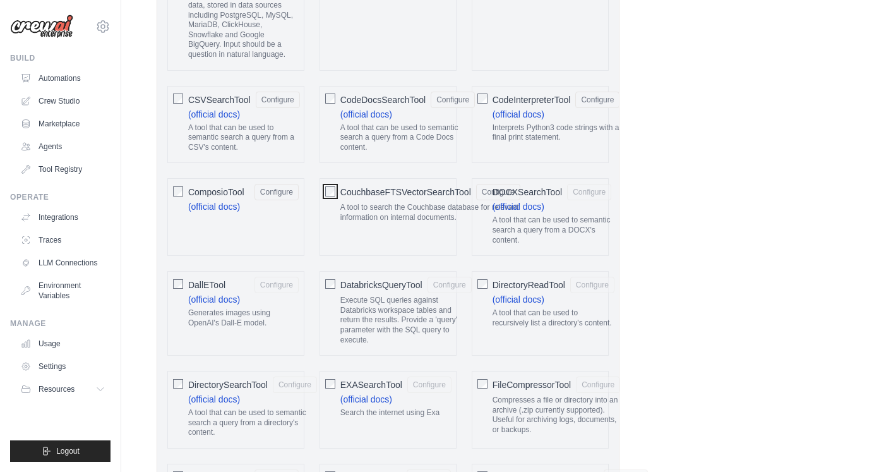
scroll to position [652, 0]
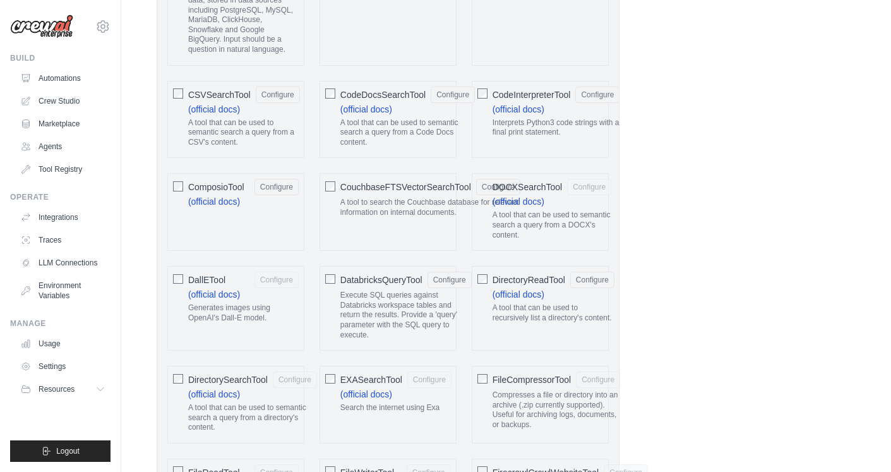
click at [183, 275] on div "DallETool Configure (official docs) Generates images using OpenAI's Dall-E mode…" at bounding box center [235, 308] width 137 height 85
click at [167, 373] on div "DirectorySearchTool Configure (official docs) A tool that can be used to semant…" at bounding box center [235, 405] width 137 height 78
click at [345, 373] on span "EXASearchTool" at bounding box center [371, 379] width 62 height 13
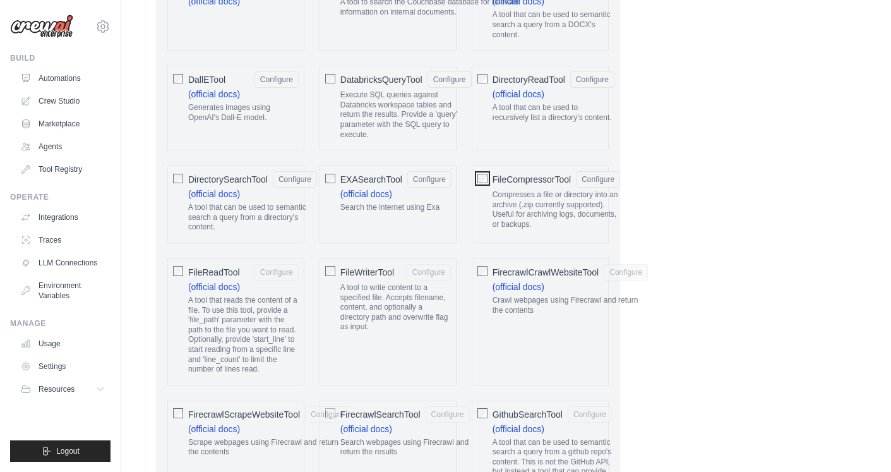
scroll to position [864, 0]
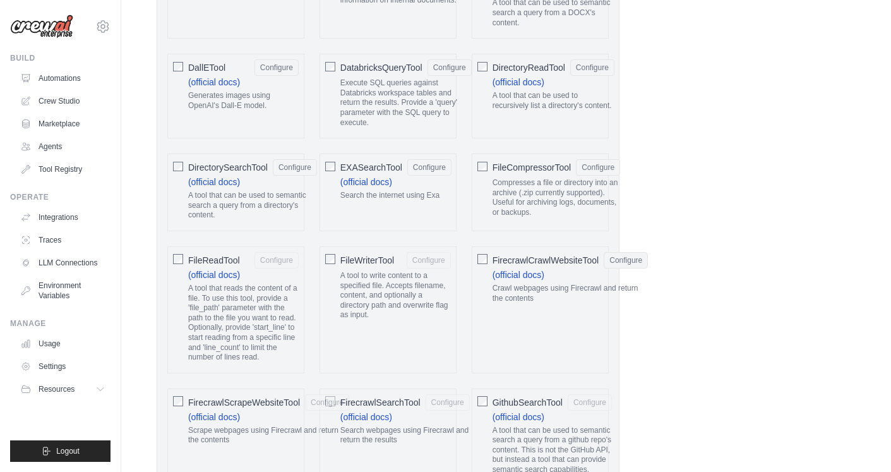
click at [335, 254] on div "FileWriterTool Configure A tool to write content to a specified file. Accepts f…" at bounding box center [387, 309] width 137 height 127
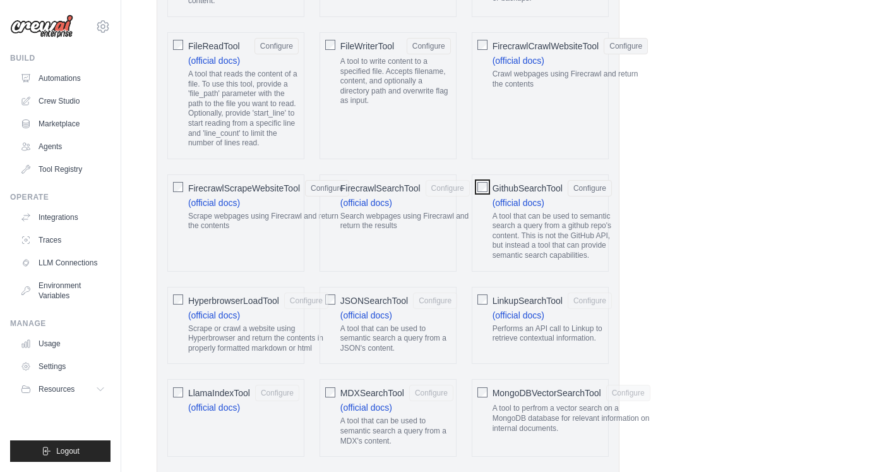
scroll to position [1086, 0]
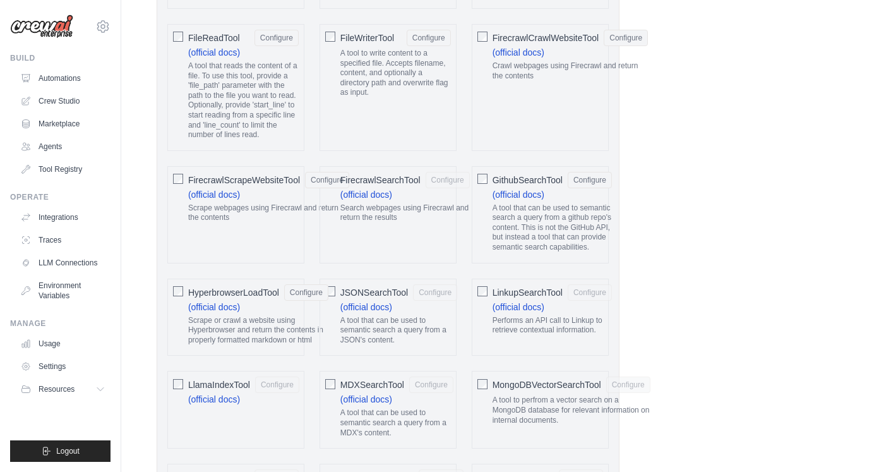
click at [347, 286] on span "JSONSearchTool" at bounding box center [374, 292] width 68 height 13
click at [494, 286] on span "LinkupSearchTool" at bounding box center [527, 292] width 70 height 13
click at [339, 376] on div "MDXSearchTool Configure (official docs) A tool that can be used to semantic sea…" at bounding box center [387, 410] width 137 height 78
click at [176, 380] on div at bounding box center [178, 382] width 10 height 13
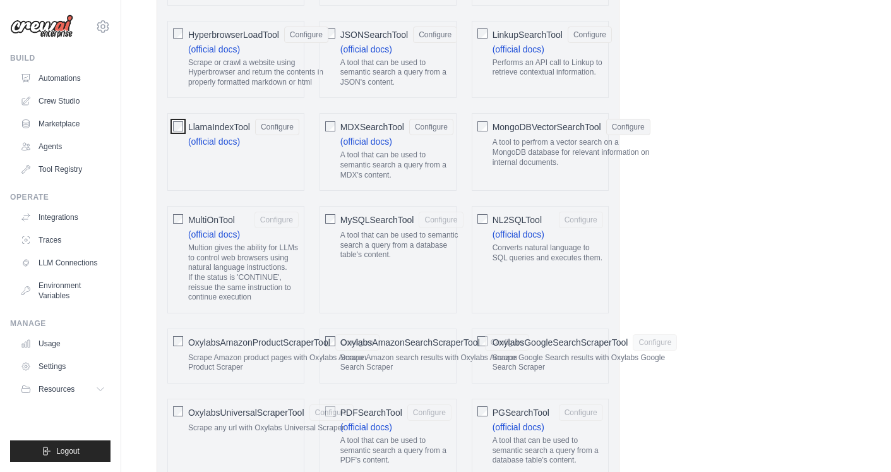
scroll to position [1347, 0]
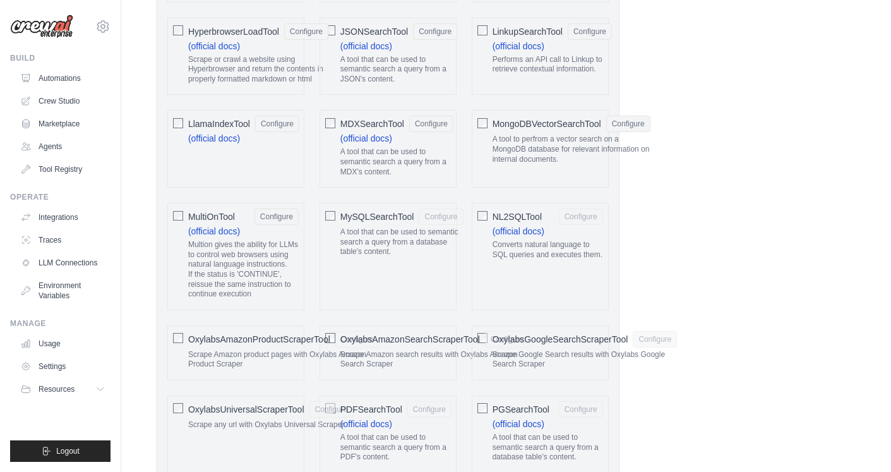
click at [177, 337] on div "OxylabsAmazonProductScraperTool Configure Scrape Amazon product pages with Oxyl…" at bounding box center [235, 352] width 137 height 55
click at [178, 410] on div "OxylabsUniversalScraperTool Configure Scrape any url with Oxylabs Universal Scr…" at bounding box center [235, 434] width 137 height 78
click at [478, 333] on span "OxylabsAmazonSearchScraperTool" at bounding box center [410, 339] width 140 height 13
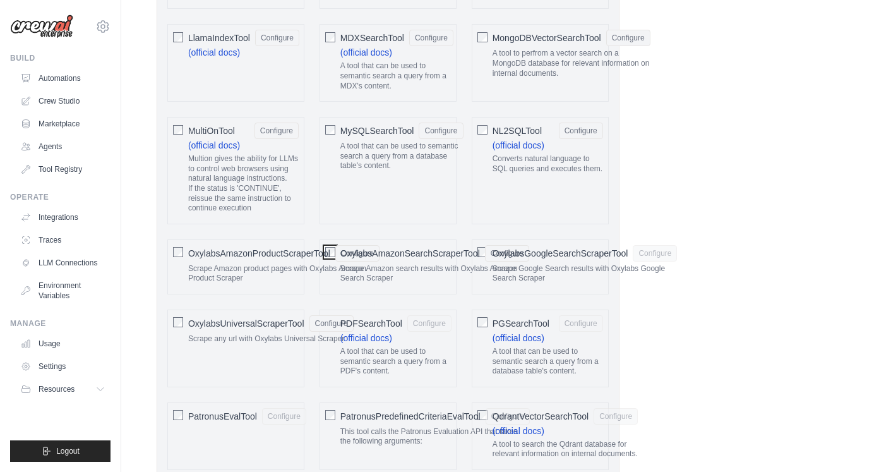
scroll to position [1452, 0]
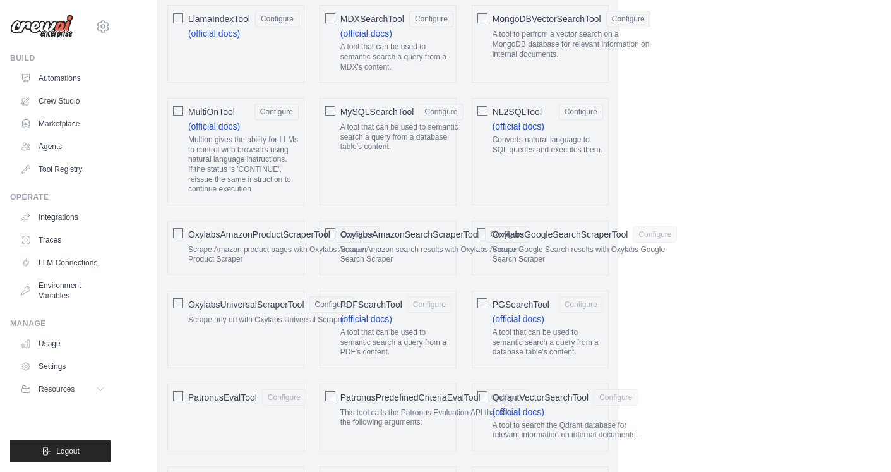
click at [491, 292] on div "PGSearchTool Configure (official docs) A tool that can be used to semantic sear…" at bounding box center [540, 329] width 137 height 78
click at [479, 391] on span "PatronusPredefinedCriteriaEvalTool" at bounding box center [410, 397] width 140 height 13
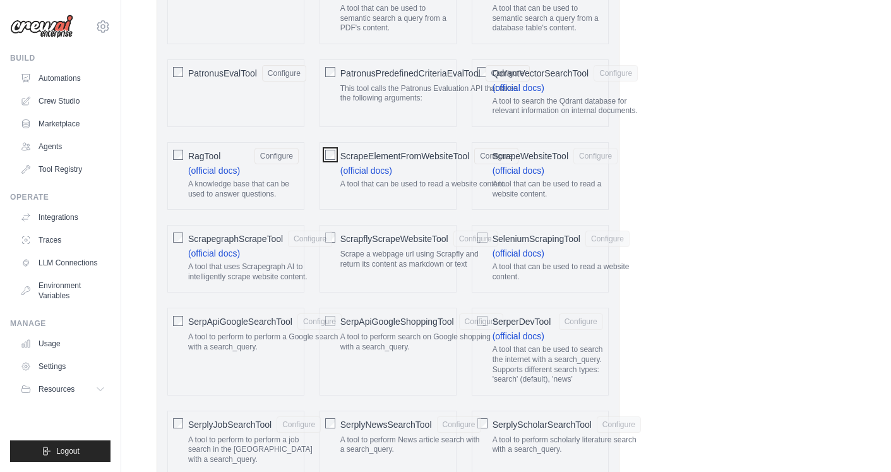
scroll to position [1785, 0]
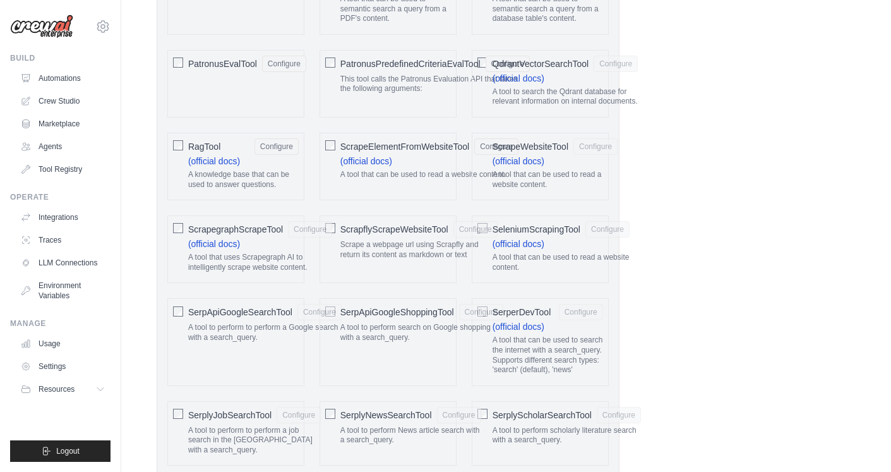
click at [189, 223] on span "ScrapegraphScrapeTool" at bounding box center [235, 229] width 95 height 13
click at [350, 223] on span "ScrapflyScrapeWebsiteTool" at bounding box center [394, 229] width 108 height 13
click at [480, 240] on div "SeleniumScrapingTool Configure (official docs) A tool that can be used to read …" at bounding box center [540, 249] width 137 height 68
click at [482, 238] on div "SeleniumScrapingTool Configure (official docs) A tool that can be used to read …" at bounding box center [540, 249] width 137 height 68
click at [478, 327] on div "SerperDevTool Configure (official docs) A tool that can be used to search the i…" at bounding box center [540, 341] width 137 height 87
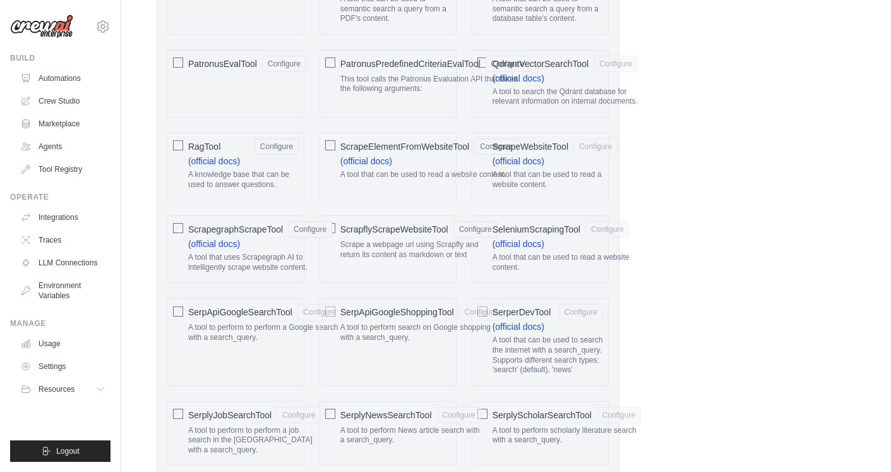
click at [167, 307] on div "SerpApiGoogleSearchTool Configure A tool to perform to perform a Google search …" at bounding box center [235, 341] width 137 height 87
click at [173, 304] on div at bounding box center [178, 310] width 10 height 13
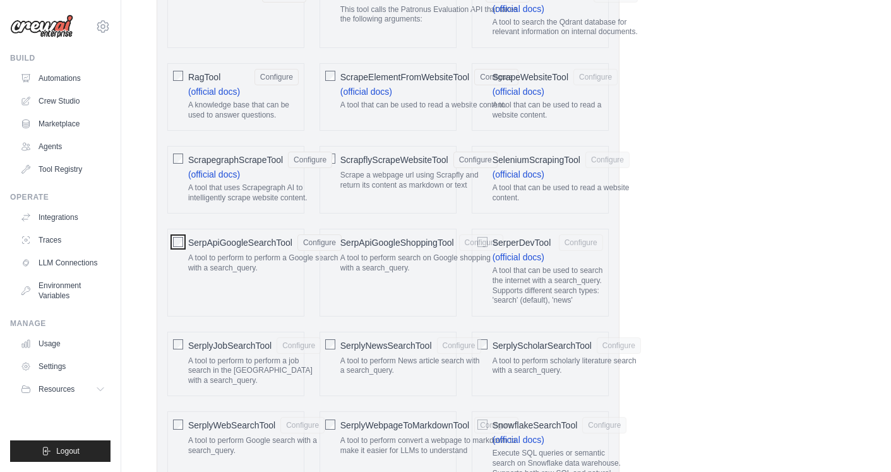
scroll to position [1866, 0]
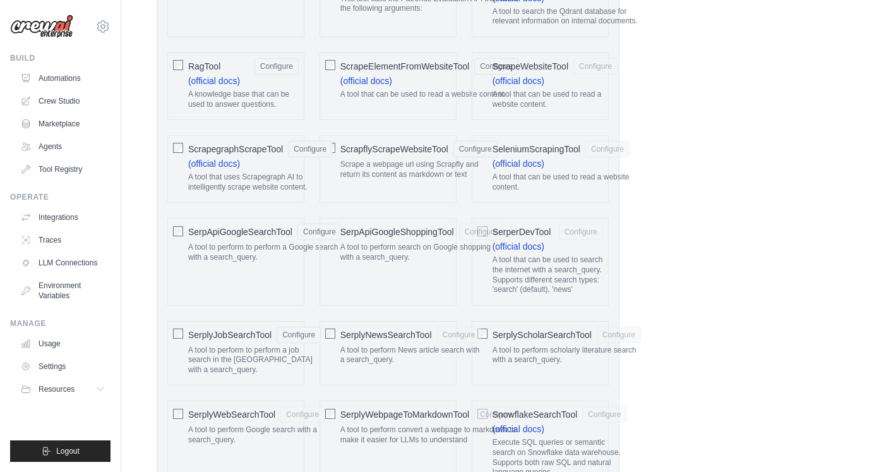
click at [321, 321] on div "SerplyNewsSearchTool Configure A tool to perform News article search with a sea…" at bounding box center [387, 353] width 137 height 65
click at [492, 328] on span "SerplyScholarSearchTool" at bounding box center [541, 334] width 99 height 13
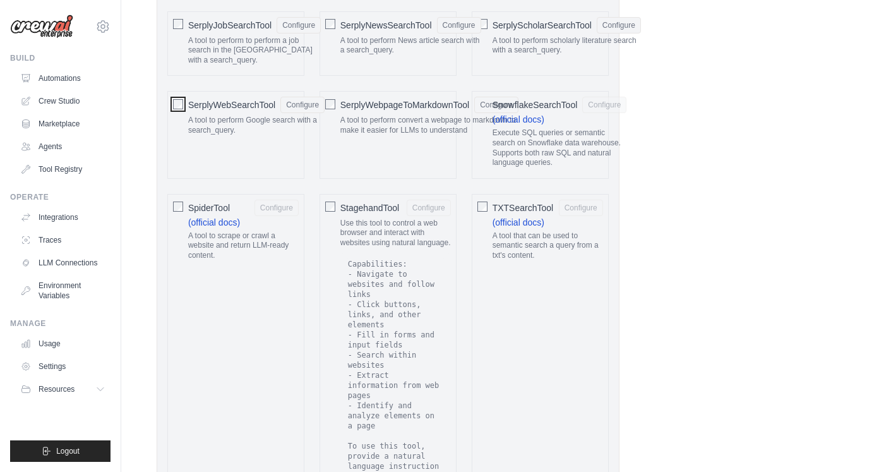
scroll to position [2179, 0]
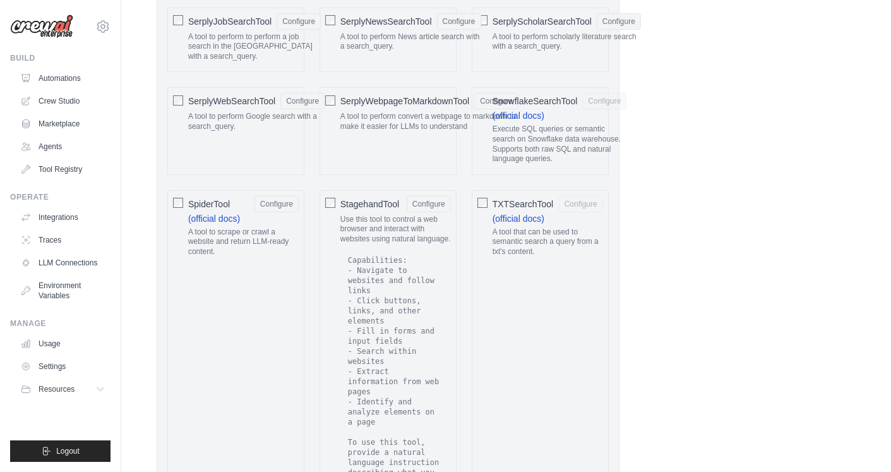
click at [487, 190] on div "TXTSearchTool Configure (official docs) A tool that can be used to semantic sea…" at bounding box center [540, 428] width 137 height 476
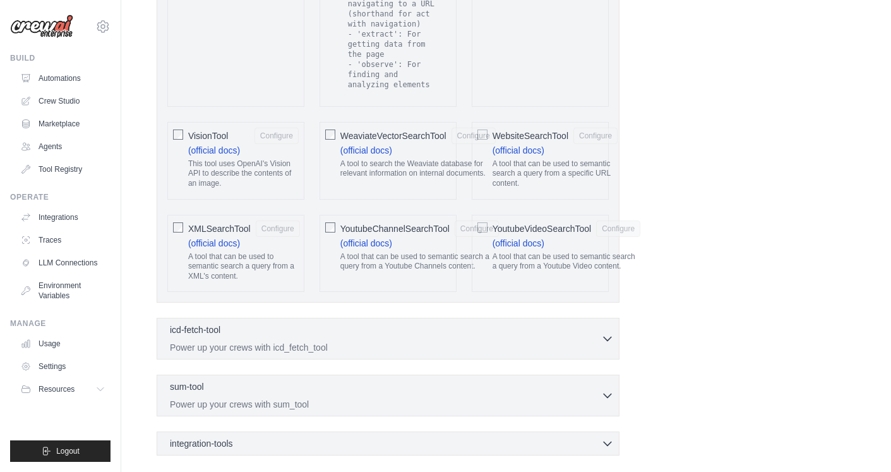
scroll to position [2744, 0]
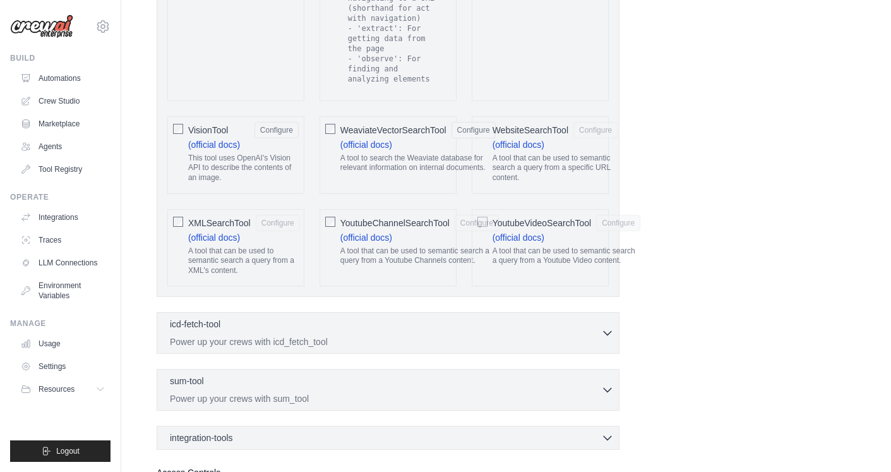
click at [322, 209] on div "YoutubeChannelSearchTool Configure (official docs) A tool that can be used to s…" at bounding box center [387, 248] width 137 height 78
click at [229, 315] on div "icd-fetch-tool 0 selected Power up your crews with icd_fetch_tool IcdFetchTool" at bounding box center [388, 333] width 463 height 42
click at [230, 335] on p "Power up your crews with icd_fetch_tool" at bounding box center [385, 341] width 431 height 13
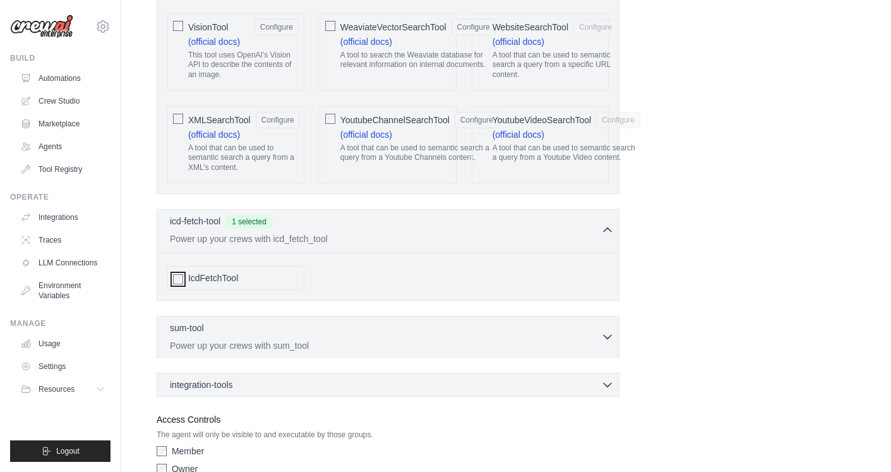
scroll to position [2873, 0]
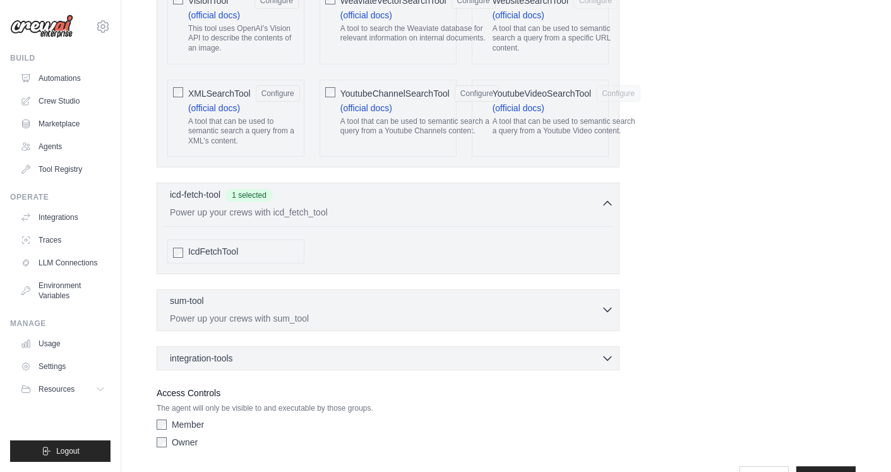
click at [288, 294] on div "sum-tool 0 selected" at bounding box center [385, 301] width 431 height 15
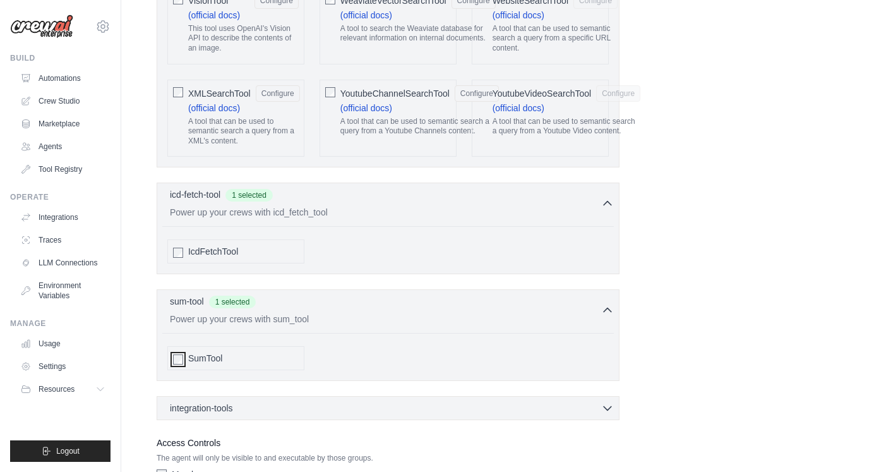
scroll to position [2922, 0]
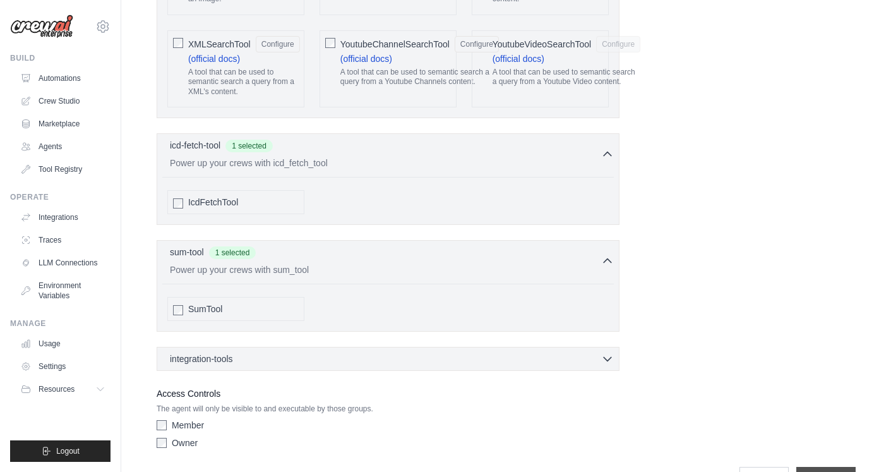
click at [799, 467] on input "**********" at bounding box center [825, 479] width 59 height 24
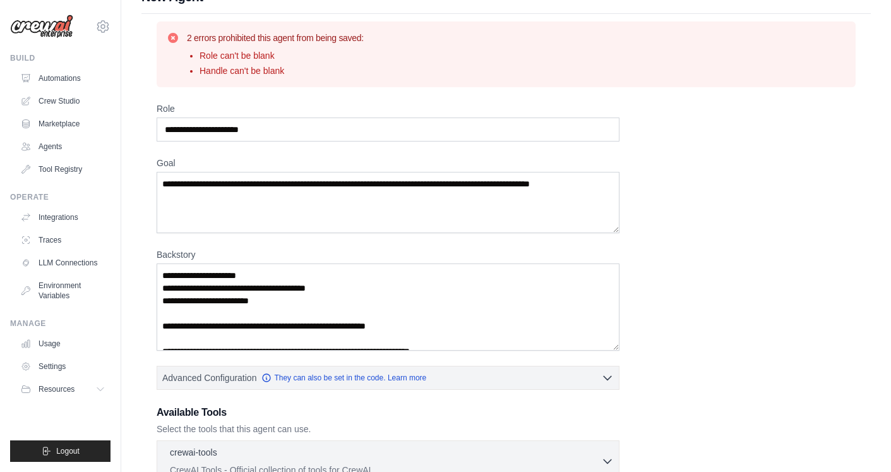
scroll to position [0, 0]
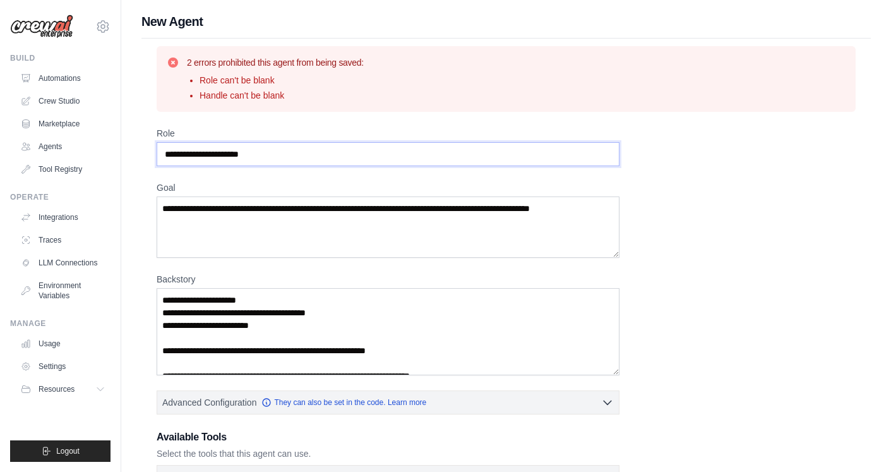
click at [229, 152] on input "Role" at bounding box center [388, 154] width 463 height 24
type input "*"
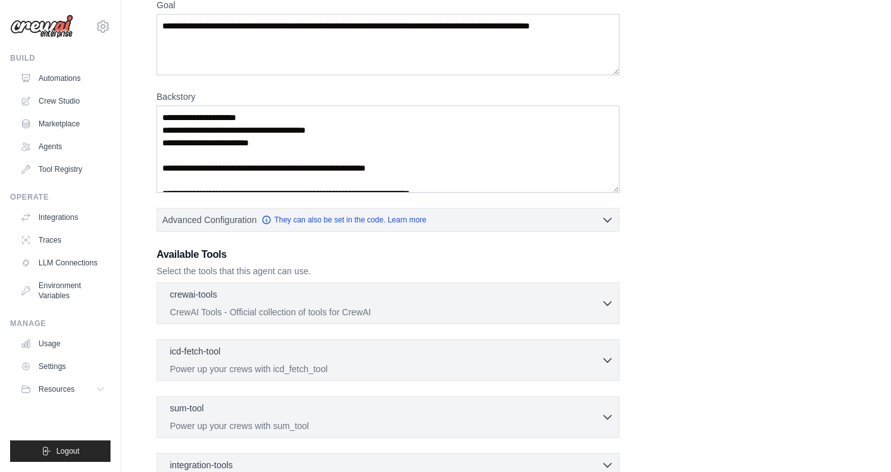
scroll to position [181, 0]
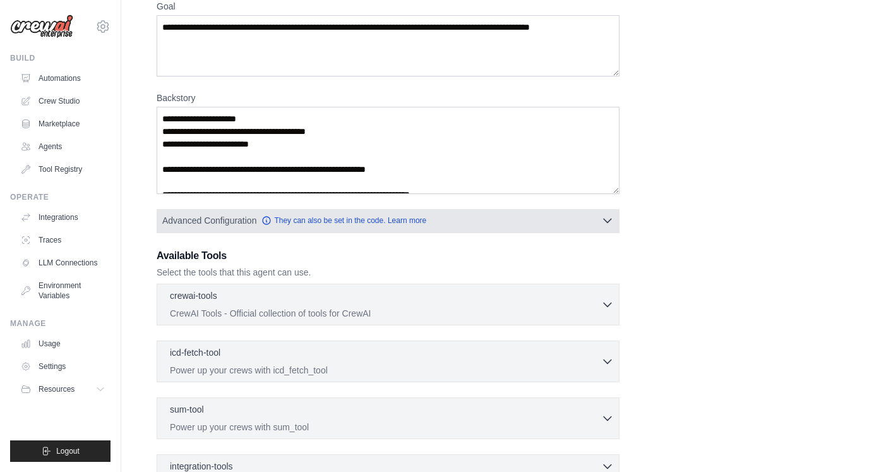
type input "**********"
click at [461, 215] on button "Advanced Configuration They can also be set in the code. Learn more" at bounding box center [387, 220] width 461 height 23
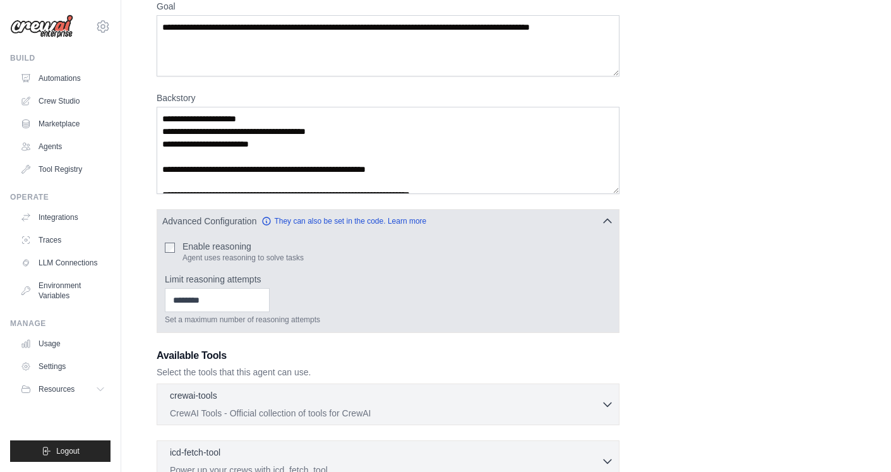
click at [179, 249] on div "Enable reasoning Agent uses reasoning to solve tasks" at bounding box center [388, 251] width 446 height 23
click at [198, 297] on input "Limit reasoning attempts" at bounding box center [217, 300] width 105 height 24
click at [270, 295] on input "*" at bounding box center [217, 300] width 105 height 24
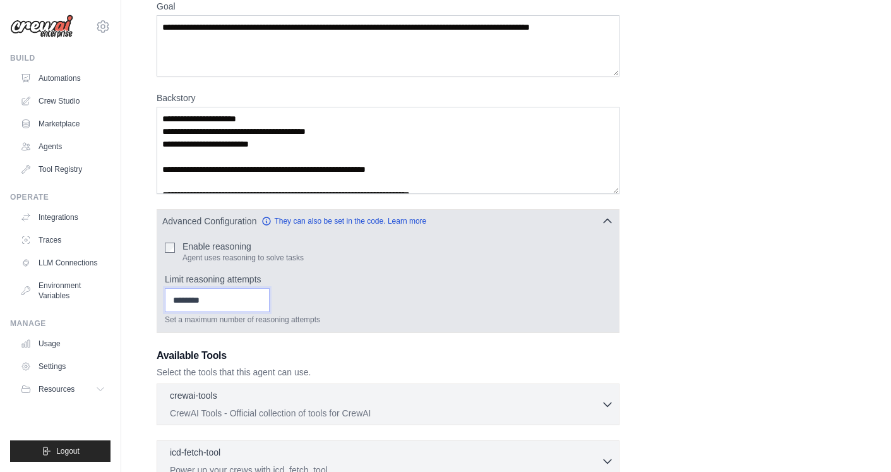
click at [270, 295] on input "*" at bounding box center [217, 300] width 105 height 24
click at [270, 301] on input "*" at bounding box center [217, 300] width 105 height 24
type input "*"
click at [270, 301] on input "*" at bounding box center [217, 300] width 105 height 24
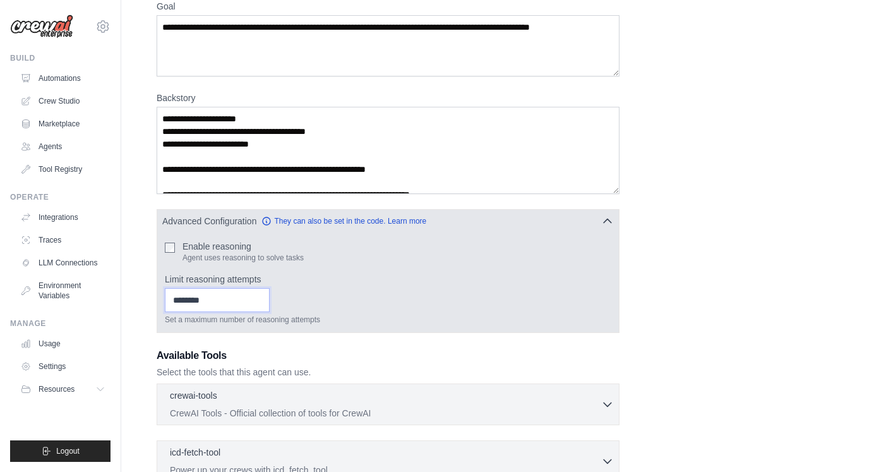
click at [270, 301] on input "*" at bounding box center [217, 300] width 105 height 24
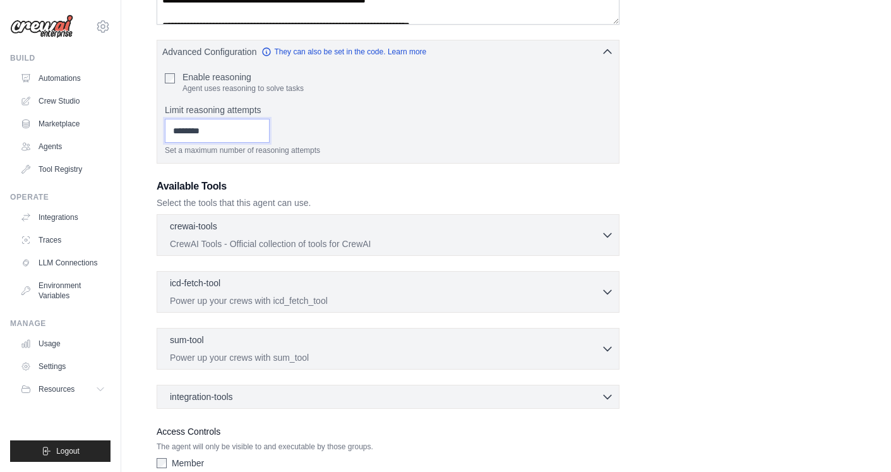
scroll to position [424, 0]
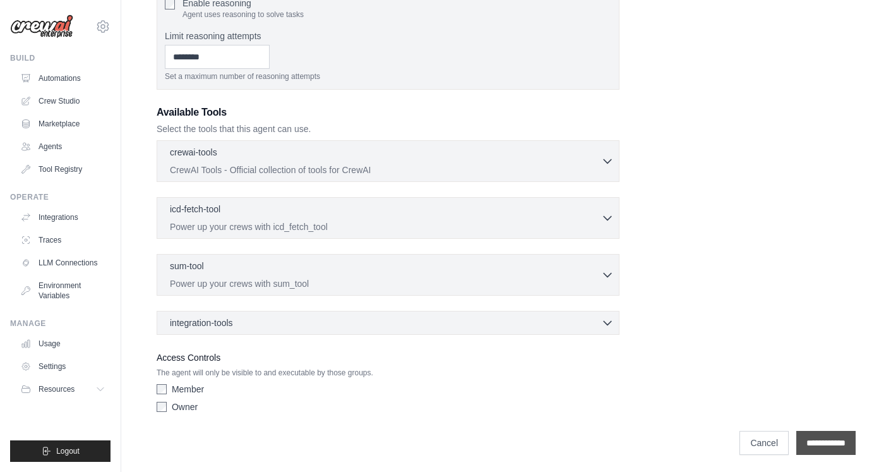
click at [836, 431] on input "**********" at bounding box center [825, 443] width 59 height 24
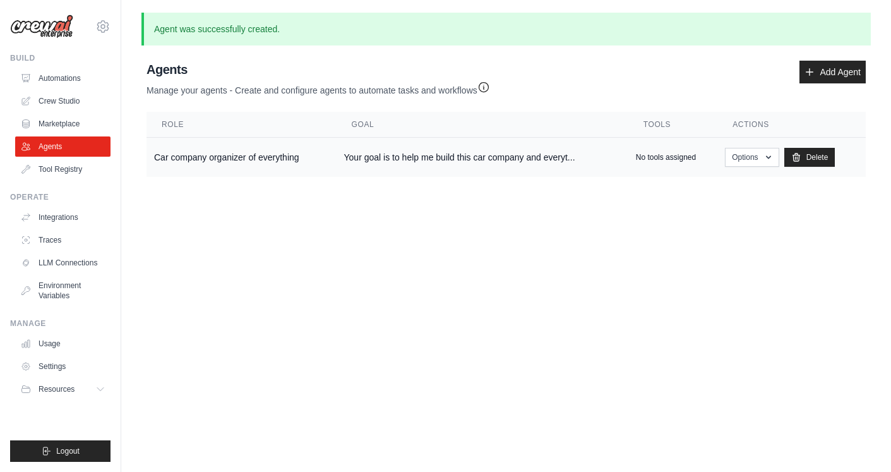
click at [417, 170] on td "Your goal is to help me build this car company and everyt..." at bounding box center [482, 158] width 292 height 40
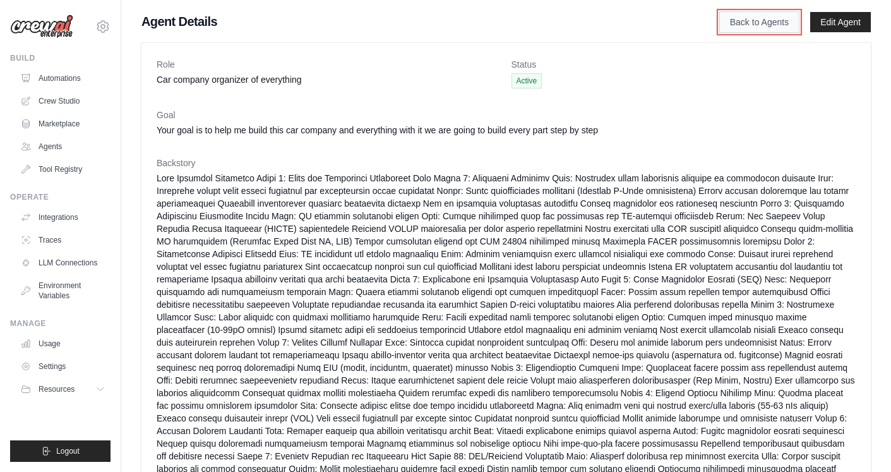
click at [789, 18] on link "Back to Agents" at bounding box center [759, 21] width 80 height 21
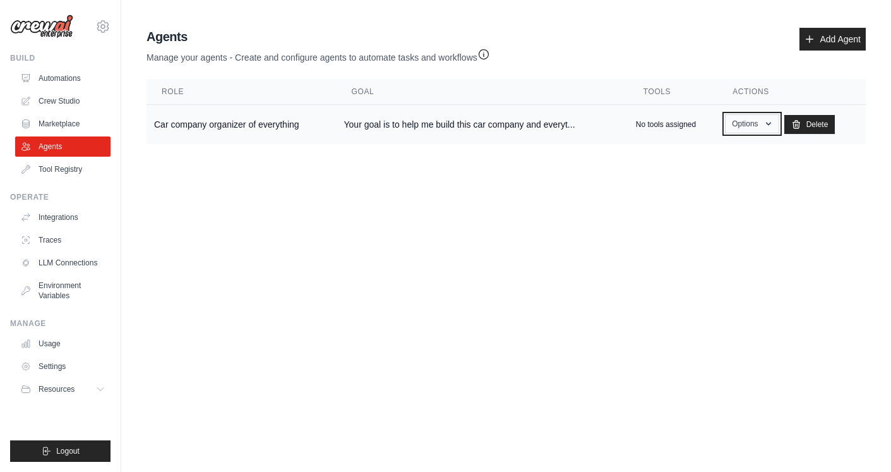
click at [764, 122] on icon "button" at bounding box center [768, 124] width 10 height 10
click at [742, 146] on link "Show" at bounding box center [733, 152] width 91 height 23
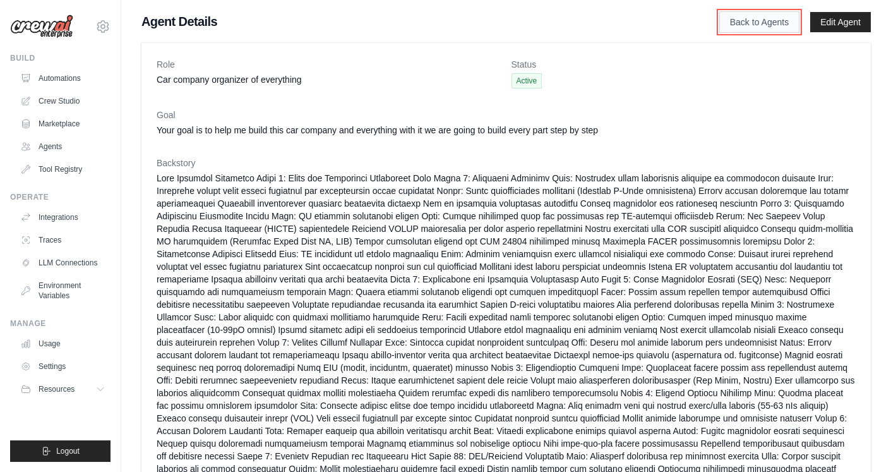
click at [789, 20] on link "Back to Agents" at bounding box center [759, 21] width 80 height 21
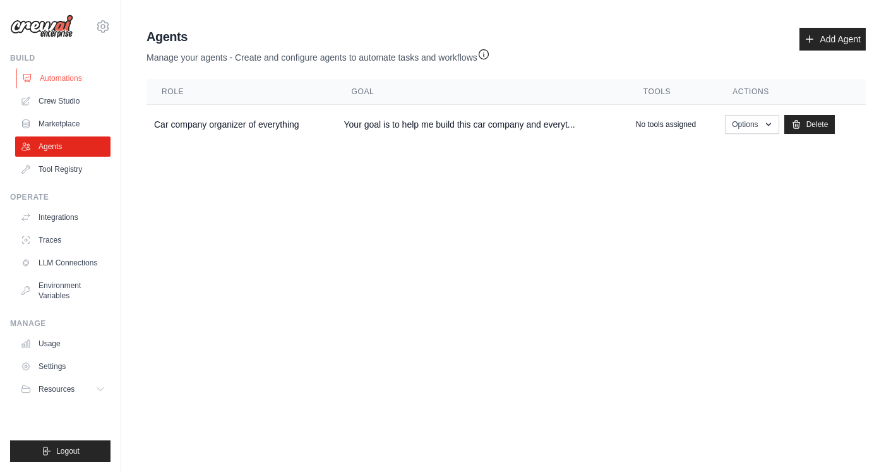
click at [84, 85] on link "Automations" at bounding box center [63, 78] width 95 height 20
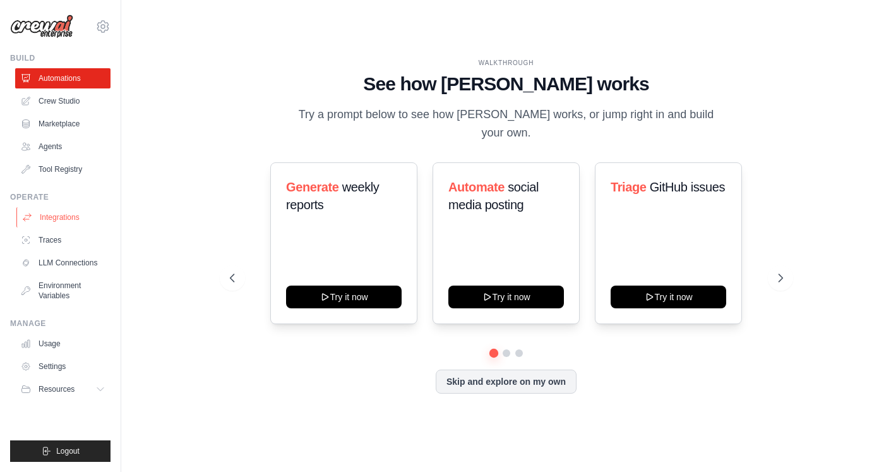
click at [51, 217] on link "Integrations" at bounding box center [63, 217] width 95 height 20
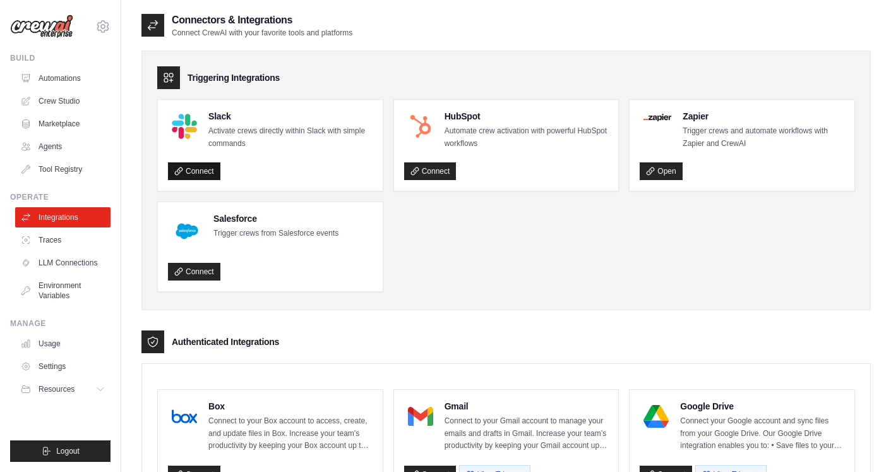
click at [206, 169] on link "Connect" at bounding box center [194, 171] width 52 height 18
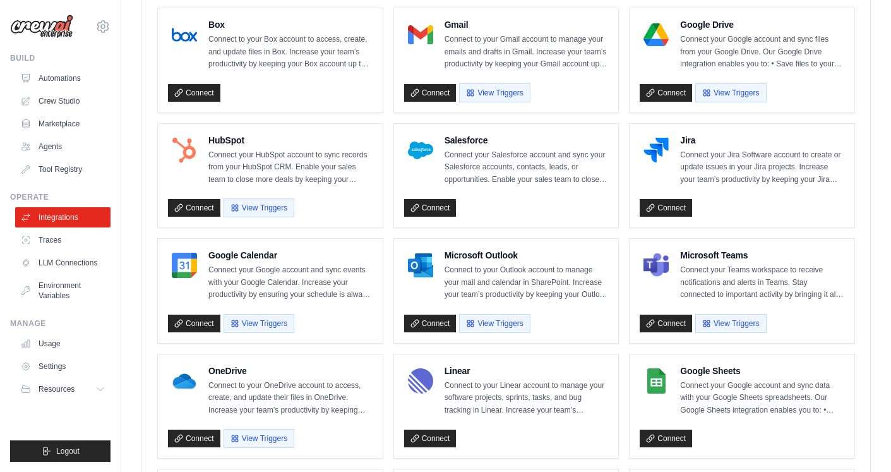
scroll to position [383, 0]
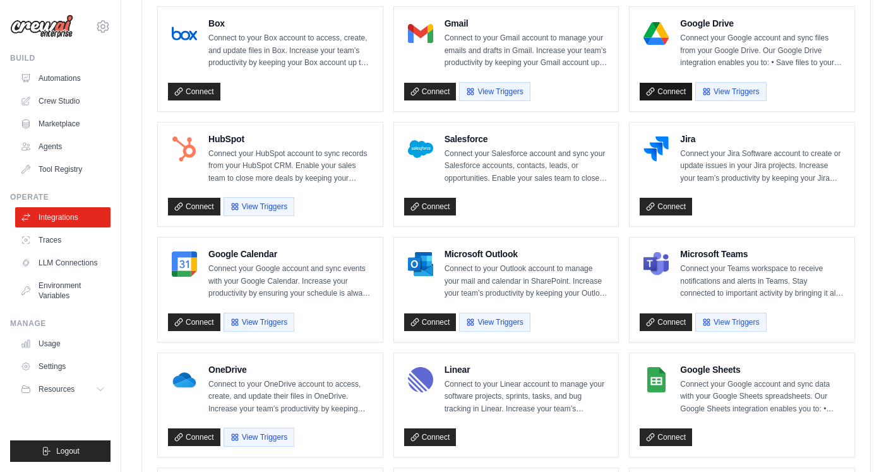
click at [665, 87] on link "Connect" at bounding box center [666, 92] width 52 height 18
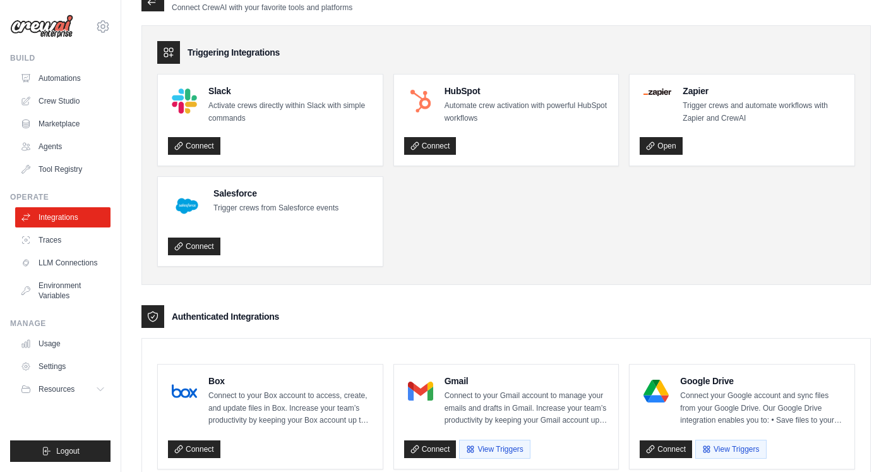
scroll to position [0, 0]
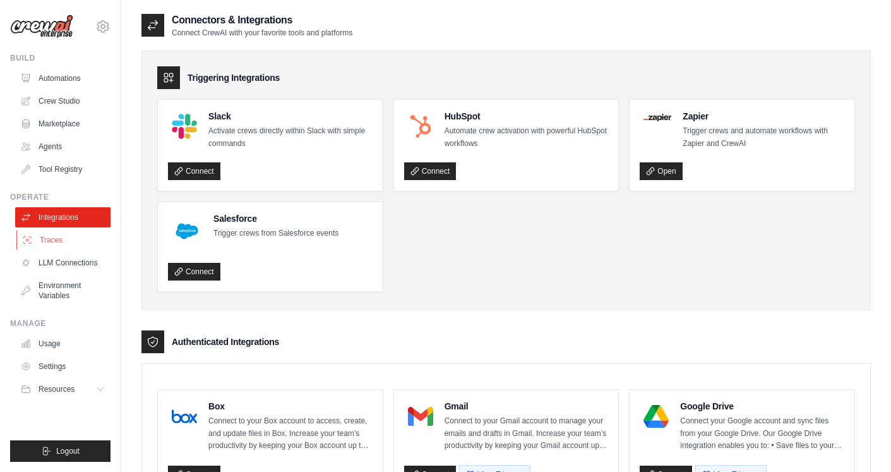
click at [66, 242] on link "Traces" at bounding box center [63, 240] width 95 height 20
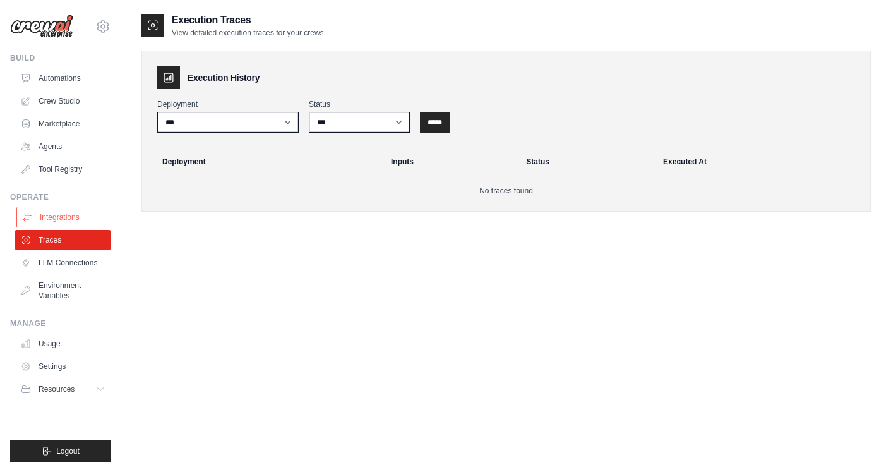
click at [64, 225] on link "Integrations" at bounding box center [63, 217] width 95 height 20
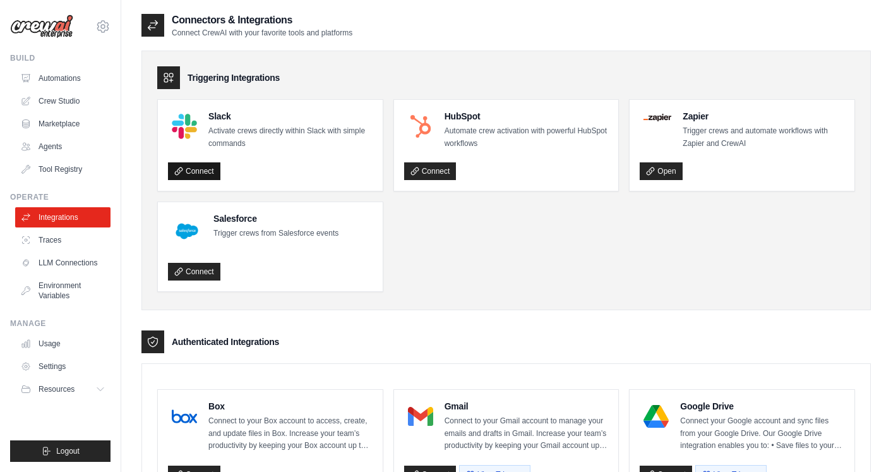
click at [187, 173] on link "Connect" at bounding box center [194, 171] width 52 height 18
click at [670, 171] on link "Open" at bounding box center [661, 171] width 42 height 18
click at [54, 105] on link "Crew Studio" at bounding box center [63, 101] width 95 height 20
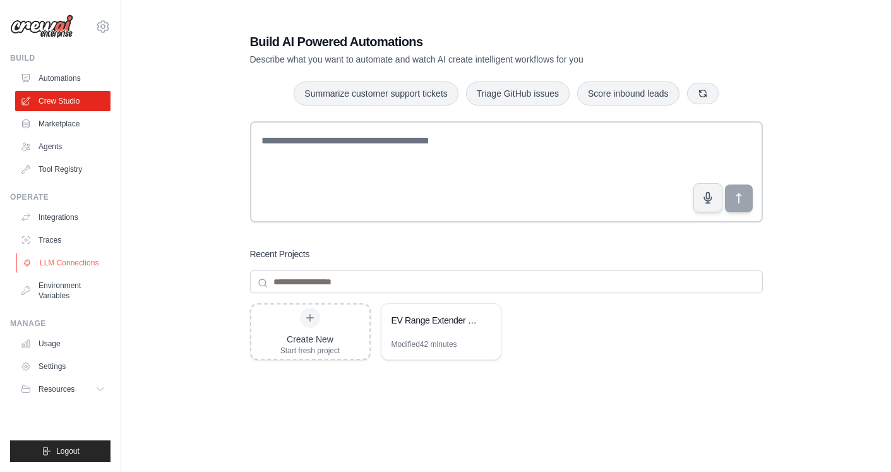
click at [50, 259] on link "LLM Connections" at bounding box center [63, 263] width 95 height 20
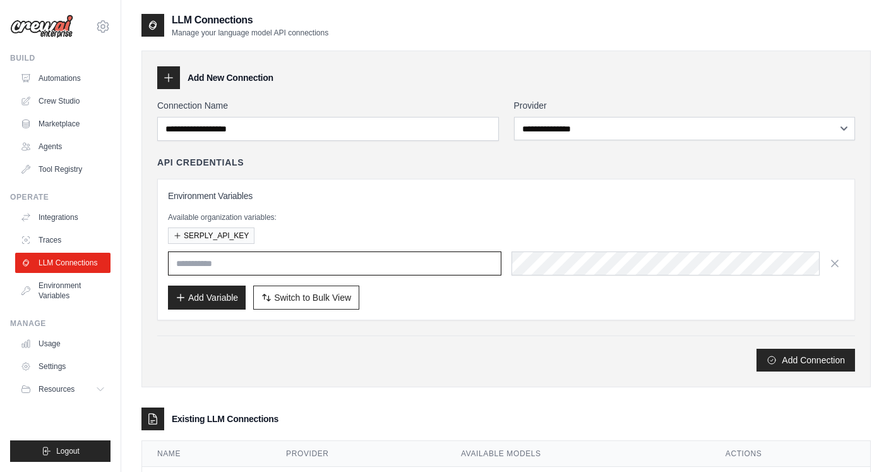
type input "**********"
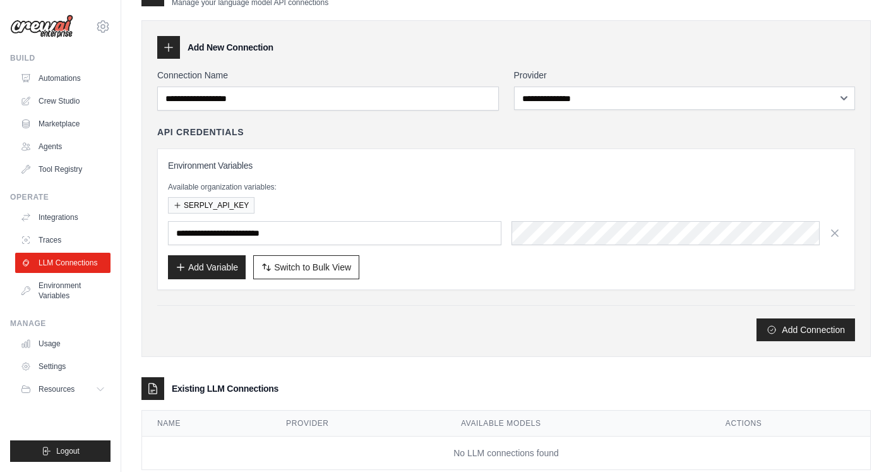
scroll to position [33, 0]
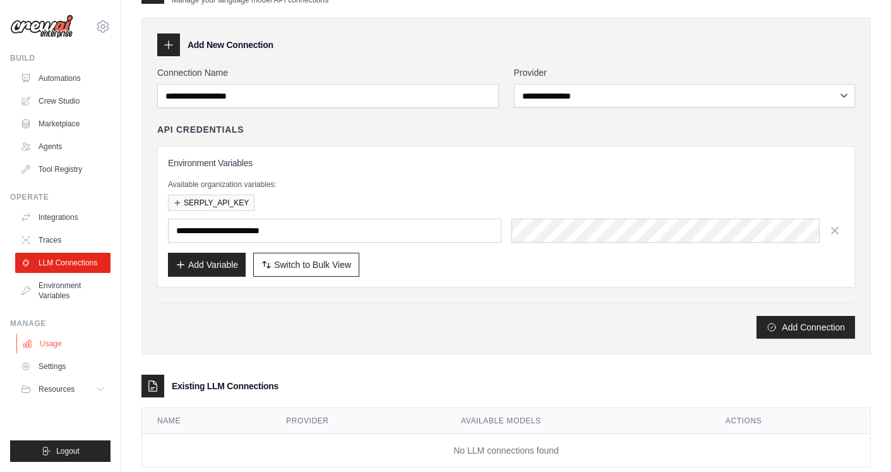
click at [100, 350] on link "Usage" at bounding box center [63, 343] width 95 height 20
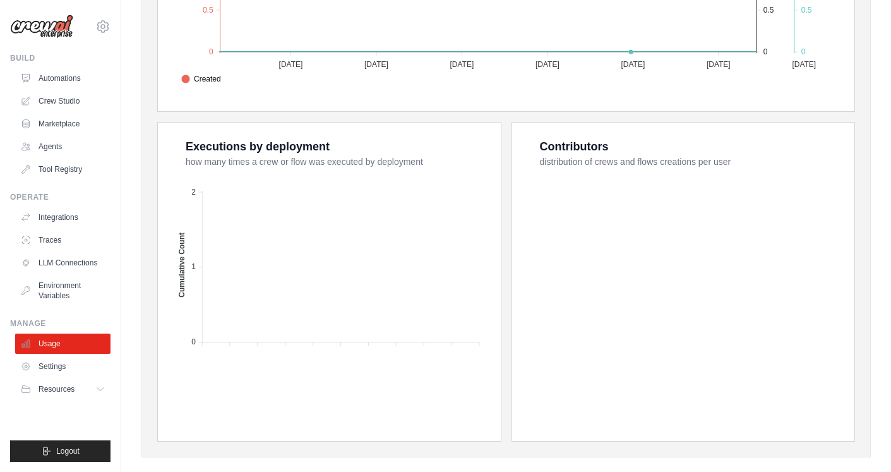
scroll to position [441, 0]
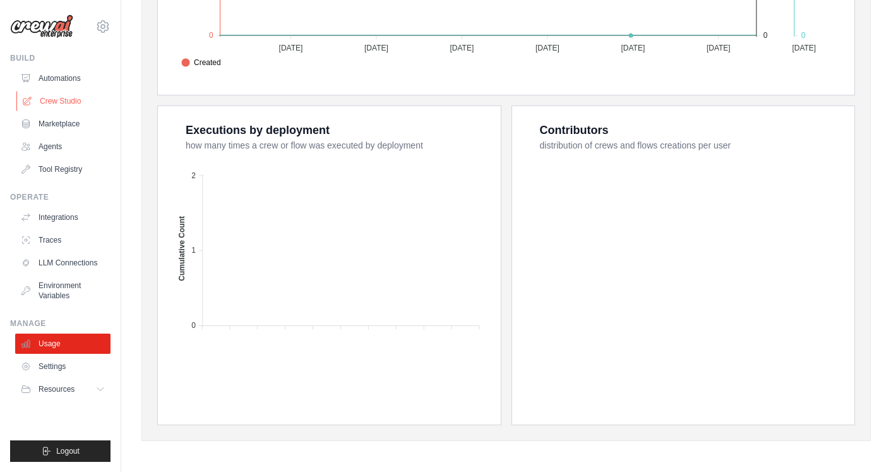
click at [59, 102] on link "Crew Studio" at bounding box center [63, 101] width 95 height 20
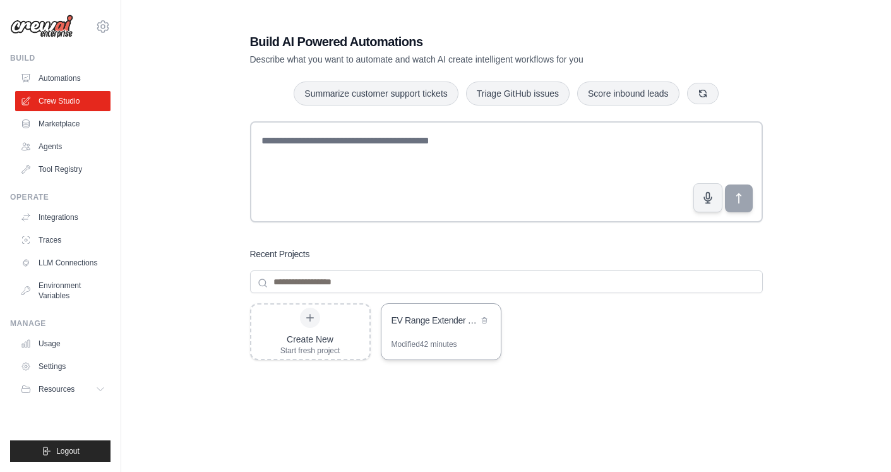
click at [424, 327] on div "EV Range Extender Startup - Legal Foundation" at bounding box center [434, 321] width 86 height 15
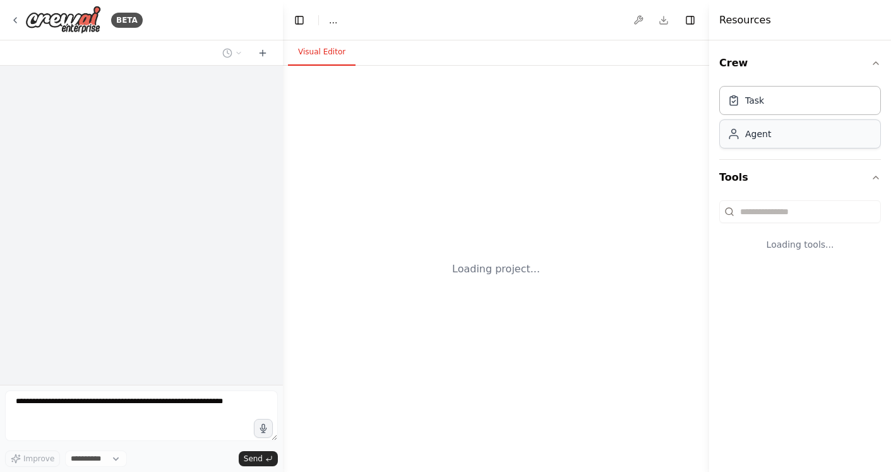
select select "****"
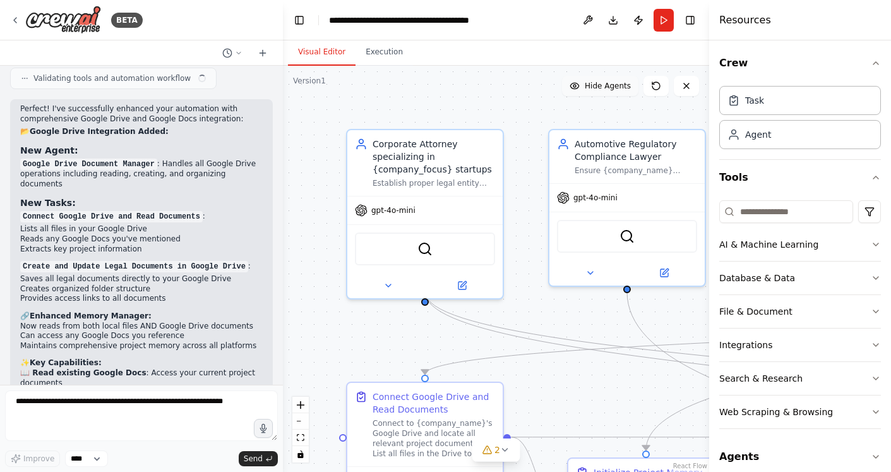
scroll to position [7467, 0]
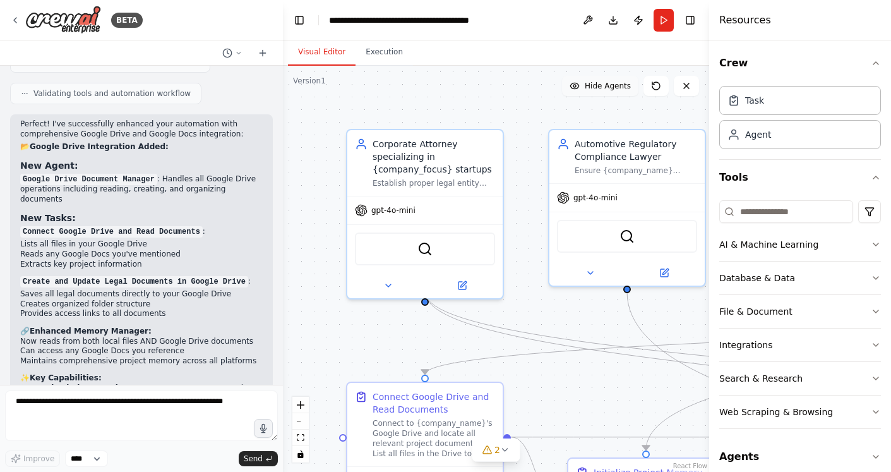
click at [622, 89] on span "Hide Agents" at bounding box center [608, 86] width 46 height 10
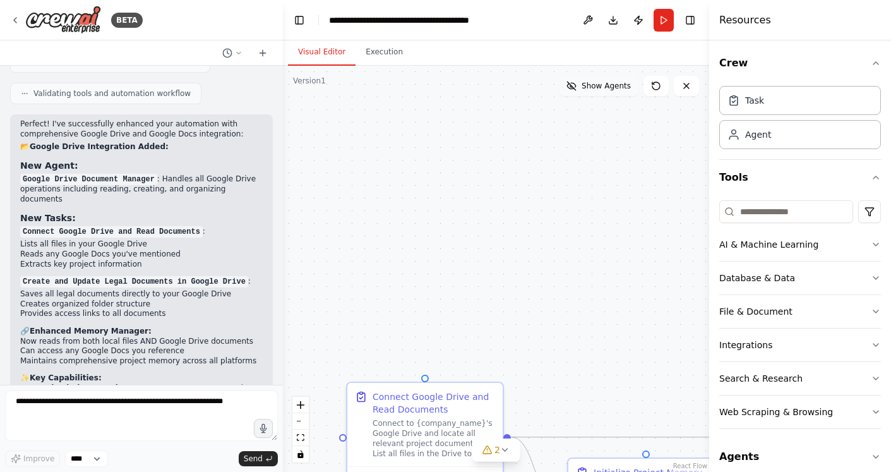
click at [617, 85] on span "Show Agents" at bounding box center [605, 86] width 49 height 10
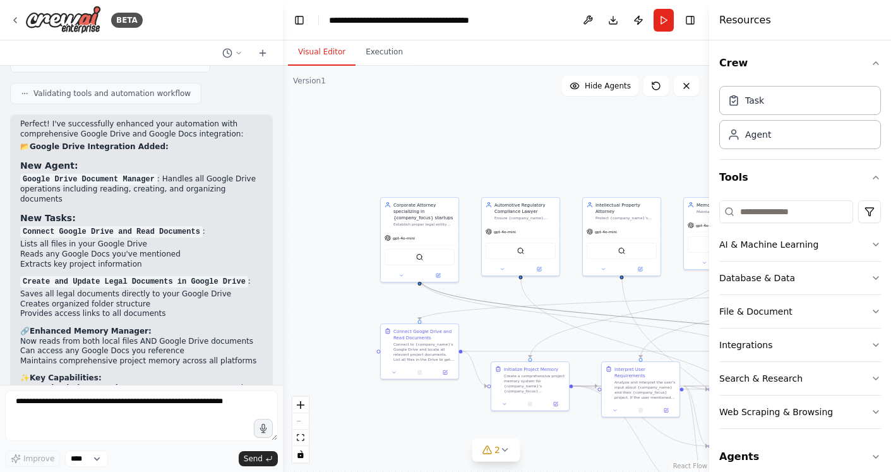
drag, startPoint x: 566, startPoint y: 308, endPoint x: 456, endPoint y: 292, distance: 110.4
click at [456, 292] on div ".deletable-edge-delete-btn { width: 20px; height: 20px; border: 0px solid #ffff…" at bounding box center [496, 269] width 426 height 406
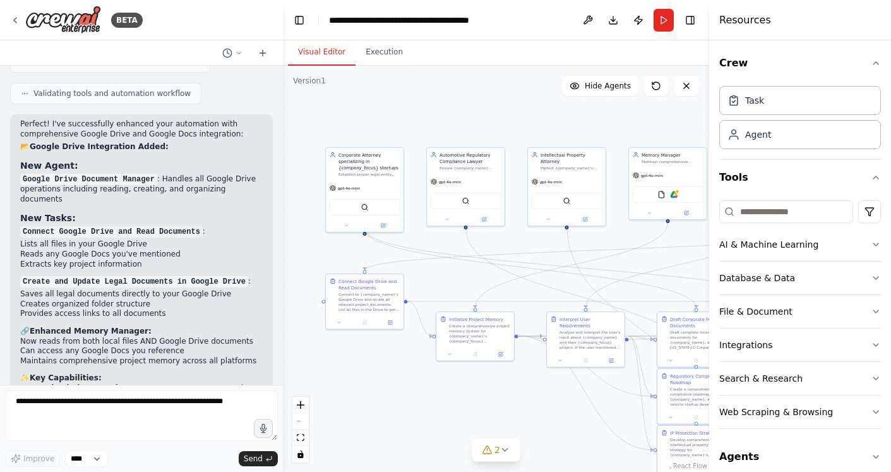
drag, startPoint x: 568, startPoint y: 258, endPoint x: 513, endPoint y: 208, distance: 74.6
click at [513, 208] on div ".deletable-edge-delete-btn { width: 20px; height: 20px; border: 0px solid #ffff…" at bounding box center [496, 269] width 426 height 406
click at [152, 412] on textarea at bounding box center [141, 415] width 273 height 51
click at [674, 193] on img at bounding box center [674, 193] width 8 height 8
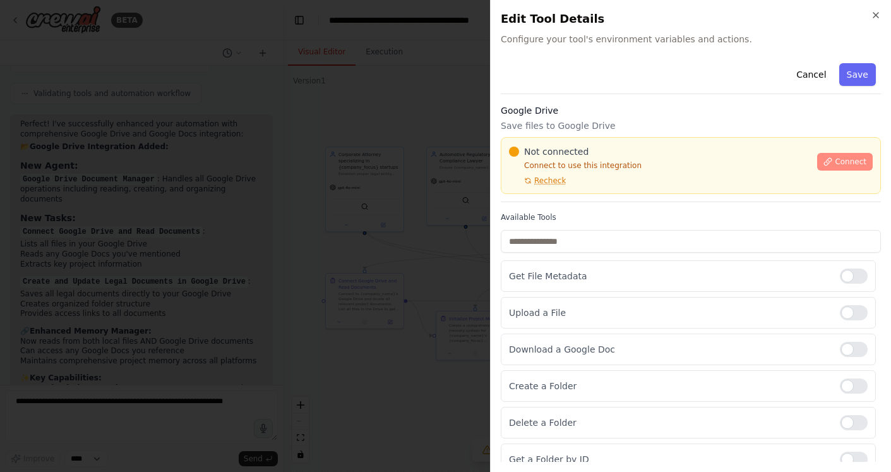
click at [829, 158] on icon at bounding box center [827, 161] width 9 height 9
click at [616, 124] on p "Save files to Google Drive" at bounding box center [691, 125] width 380 height 13
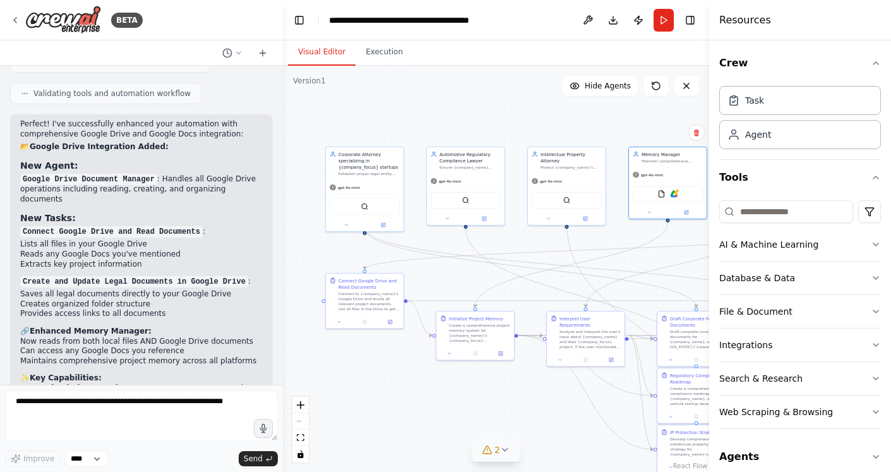
click at [501, 441] on button "2" at bounding box center [496, 449] width 49 height 23
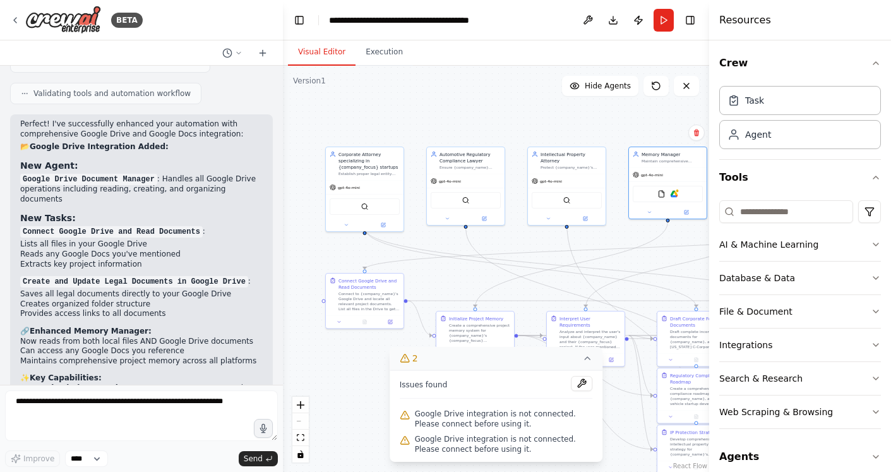
click at [587, 359] on icon at bounding box center [587, 358] width 10 height 10
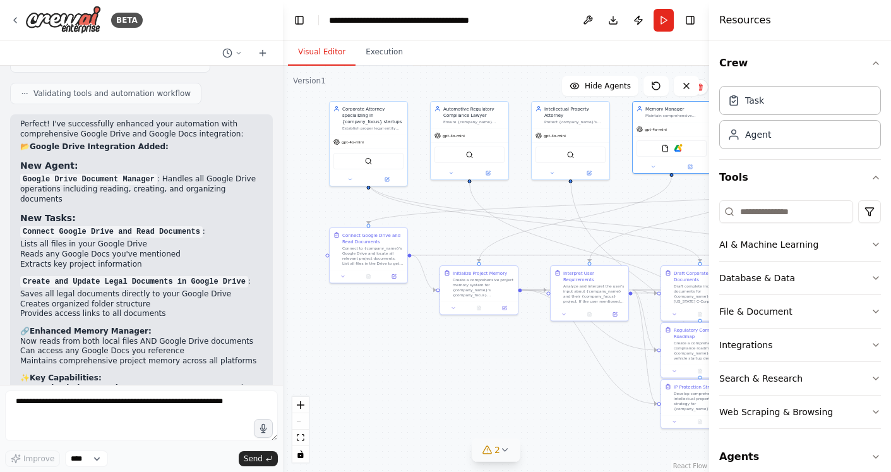
drag, startPoint x: 578, startPoint y: 255, endPoint x: 581, endPoint y: 210, distance: 45.5
click at [581, 210] on div ".deletable-edge-delete-btn { width: 20px; height: 20px; border: 0px solid #ffff…" at bounding box center [496, 269] width 426 height 406
click at [759, 241] on div "AI & Machine Learning" at bounding box center [768, 244] width 99 height 13
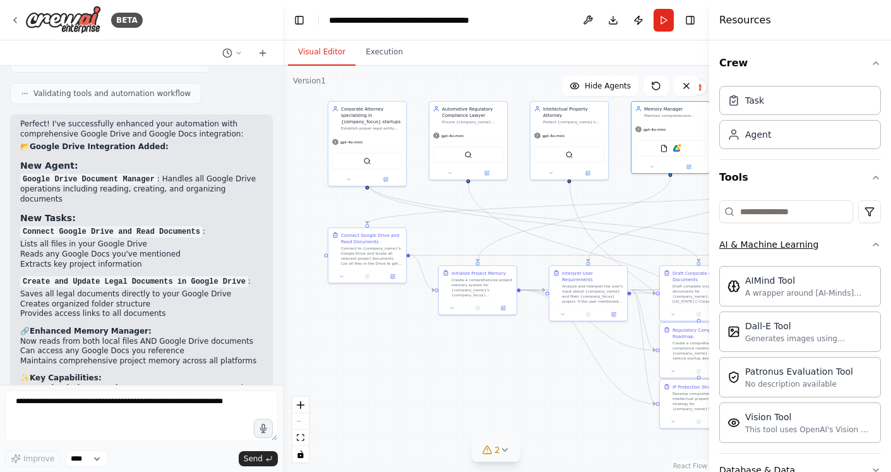
click at [759, 241] on div "AI & Machine Learning" at bounding box center [768, 244] width 99 height 13
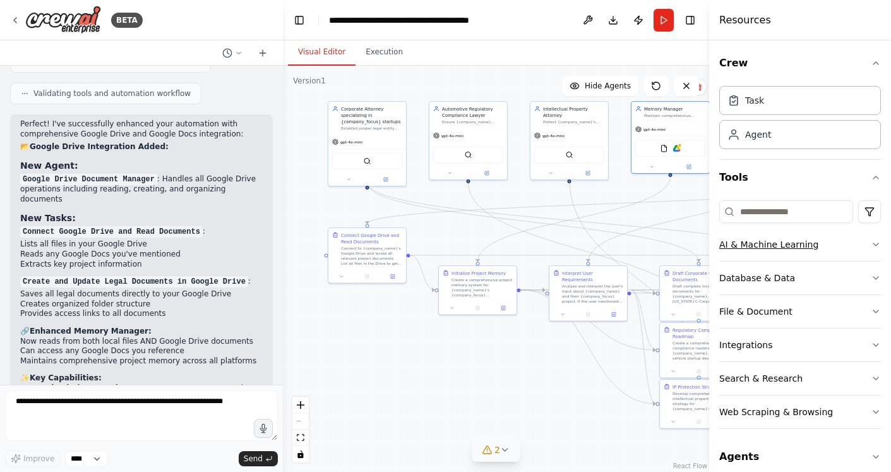
click at [759, 241] on div "AI & Machine Learning" at bounding box center [768, 244] width 99 height 13
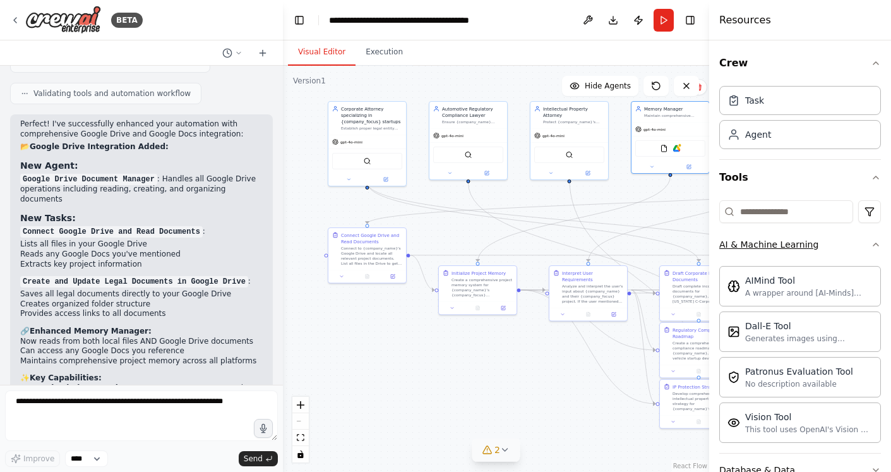
click at [871, 251] on button "AI & Machine Learning" at bounding box center [800, 244] width 162 height 33
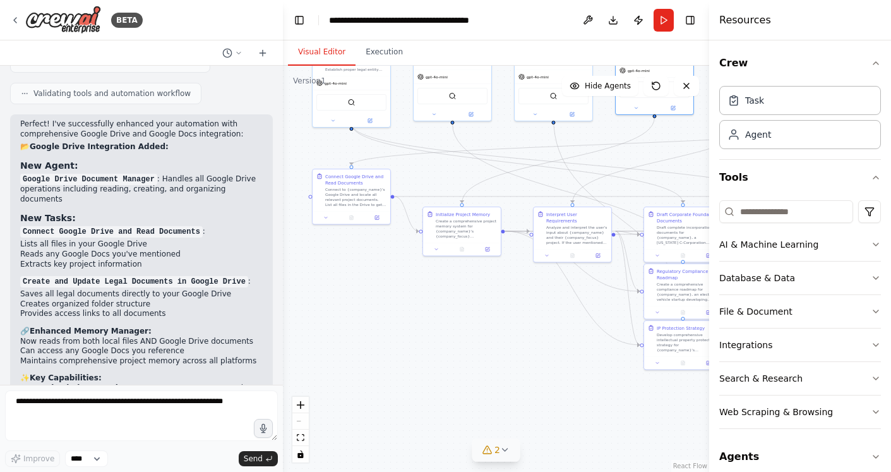
drag, startPoint x: 572, startPoint y: 215, endPoint x: 557, endPoint y: 155, distance: 61.2
click at [557, 155] on div ".deletable-edge-delete-btn { width: 20px; height: 20px; border: 0px solid #ffff…" at bounding box center [496, 269] width 426 height 406
click at [109, 397] on textarea at bounding box center [141, 415] width 273 height 51
click at [662, 29] on button "Run" at bounding box center [663, 20] width 20 height 23
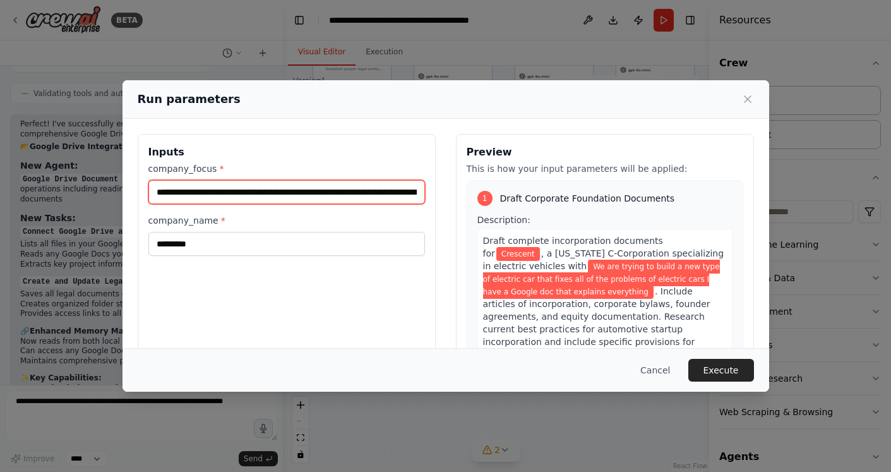
drag, startPoint x: 396, startPoint y: 190, endPoint x: 116, endPoint y: 189, distance: 280.3
click at [116, 189] on div "**********" at bounding box center [445, 236] width 891 height 472
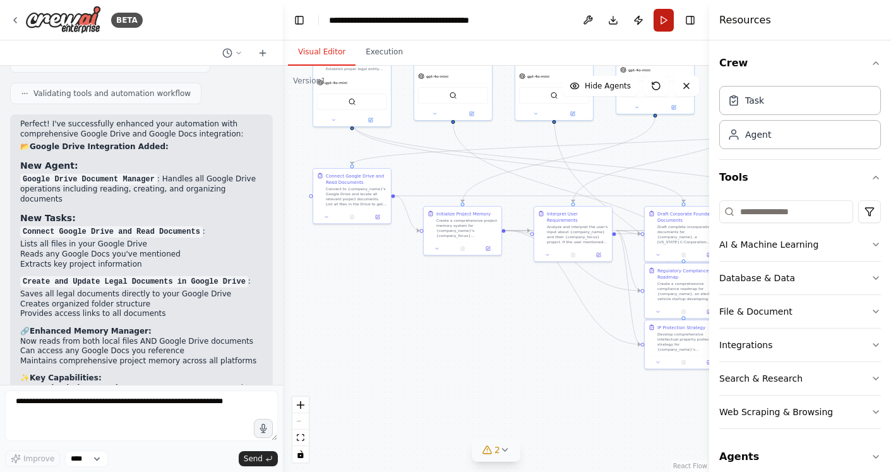
click at [657, 25] on button "Run" at bounding box center [663, 20] width 20 height 23
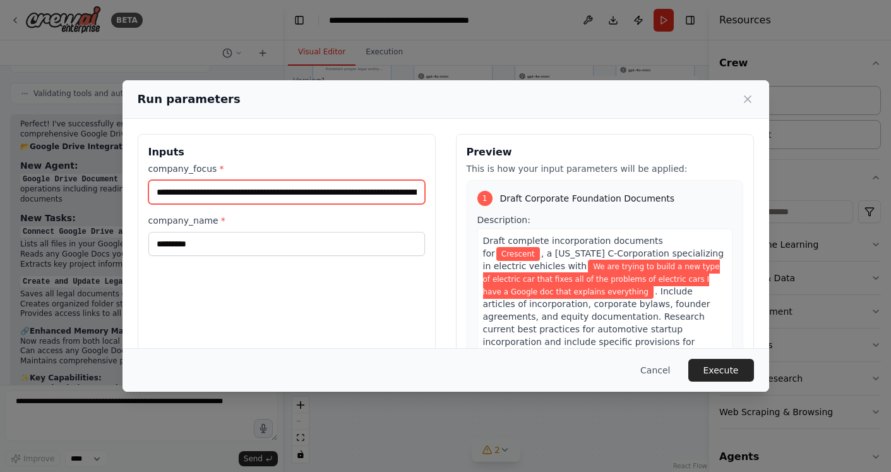
drag, startPoint x: 400, startPoint y: 191, endPoint x: 157, endPoint y: 191, distance: 242.4
click at [157, 191] on input "**********" at bounding box center [286, 192] width 277 height 24
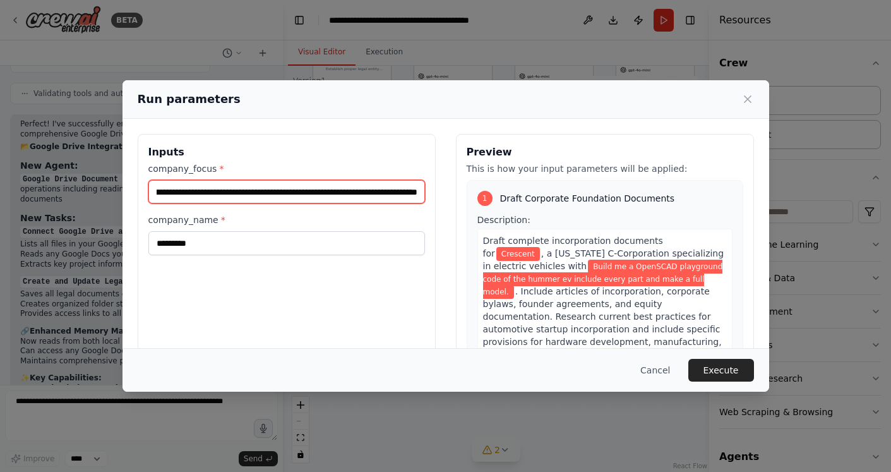
type input "**********"
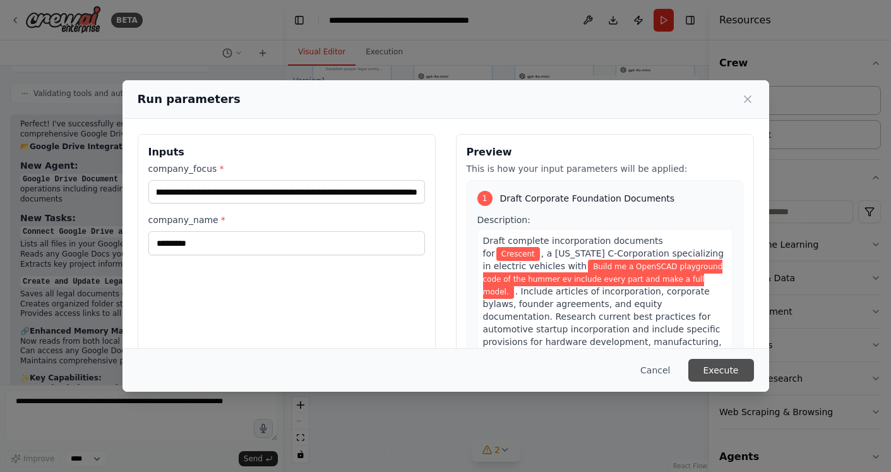
click at [741, 373] on button "Execute" at bounding box center [721, 370] width 66 height 23
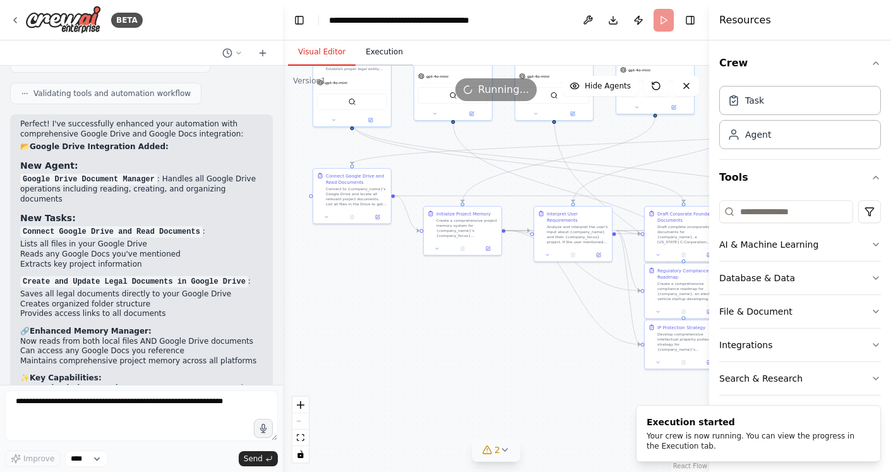
click at [364, 54] on button "Execution" at bounding box center [383, 52] width 57 height 27
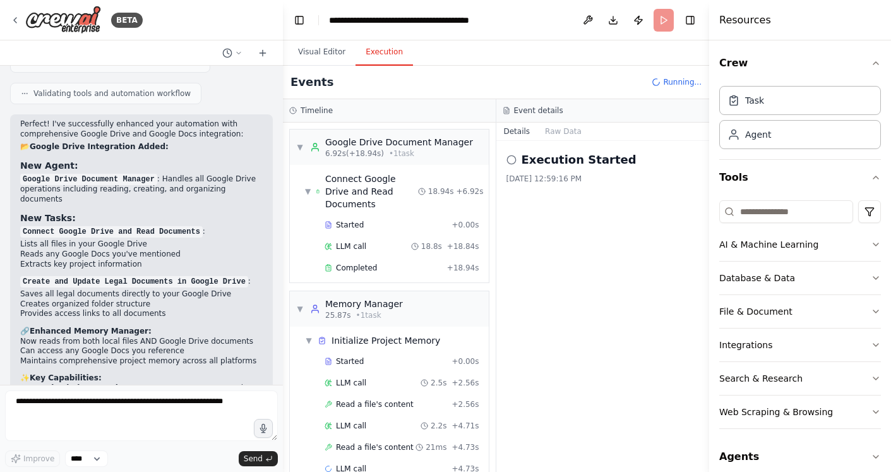
scroll to position [9, 0]
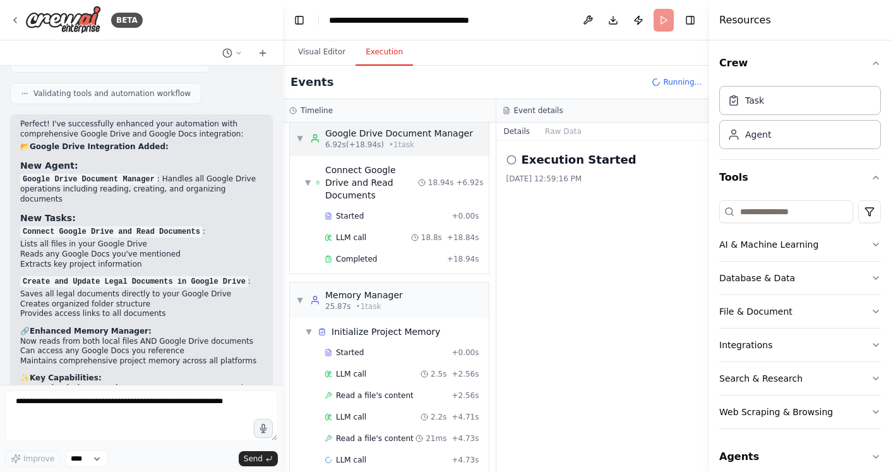
click at [299, 133] on span "▼" at bounding box center [300, 138] width 8 height 10
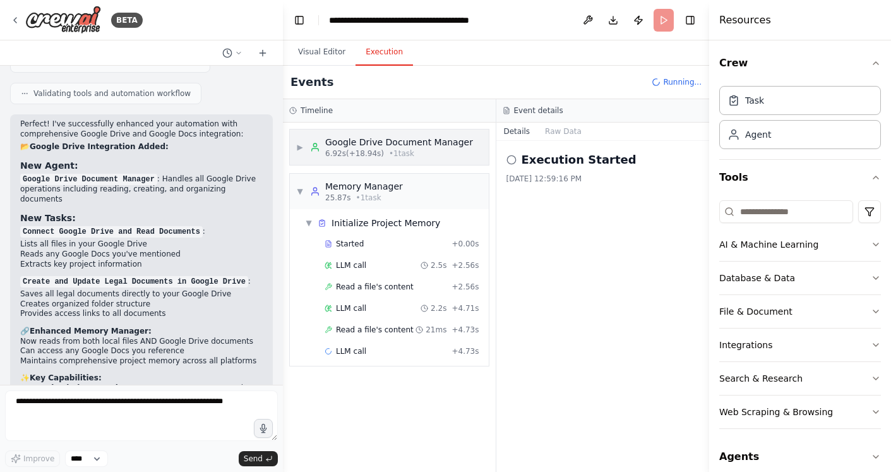
scroll to position [0, 0]
click at [298, 182] on div "▼ Memory Manager 25.87s • 1 task" at bounding box center [349, 191] width 107 height 23
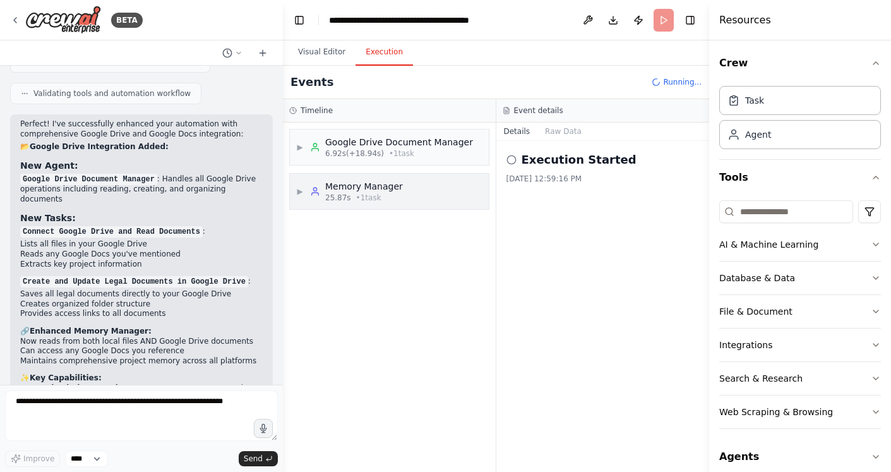
click at [299, 184] on div "▶ Memory Manager 25.87s • 1 task" at bounding box center [349, 191] width 107 height 23
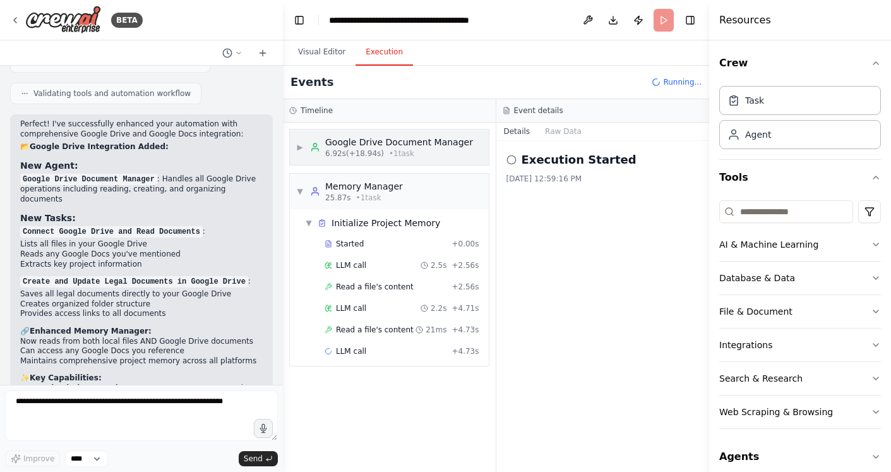
click at [301, 152] on div "▶ Google Drive Document Manager 6.92s (+18.94s) • 1 task" at bounding box center [384, 147] width 177 height 23
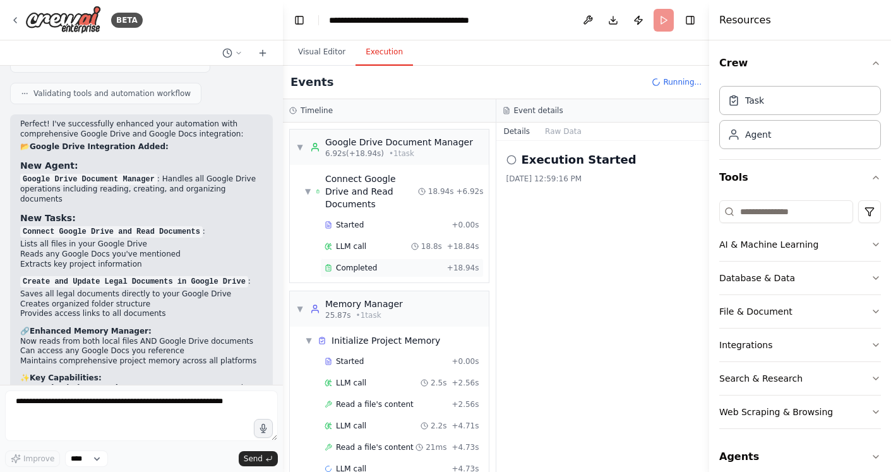
click at [350, 263] on span "Completed" at bounding box center [356, 268] width 41 height 10
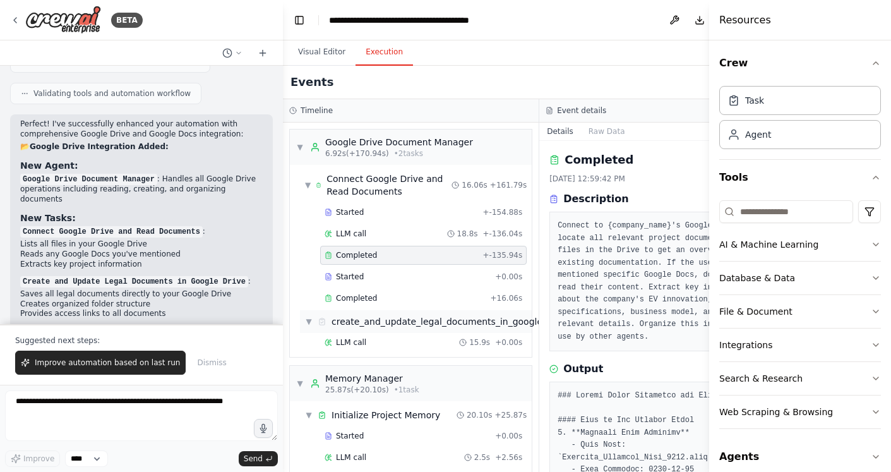
scroll to position [1567, 0]
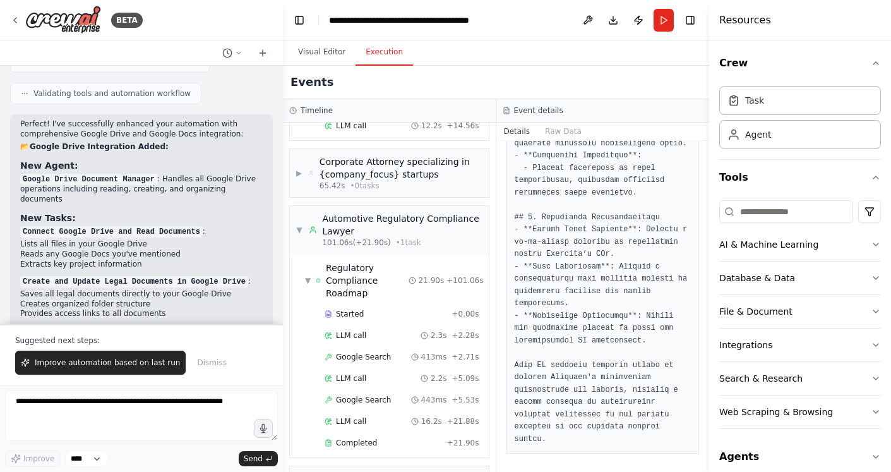
scroll to position [1643, 0]
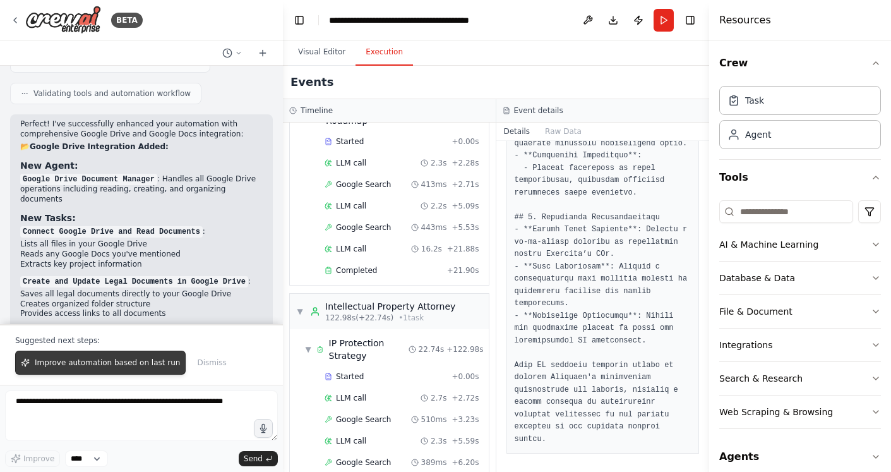
click at [141, 366] on span "Improve automation based on last run" at bounding box center [107, 362] width 145 height 10
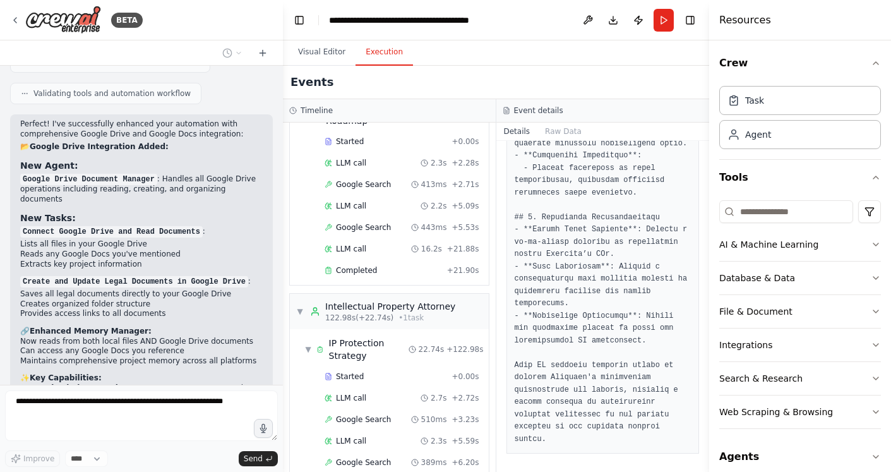
scroll to position [7499, 0]
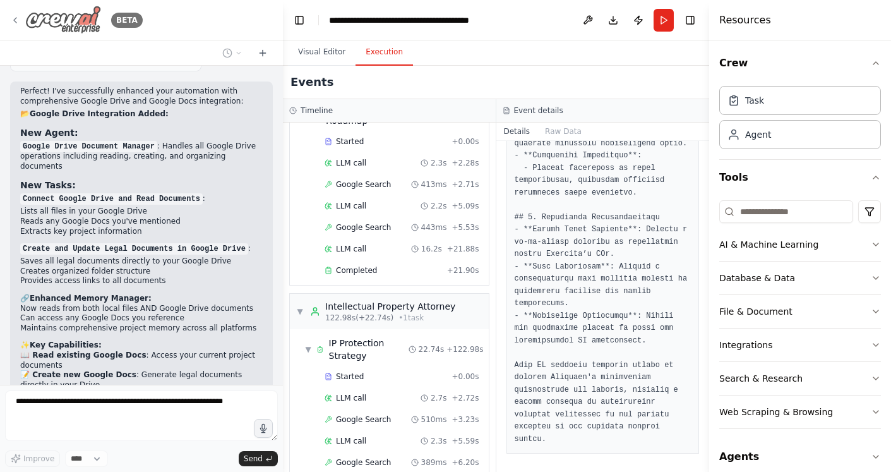
click at [11, 18] on icon at bounding box center [15, 20] width 10 height 10
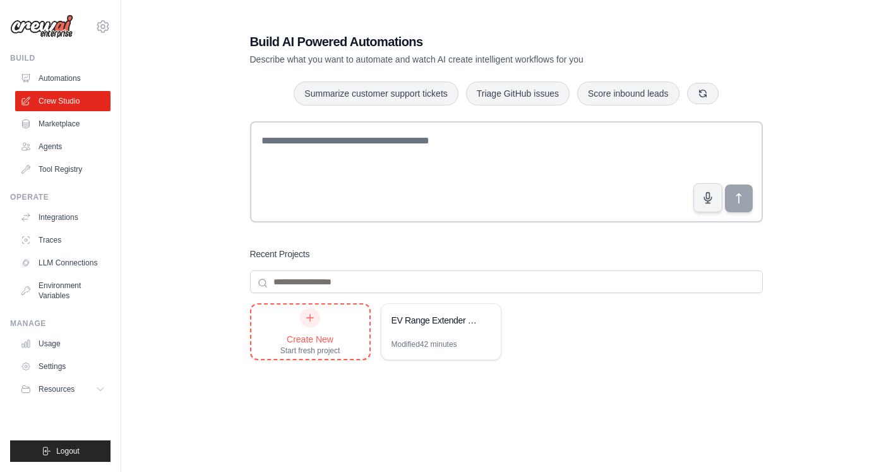
click at [350, 323] on div "Create New Start fresh project" at bounding box center [310, 331] width 118 height 54
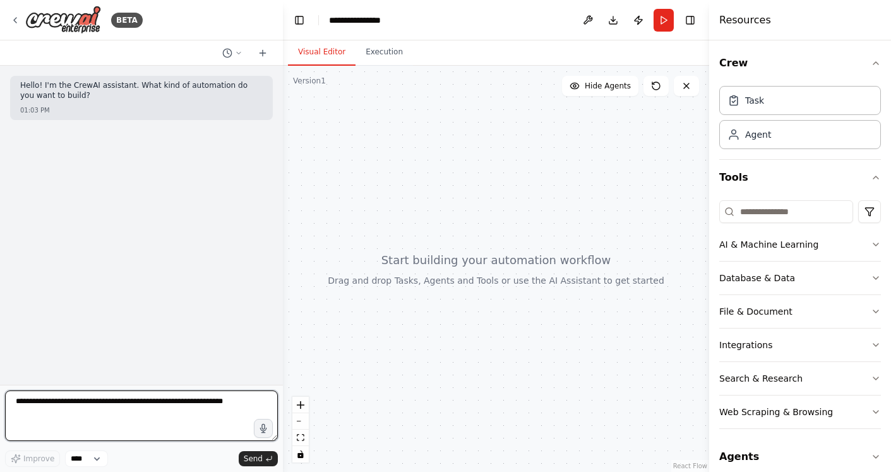
click at [116, 416] on textarea at bounding box center [141, 415] width 273 height 51
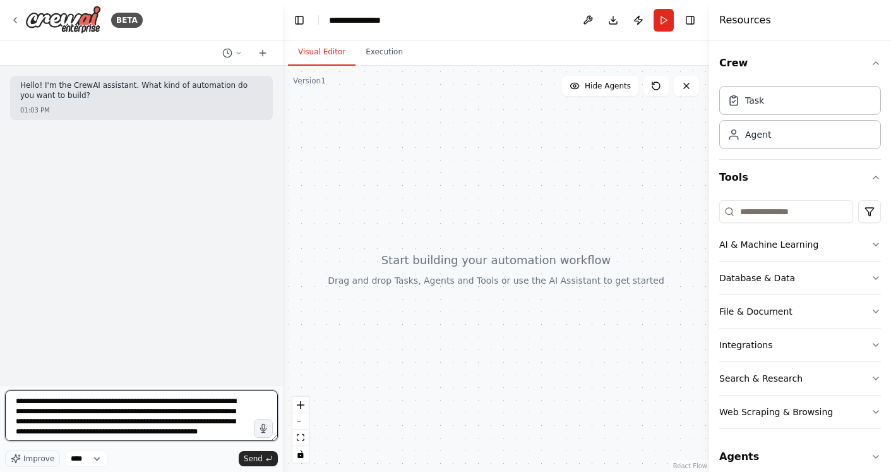
type textarea "**********"
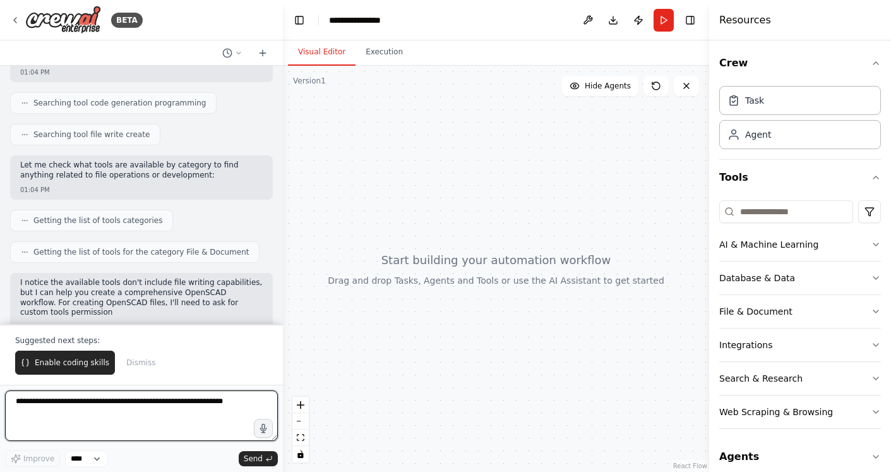
scroll to position [305, 0]
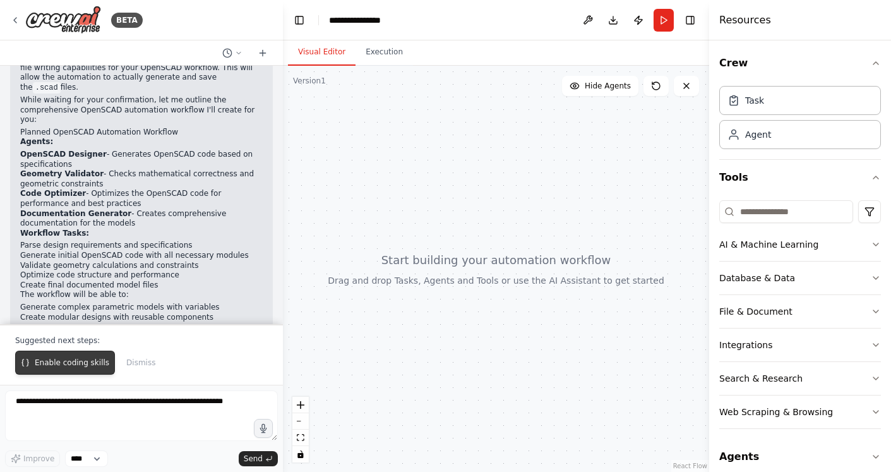
click at [52, 366] on span "Enable coding skills" at bounding box center [72, 362] width 74 height 10
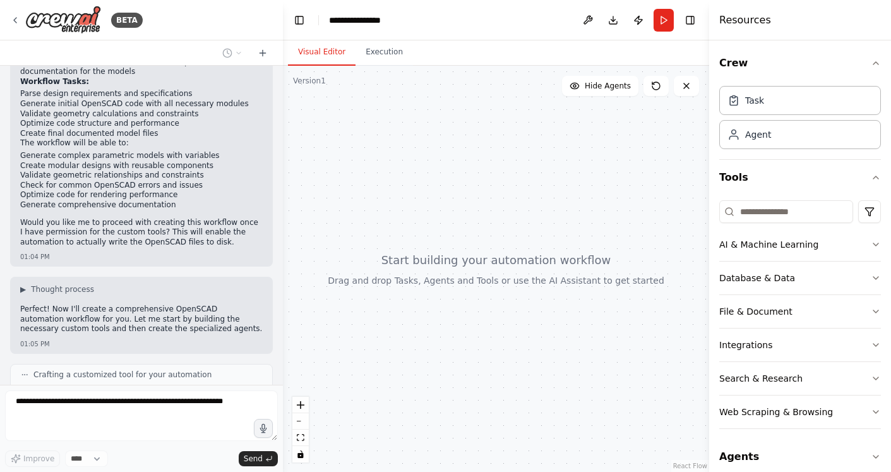
scroll to position [1256, 0]
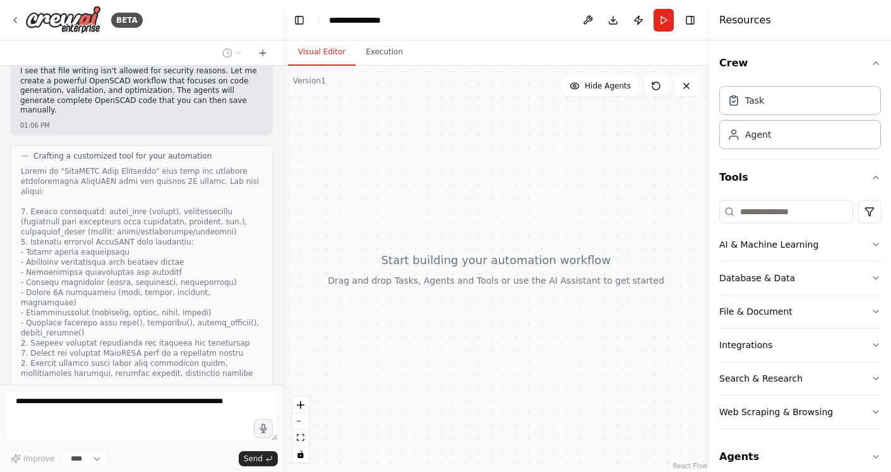
click at [69, 209] on div at bounding box center [141, 287] width 241 height 242
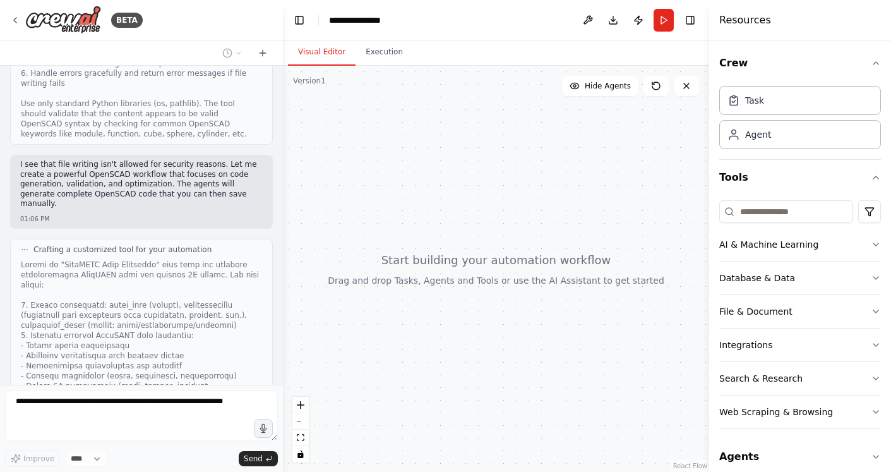
scroll to position [1165, 0]
click at [59, 157] on p "I see that file writing isn't allowed for security reasons. Let me create a pow…" at bounding box center [141, 181] width 242 height 49
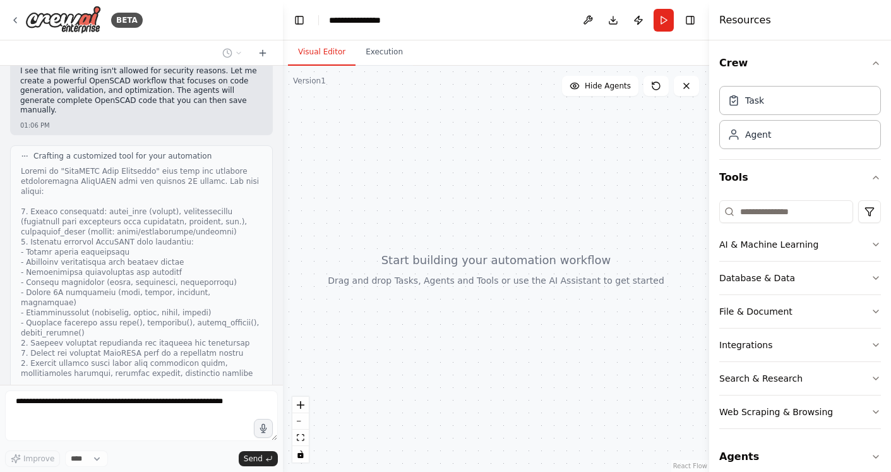
click at [577, 306] on div at bounding box center [496, 269] width 426 height 406
drag, startPoint x: 539, startPoint y: 253, endPoint x: 468, endPoint y: 194, distance: 92.0
click at [468, 194] on div at bounding box center [496, 269] width 426 height 406
click at [295, 415] on button "zoom out" at bounding box center [300, 421] width 16 height 16
click at [296, 415] on button "zoom out" at bounding box center [300, 421] width 16 height 16
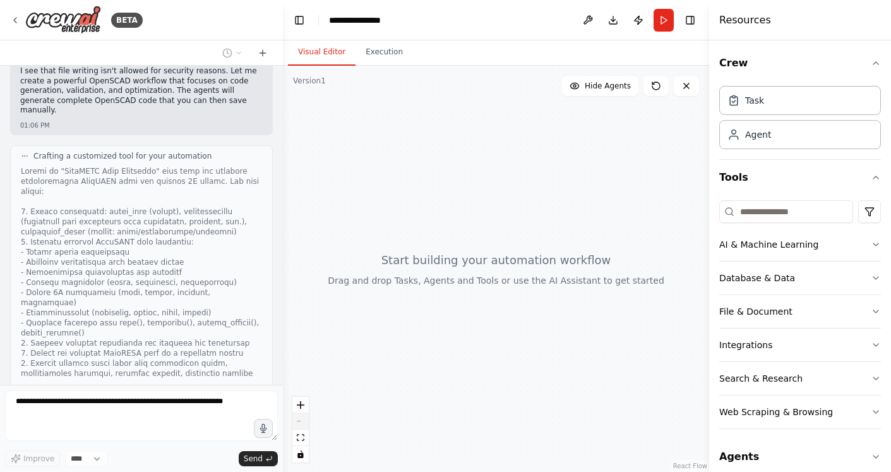
click at [296, 415] on div "React Flow controls" at bounding box center [300, 429] width 16 height 66
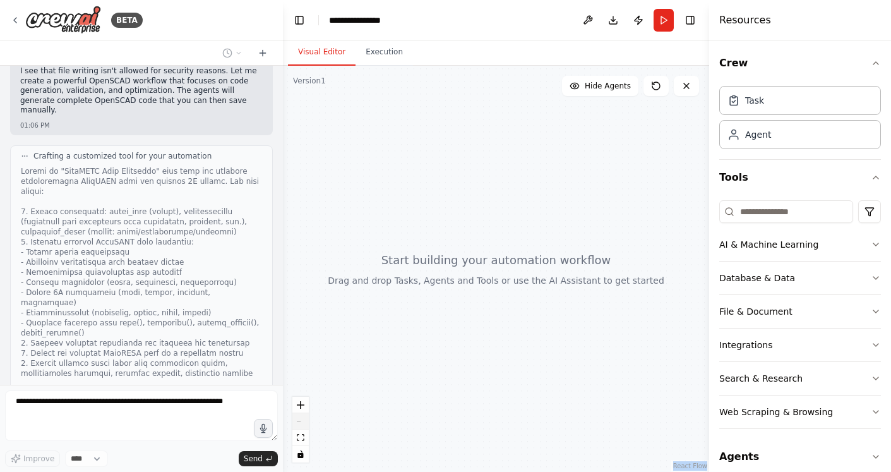
click at [296, 415] on div "React Flow controls" at bounding box center [300, 429] width 16 height 66
click at [598, 334] on div at bounding box center [496, 269] width 426 height 406
drag, startPoint x: 547, startPoint y: 318, endPoint x: 542, endPoint y: 251, distance: 67.1
click at [542, 251] on div at bounding box center [496, 269] width 426 height 406
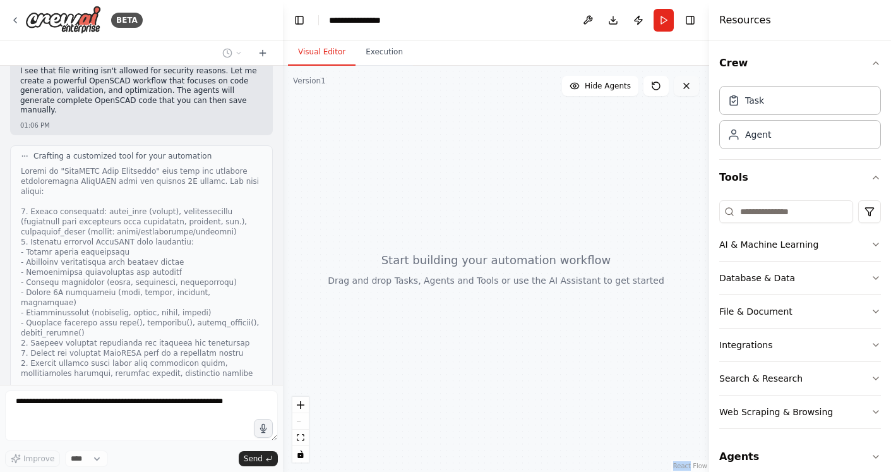
click at [682, 86] on icon at bounding box center [686, 86] width 10 height 10
click at [662, 88] on button at bounding box center [655, 86] width 25 height 20
click at [745, 131] on div "Agent" at bounding box center [758, 134] width 26 height 13
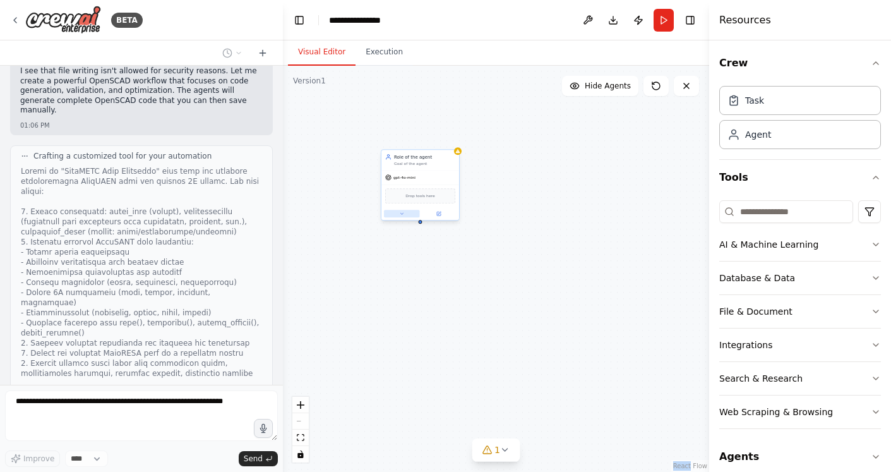
click at [390, 212] on button at bounding box center [402, 214] width 36 height 8
click at [403, 180] on div "gpt-4o-mini" at bounding box center [400, 177] width 30 height 6
click at [446, 134] on icon at bounding box center [449, 137] width 8 height 8
click at [414, 134] on button "Confirm" at bounding box center [413, 136] width 45 height 15
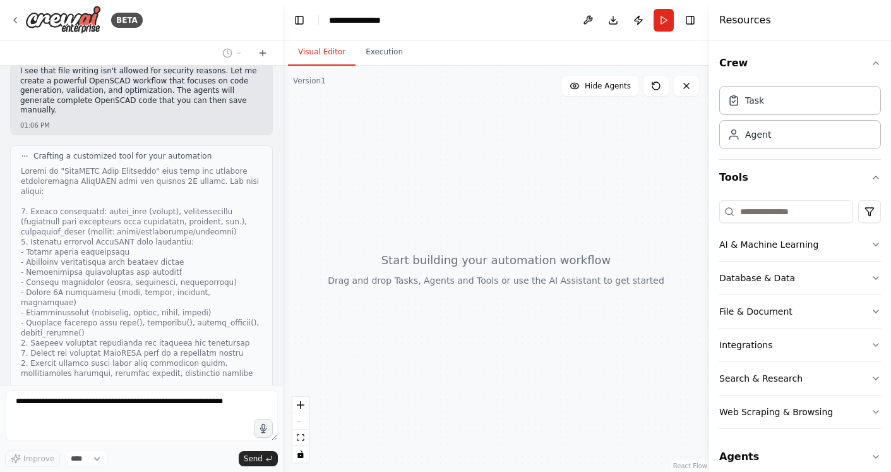
scroll to position [1337, 0]
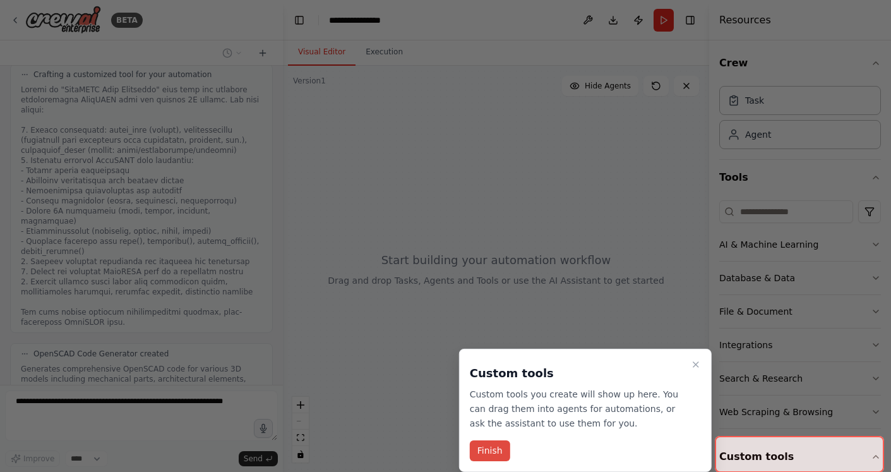
click at [479, 449] on button "Finish" at bounding box center [490, 450] width 40 height 21
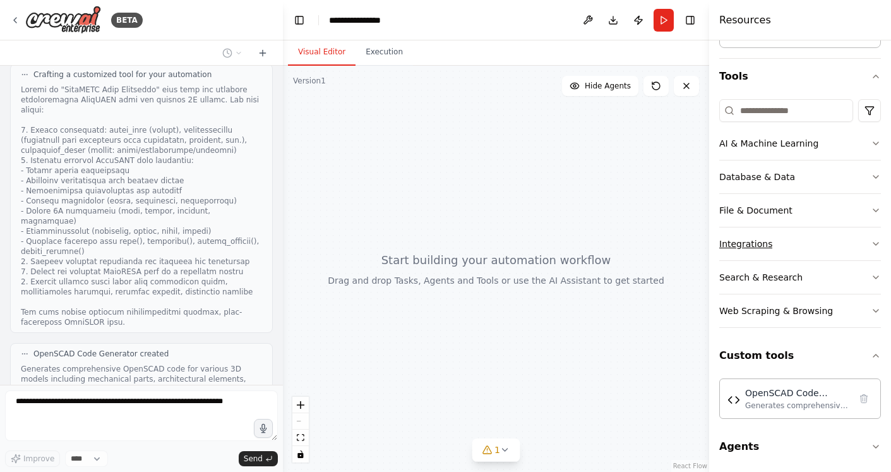
scroll to position [100, 0]
click at [502, 453] on icon at bounding box center [505, 449] width 10 height 10
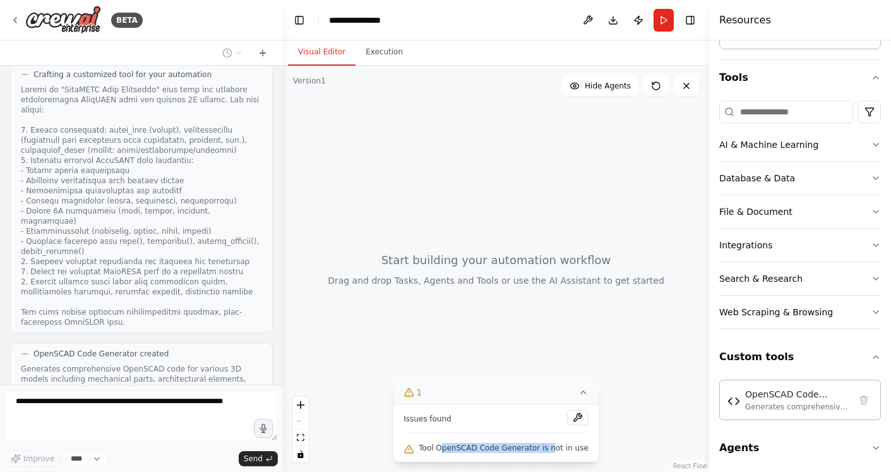
drag, startPoint x: 449, startPoint y: 436, endPoint x: 551, endPoint y: 448, distance: 101.7
click at [551, 448] on div "Issues found Tool OpenSCAD Code Generator is not in use" at bounding box center [495, 432] width 205 height 57
click at [551, 448] on span "Tool OpenSCAD Code Generator is not in use" at bounding box center [504, 448] width 170 height 10
click at [568, 389] on button "1" at bounding box center [495, 392] width 205 height 23
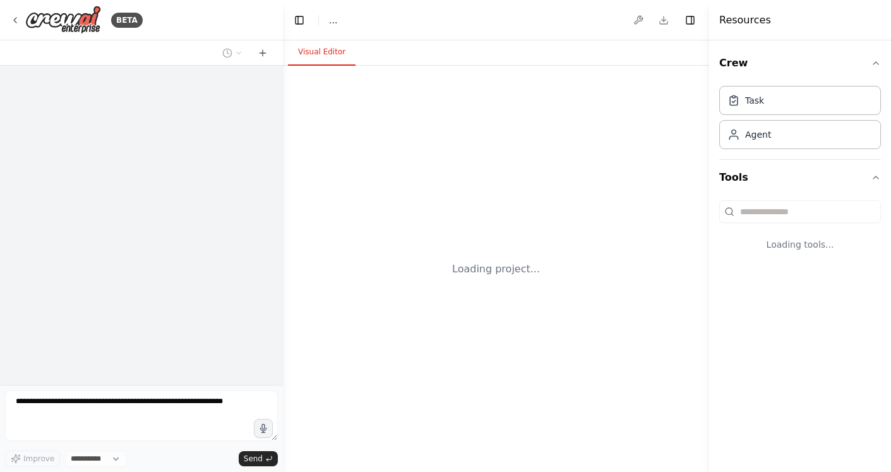
select select "****"
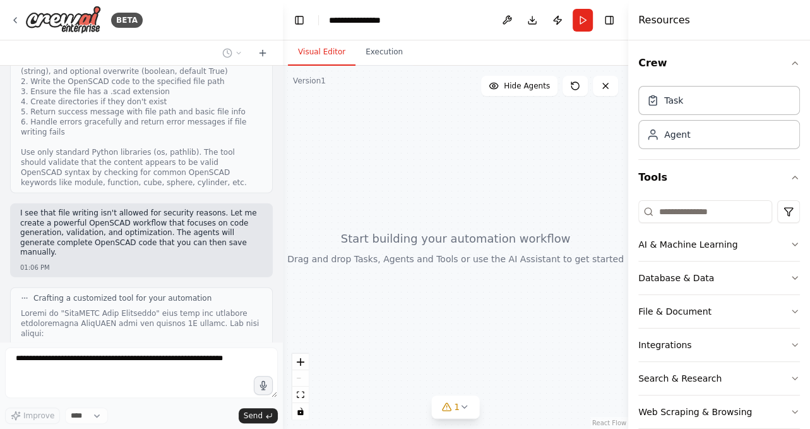
scroll to position [2045, 0]
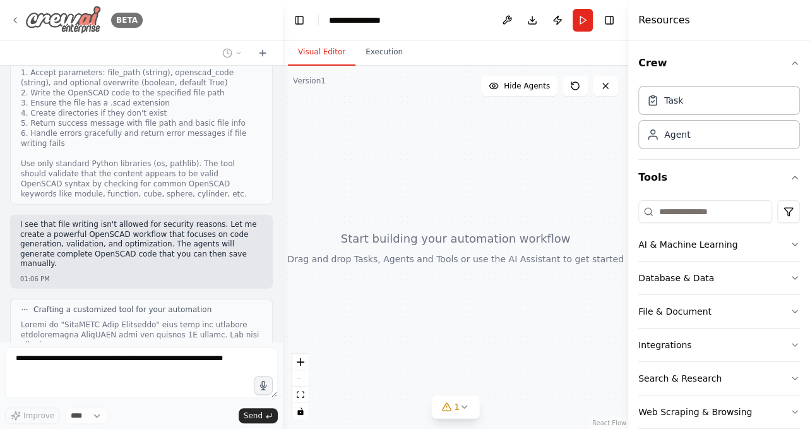
click at [56, 16] on img at bounding box center [63, 20] width 76 height 28
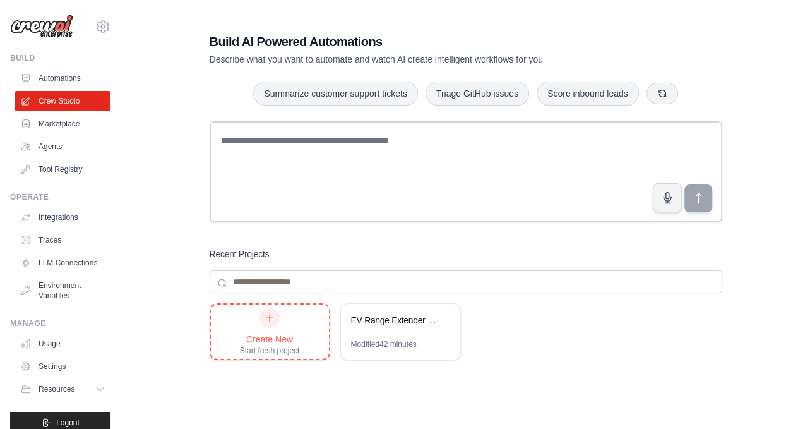
click at [291, 333] on div "Create New" at bounding box center [270, 339] width 60 height 13
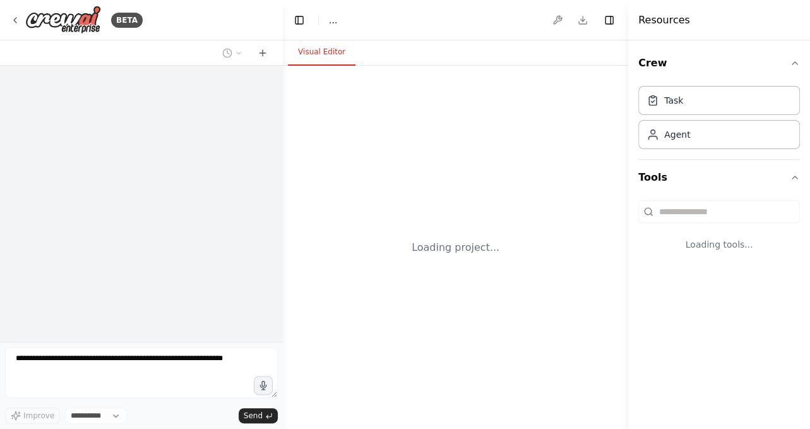
select select "****"
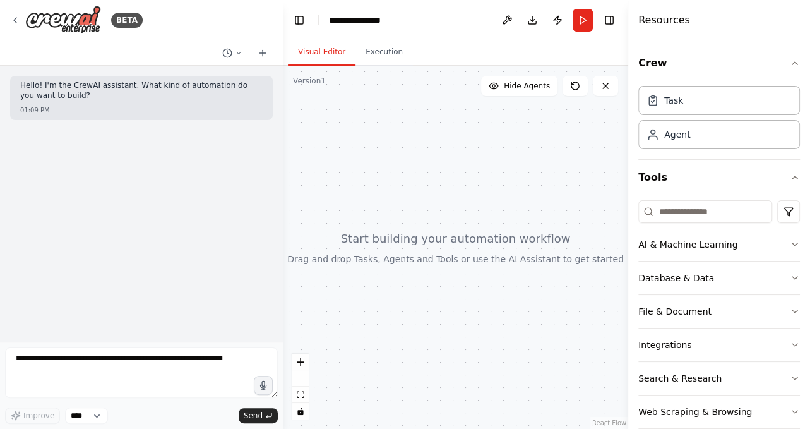
click at [143, 89] on p "Hello! I'm the CrewAI assistant. What kind of automation do you want to build?" at bounding box center [141, 91] width 242 height 20
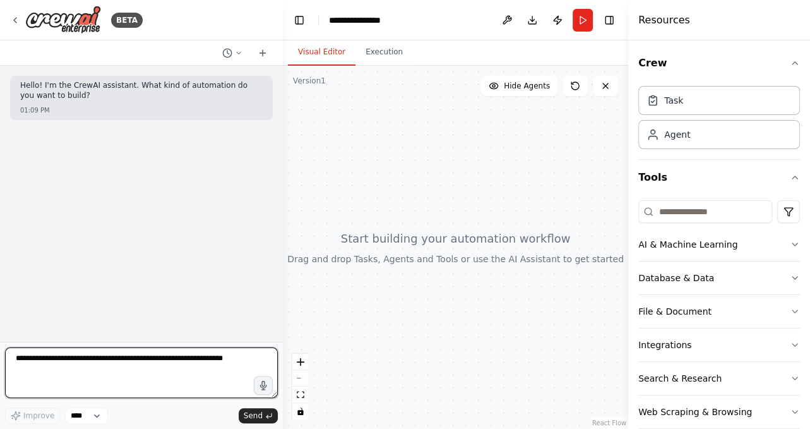
click at [158, 369] on textarea at bounding box center [141, 372] width 273 height 51
type textarea "*"
type textarea "**********"
